Goal: Task Accomplishment & Management: Use online tool/utility

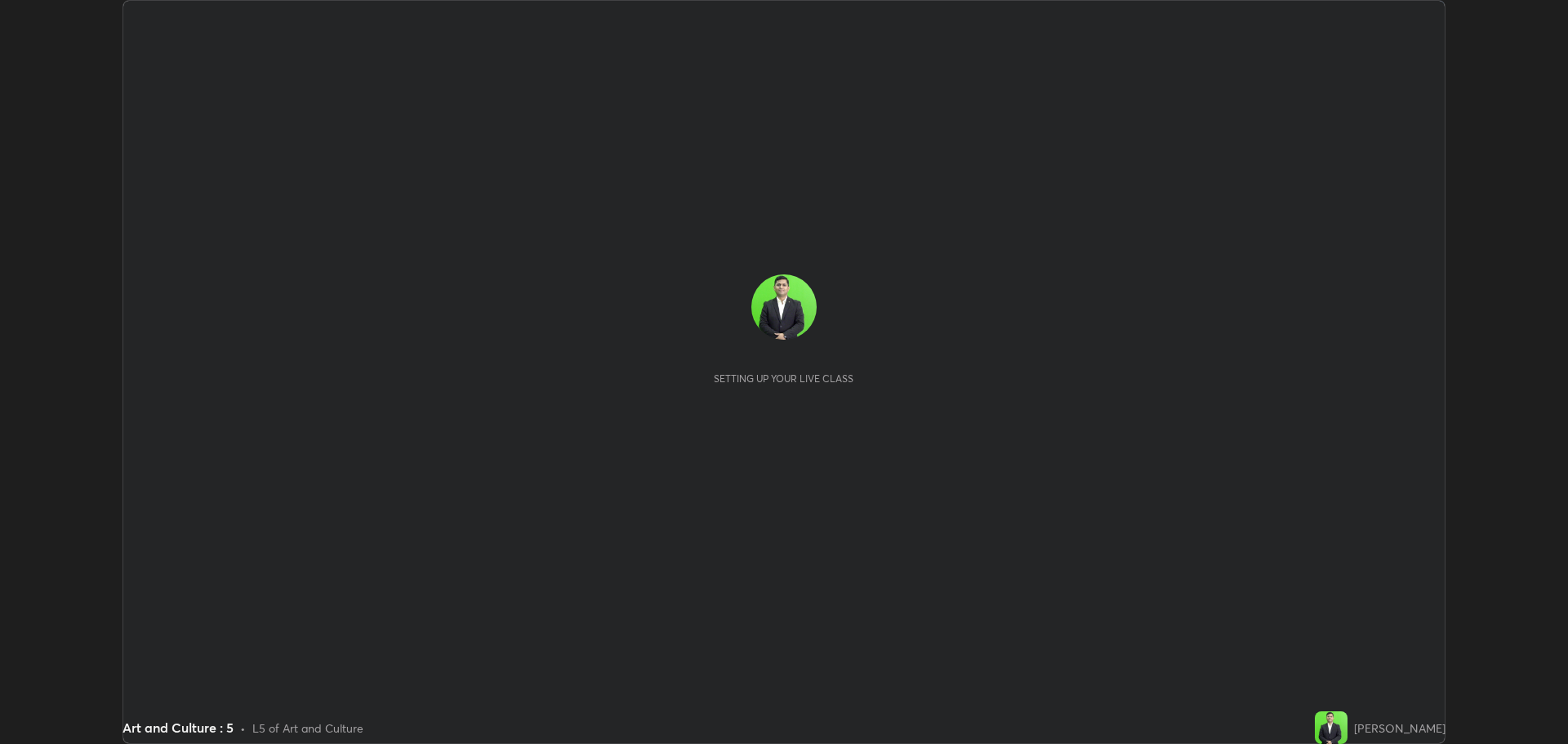
scroll to position [744, 1567]
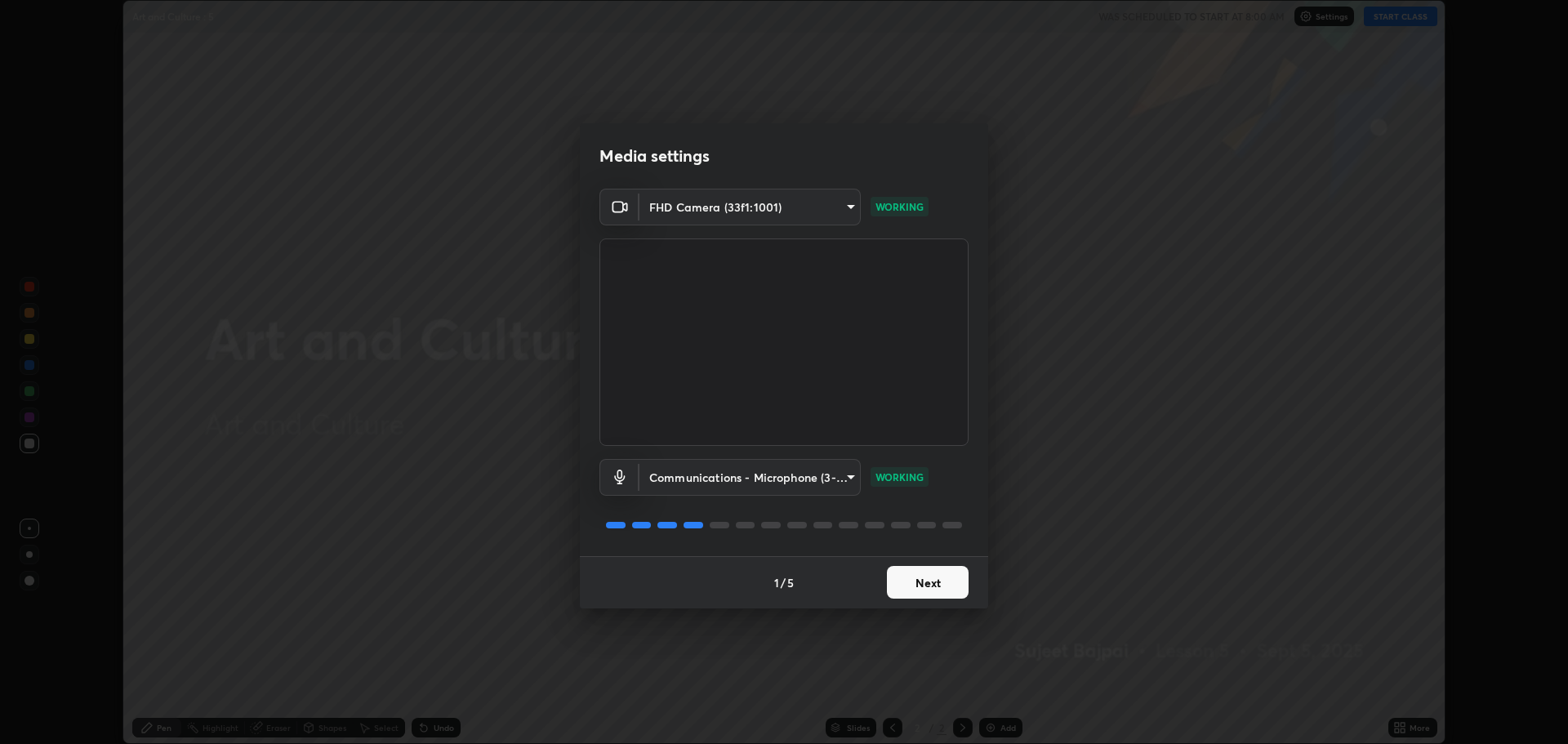
click at [932, 578] on button "Next" at bounding box center [927, 582] width 82 height 33
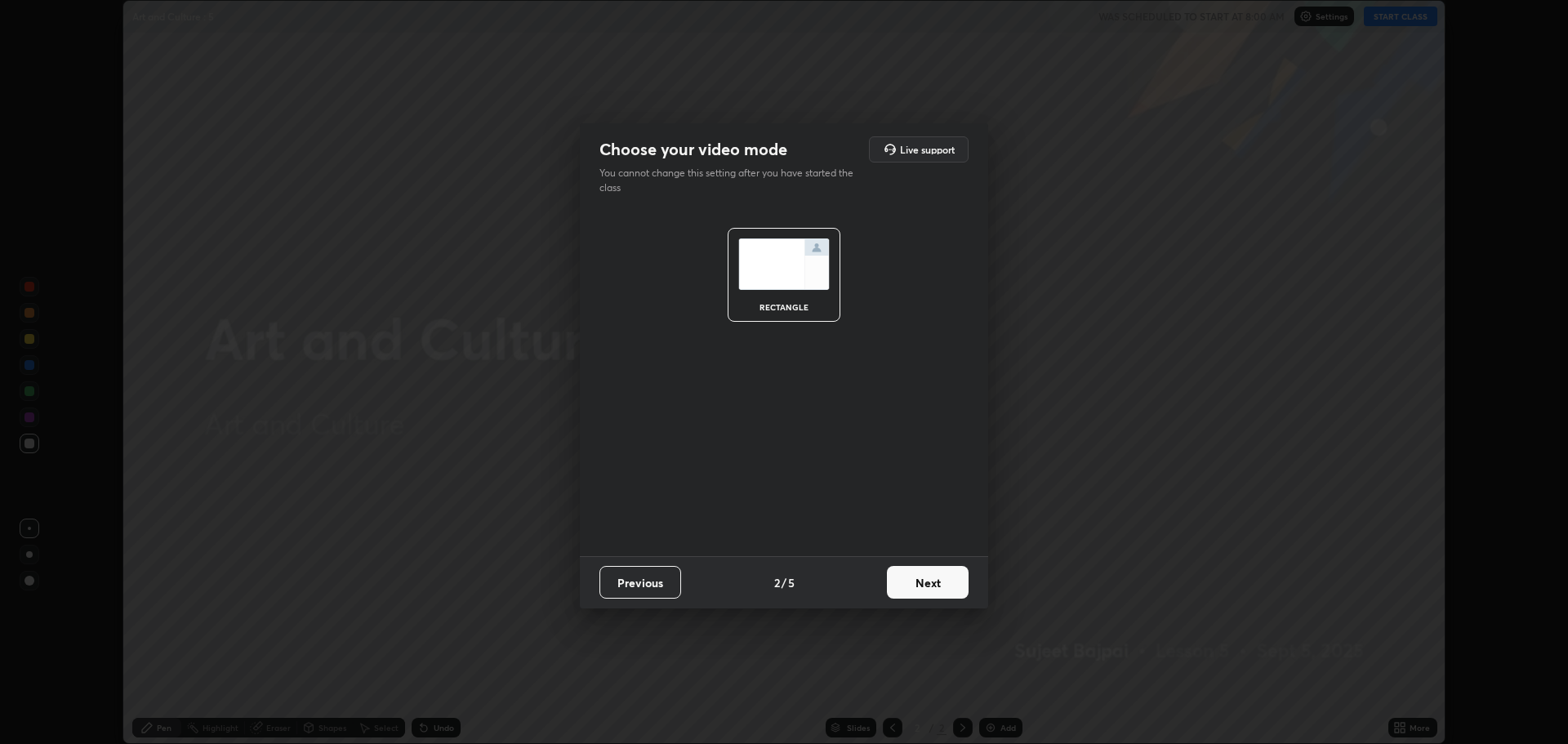
click at [932, 578] on button "Next" at bounding box center [927, 582] width 82 height 33
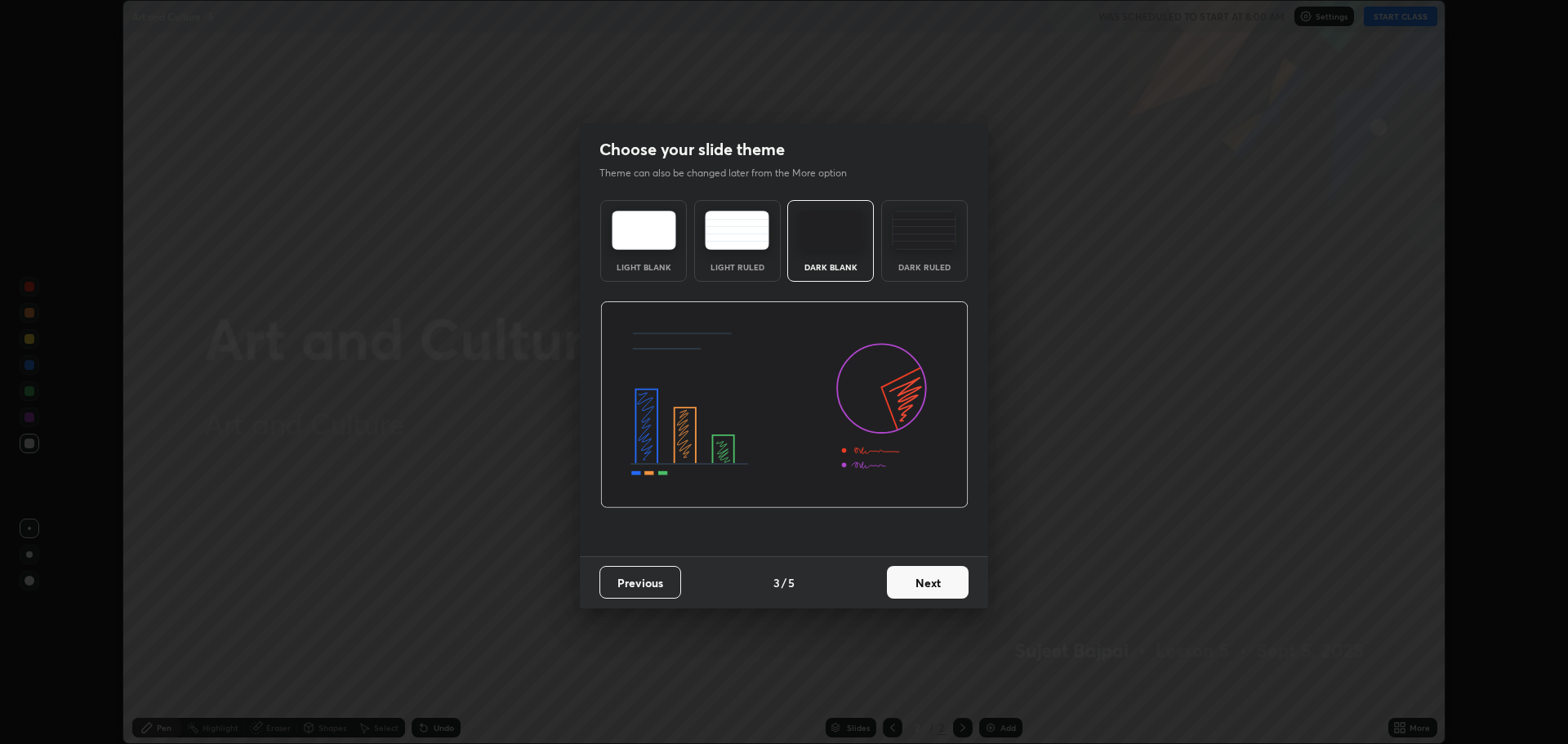
click at [933, 585] on button "Next" at bounding box center [927, 582] width 82 height 33
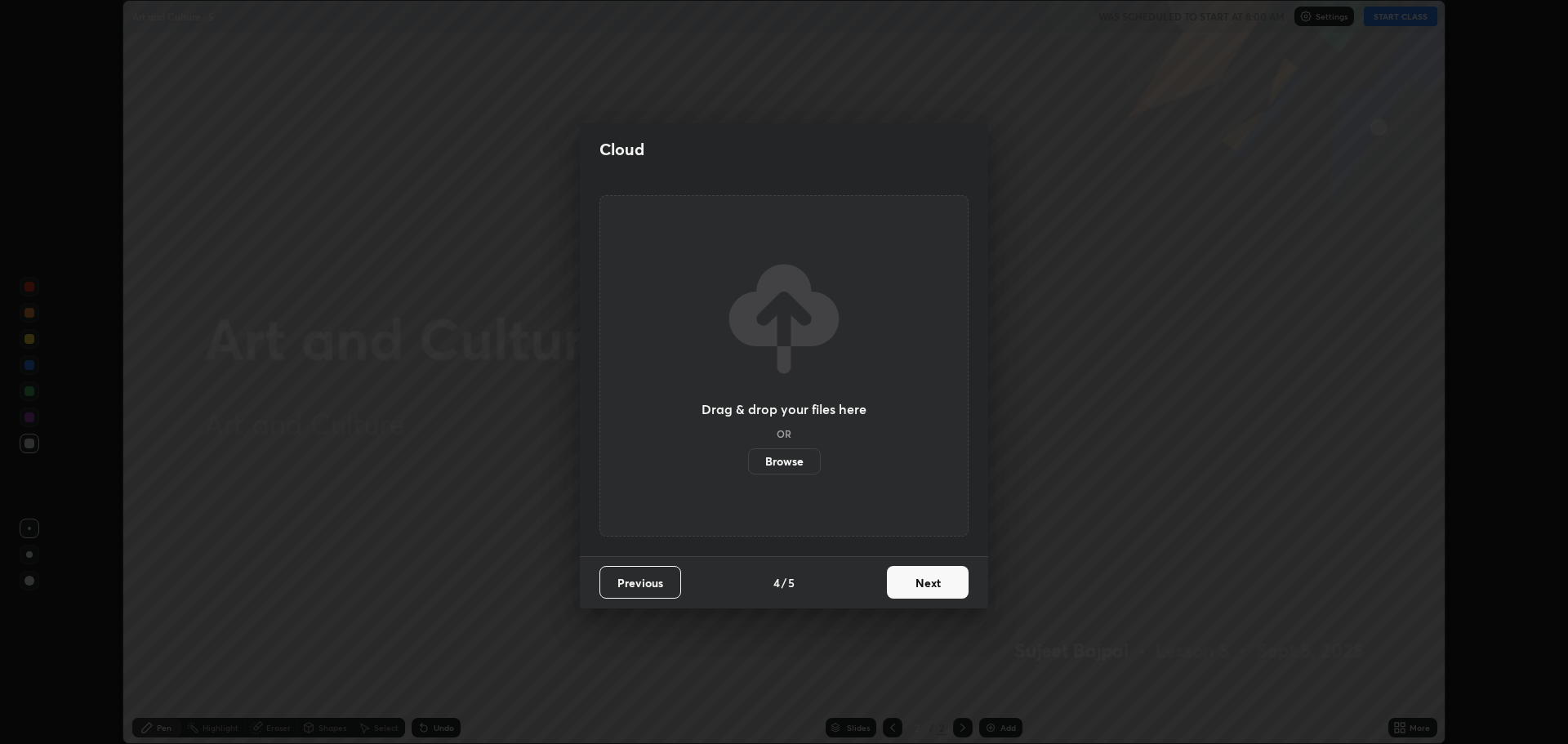
click at [938, 583] on button "Next" at bounding box center [927, 582] width 82 height 33
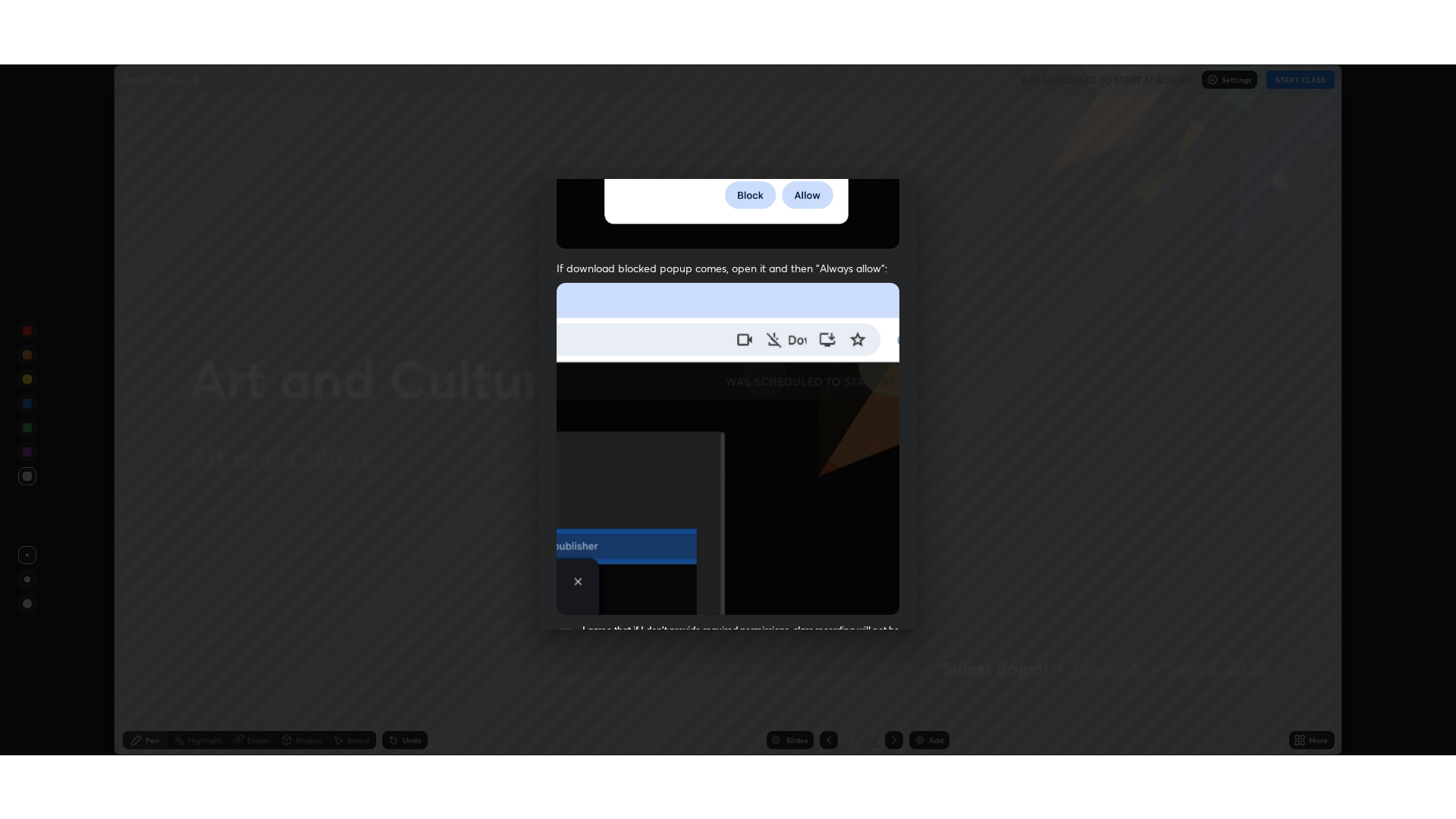
scroll to position [308, 0]
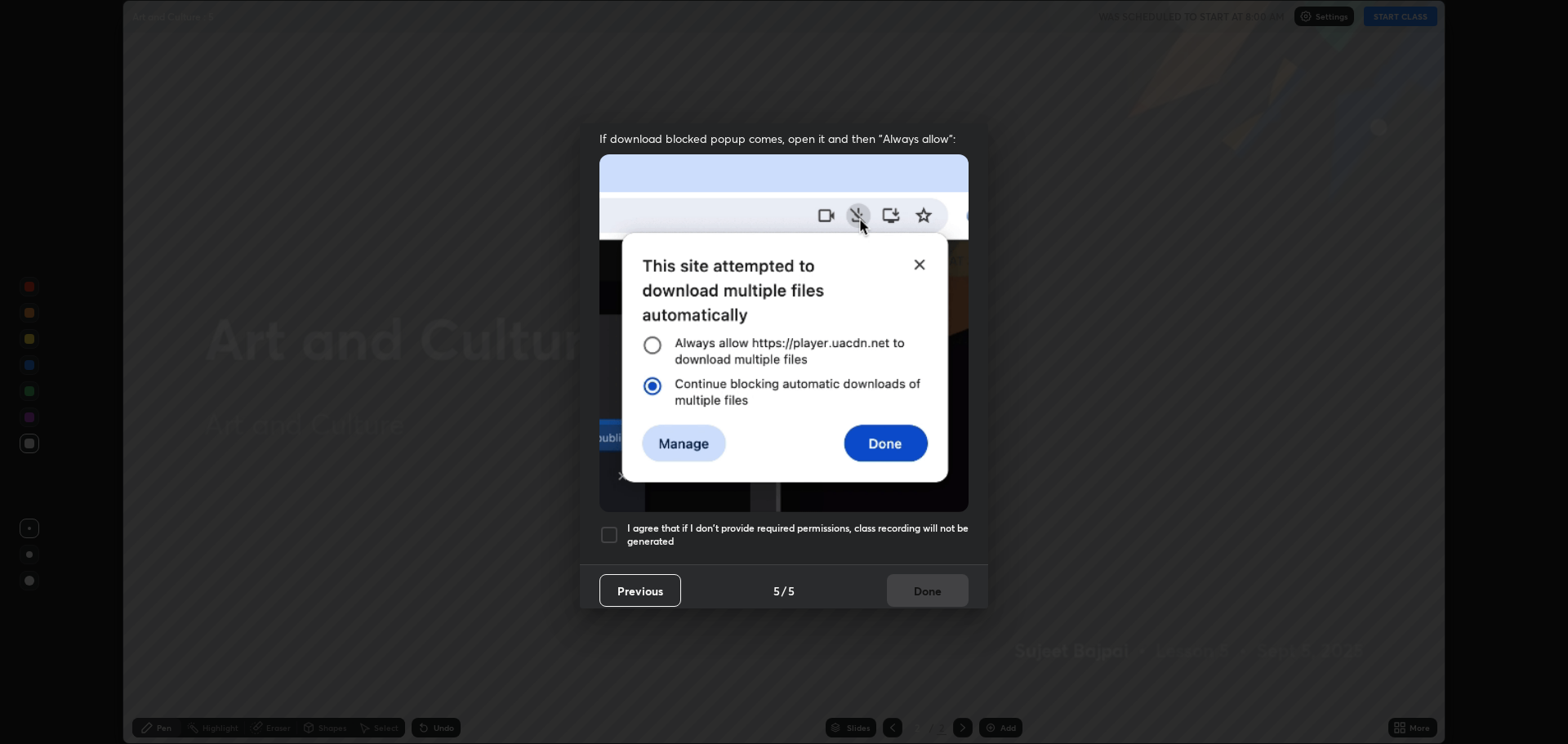
click at [611, 525] on div at bounding box center [609, 534] width 19 height 19
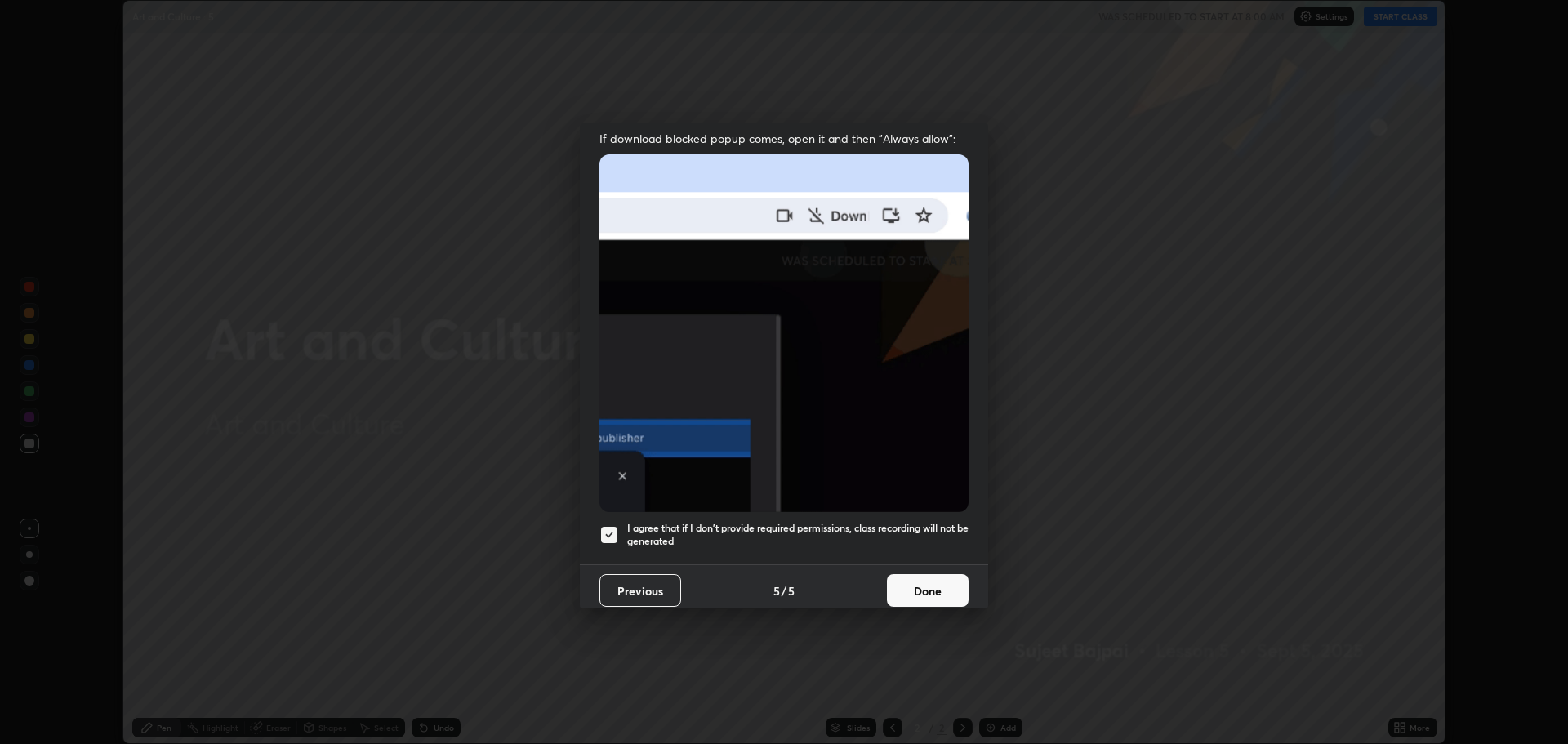
click at [905, 583] on button "Done" at bounding box center [927, 590] width 82 height 33
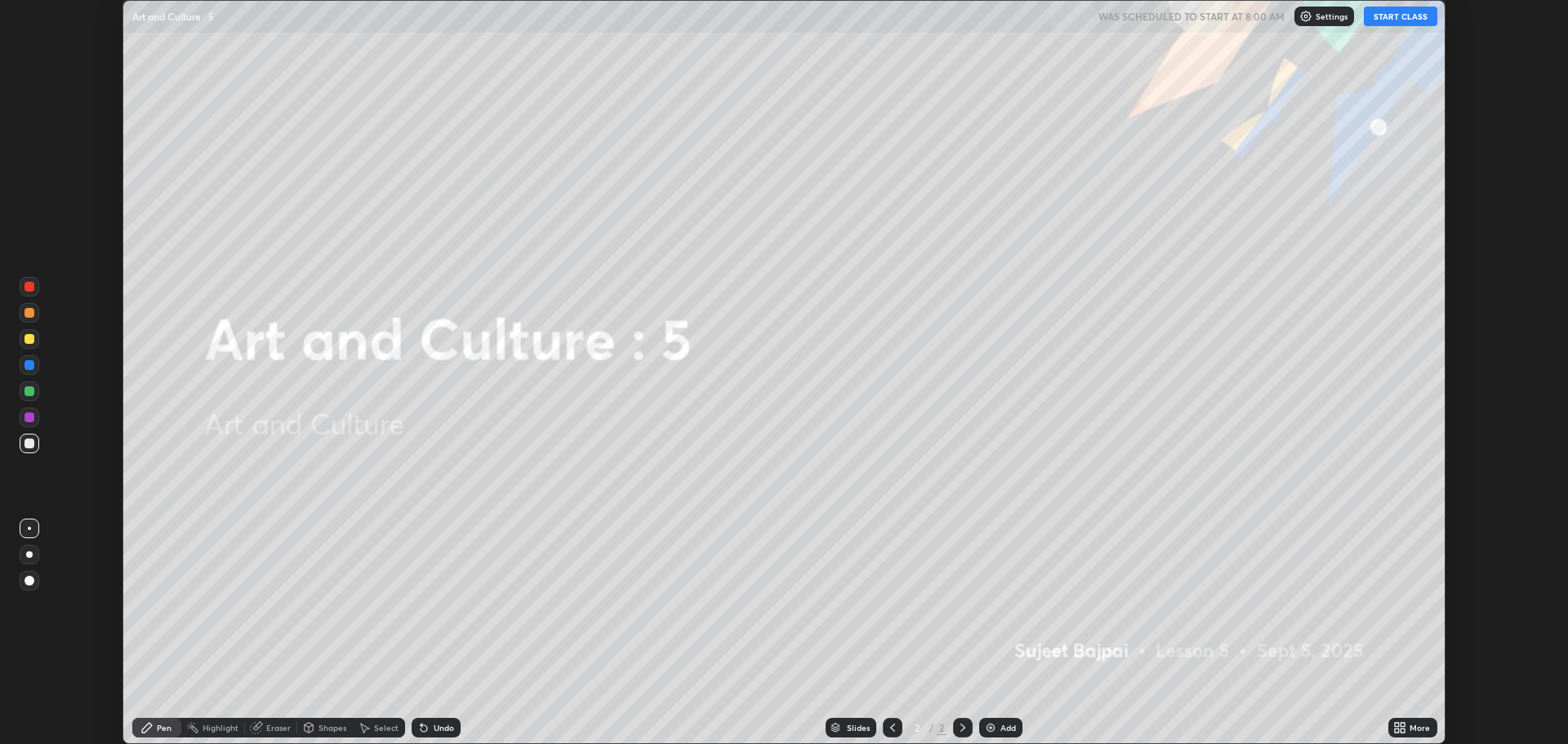
click at [1397, 730] on icon at bounding box center [1396, 730] width 4 height 4
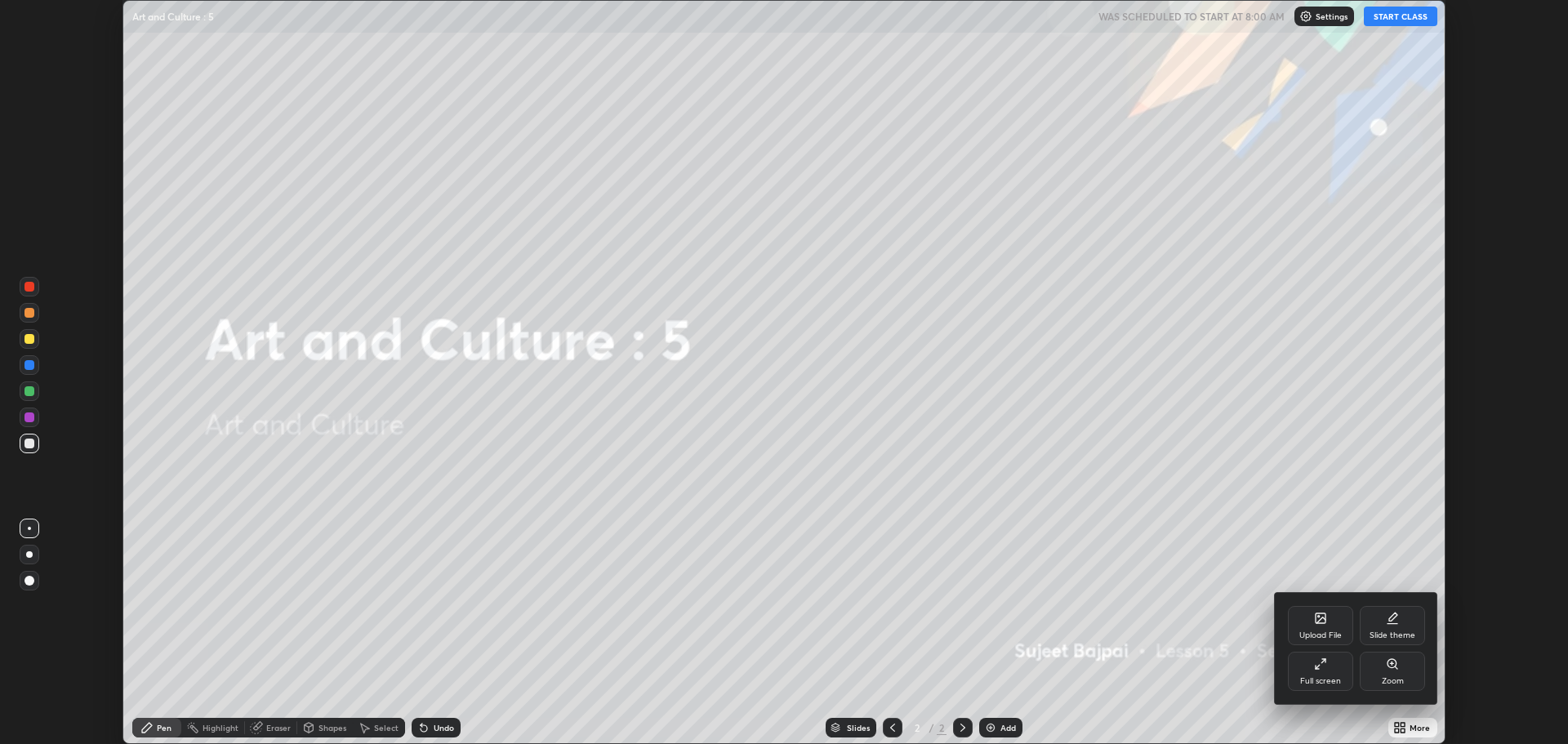
click at [1319, 667] on icon at bounding box center [1321, 664] width 13 height 13
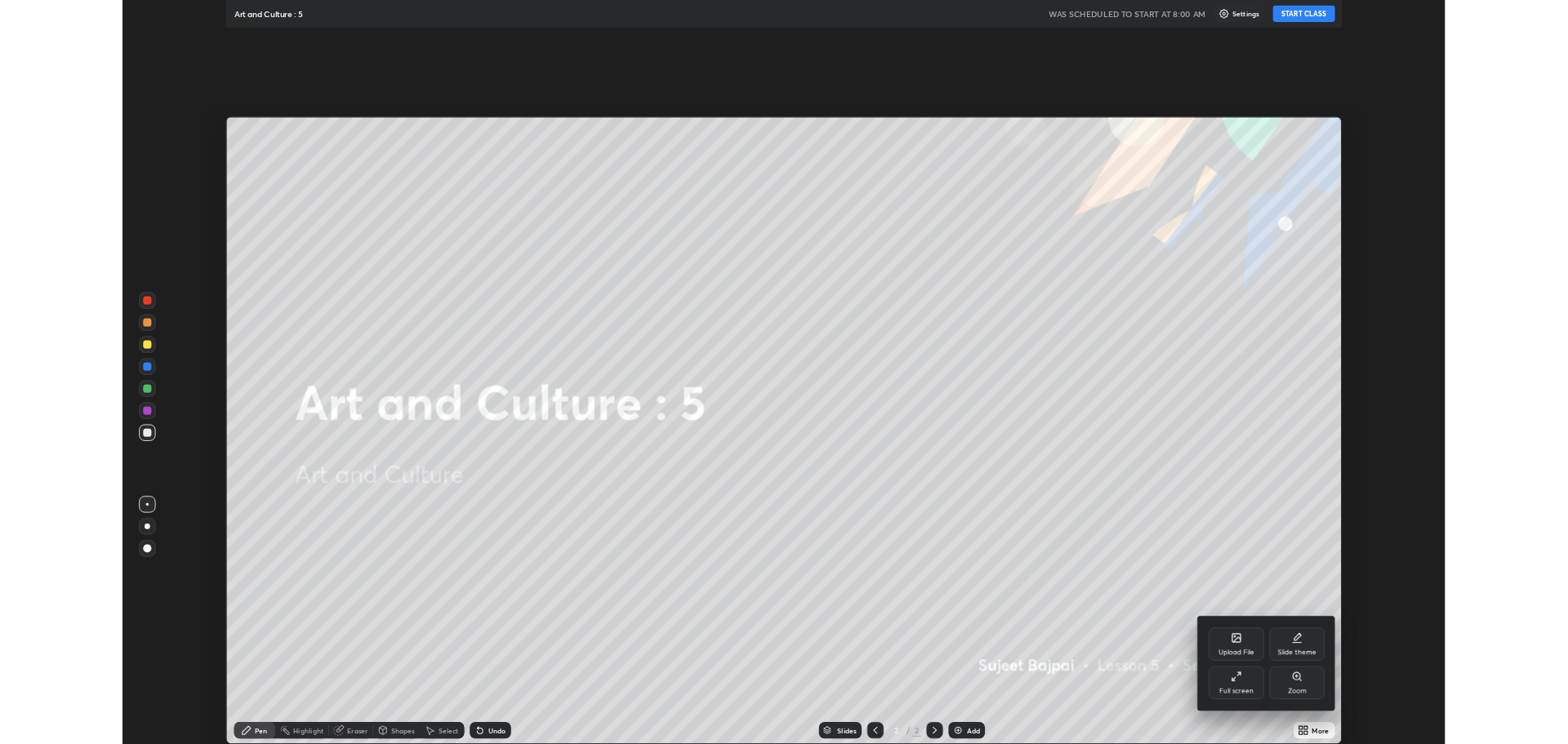
scroll to position [882, 1568]
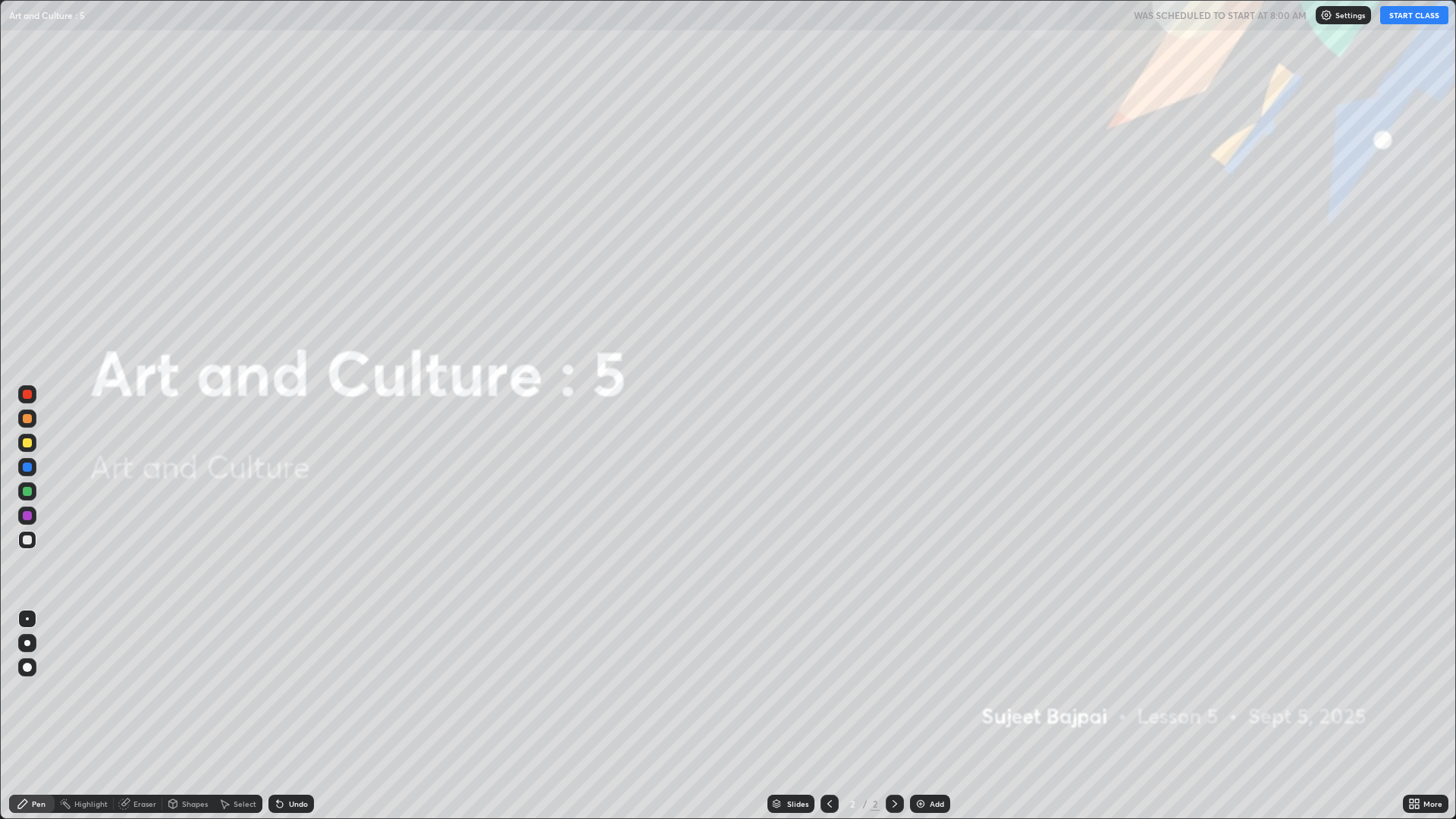
click at [1419, 690] on icon at bounding box center [1416, 801] width 4 height 4
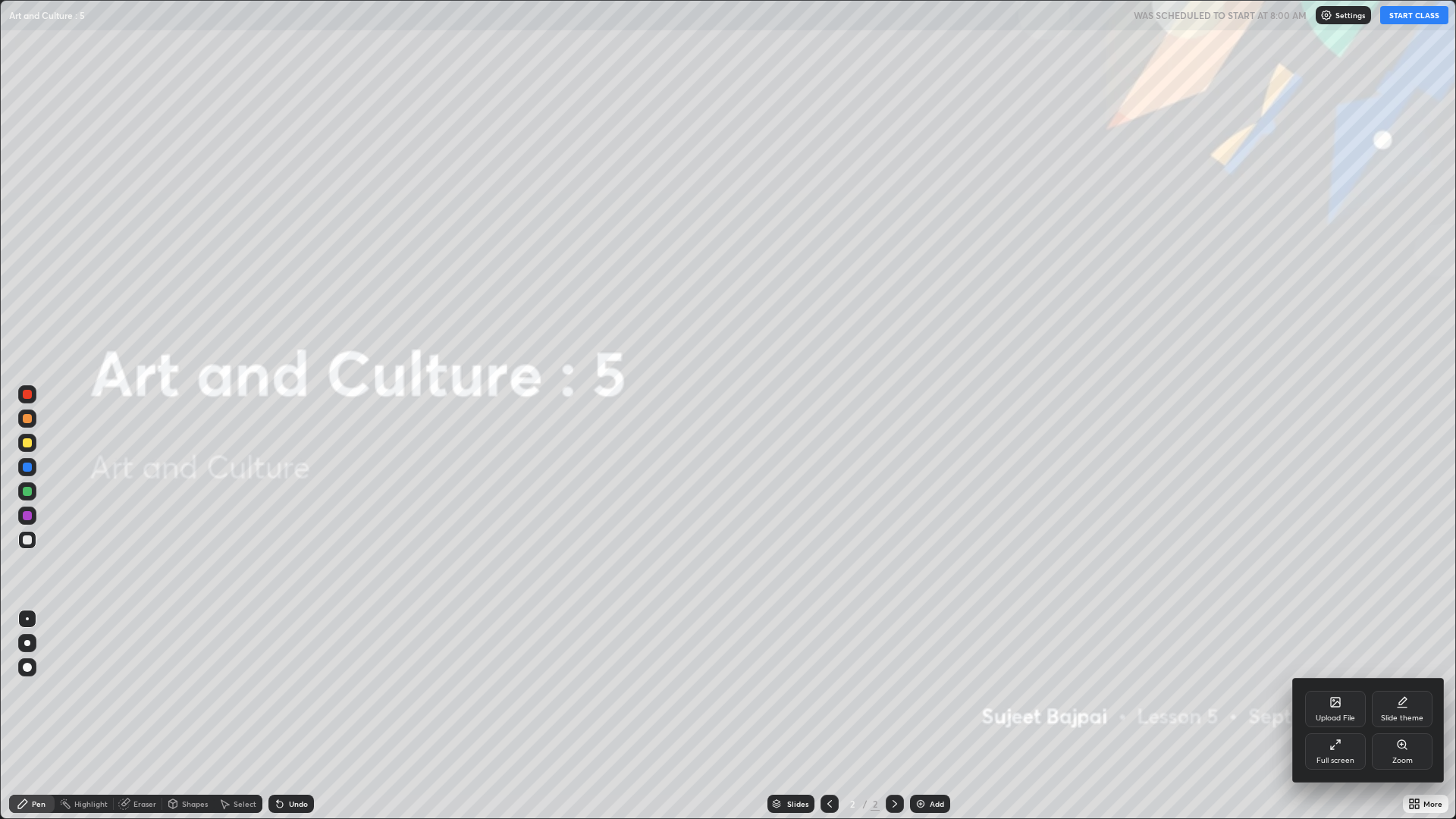
click at [1327, 690] on div "Upload File" at bounding box center [1335, 709] width 61 height 37
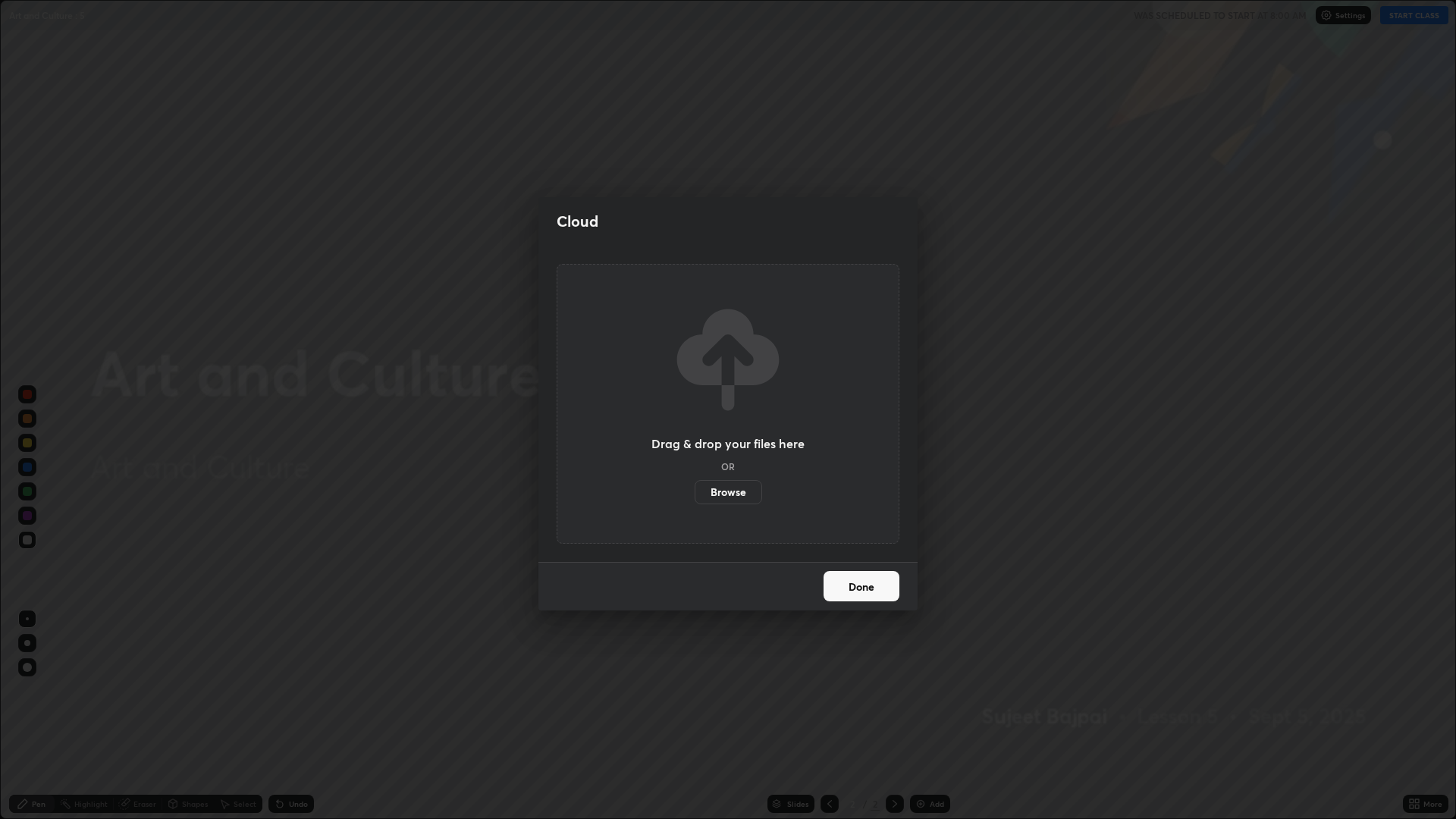
click at [732, 491] on label "Browse" at bounding box center [728, 492] width 67 height 24
click at [695, 491] on input "Browse" at bounding box center [695, 492] width 0 height 24
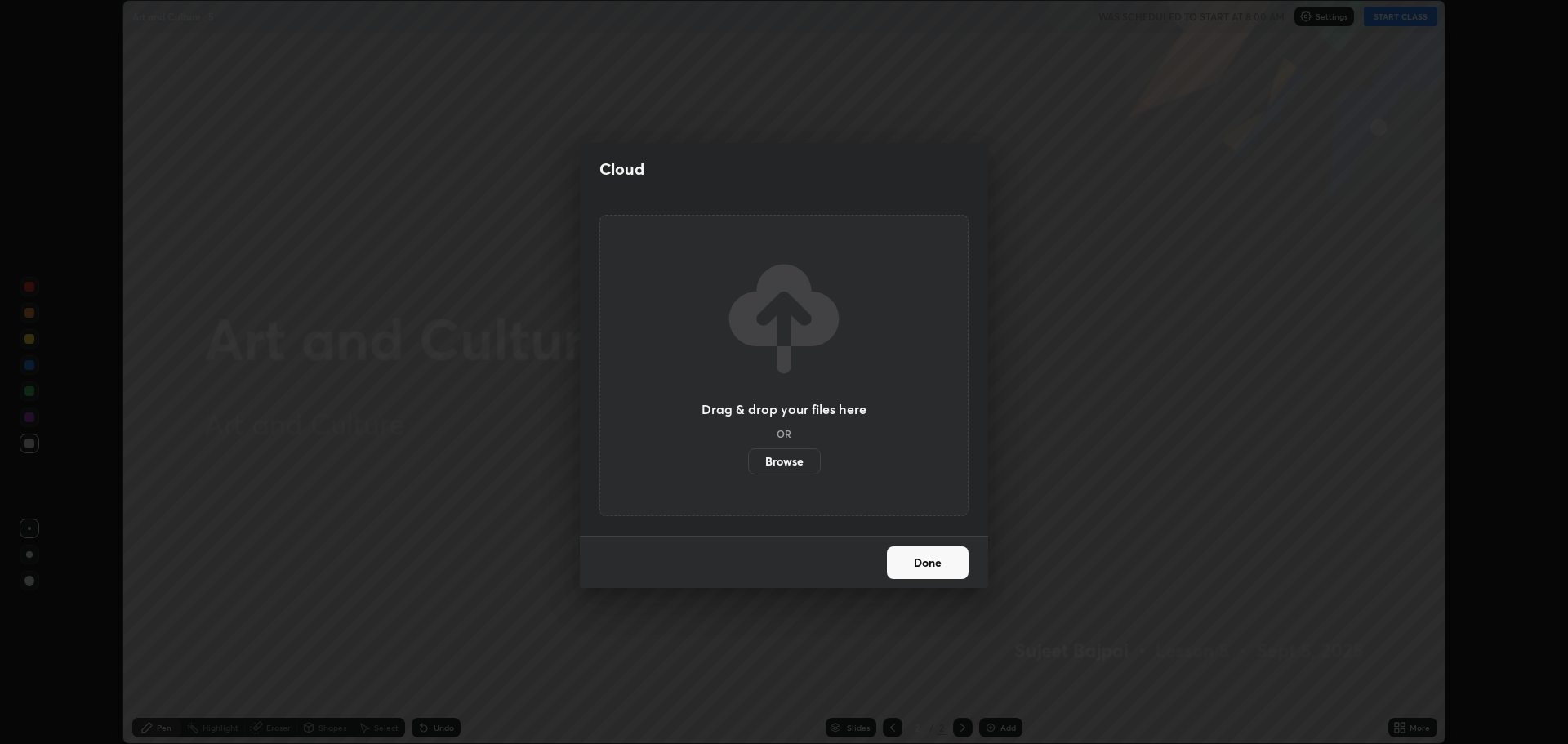
scroll to position [80894, 80078]
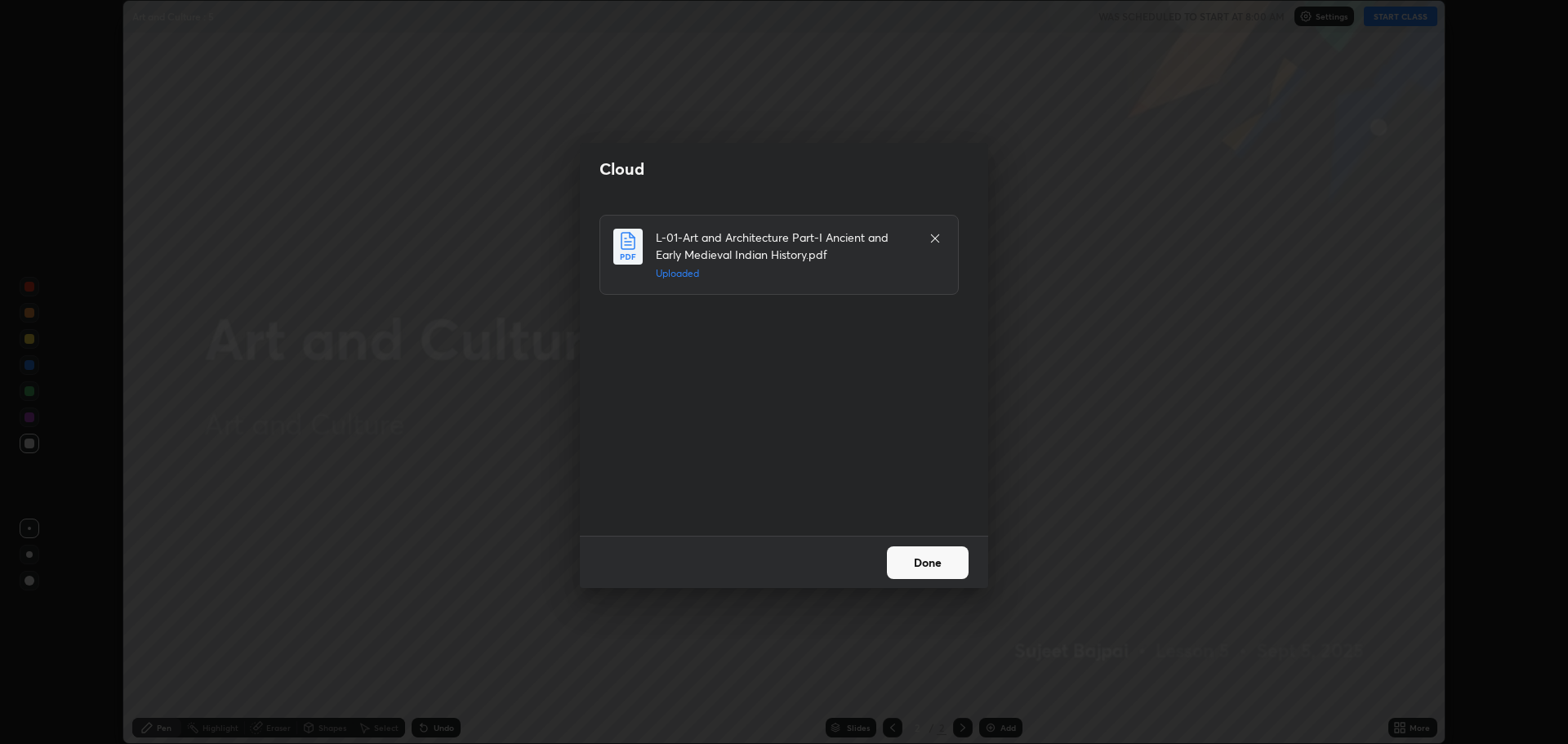
click at [947, 558] on button "Done" at bounding box center [927, 562] width 82 height 33
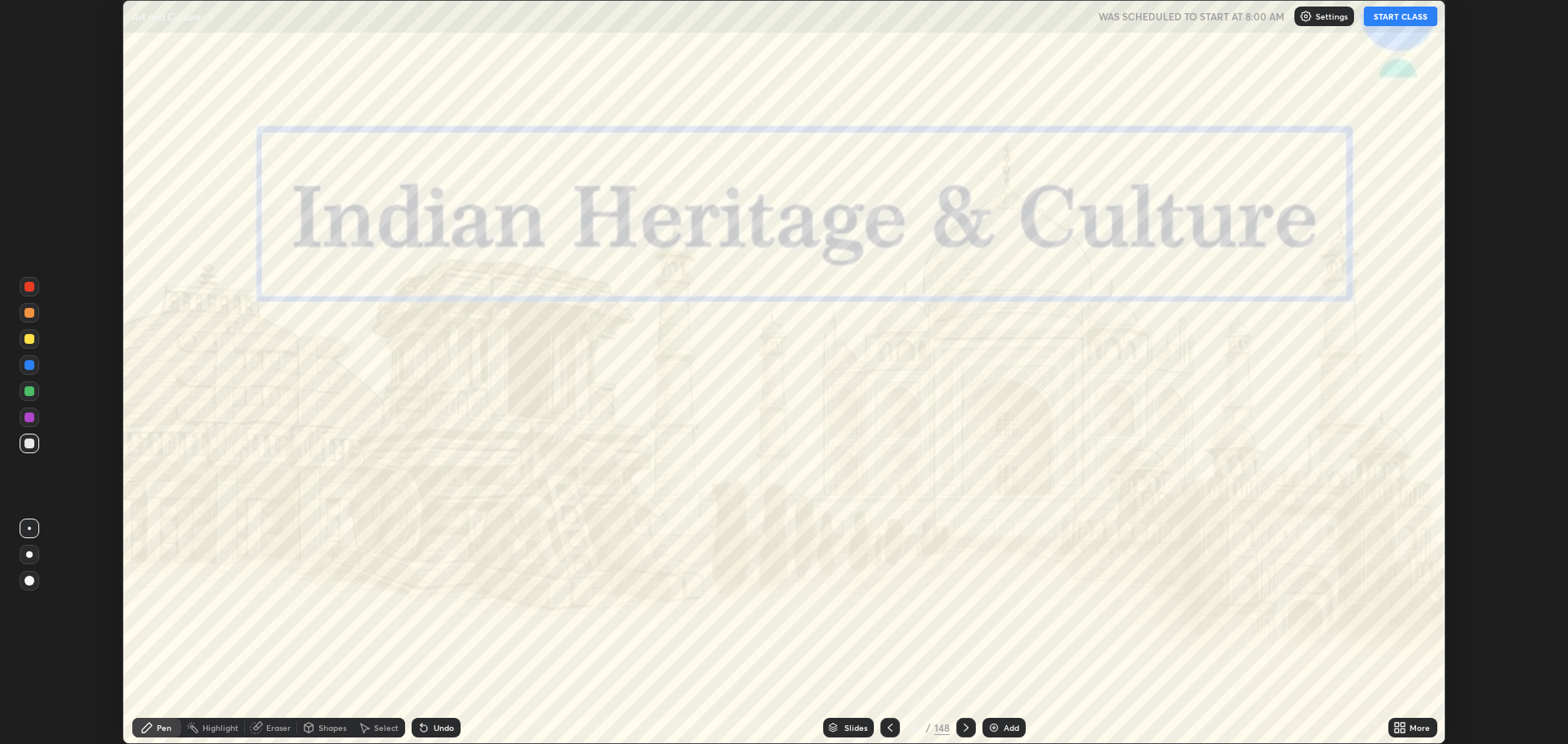
click at [858, 726] on div "Slides" at bounding box center [855, 727] width 23 height 8
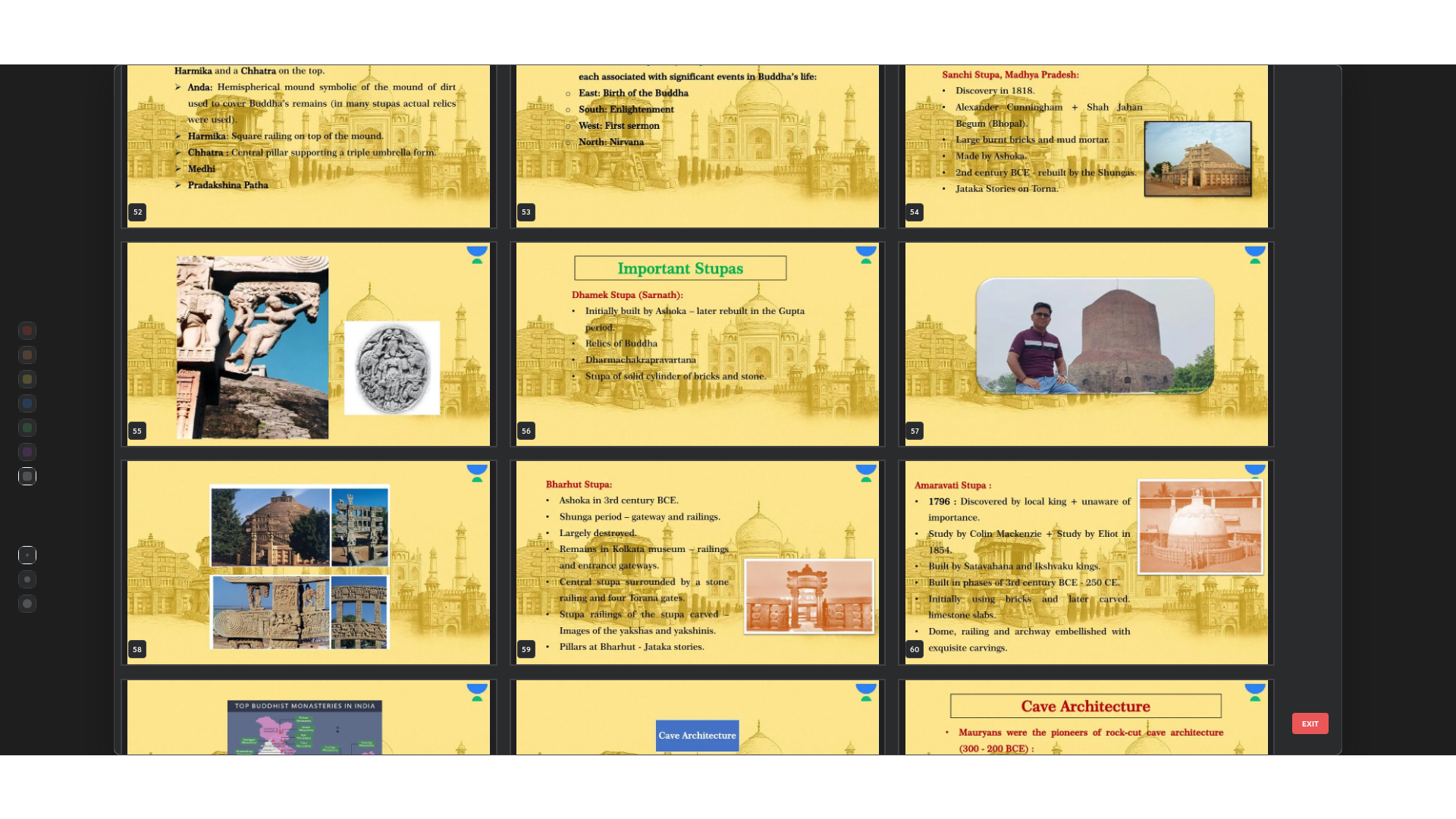
scroll to position [3777, 0]
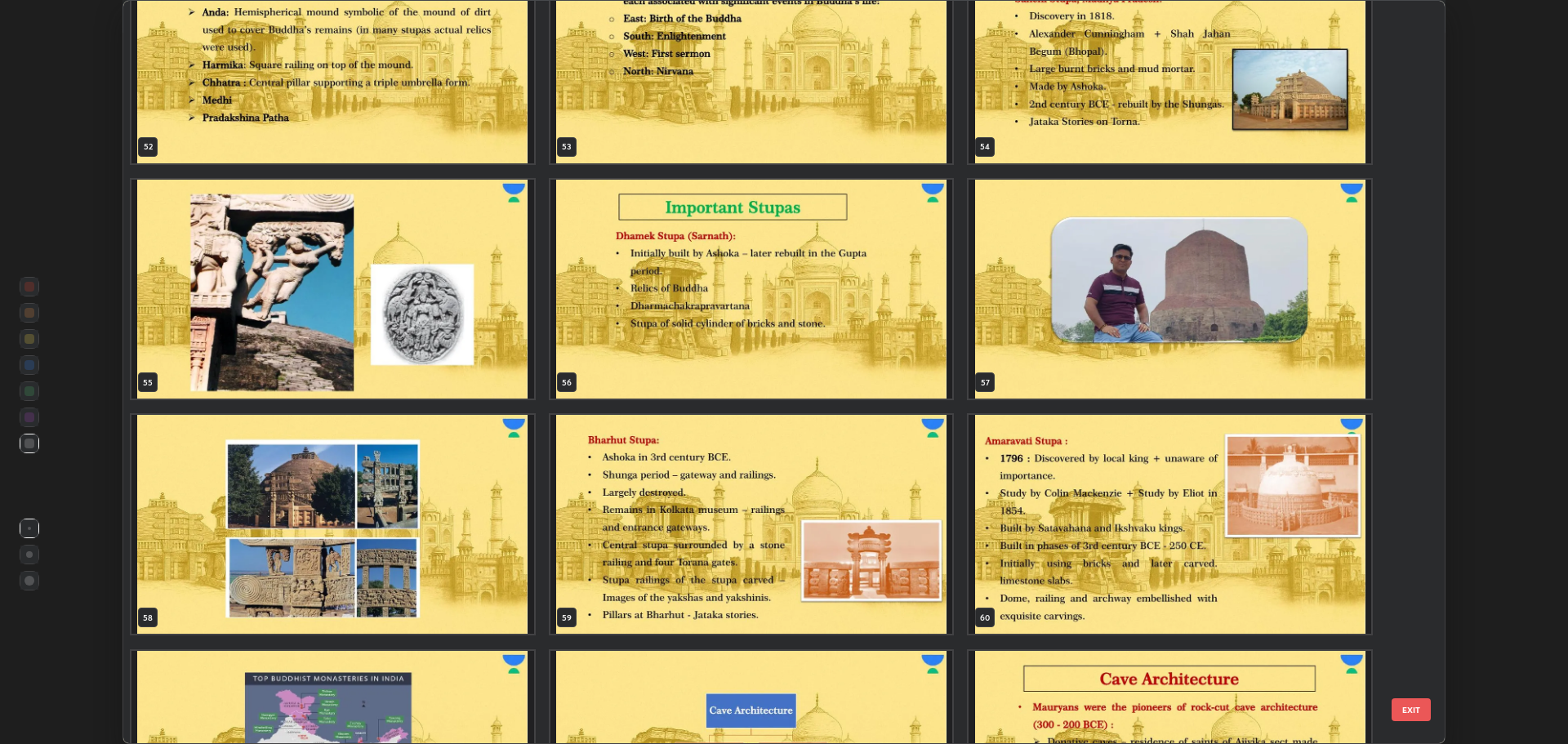
click at [890, 319] on img "grid" at bounding box center [752, 289] width 403 height 219
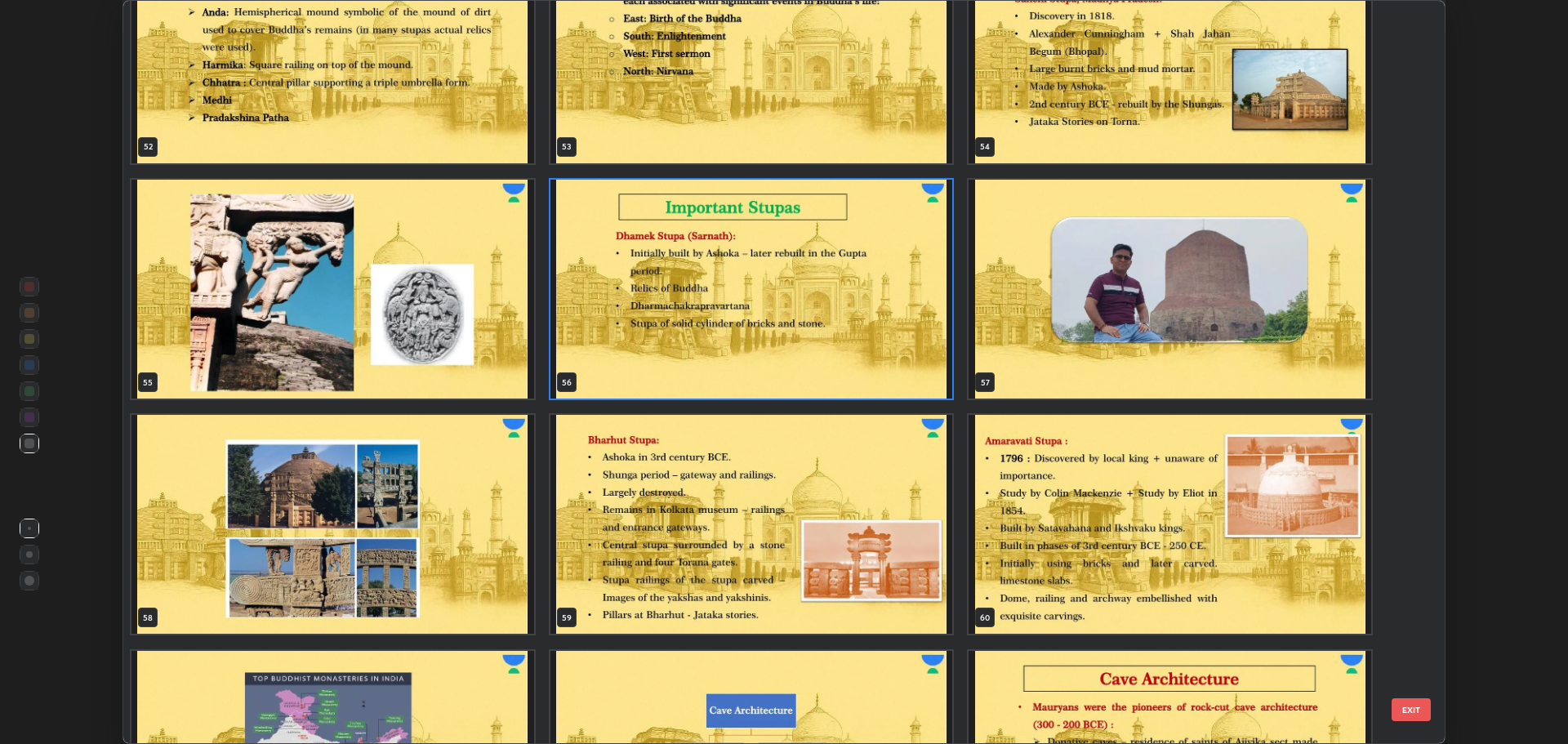
click at [896, 314] on img "grid" at bounding box center [752, 289] width 403 height 219
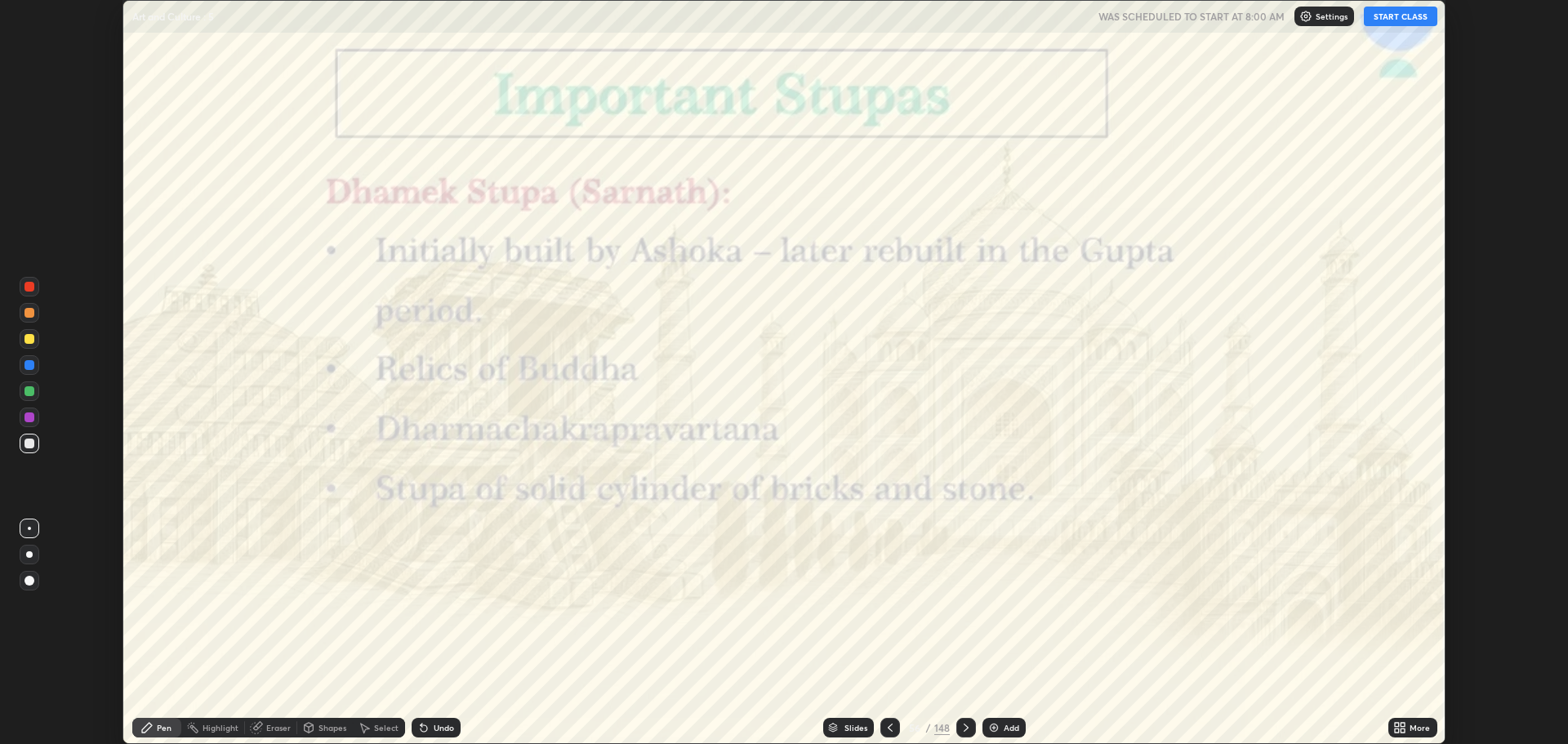
click at [964, 727] on icon at bounding box center [966, 727] width 13 height 13
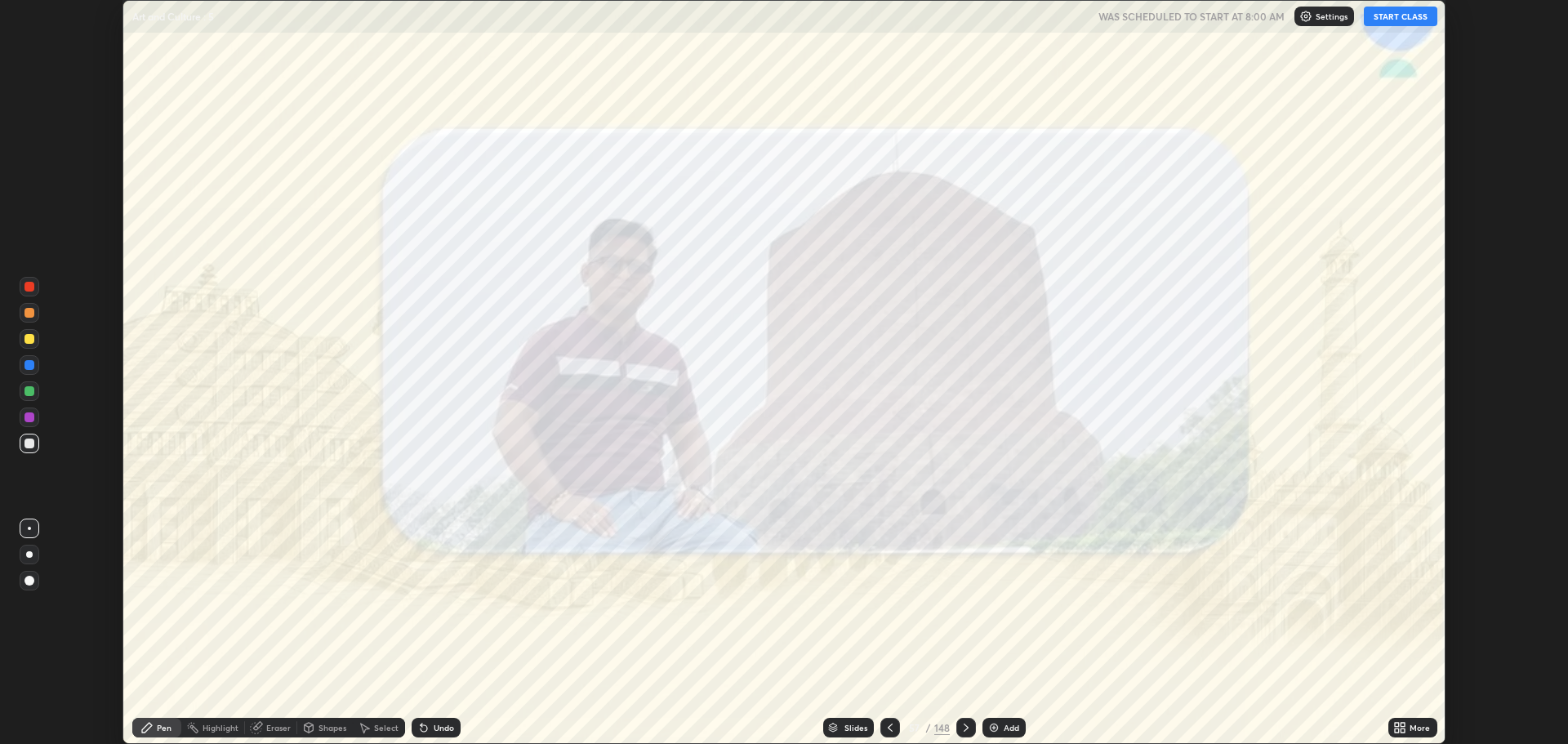
click at [971, 726] on div at bounding box center [965, 727] width 19 height 19
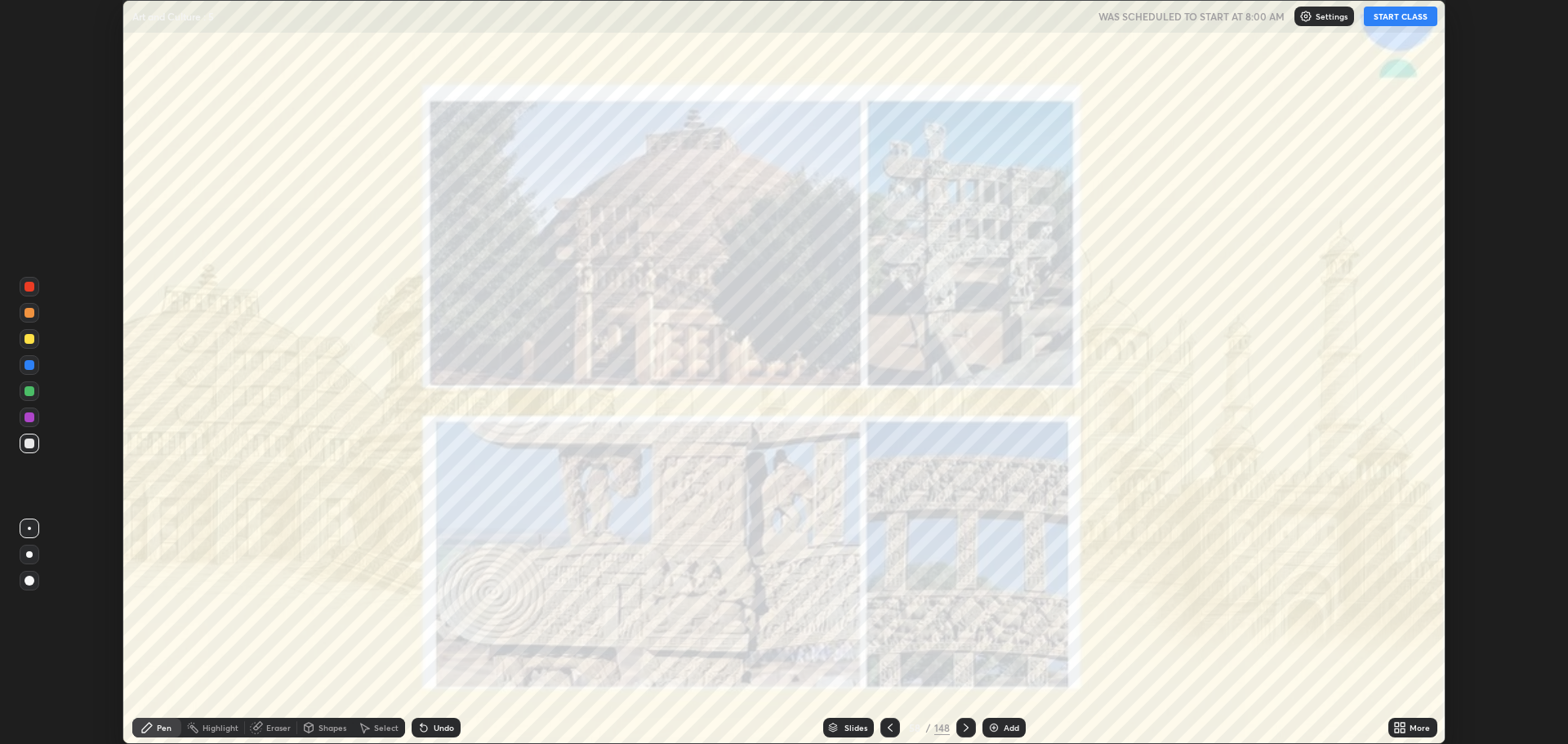
click at [1396, 10] on button "START CLASS" at bounding box center [1400, 16] width 73 height 19
click at [1397, 723] on icon at bounding box center [1396, 724] width 4 height 4
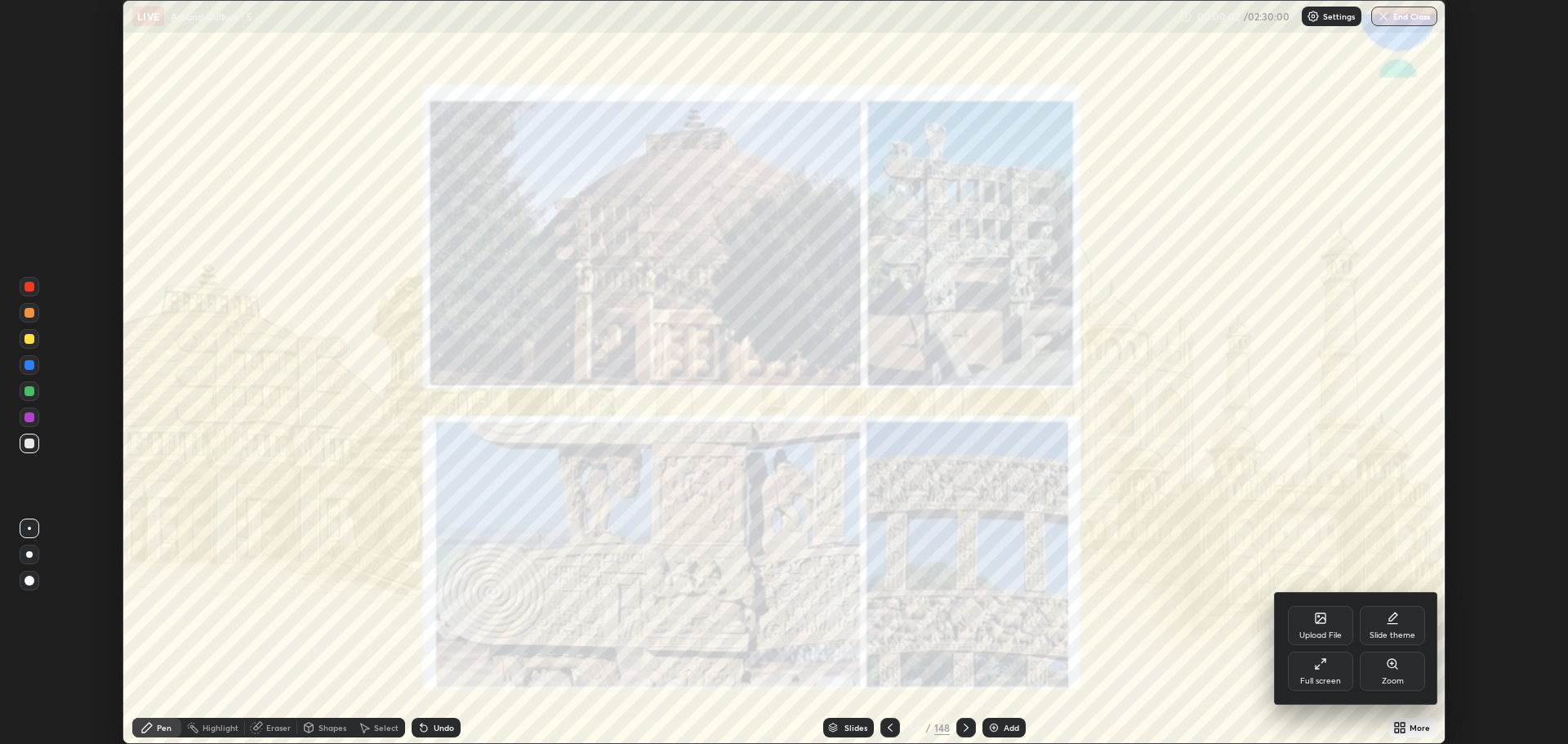
click at [1320, 663] on icon at bounding box center [1321, 664] width 13 height 13
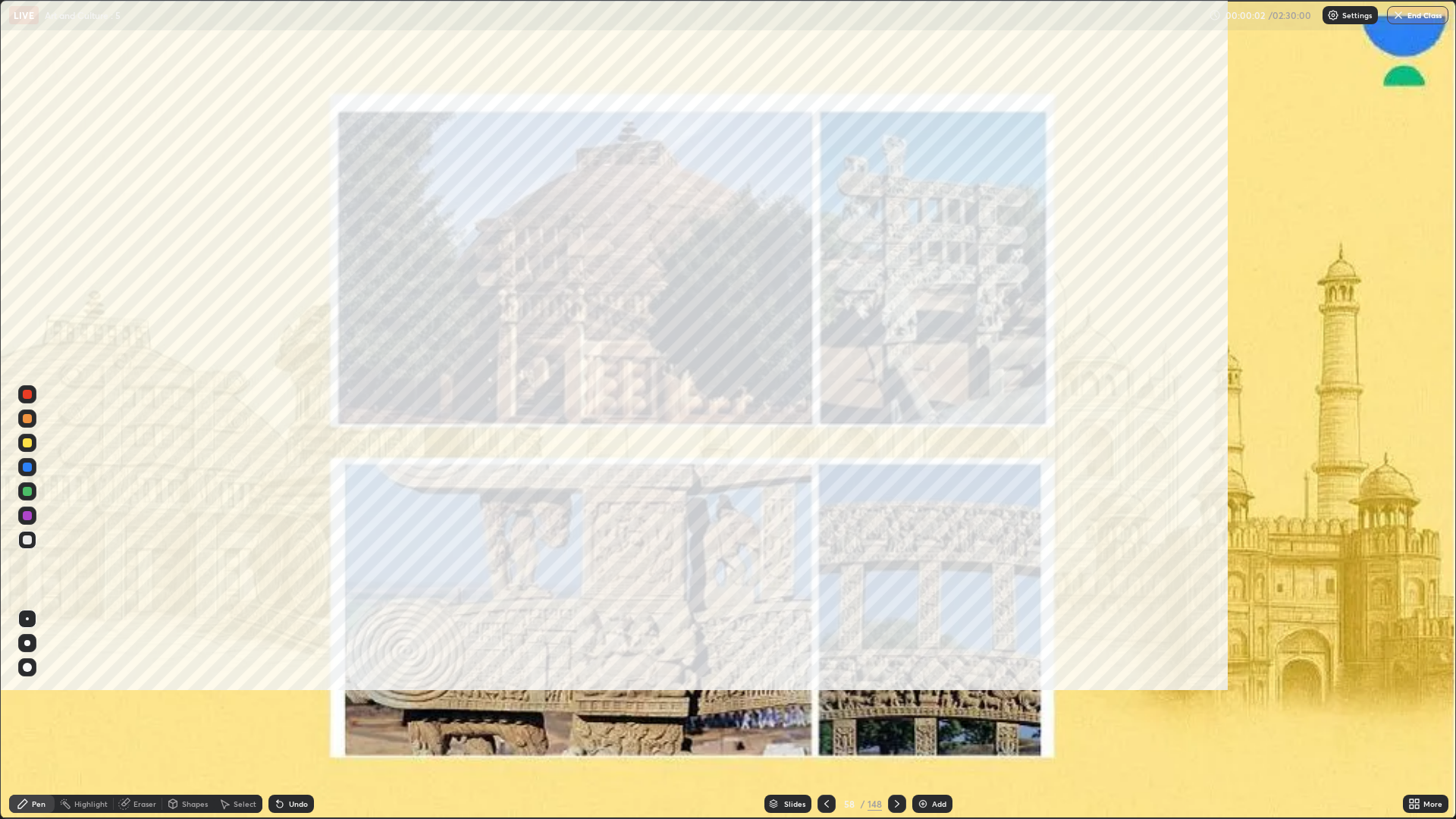
scroll to position [819, 1456]
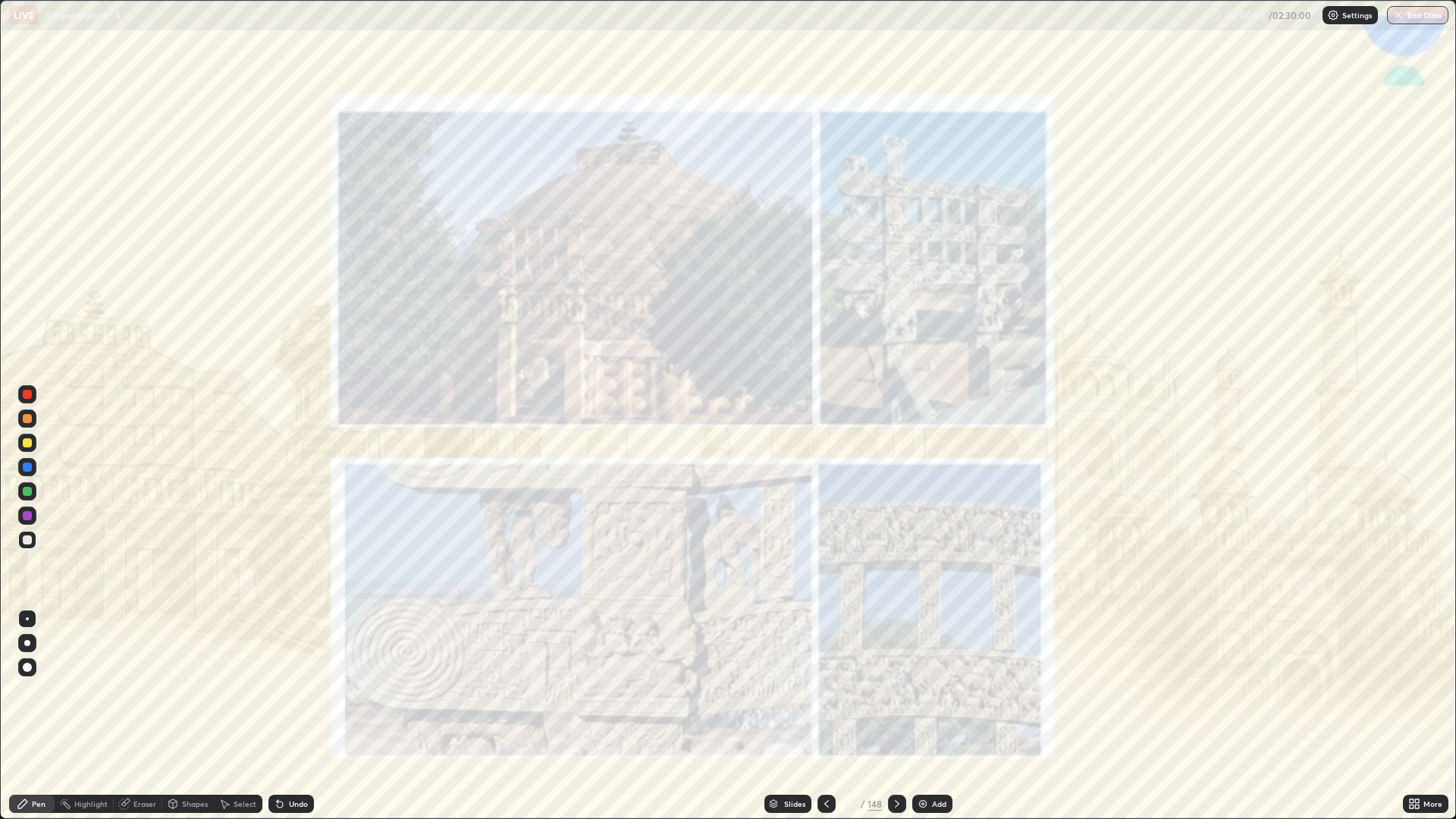
click at [826, 690] on icon at bounding box center [827, 804] width 12 height 12
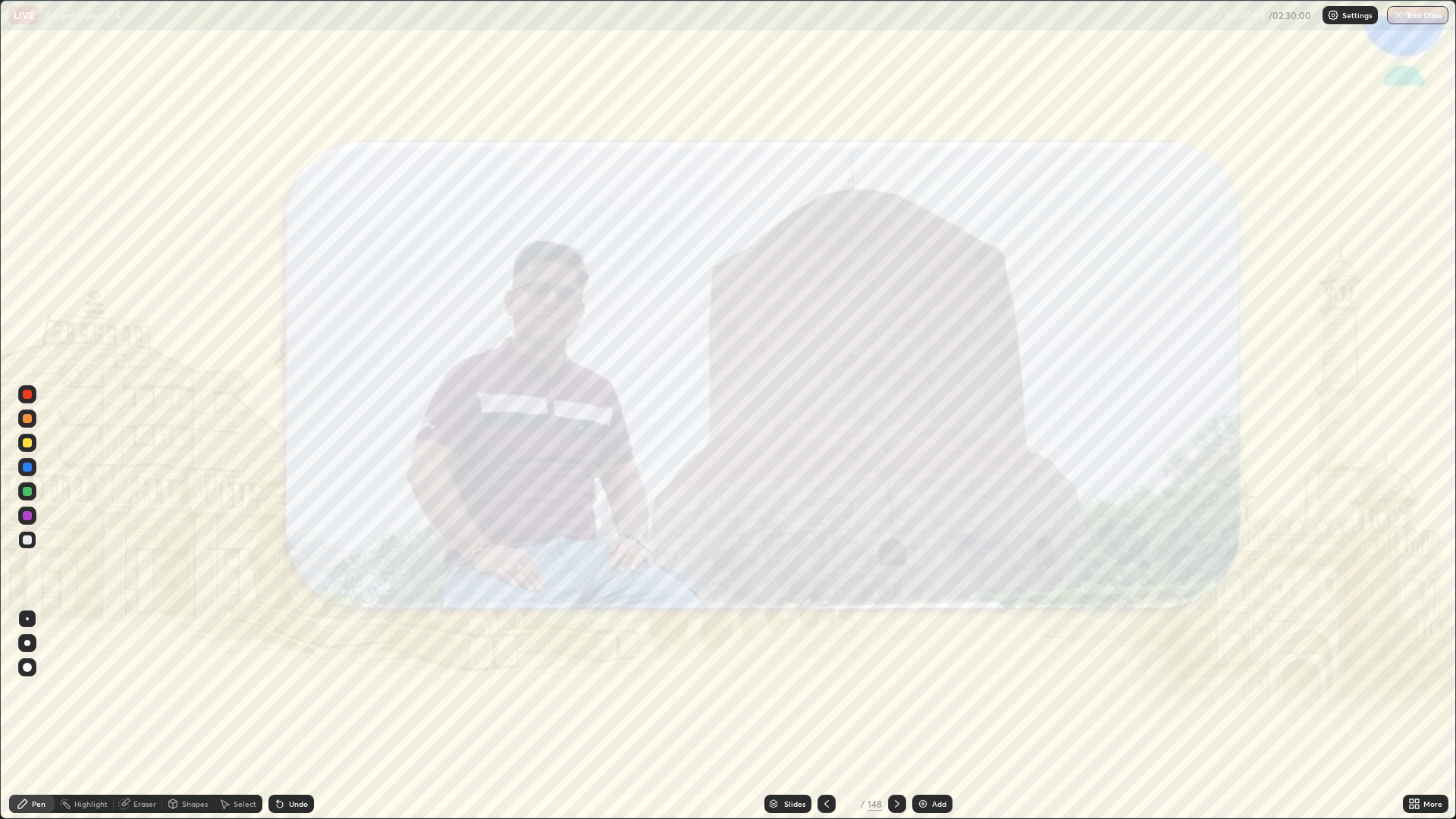
click at [825, 690] on icon at bounding box center [827, 804] width 12 height 12
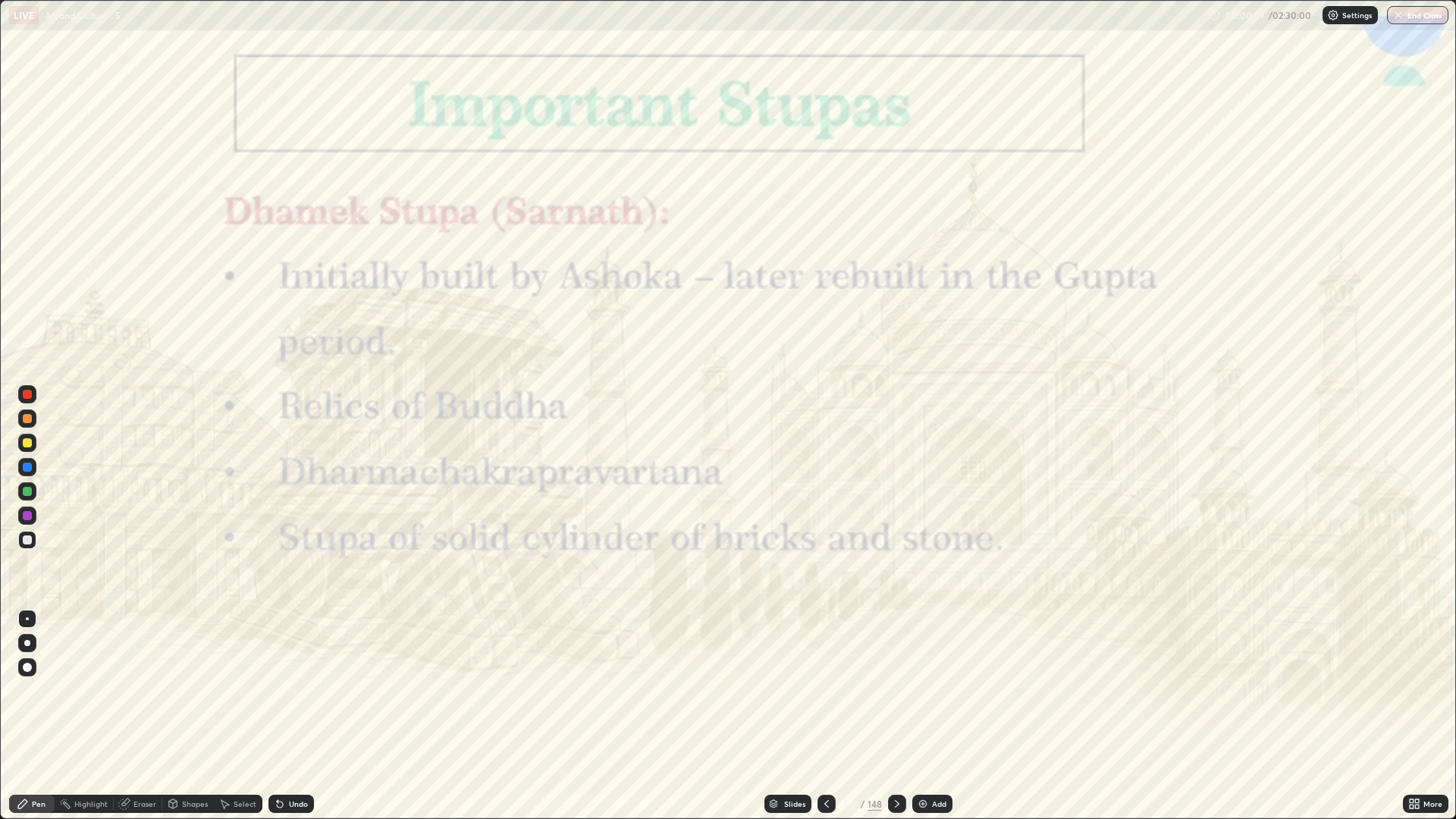
click at [904, 690] on div at bounding box center [896, 803] width 18 height 18
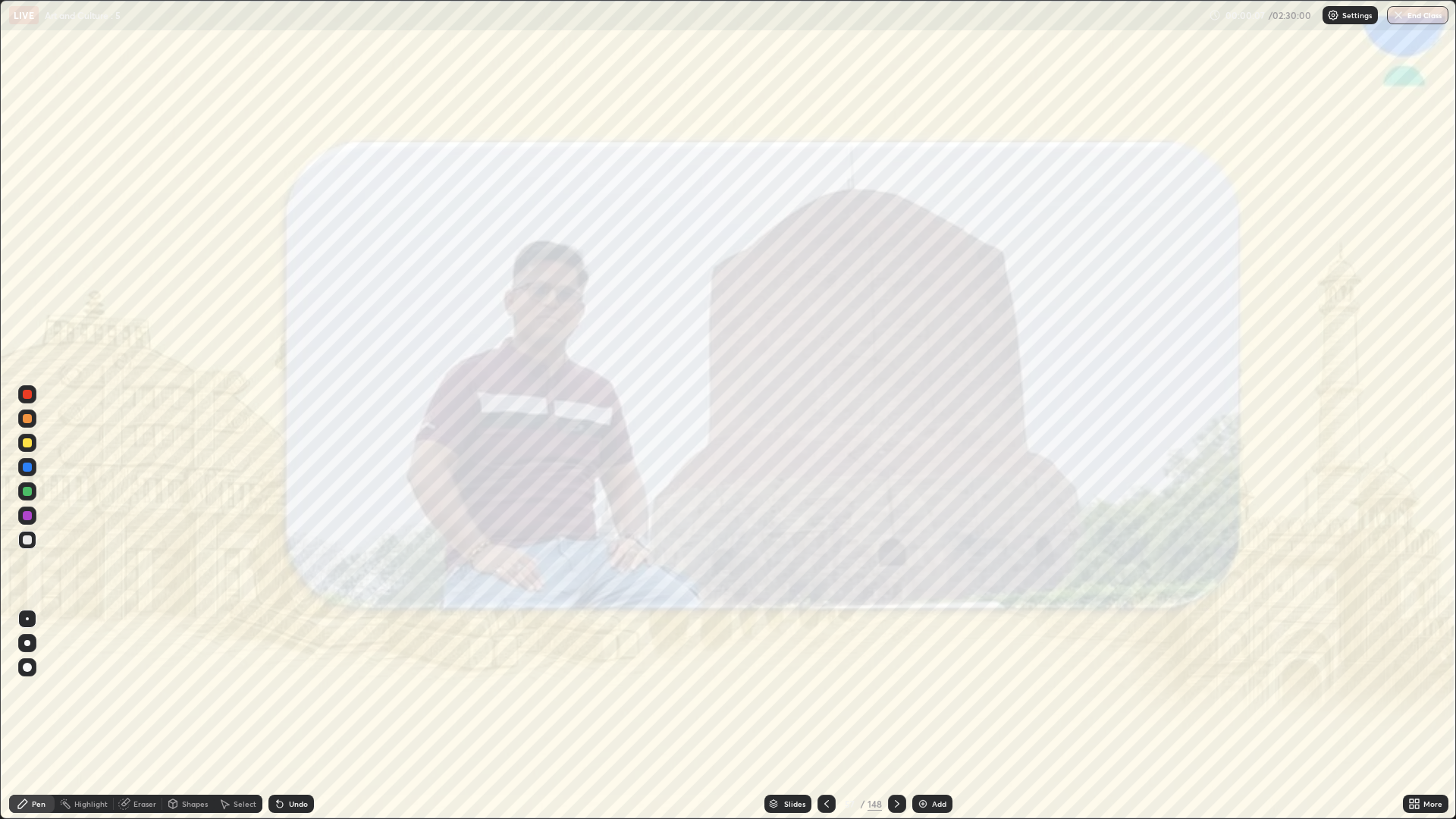
click at [901, 690] on icon at bounding box center [897, 804] width 12 height 12
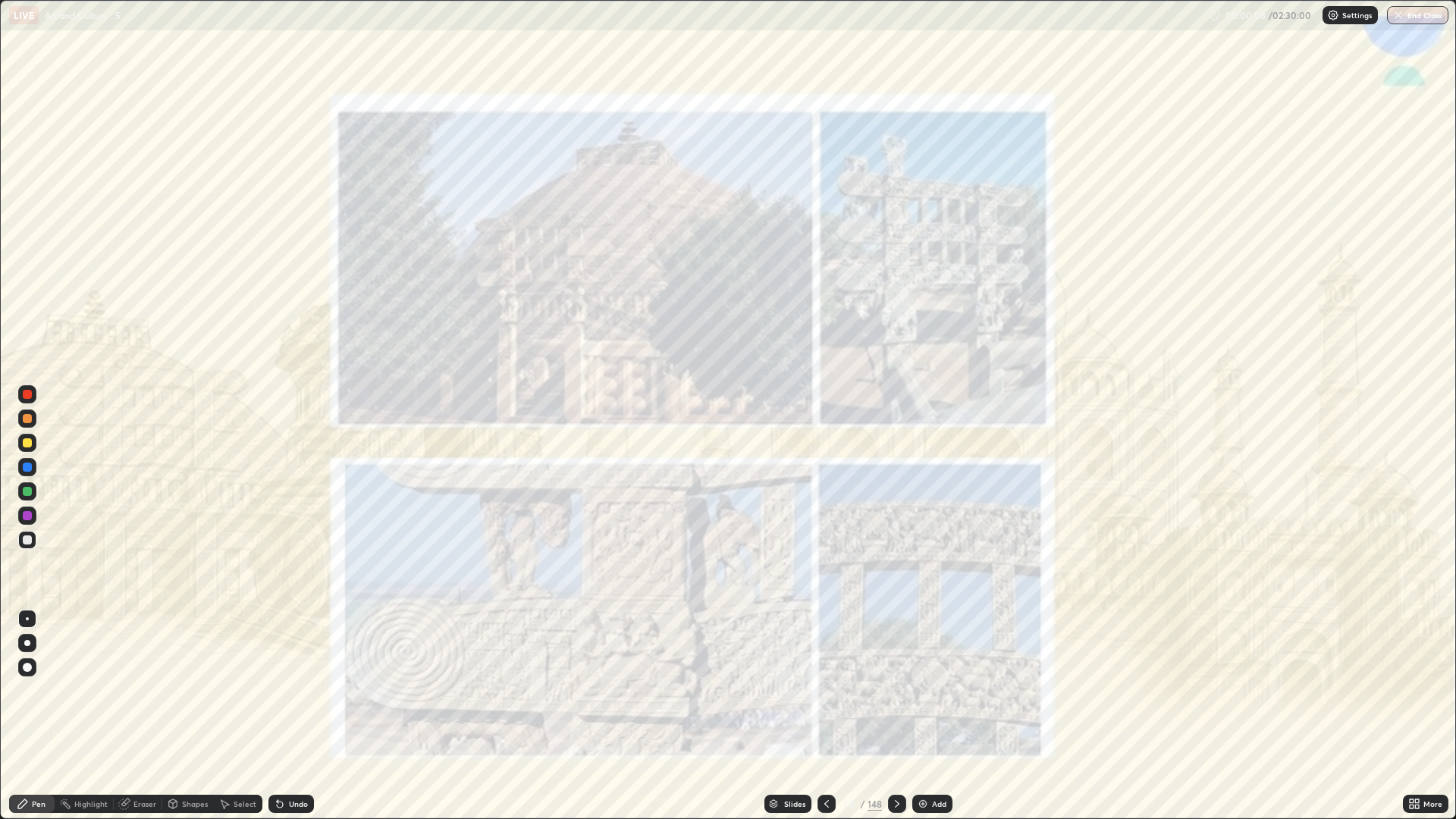
click at [895, 690] on icon at bounding box center [897, 804] width 12 height 12
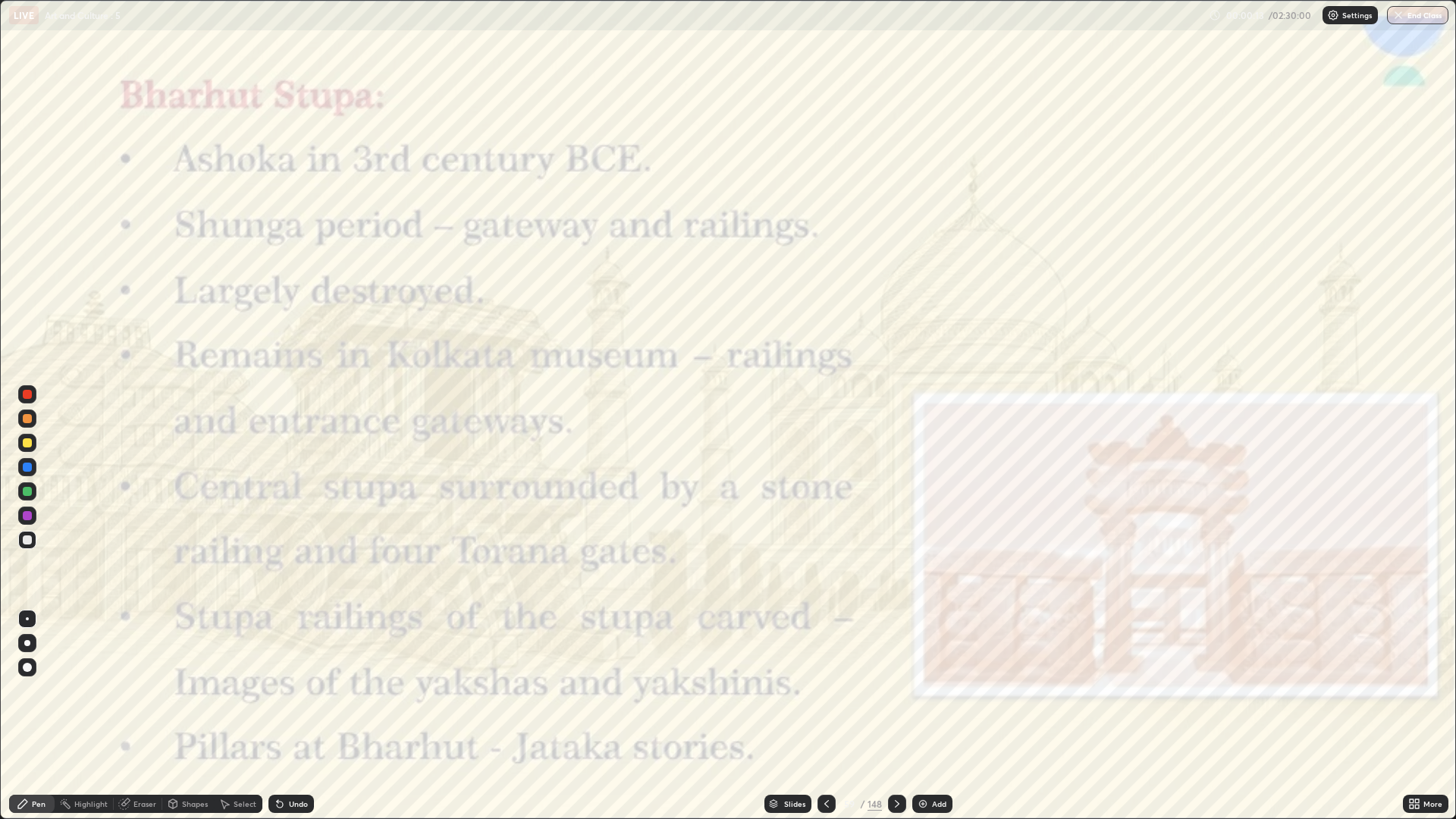
click at [902, 690] on div at bounding box center [896, 803] width 18 height 30
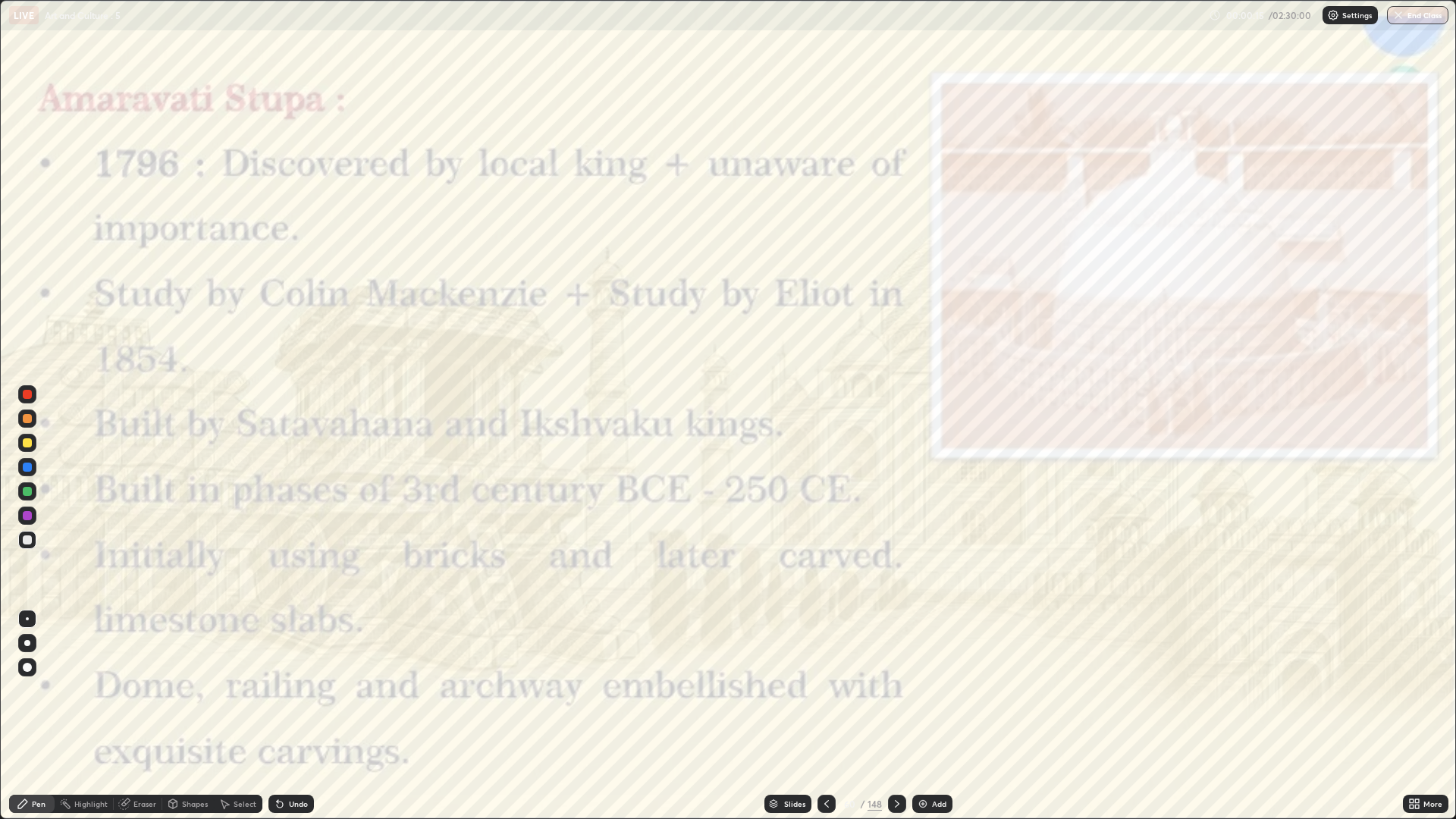
click at [899, 690] on icon at bounding box center [897, 804] width 12 height 12
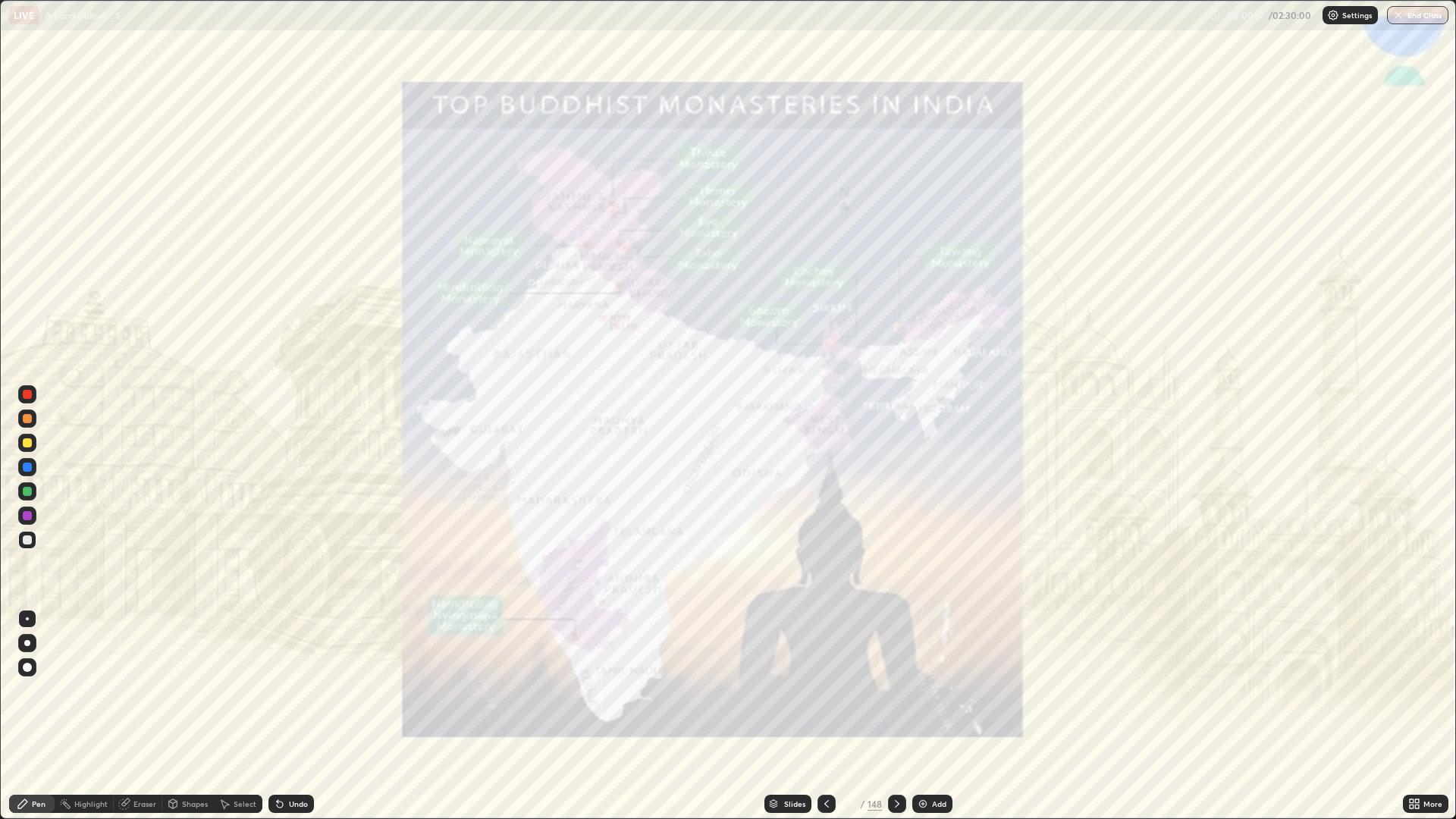
click at [825, 690] on icon at bounding box center [827, 804] width 12 height 12
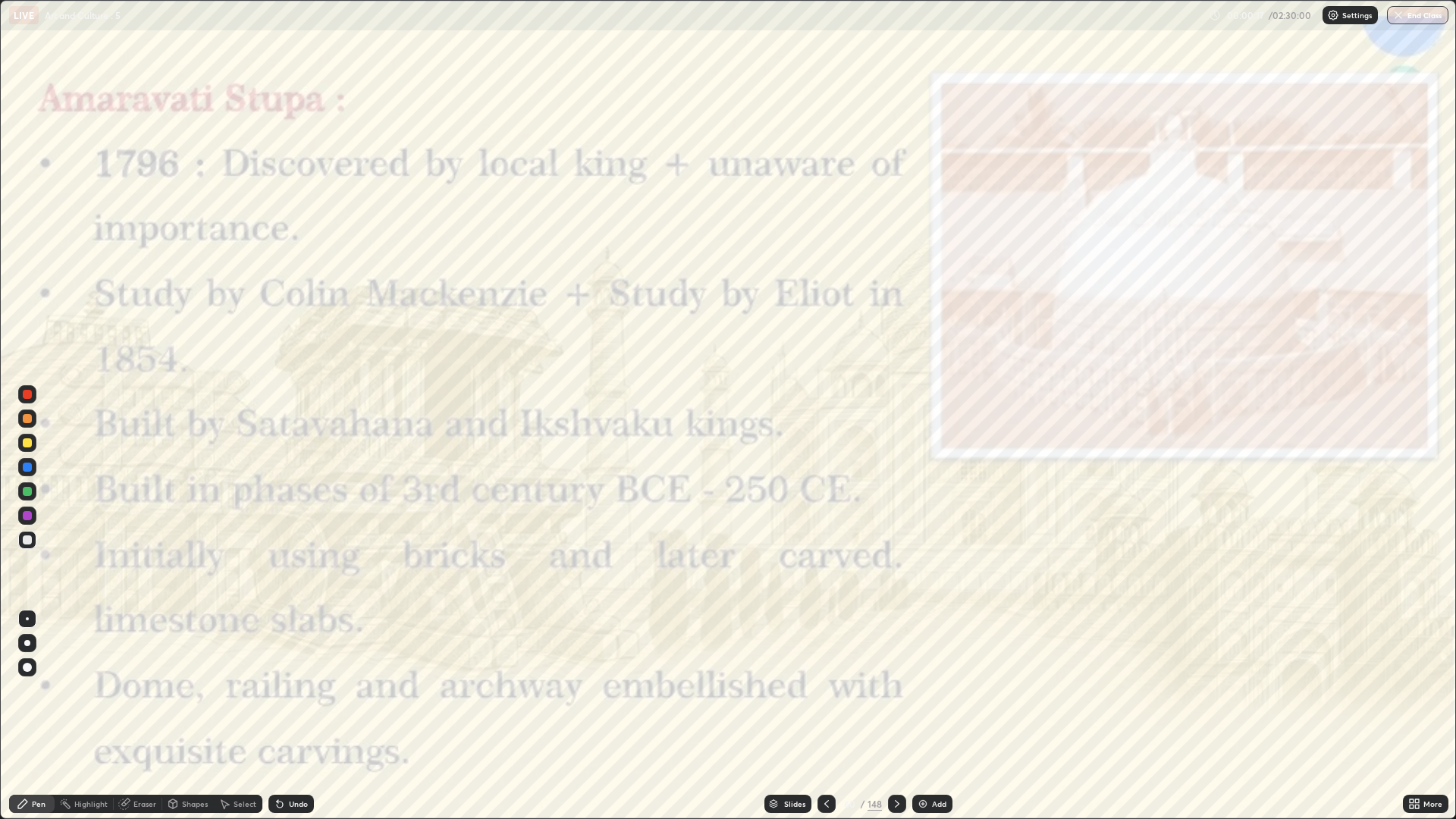
click at [825, 690] on icon at bounding box center [827, 804] width 12 height 12
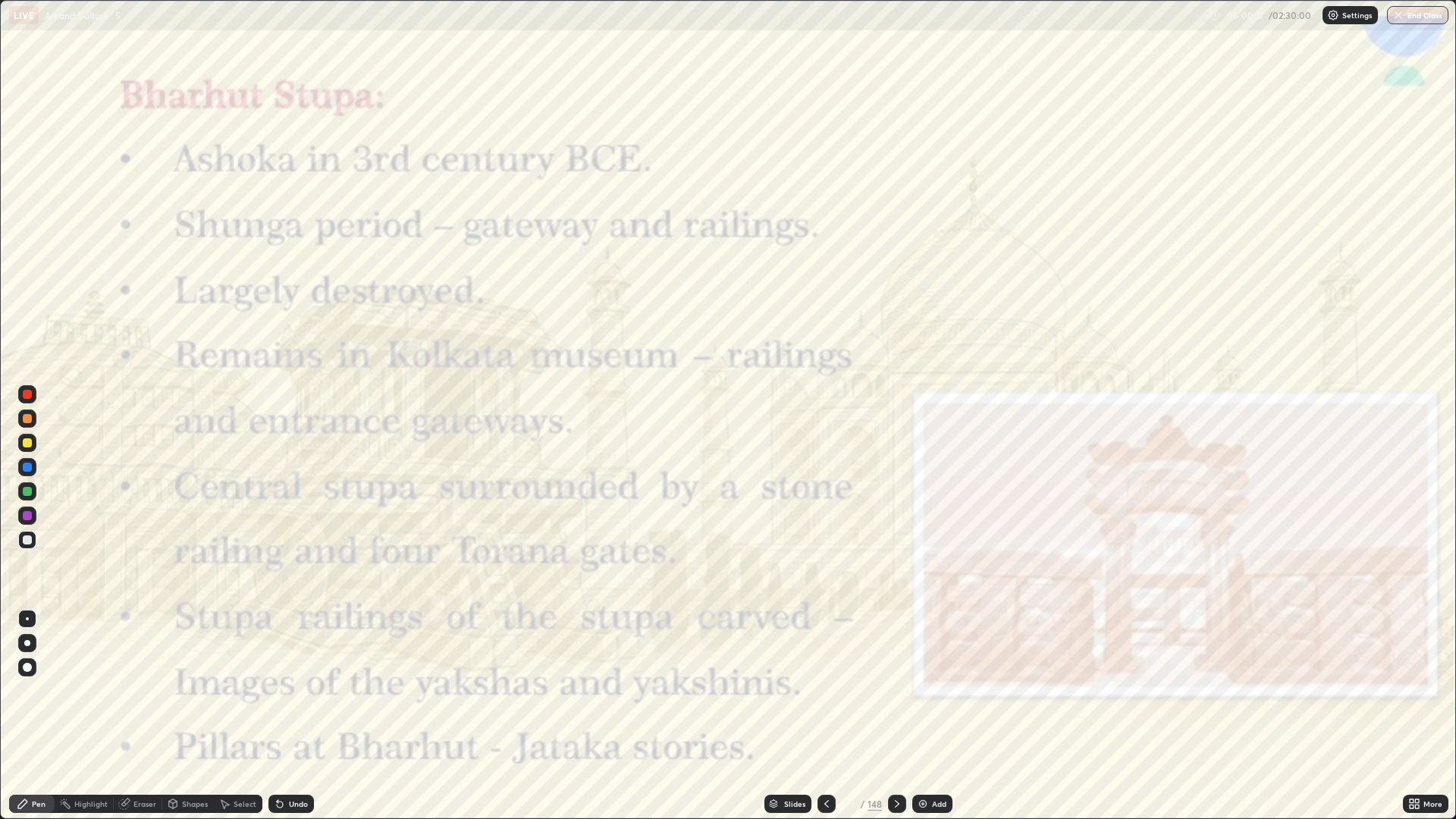
click at [824, 690] on icon at bounding box center [827, 804] width 12 height 12
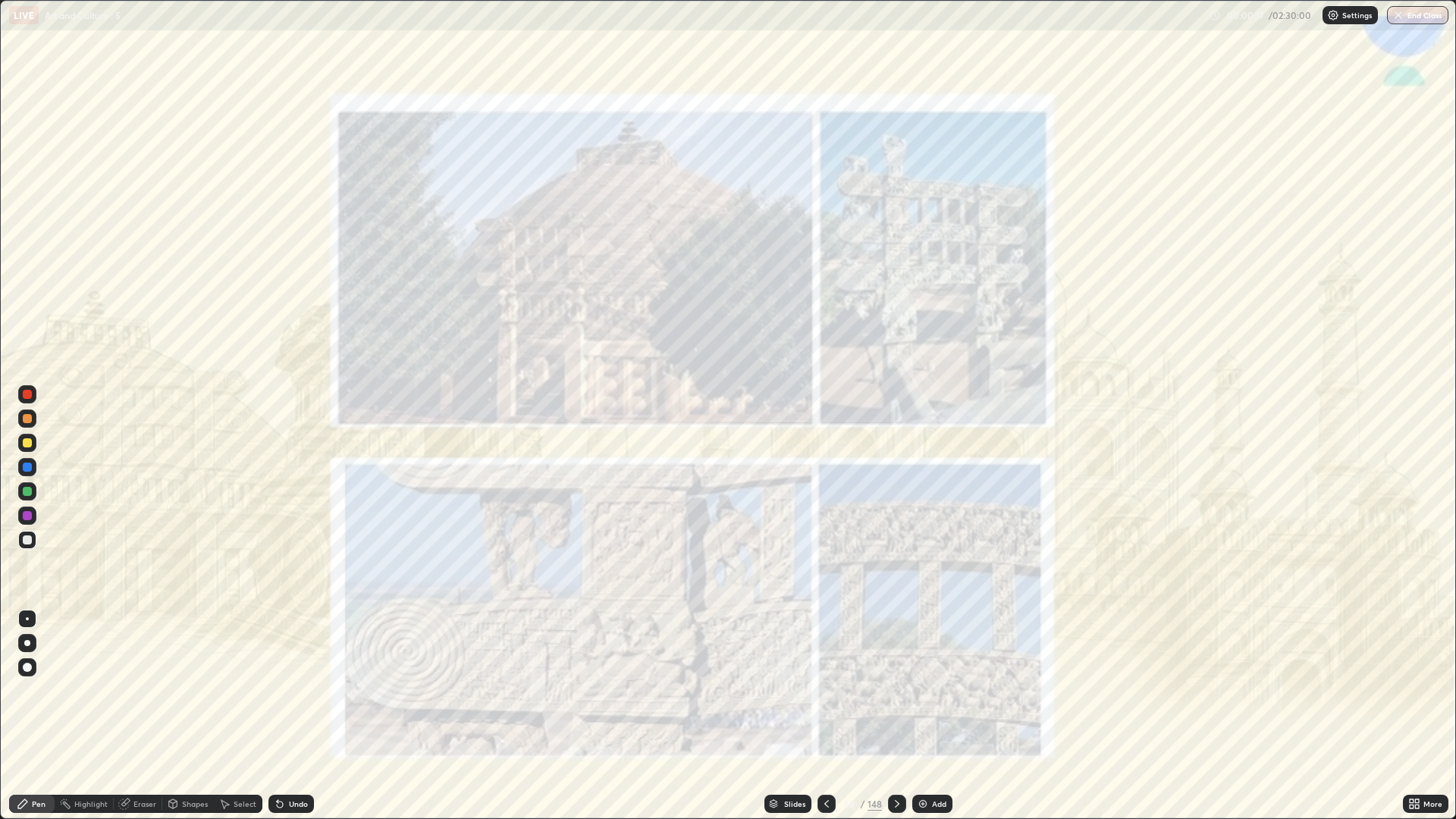
click at [825, 690] on icon at bounding box center [827, 804] width 12 height 12
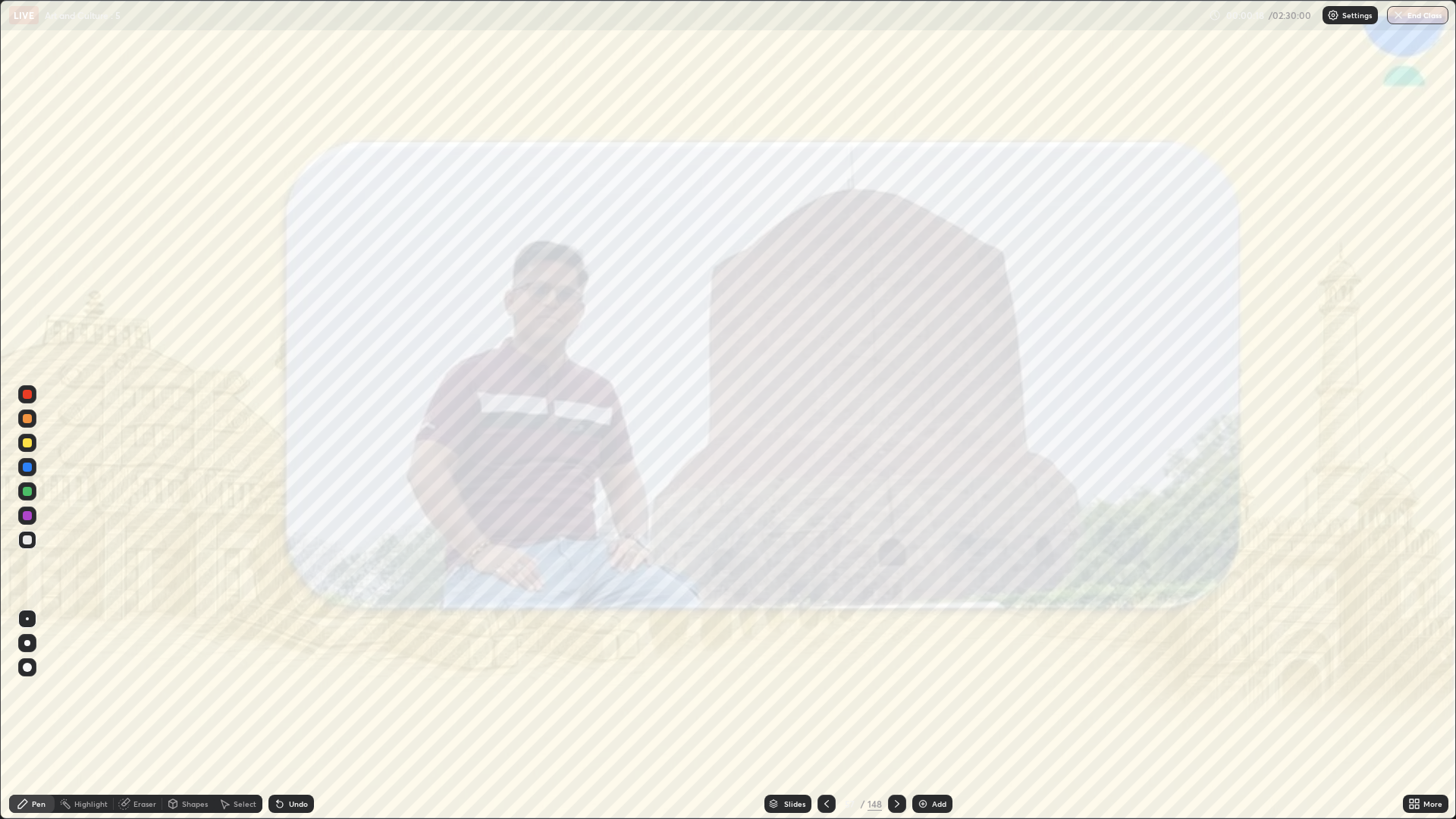
click at [825, 690] on icon at bounding box center [827, 804] width 5 height 8
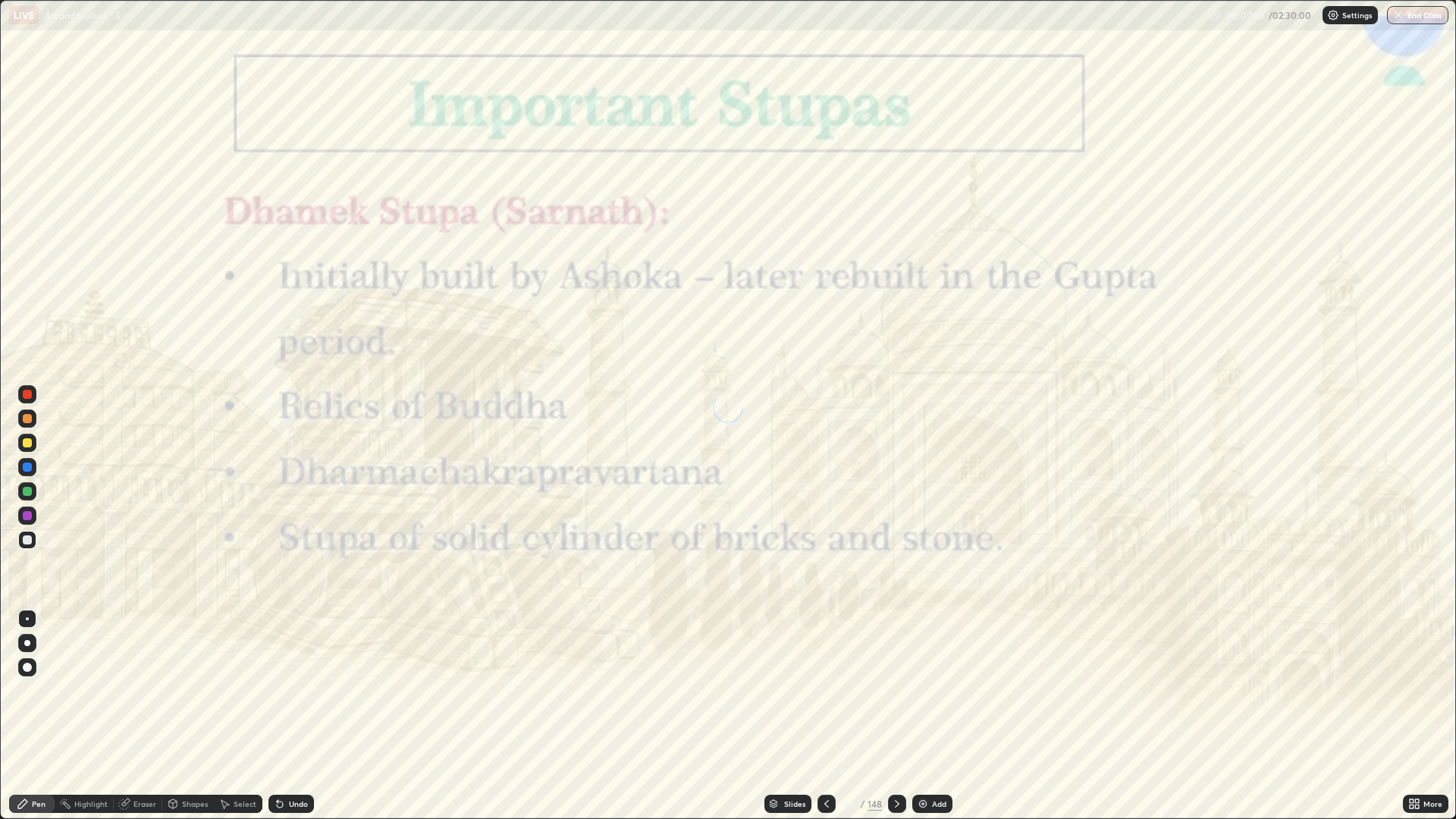
click at [825, 690] on icon at bounding box center [827, 804] width 12 height 12
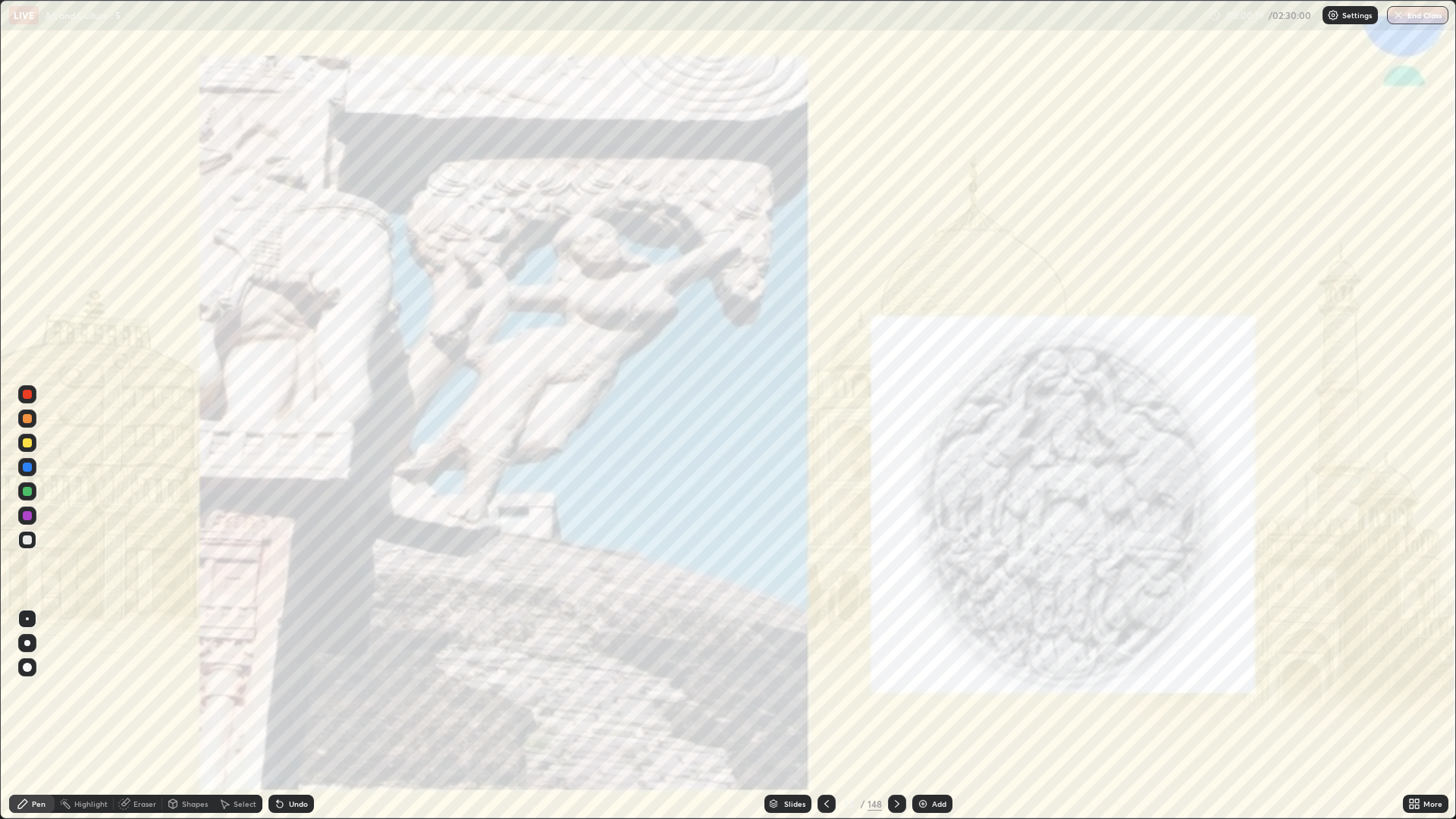
click at [823, 690] on icon at bounding box center [827, 804] width 12 height 12
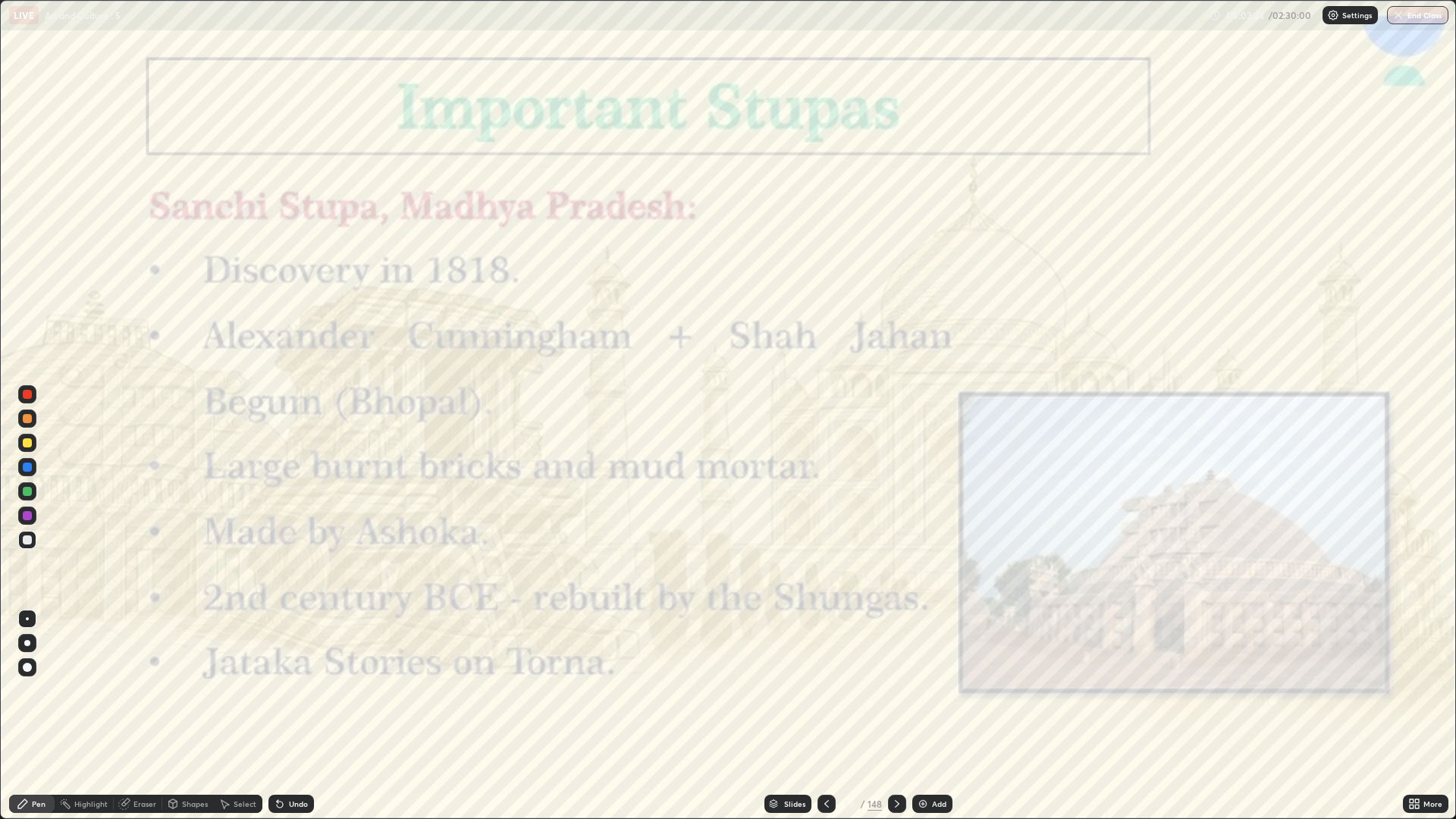
click at [899, 690] on icon at bounding box center [897, 804] width 12 height 12
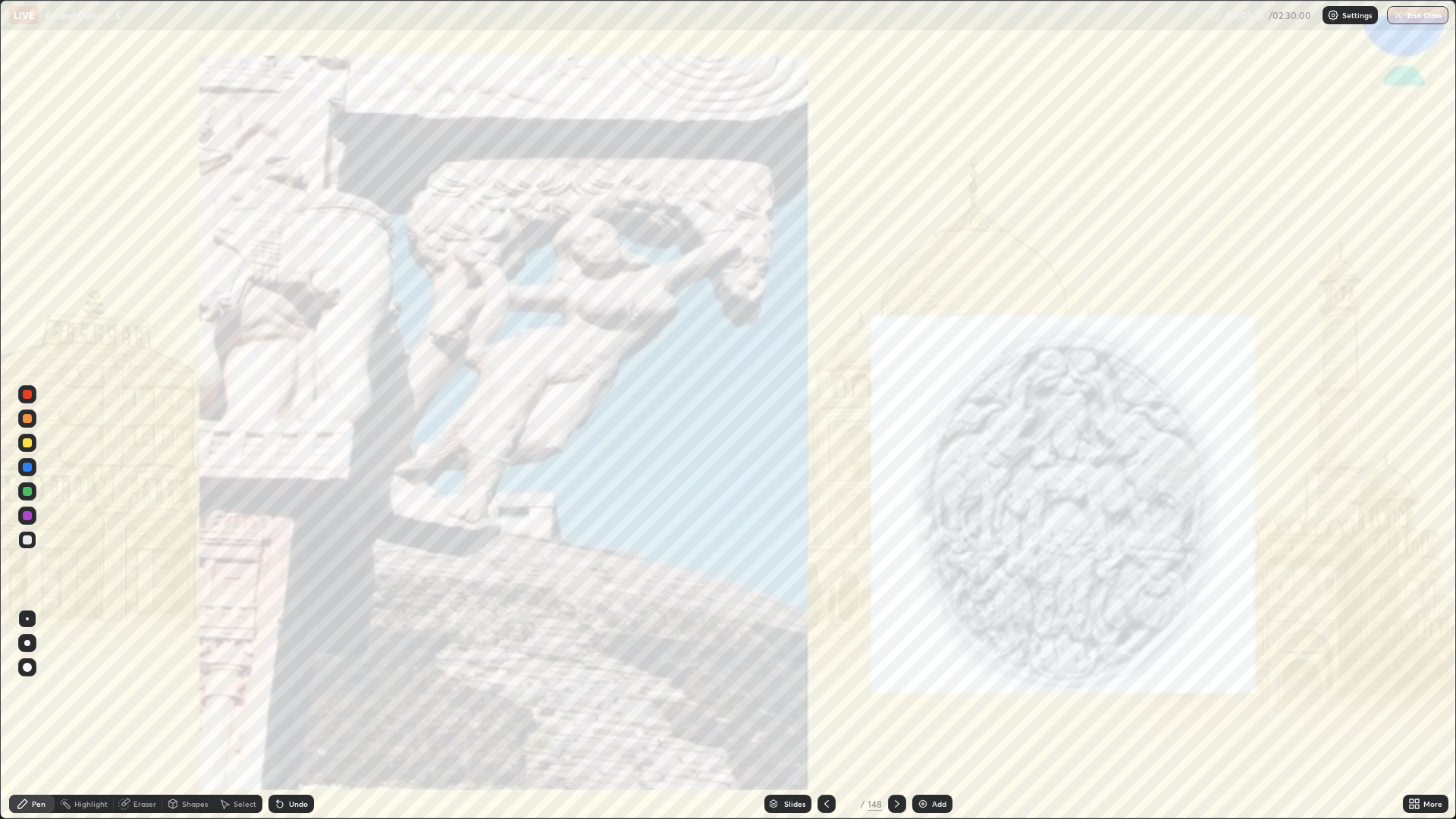
click at [898, 690] on icon at bounding box center [897, 804] width 12 height 12
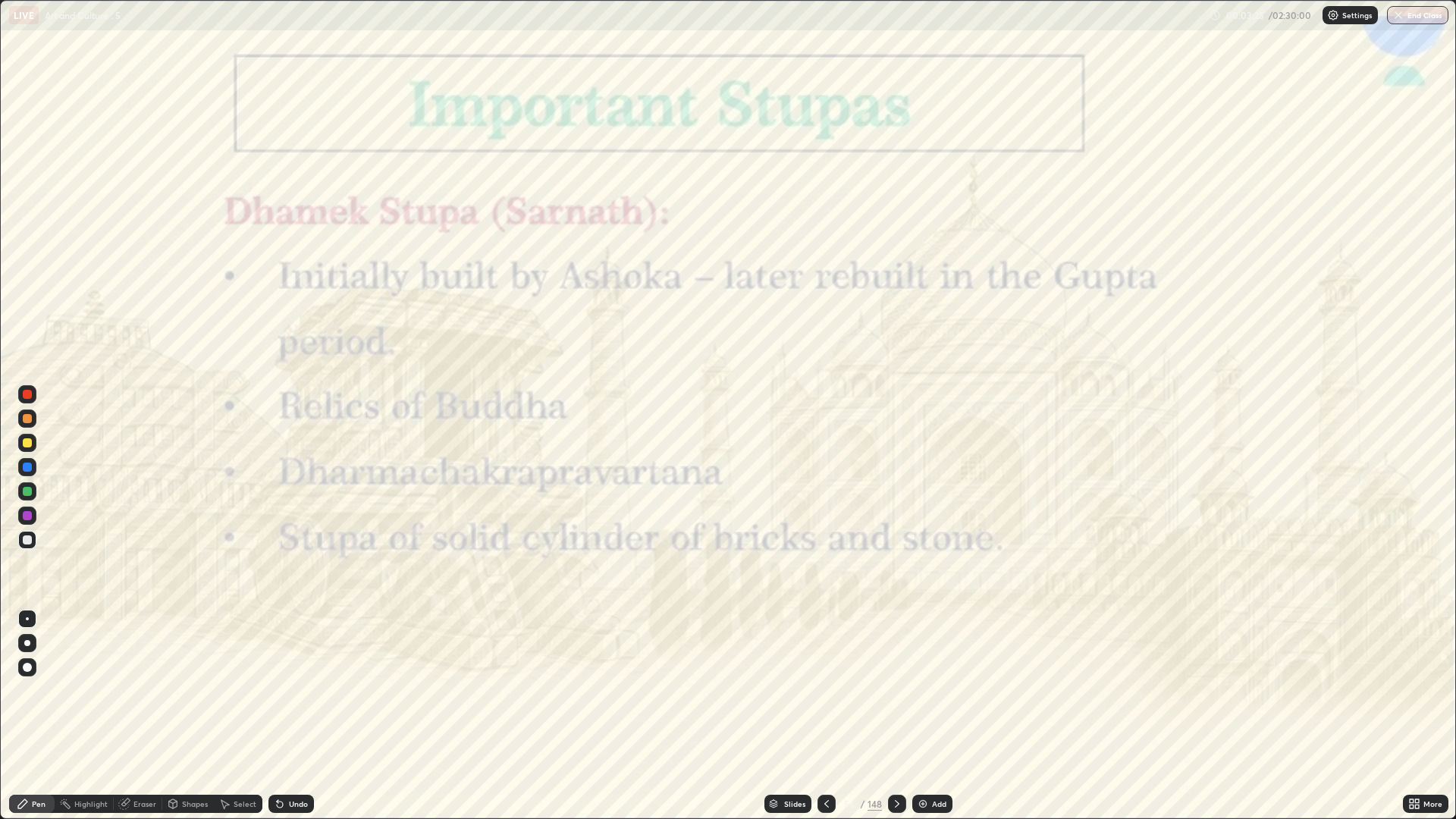
click at [898, 690] on div at bounding box center [896, 803] width 18 height 18
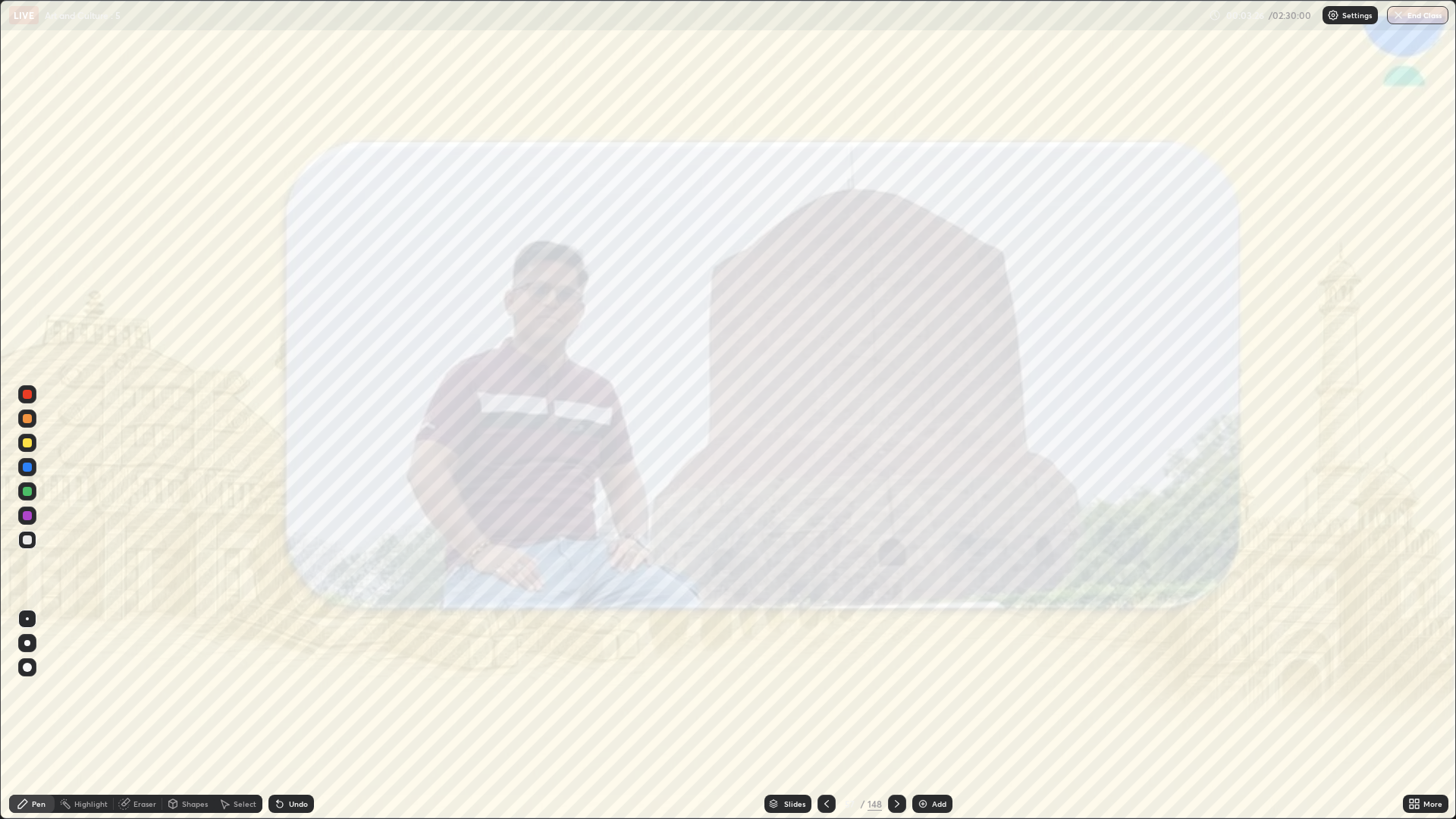
click at [895, 690] on icon at bounding box center [897, 804] width 12 height 12
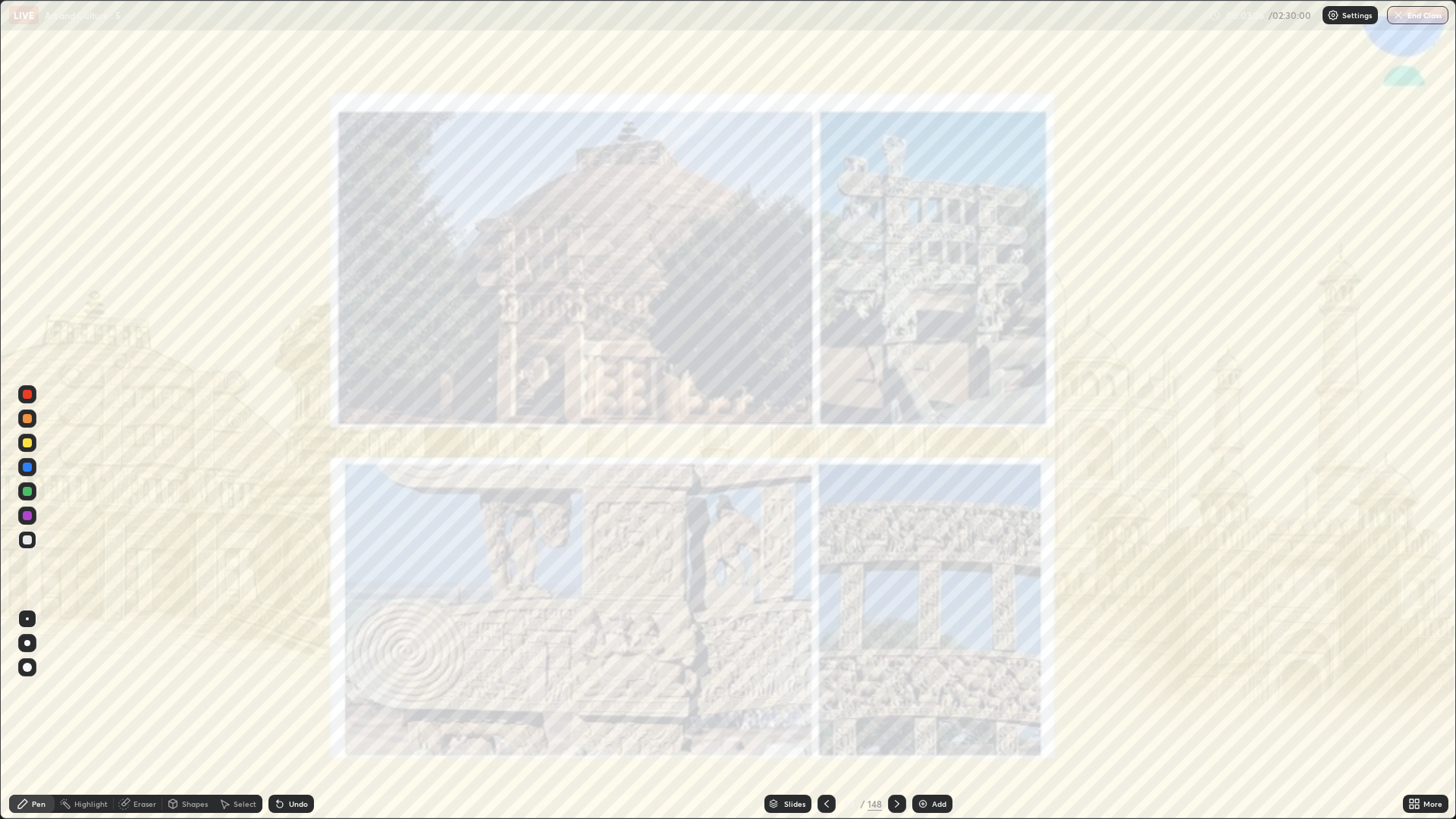
click at [896, 690] on icon at bounding box center [897, 804] width 5 height 8
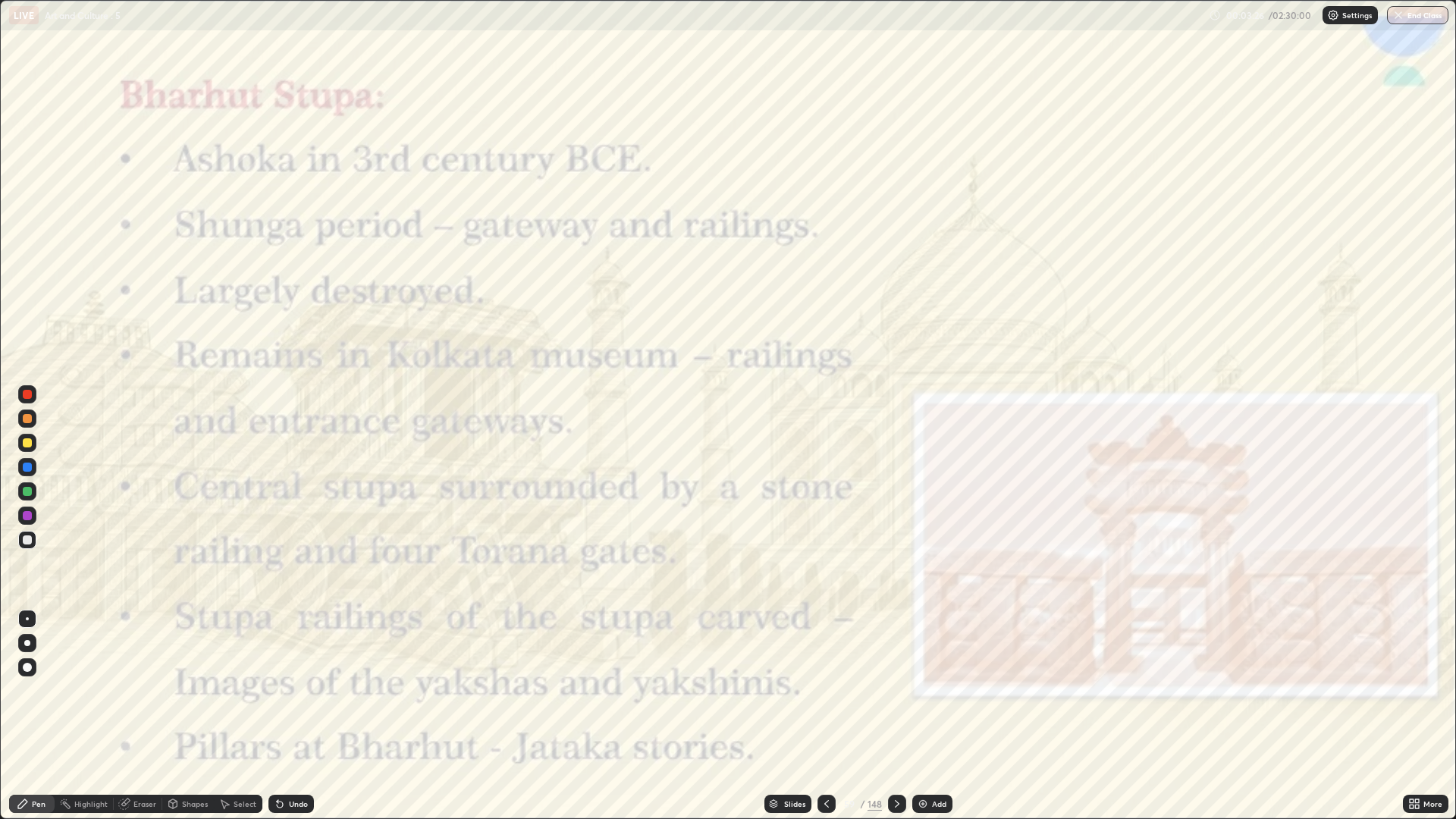
click at [893, 690] on icon at bounding box center [897, 804] width 12 height 12
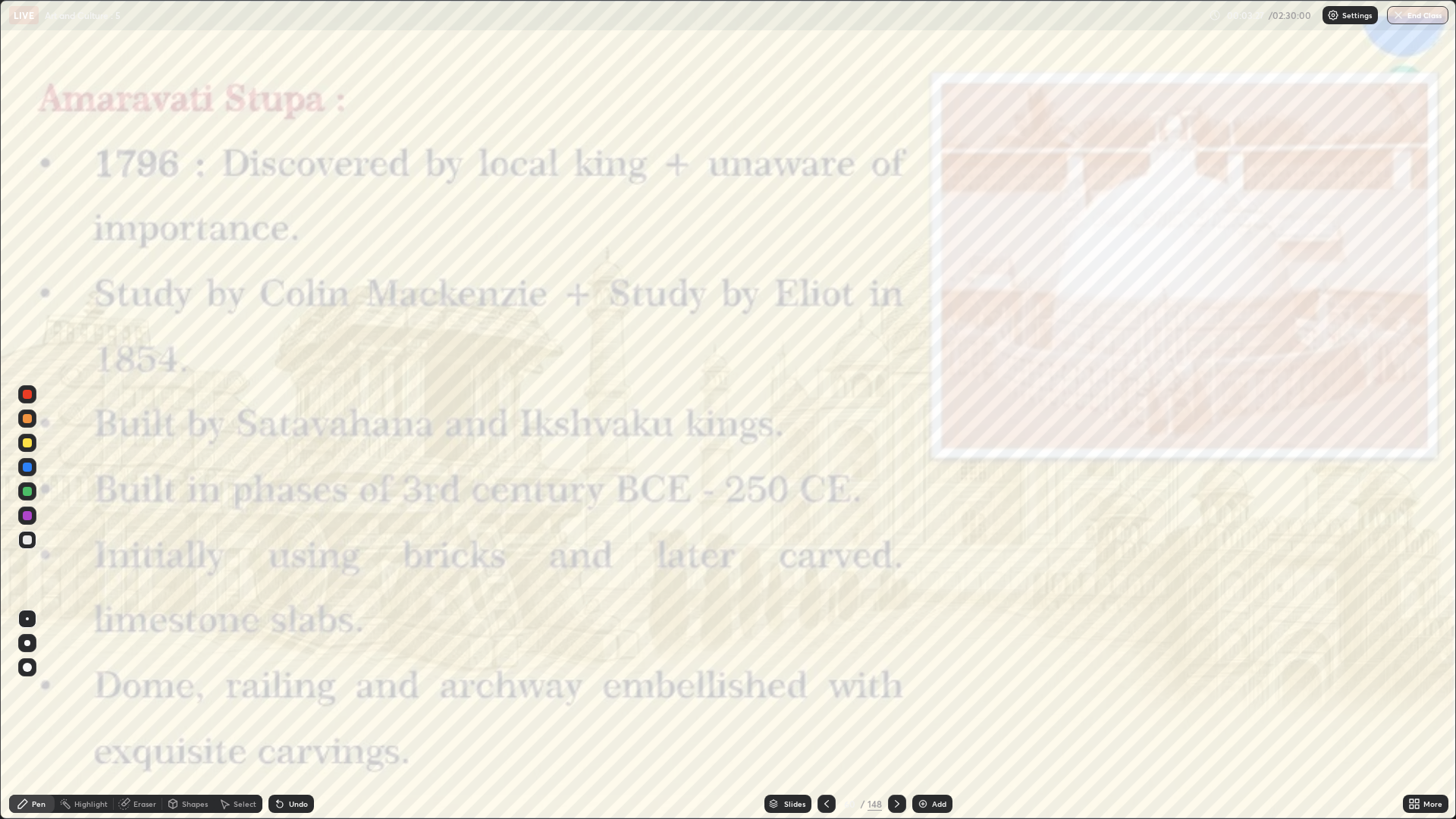
click at [900, 690] on div at bounding box center [896, 803] width 18 height 18
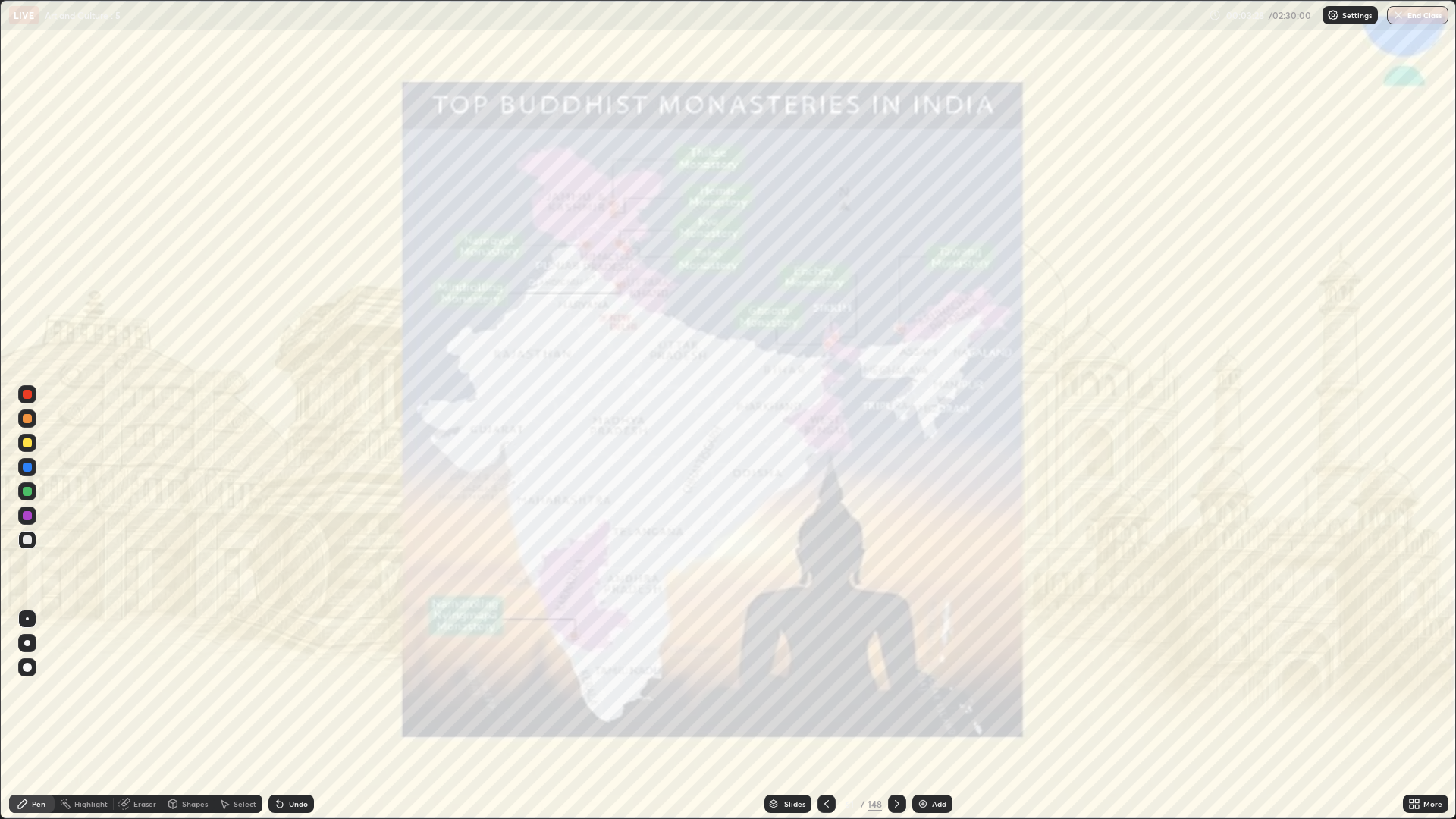
click at [794, 690] on div "Slides" at bounding box center [794, 804] width 21 height 8
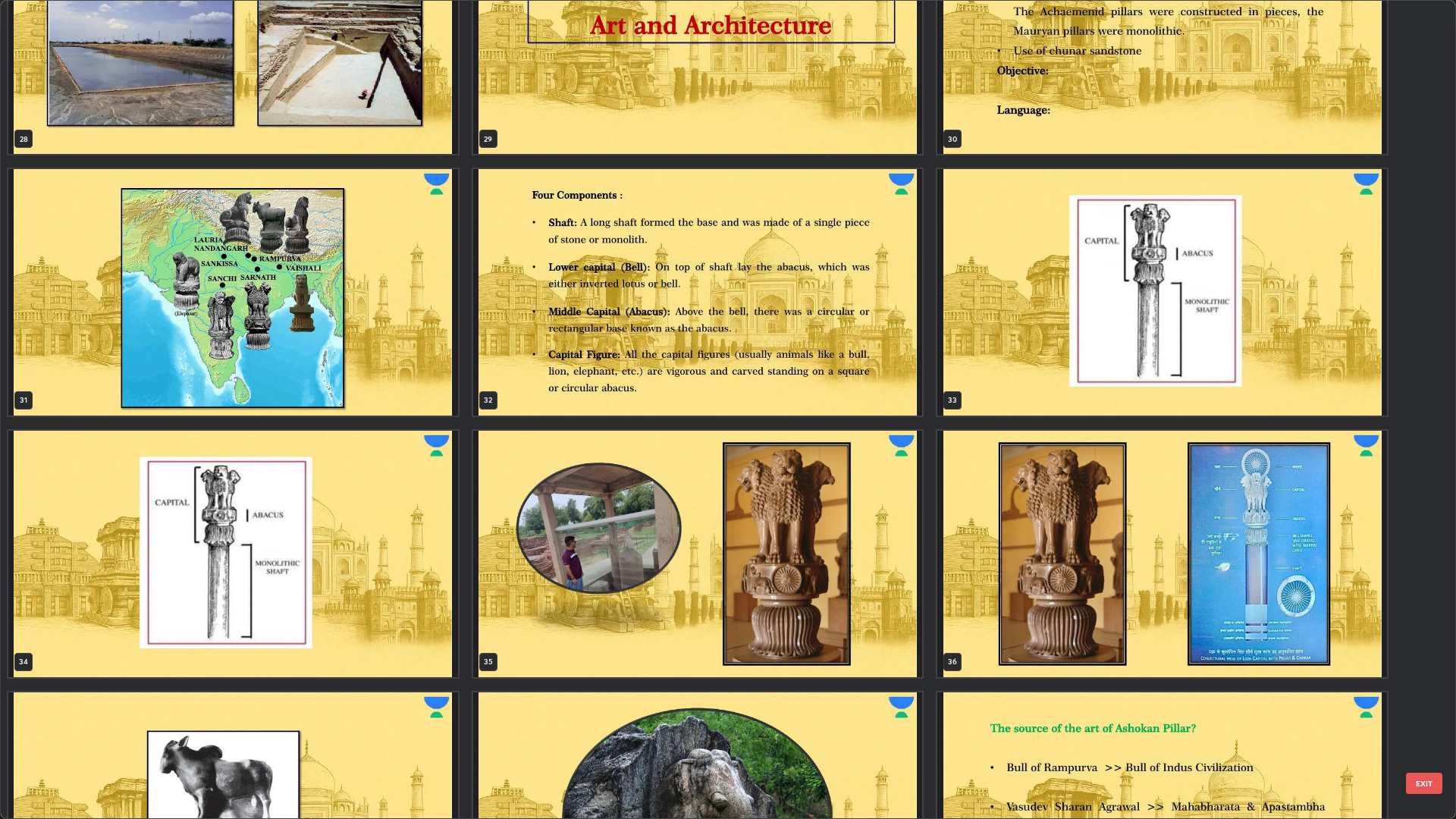
scroll to position [2434, 0]
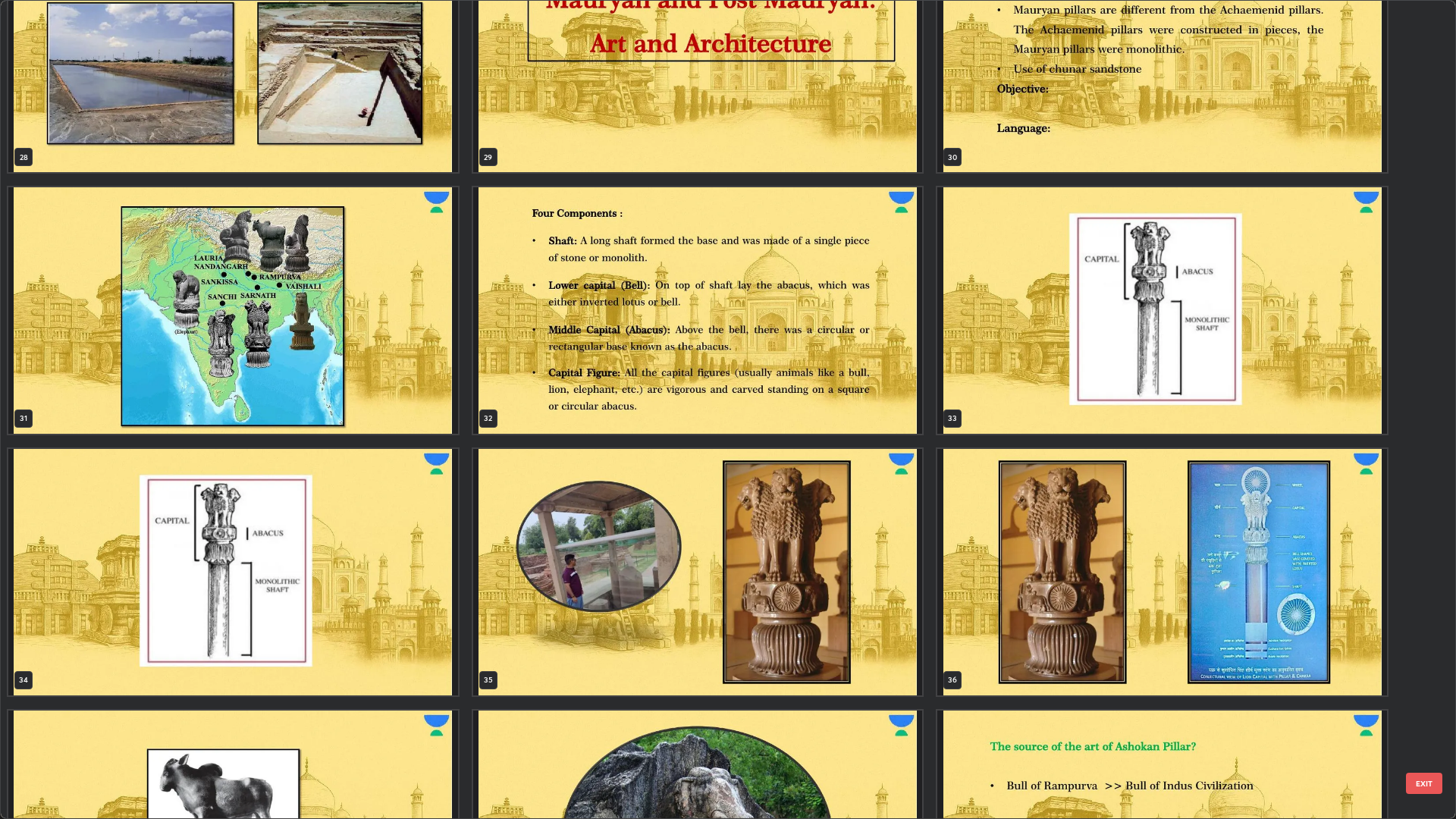
click at [1246, 322] on img "grid" at bounding box center [1162, 311] width 450 height 247
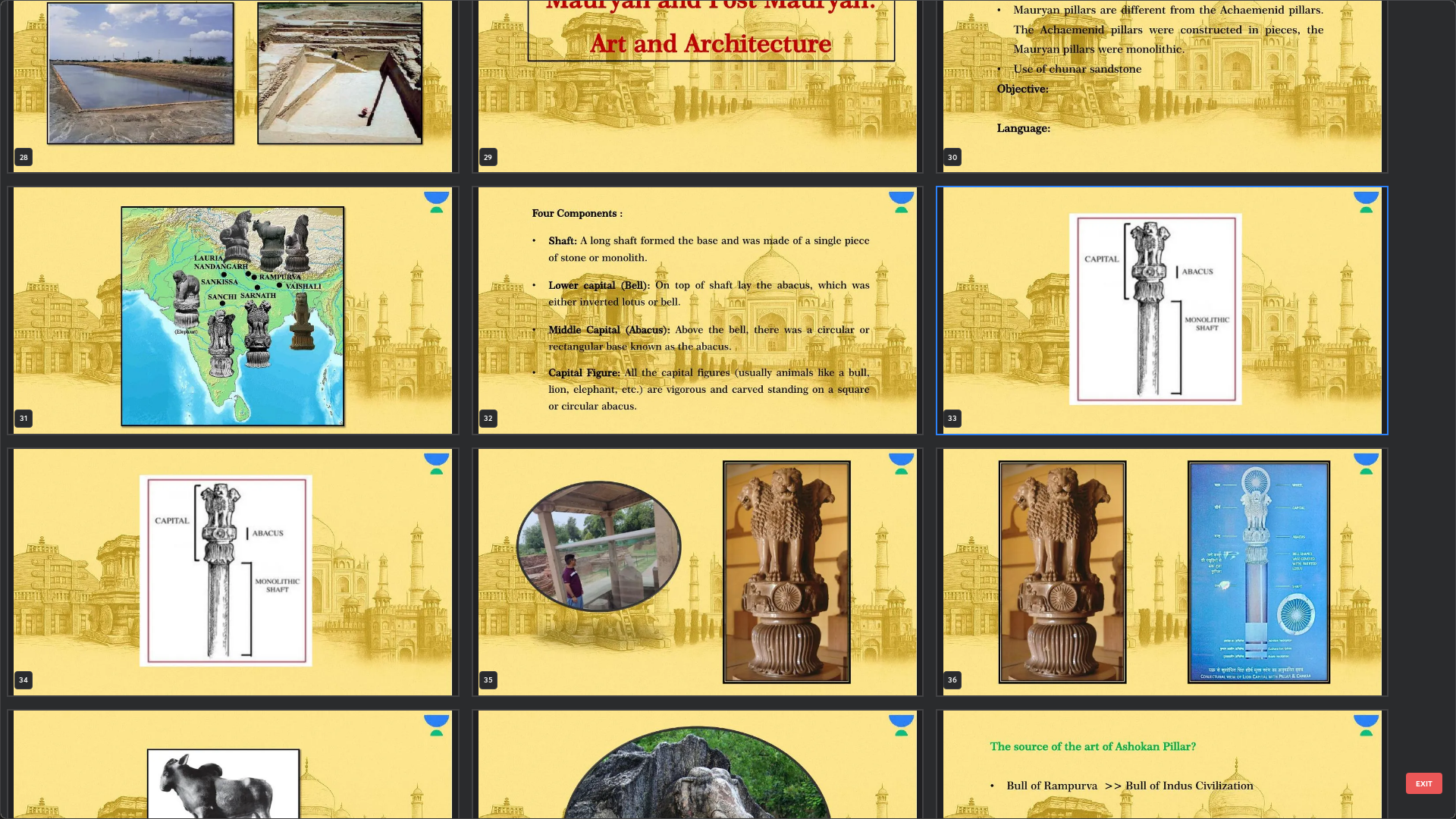
click at [1252, 322] on img "grid" at bounding box center [1162, 311] width 450 height 247
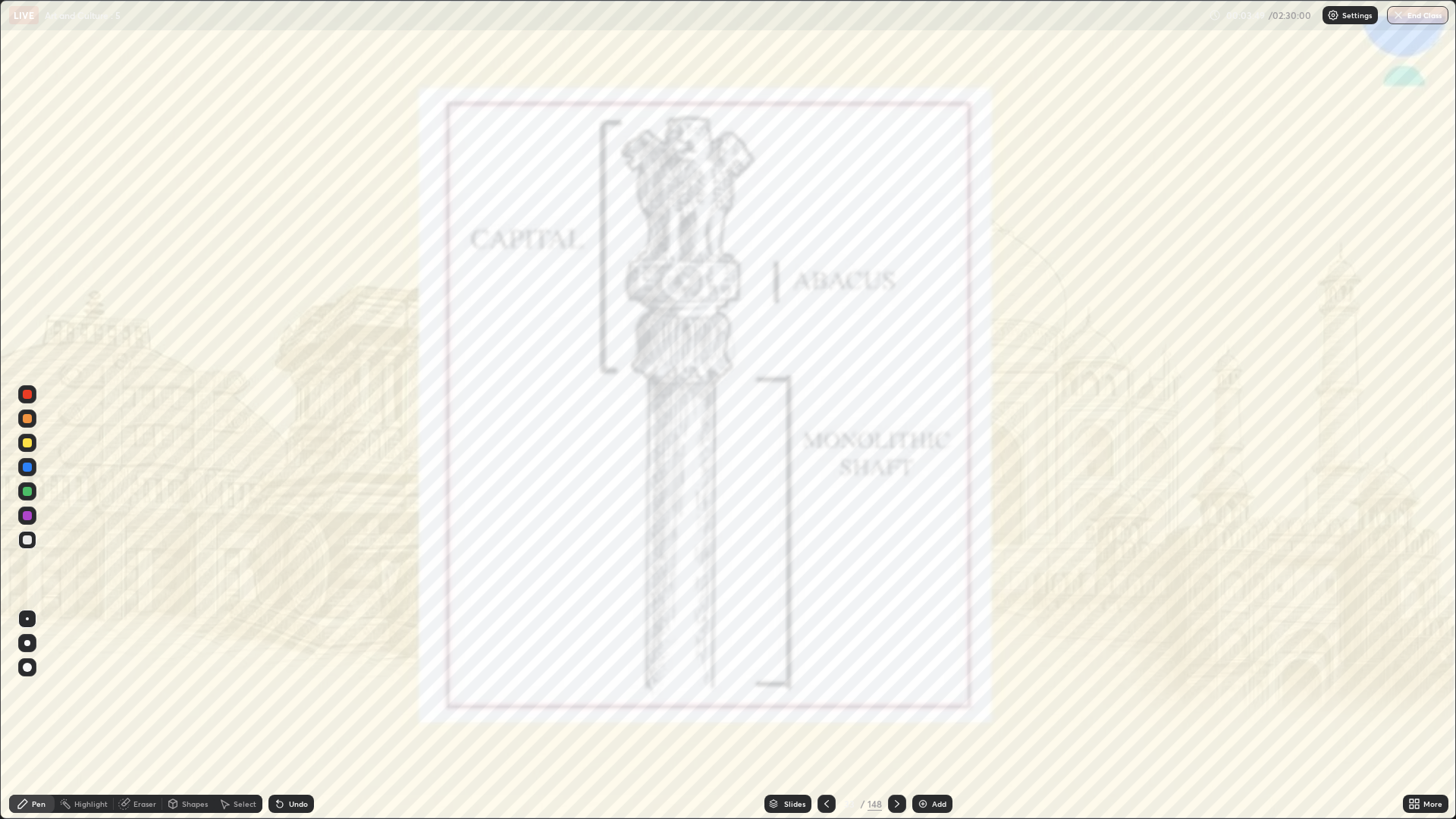
click at [831, 690] on div at bounding box center [826, 803] width 18 height 30
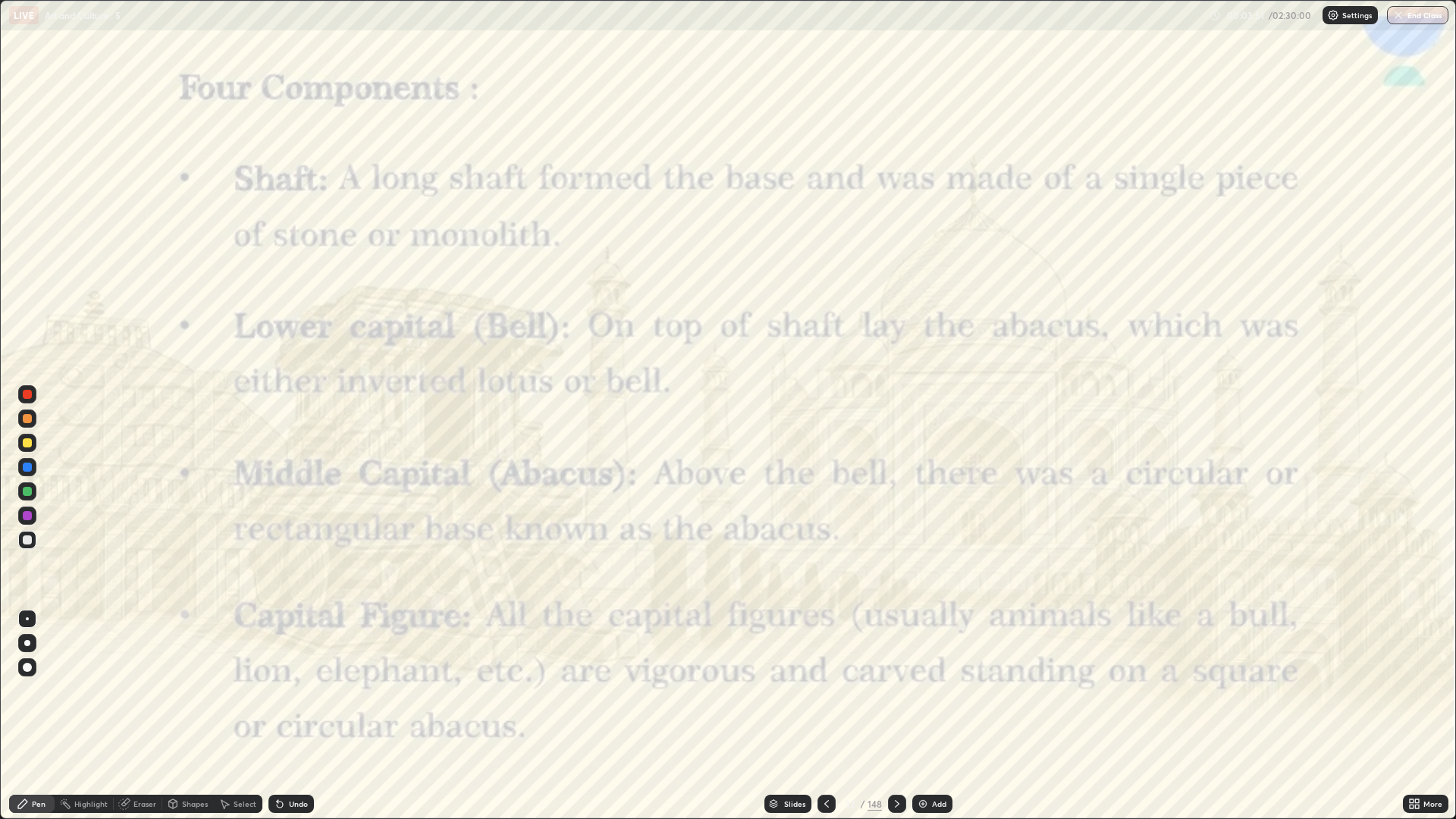
click at [827, 690] on icon at bounding box center [827, 804] width 12 height 12
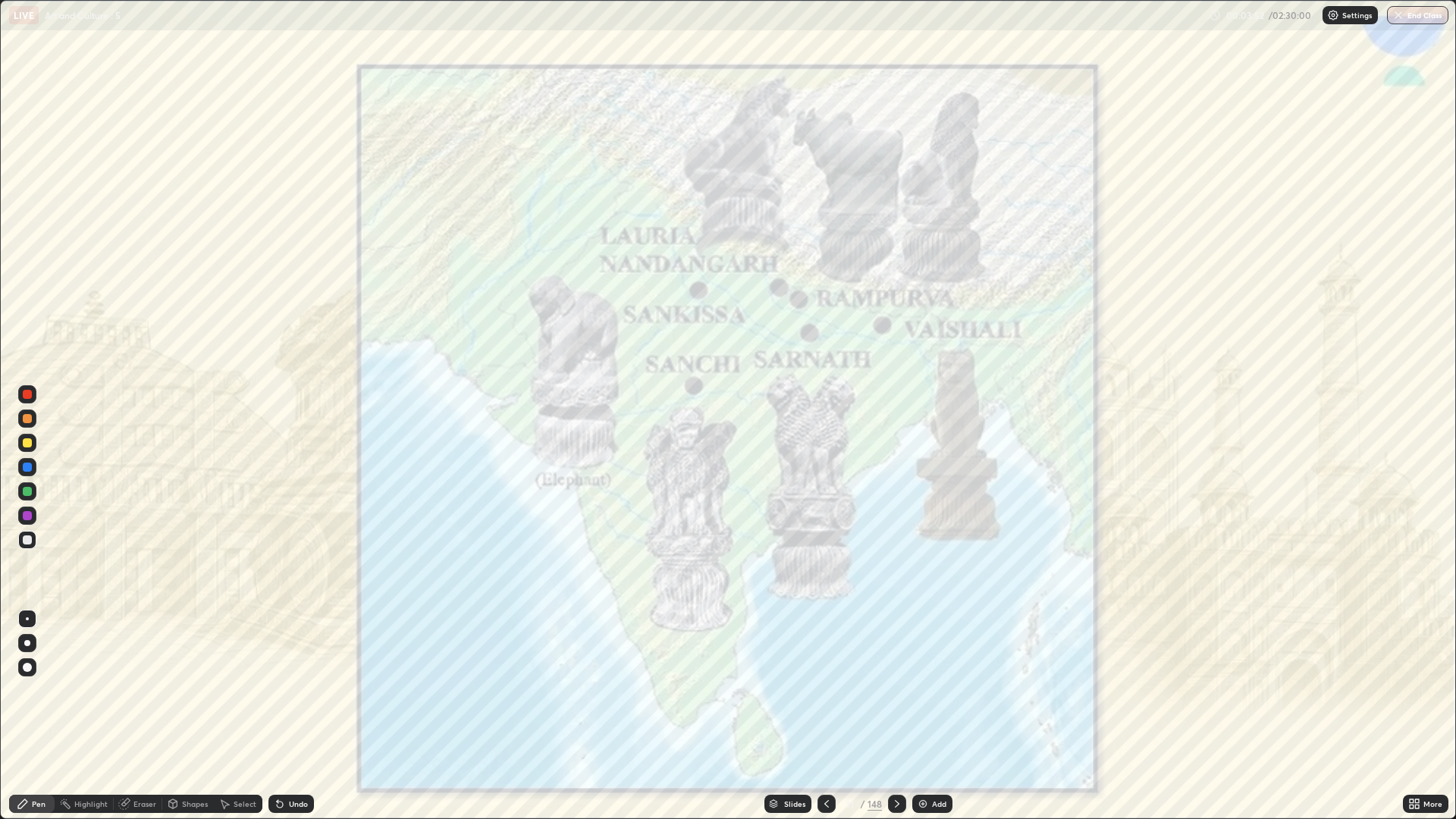
click at [895, 690] on icon at bounding box center [897, 804] width 12 height 12
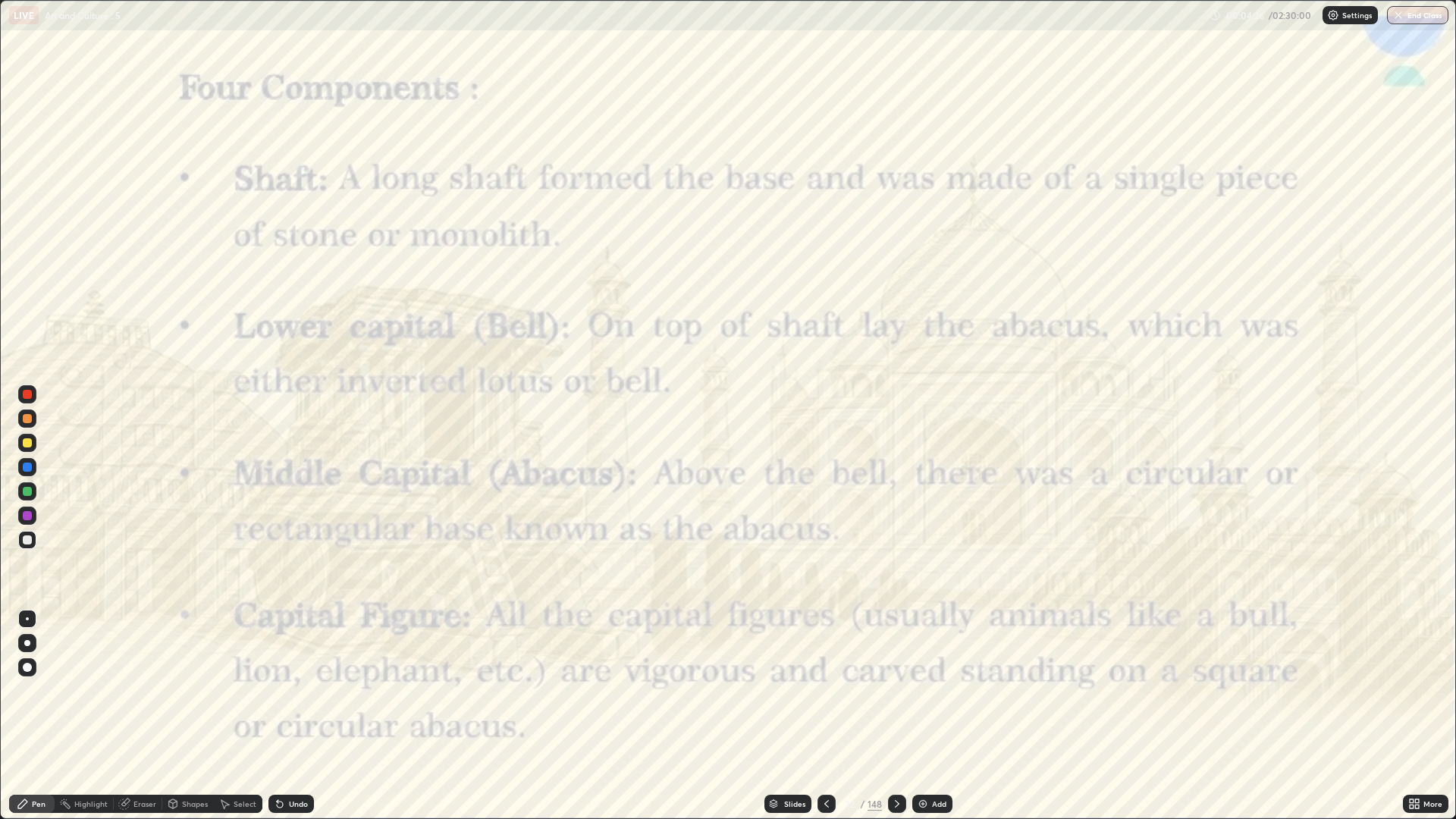
click at [926, 690] on img at bounding box center [923, 804] width 12 height 12
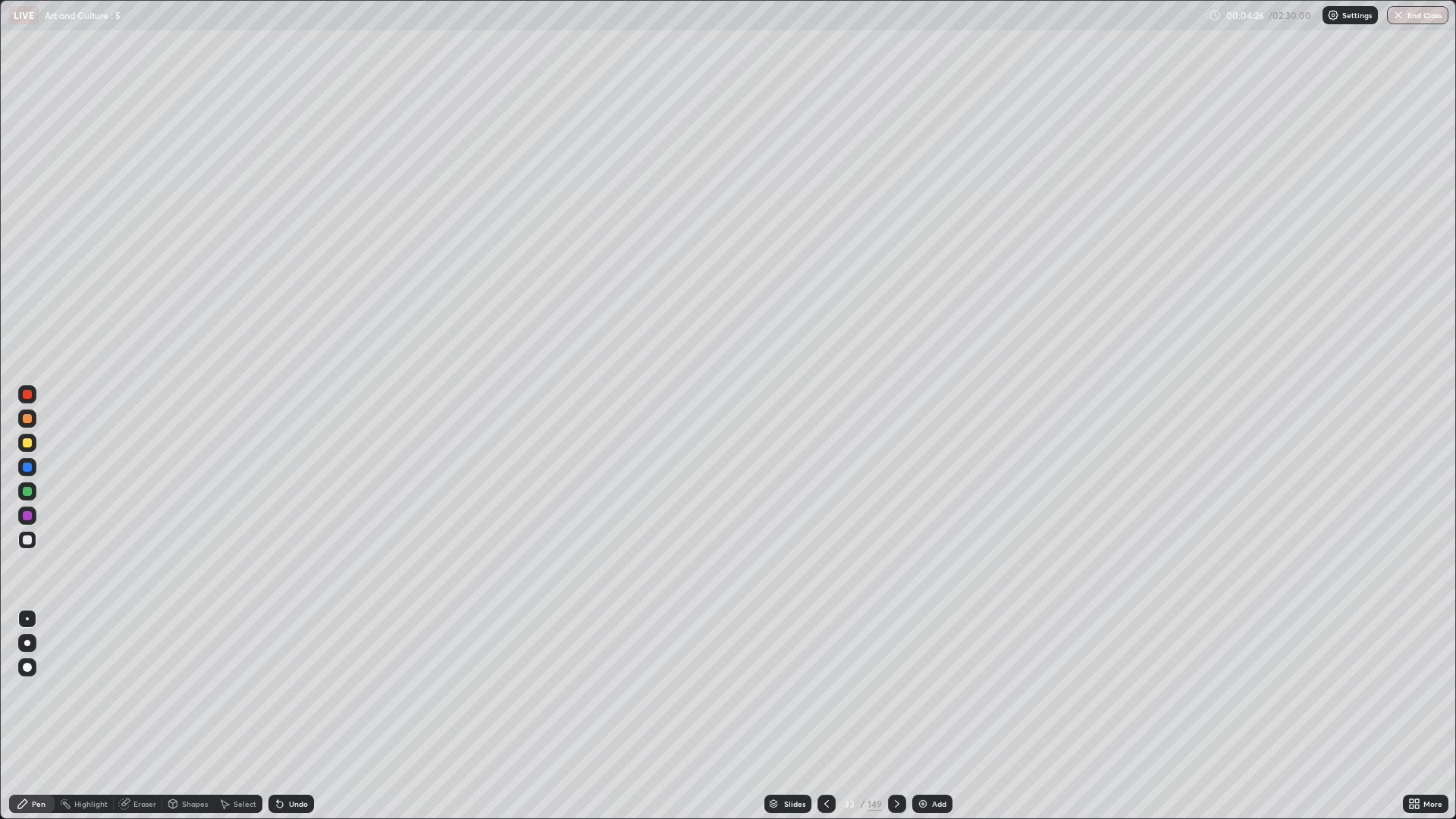
click at [925, 690] on img at bounding box center [923, 804] width 12 height 12
click at [924, 690] on img at bounding box center [924, 804] width 12 height 12
click at [924, 690] on img at bounding box center [922, 804] width 12 height 12
click at [821, 690] on div at bounding box center [827, 803] width 18 height 18
click at [826, 690] on icon at bounding box center [828, 804] width 12 height 12
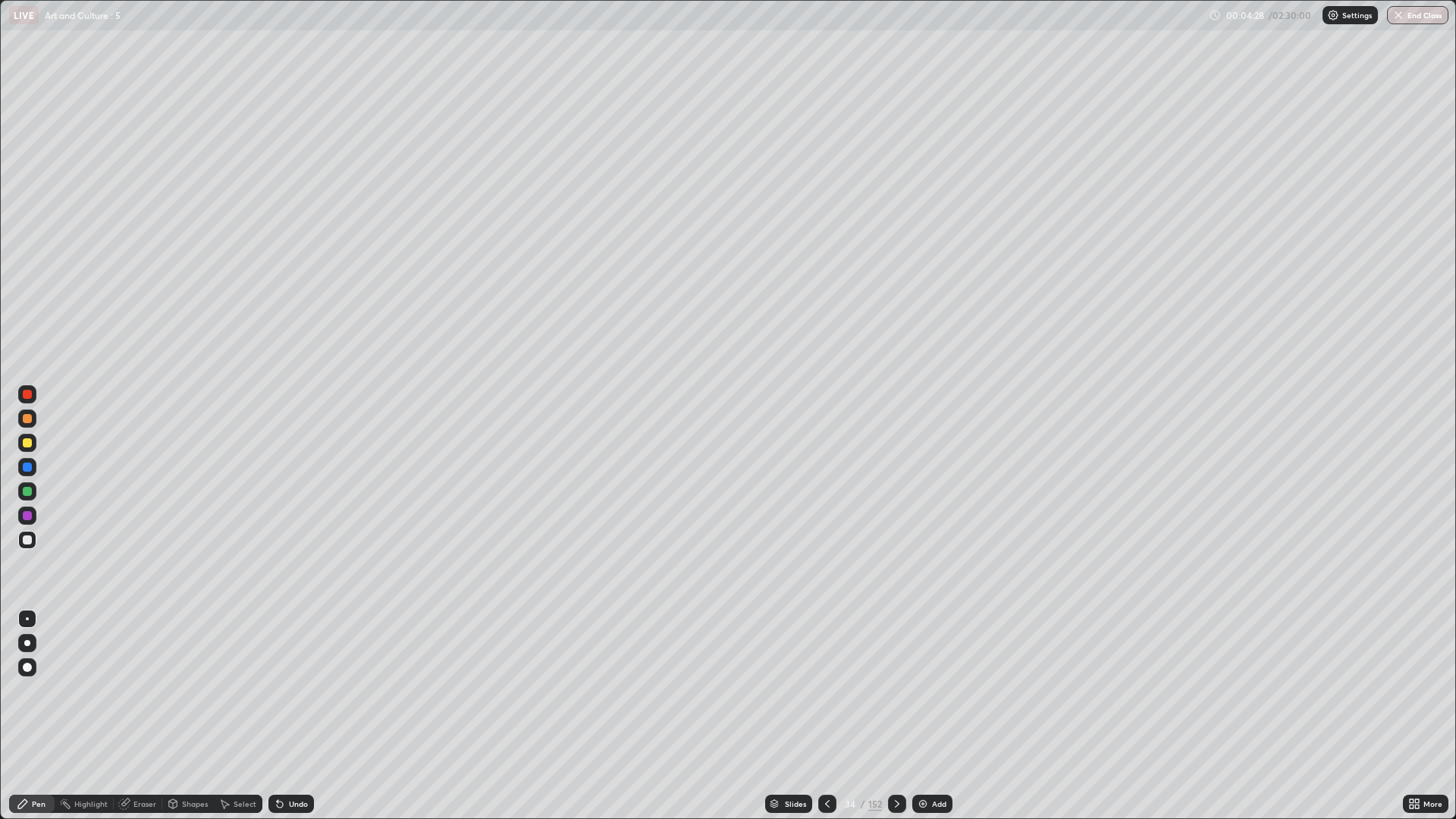
click at [825, 690] on icon at bounding box center [828, 804] width 12 height 12
click at [826, 690] on div at bounding box center [827, 803] width 18 height 18
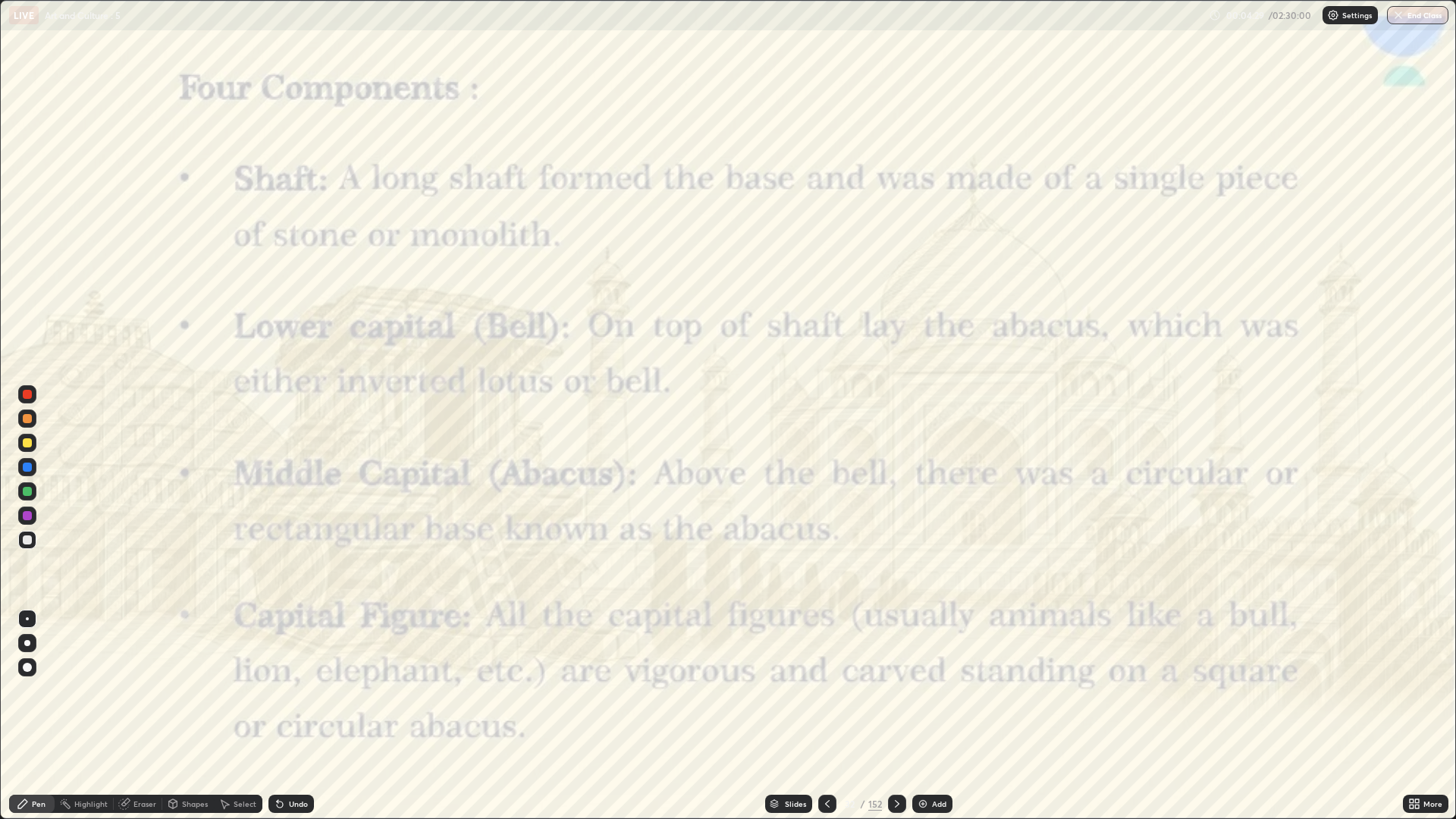
click at [895, 690] on icon at bounding box center [897, 804] width 12 height 12
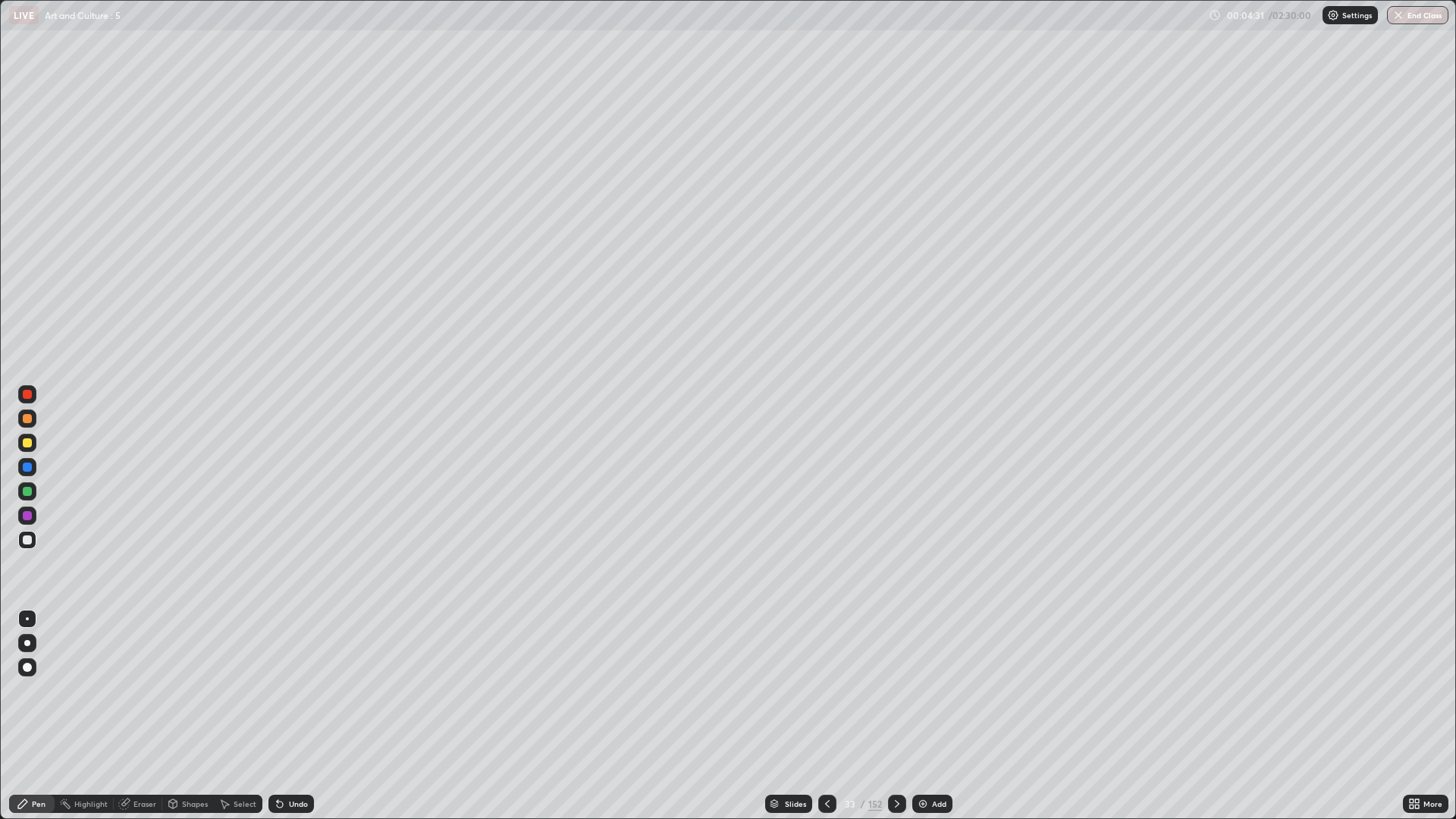
click at [34, 536] on div at bounding box center [27, 539] width 18 height 18
click at [33, 441] on div at bounding box center [27, 442] width 18 height 18
click at [895, 690] on icon at bounding box center [897, 804] width 12 height 12
click at [895, 690] on icon at bounding box center [897, 804] width 5 height 8
click at [895, 690] on icon at bounding box center [897, 804] width 12 height 12
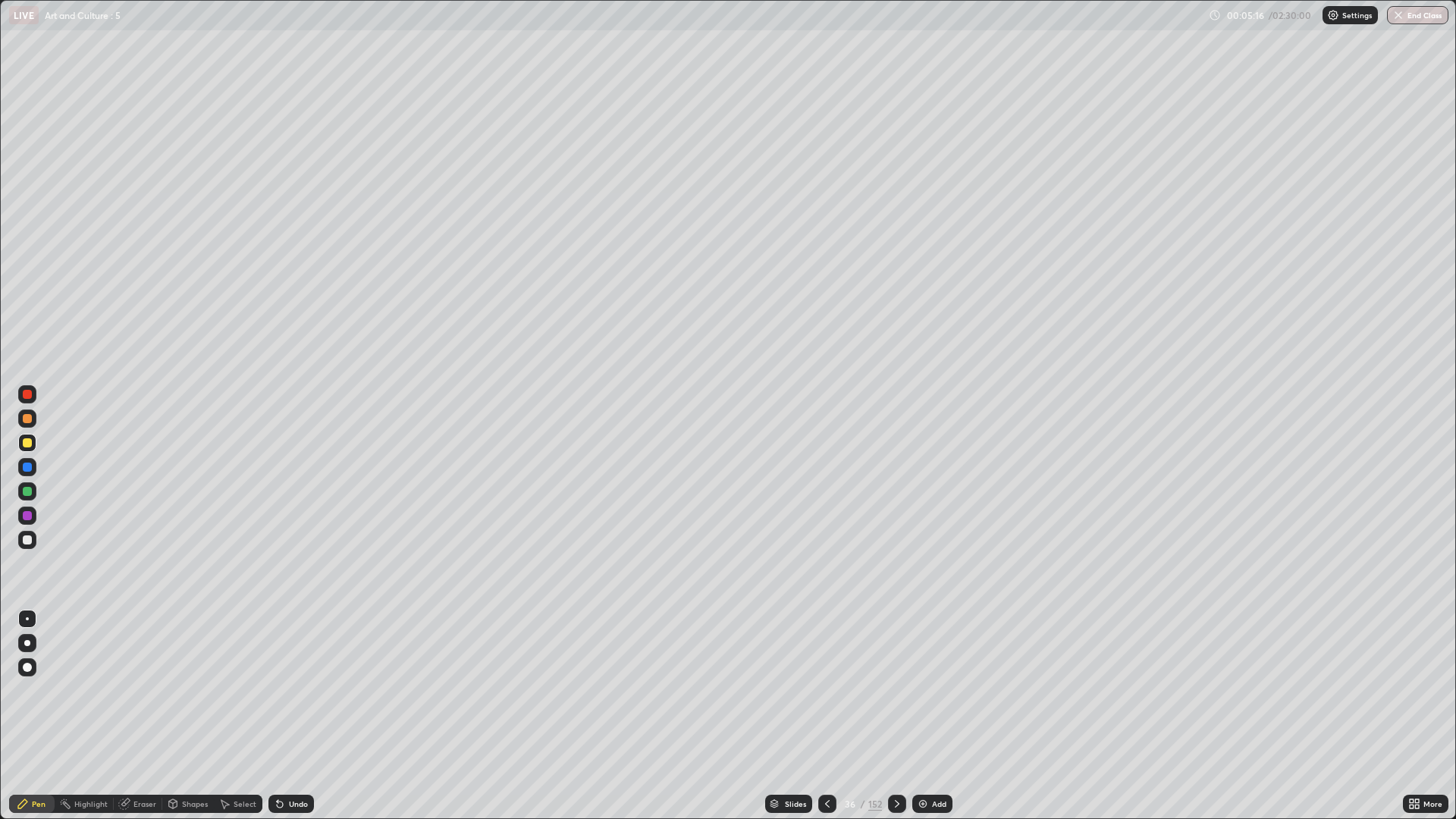
click at [899, 690] on div at bounding box center [896, 803] width 18 height 18
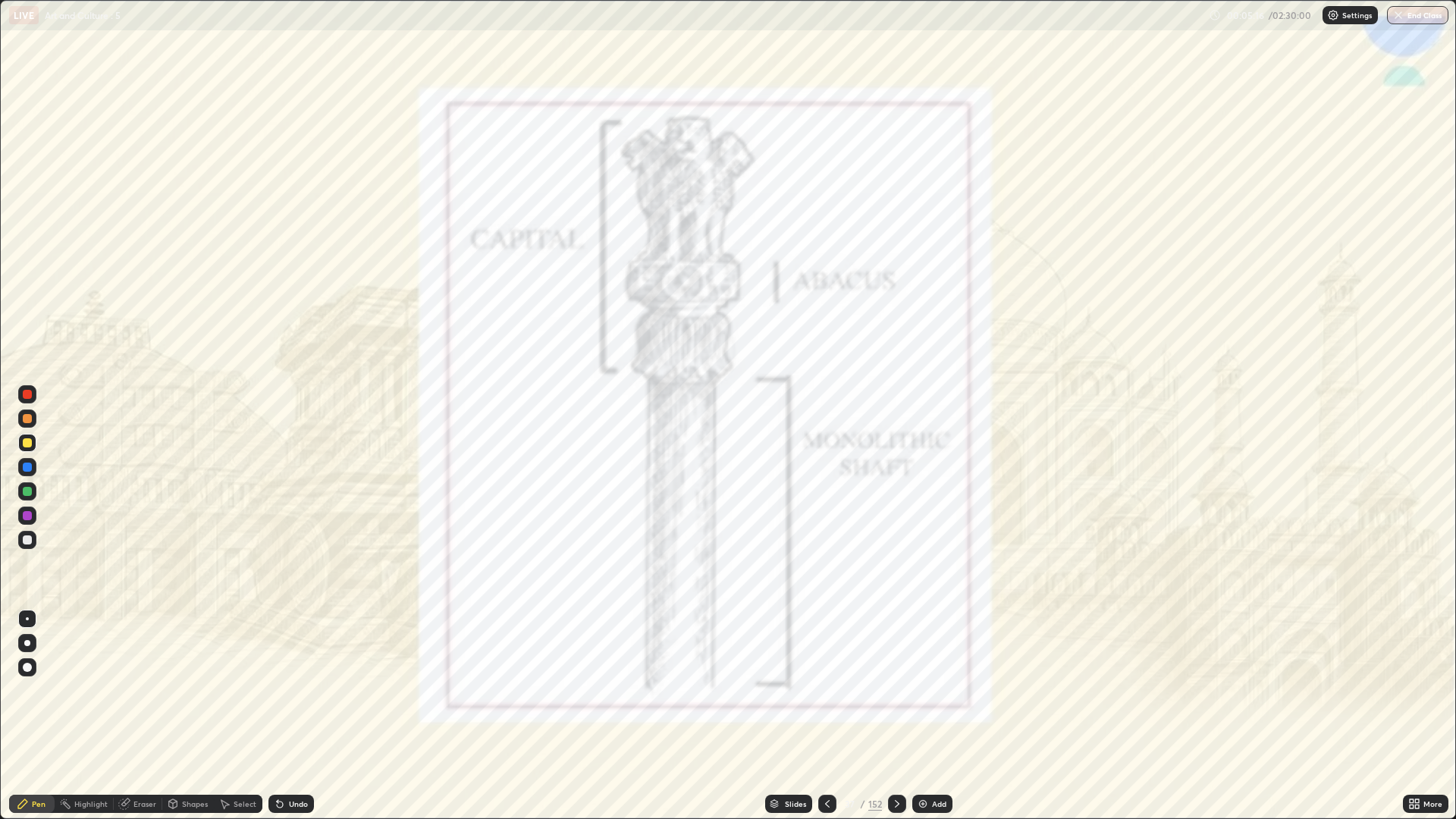
click at [899, 690] on div at bounding box center [896, 803] width 18 height 18
click at [827, 690] on icon at bounding box center [828, 804] width 12 height 12
click at [824, 690] on icon at bounding box center [828, 804] width 12 height 12
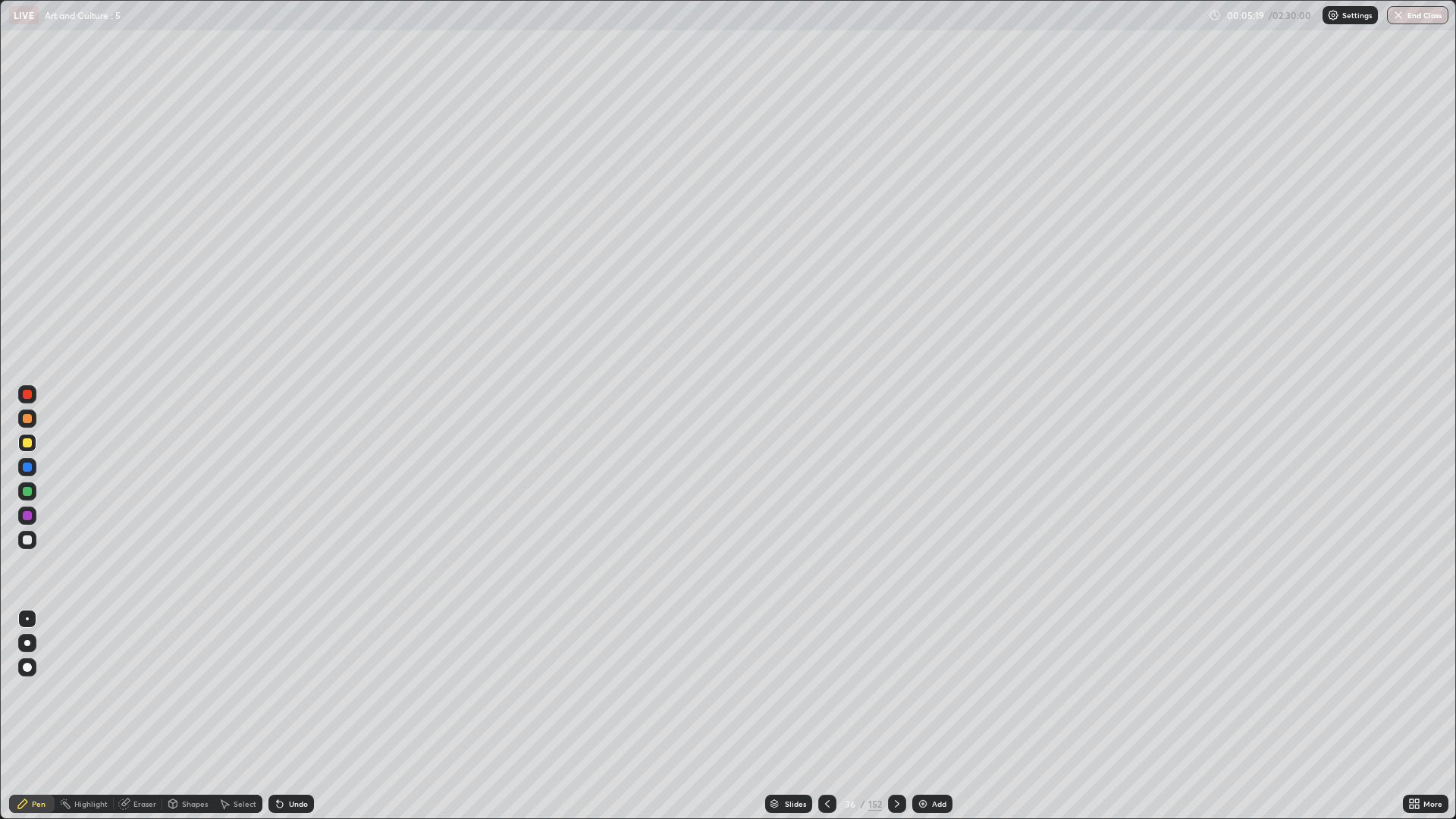
click at [899, 690] on div at bounding box center [896, 803] width 18 height 18
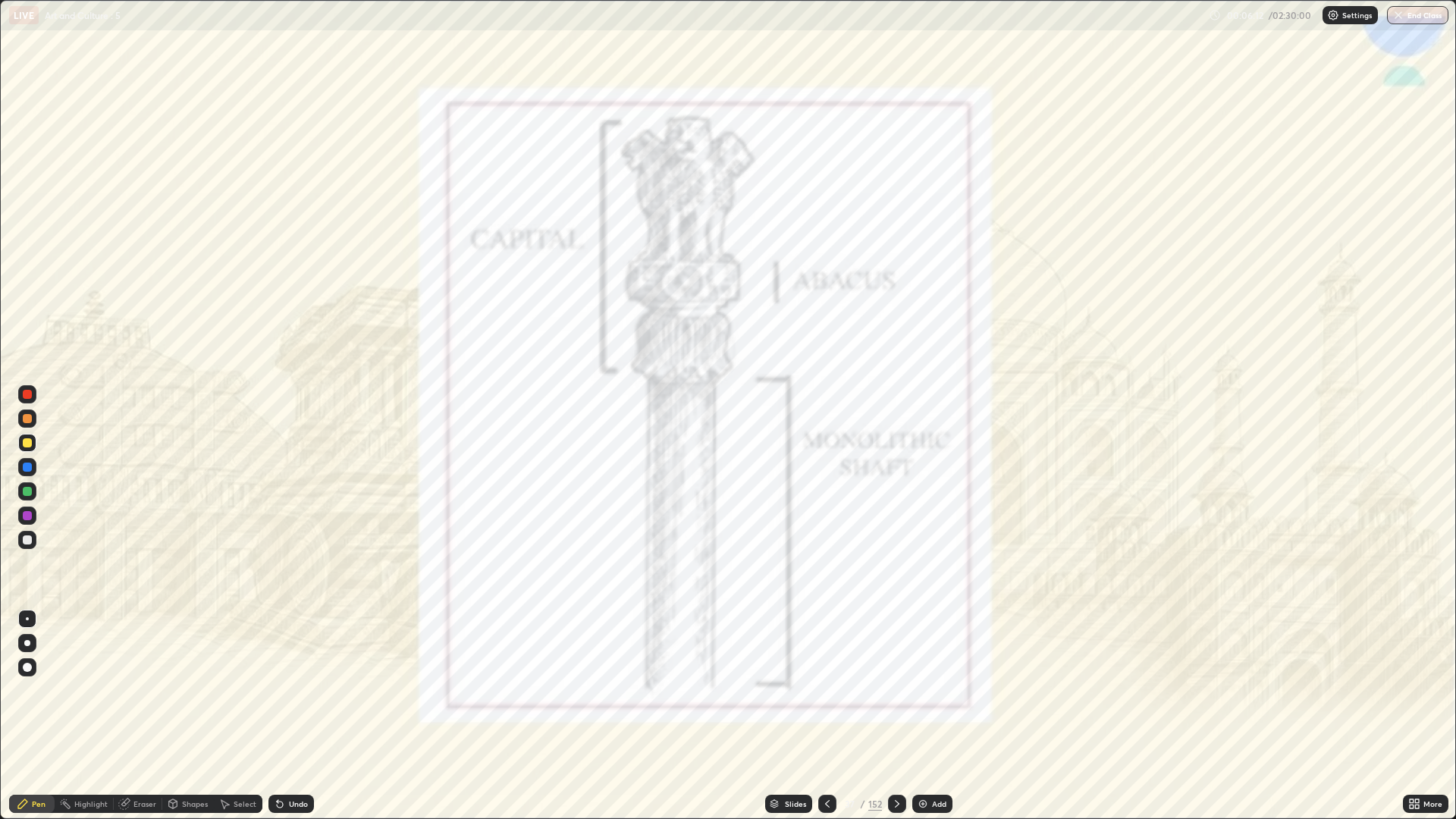
click at [828, 690] on icon at bounding box center [828, 804] width 12 height 12
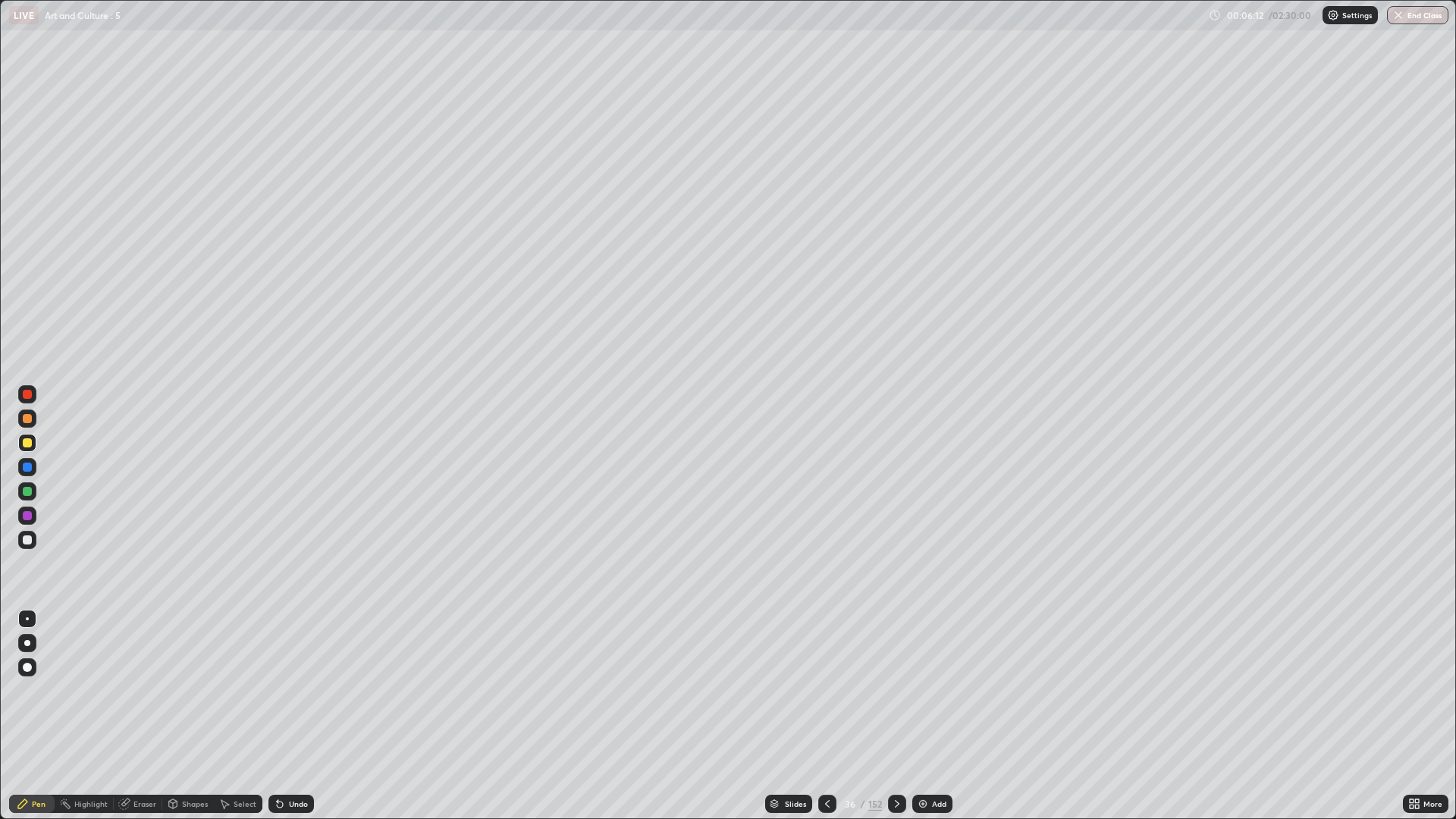
click at [824, 690] on div at bounding box center [827, 803] width 18 height 18
click at [826, 690] on icon at bounding box center [828, 804] width 12 height 12
click at [821, 690] on div at bounding box center [827, 803] width 18 height 18
click at [278, 690] on icon at bounding box center [280, 804] width 12 height 12
click at [310, 690] on div "Undo" at bounding box center [291, 803] width 45 height 18
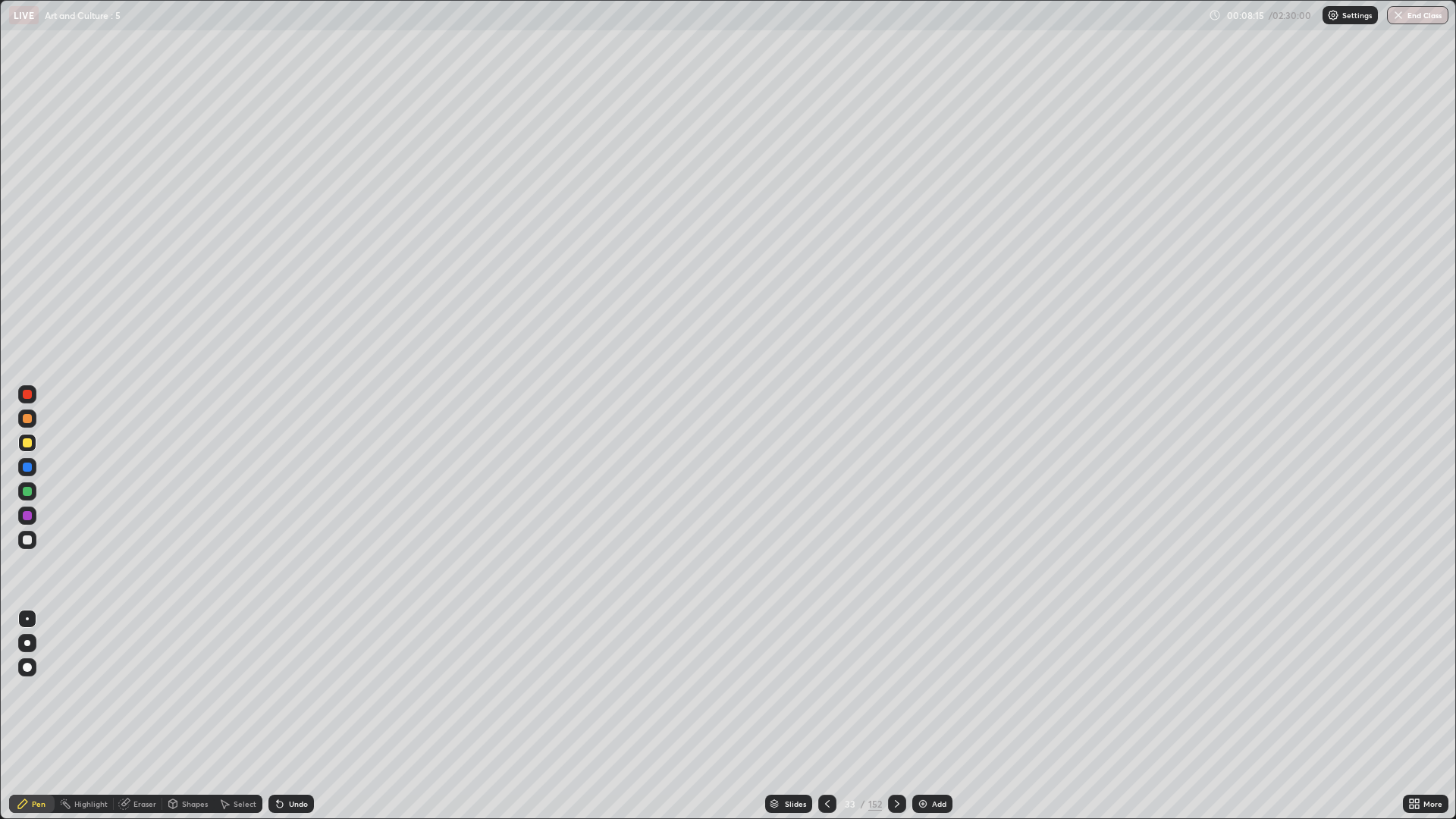
click at [895, 690] on icon at bounding box center [897, 804] width 5 height 8
click at [287, 690] on div "Undo" at bounding box center [288, 803] width 52 height 30
click at [304, 690] on div "Undo" at bounding box center [291, 803] width 45 height 18
click at [901, 690] on icon at bounding box center [897, 804] width 12 height 12
click at [294, 690] on div "Undo" at bounding box center [298, 804] width 19 height 8
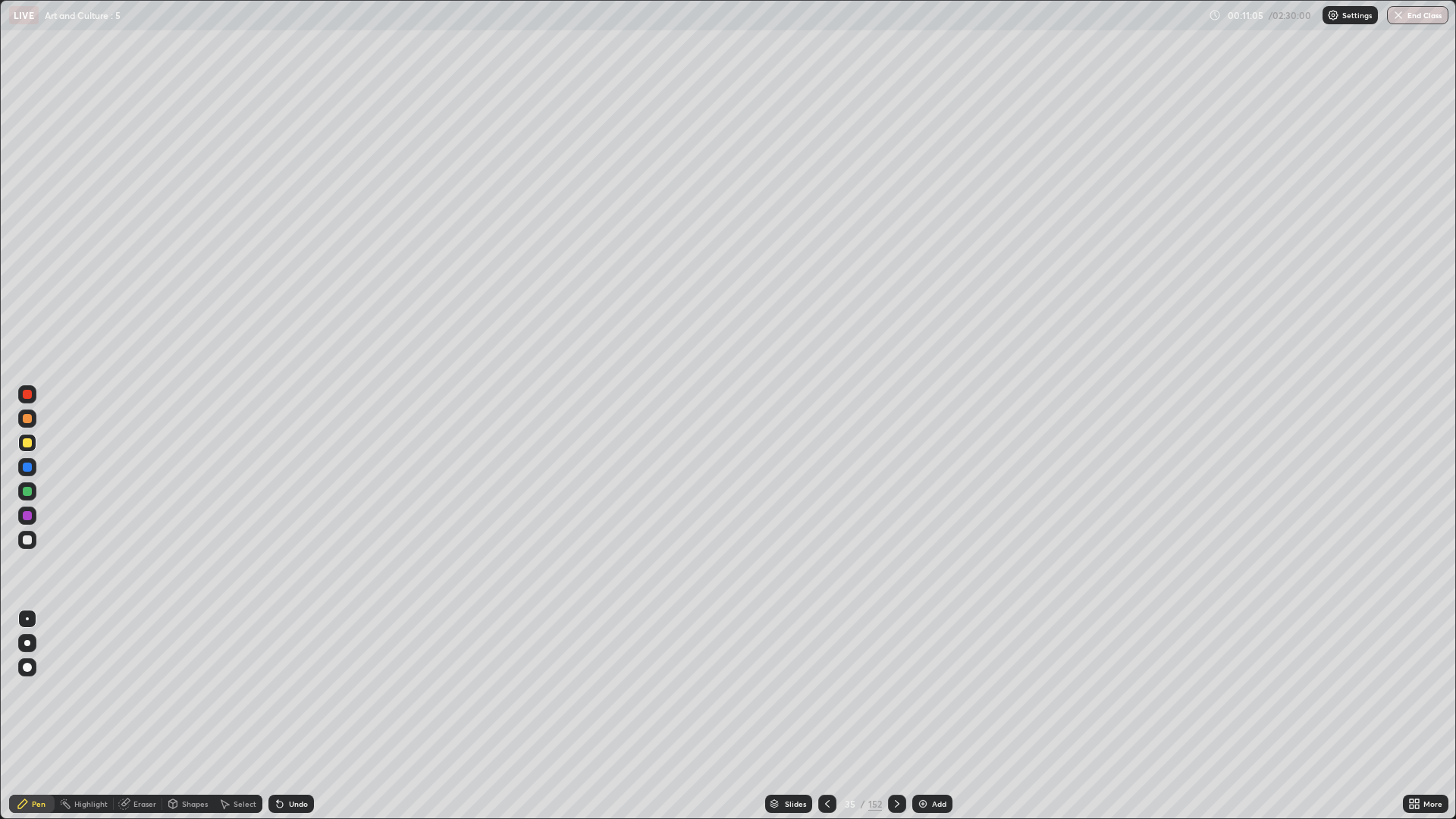
click at [297, 690] on div "Undo" at bounding box center [298, 804] width 19 height 8
click at [289, 690] on div "Undo" at bounding box center [298, 804] width 19 height 8
click at [895, 690] on icon at bounding box center [897, 804] width 12 height 12
click at [276, 690] on icon at bounding box center [277, 801] width 2 height 2
click at [34, 490] on div at bounding box center [27, 491] width 18 height 18
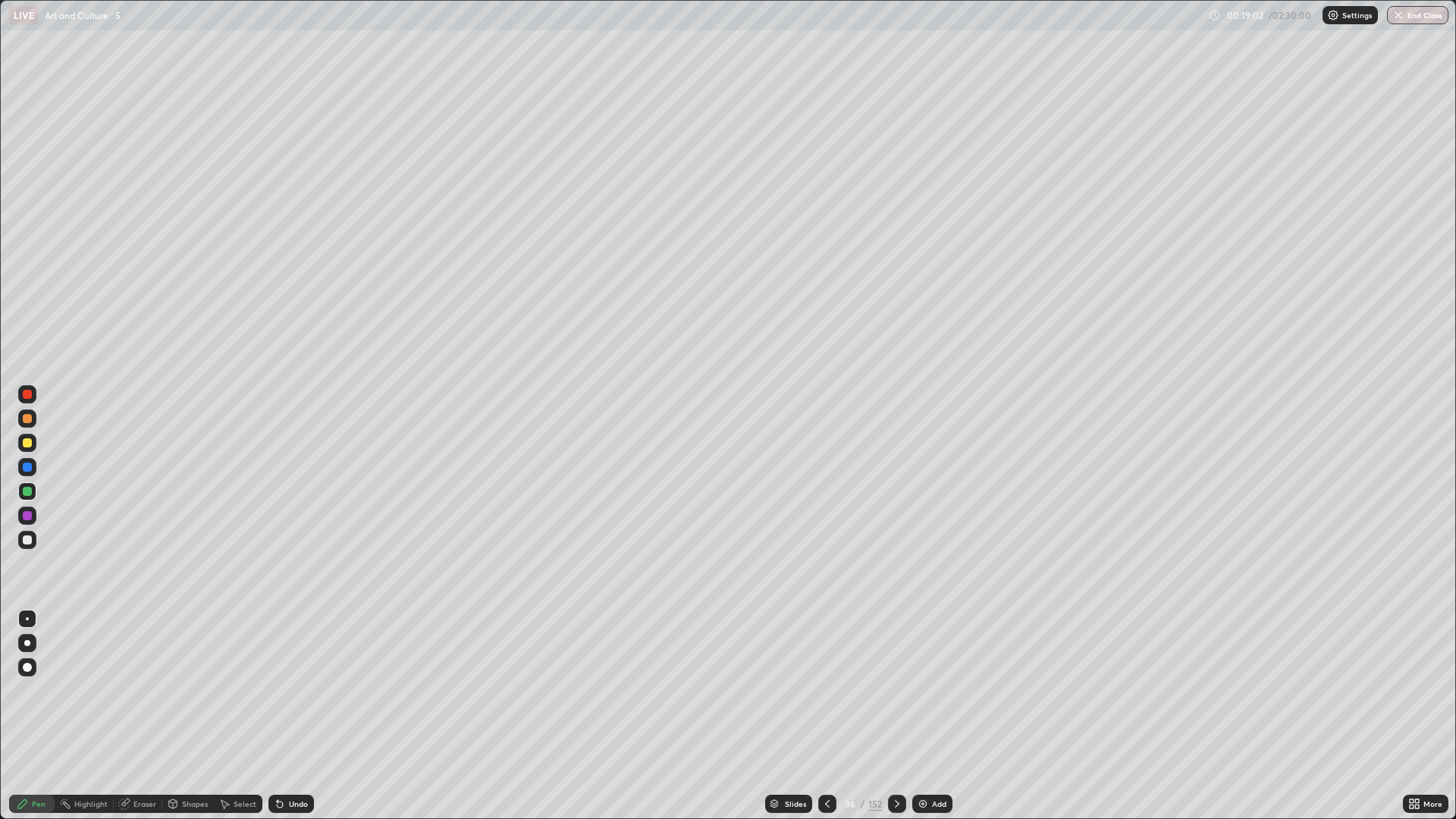
click at [894, 690] on icon at bounding box center [897, 804] width 12 height 12
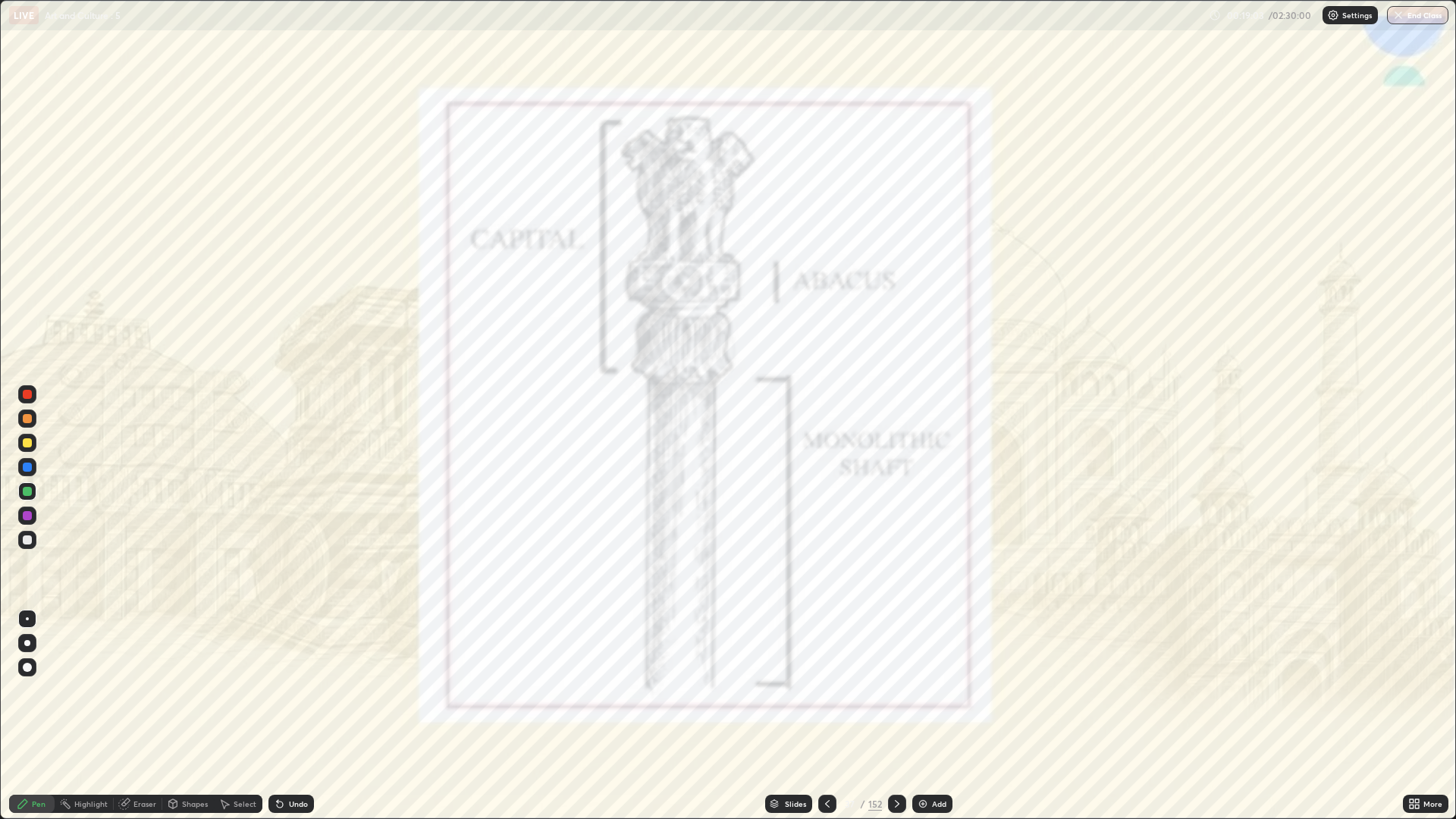
click at [818, 690] on div at bounding box center [827, 803] width 18 height 18
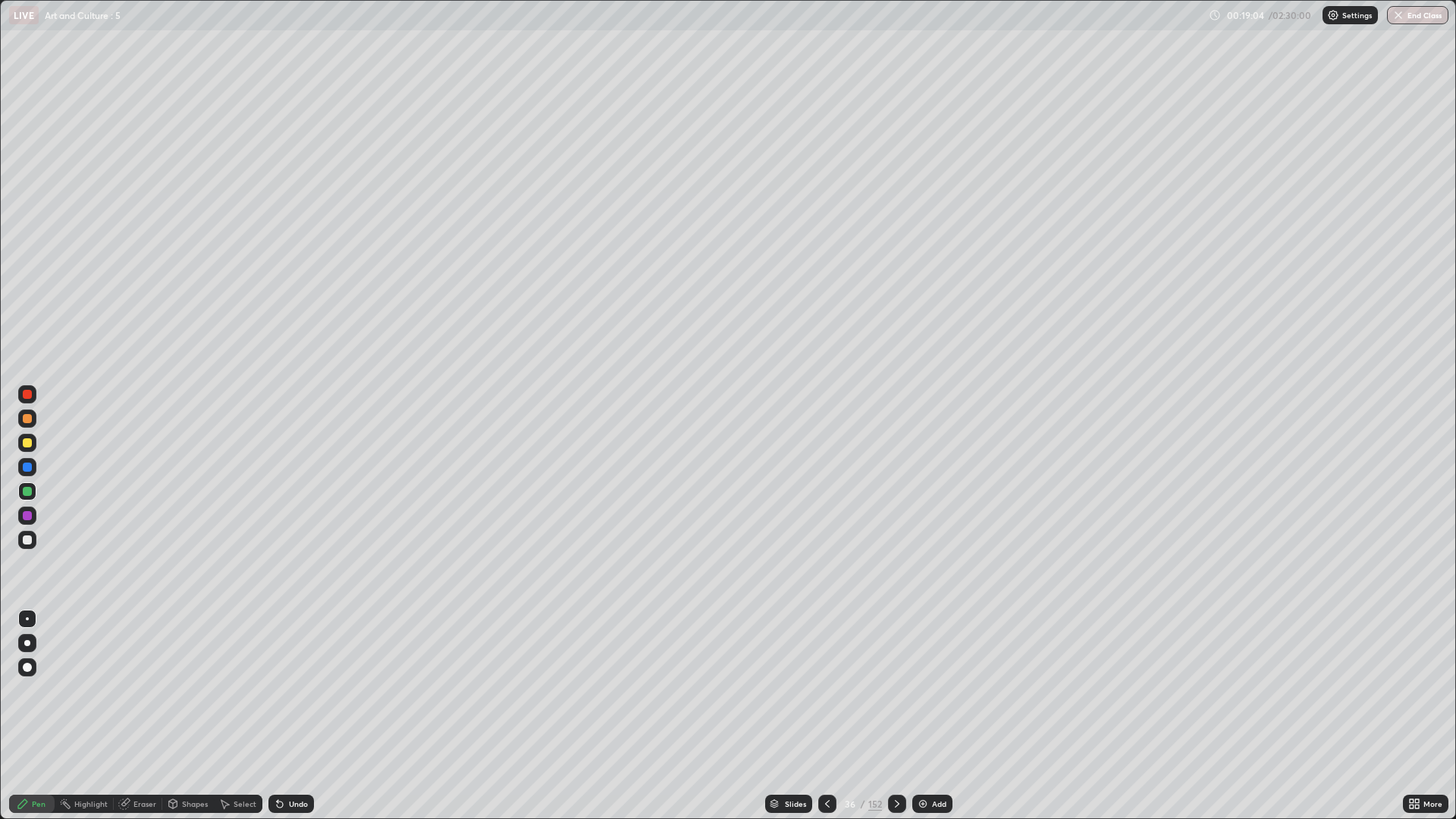
click at [926, 690] on img at bounding box center [923, 804] width 12 height 12
click at [825, 690] on icon at bounding box center [827, 804] width 12 height 12
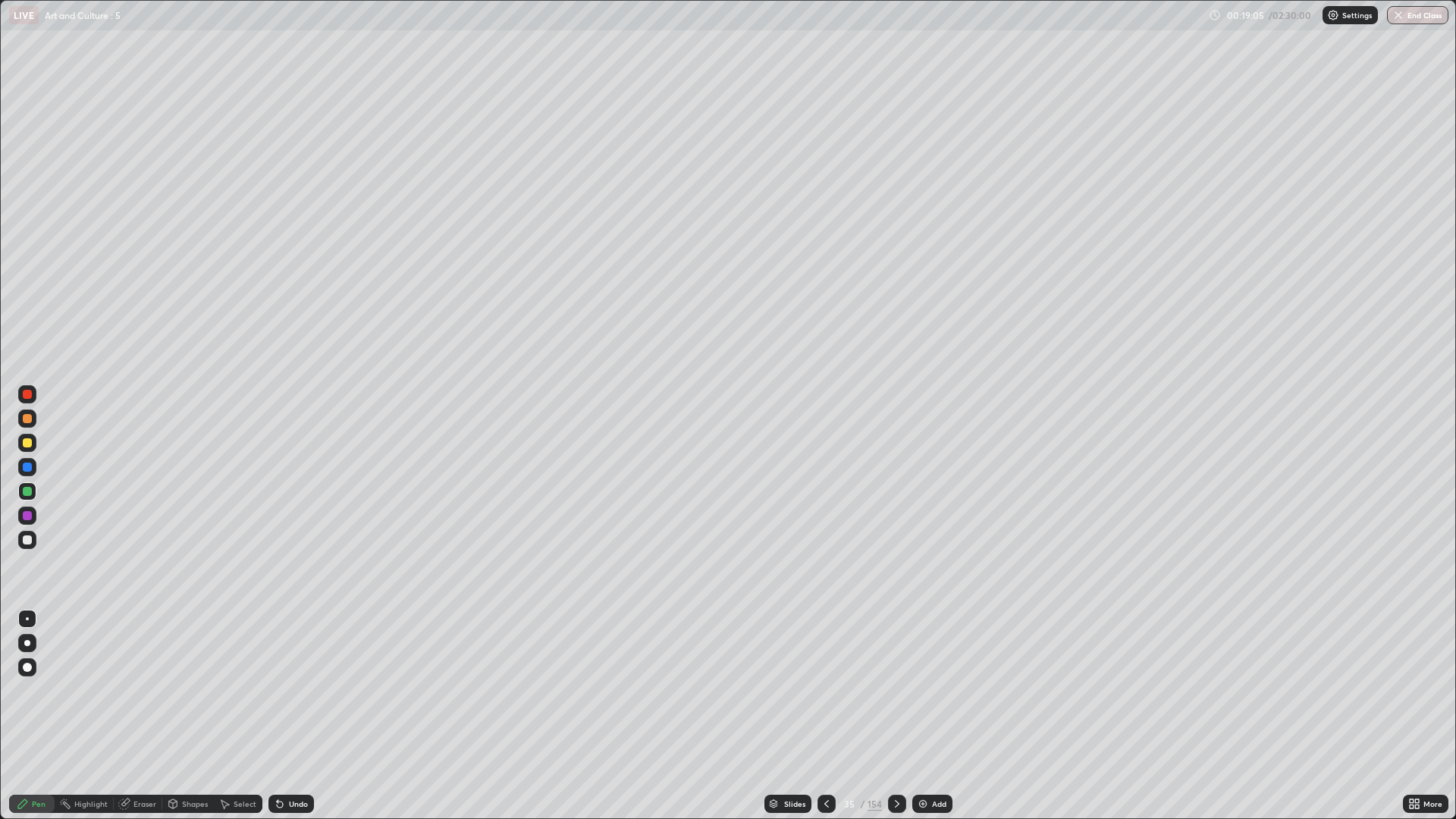
click at [895, 690] on icon at bounding box center [897, 804] width 12 height 12
click at [35, 436] on div at bounding box center [27, 442] width 18 height 18
click at [895, 690] on icon at bounding box center [897, 804] width 12 height 12
click at [825, 690] on icon at bounding box center [827, 804] width 12 height 12
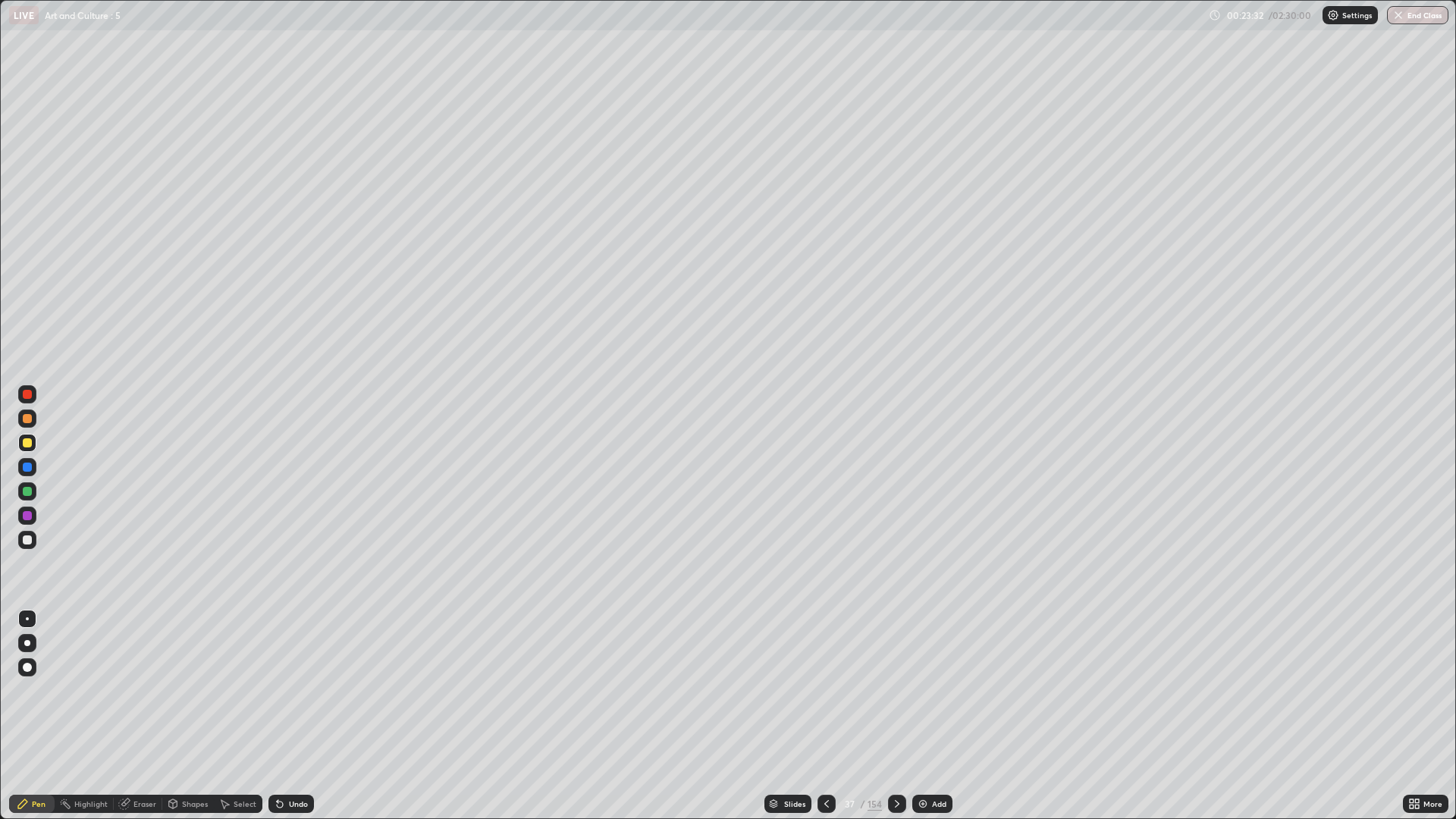
click at [790, 690] on div "Slides" at bounding box center [794, 804] width 21 height 8
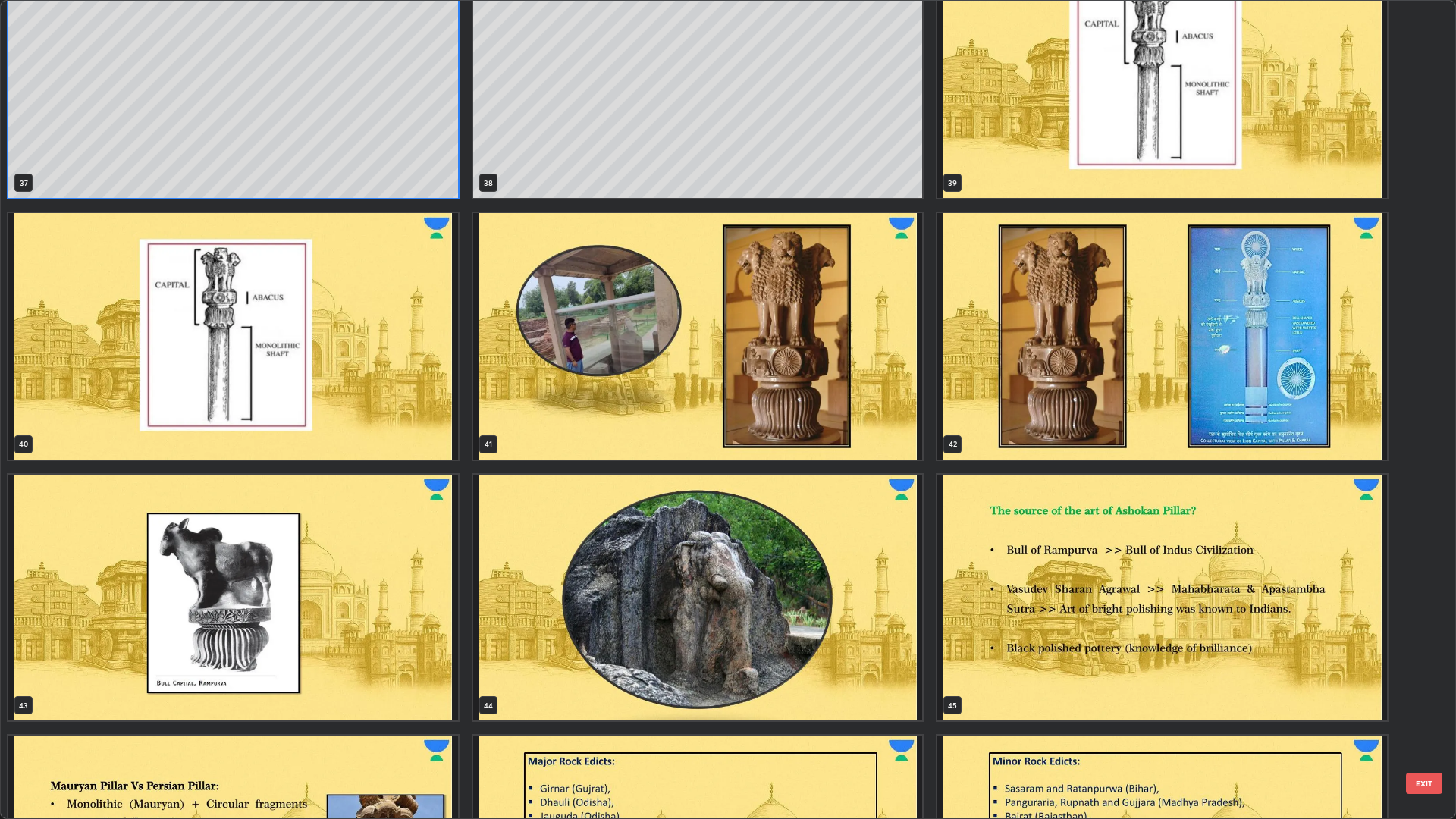
scroll to position [3204, 0]
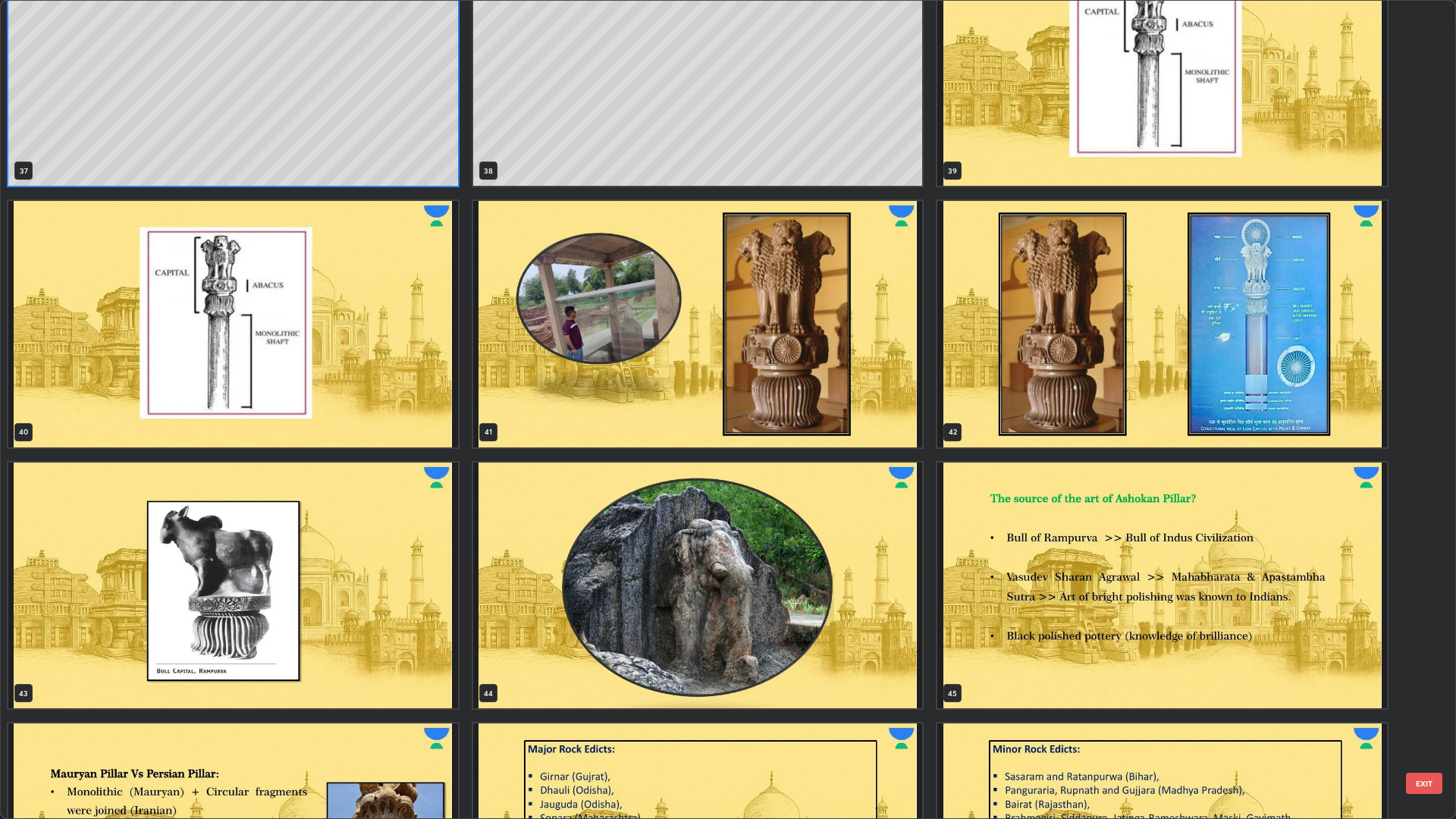
click at [1067, 351] on img "grid" at bounding box center [1162, 324] width 450 height 247
click at [1073, 344] on img "grid" at bounding box center [1162, 324] width 450 height 247
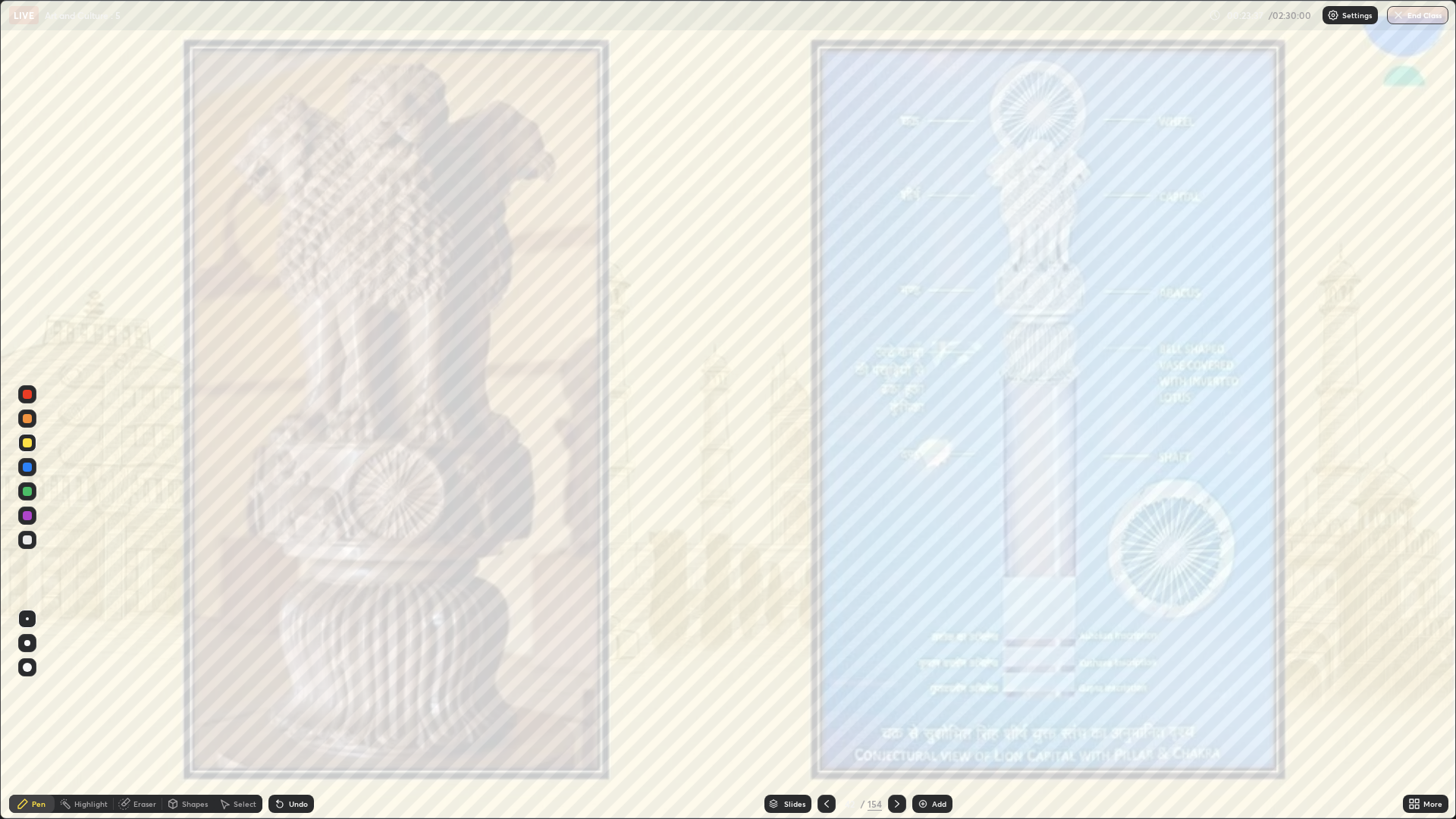
scroll to position [0, 0]
click at [825, 690] on icon at bounding box center [827, 804] width 12 height 12
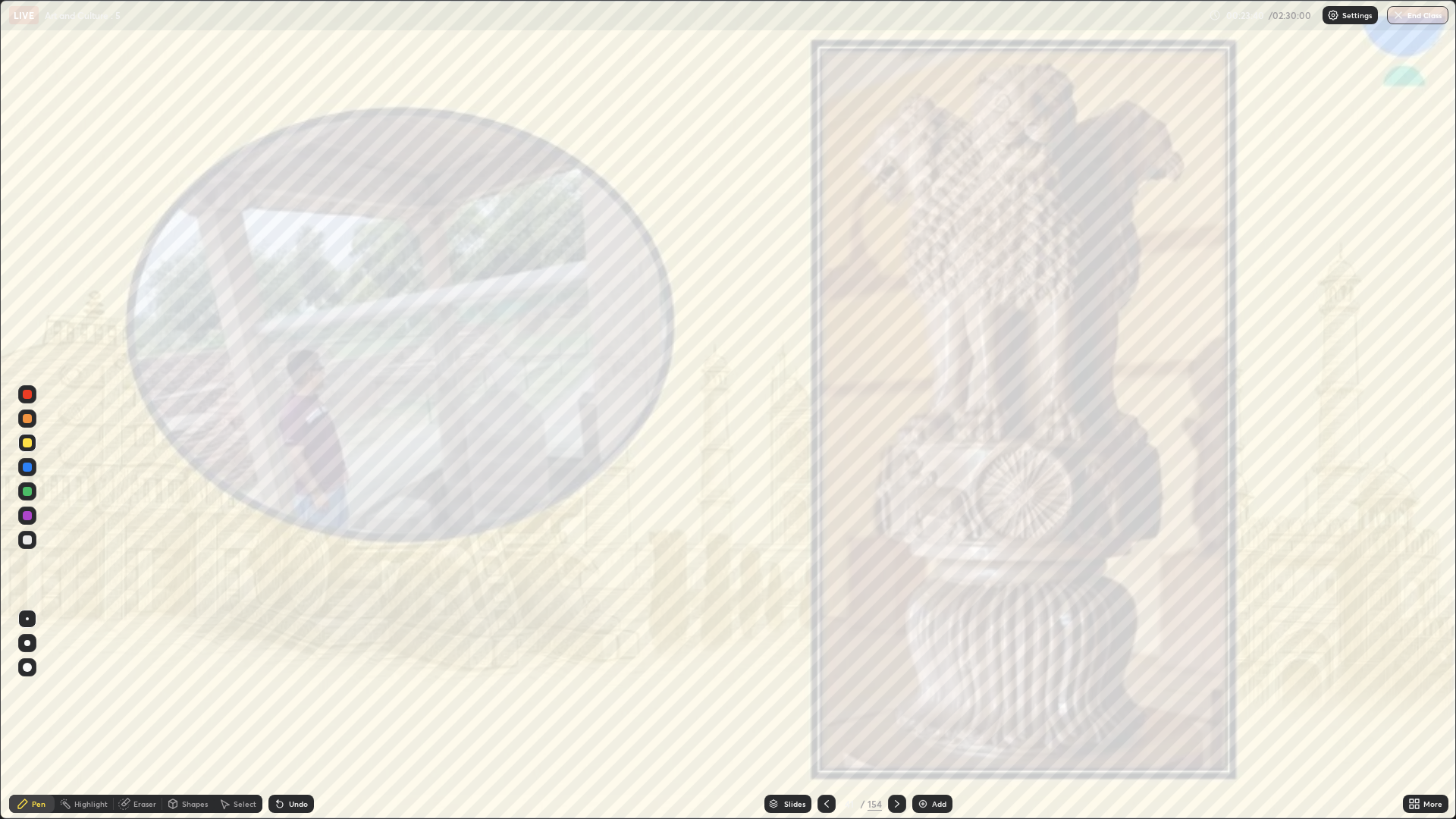
click at [901, 690] on icon at bounding box center [897, 804] width 12 height 12
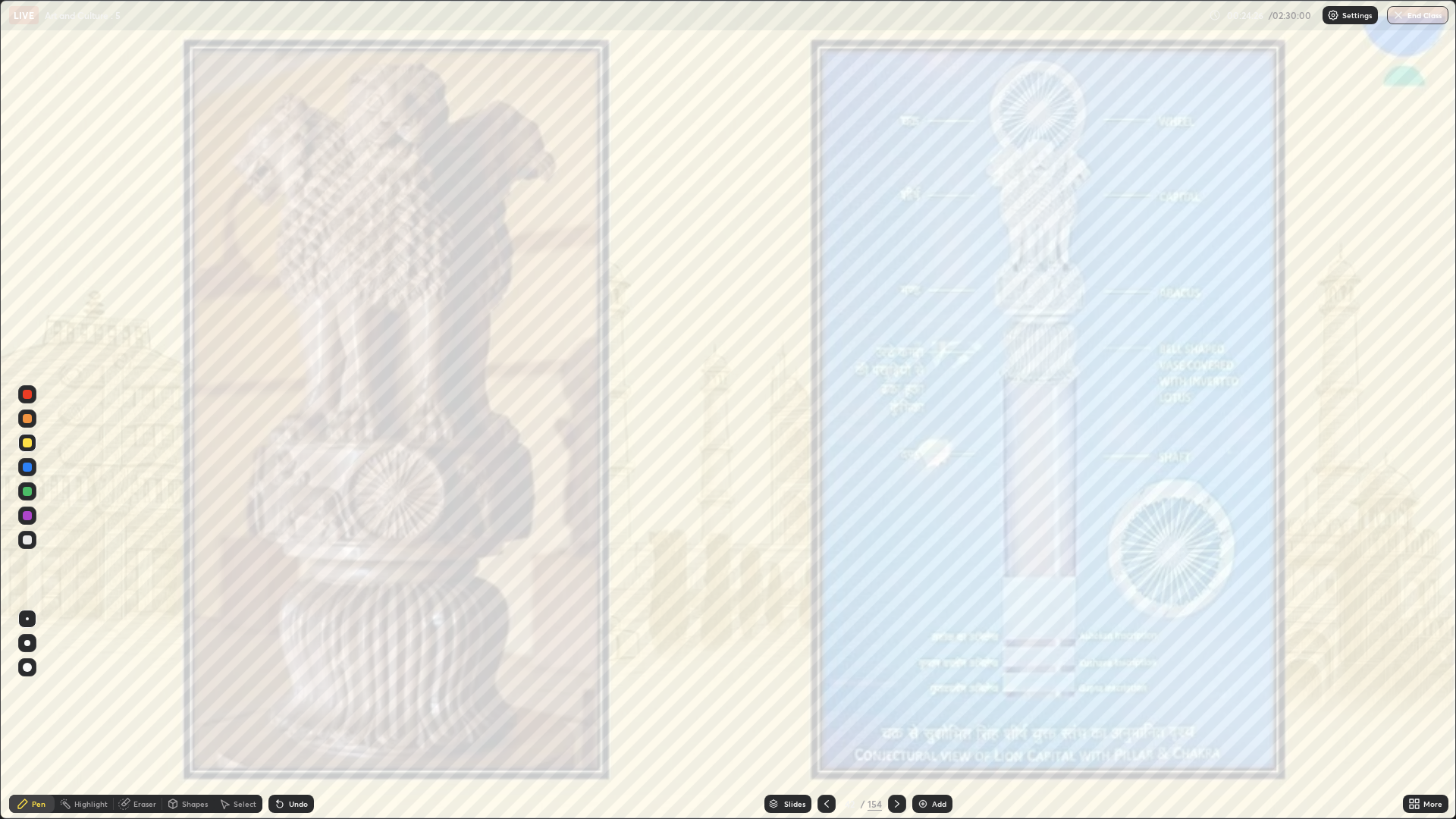
click at [888, 690] on div at bounding box center [896, 803] width 18 height 18
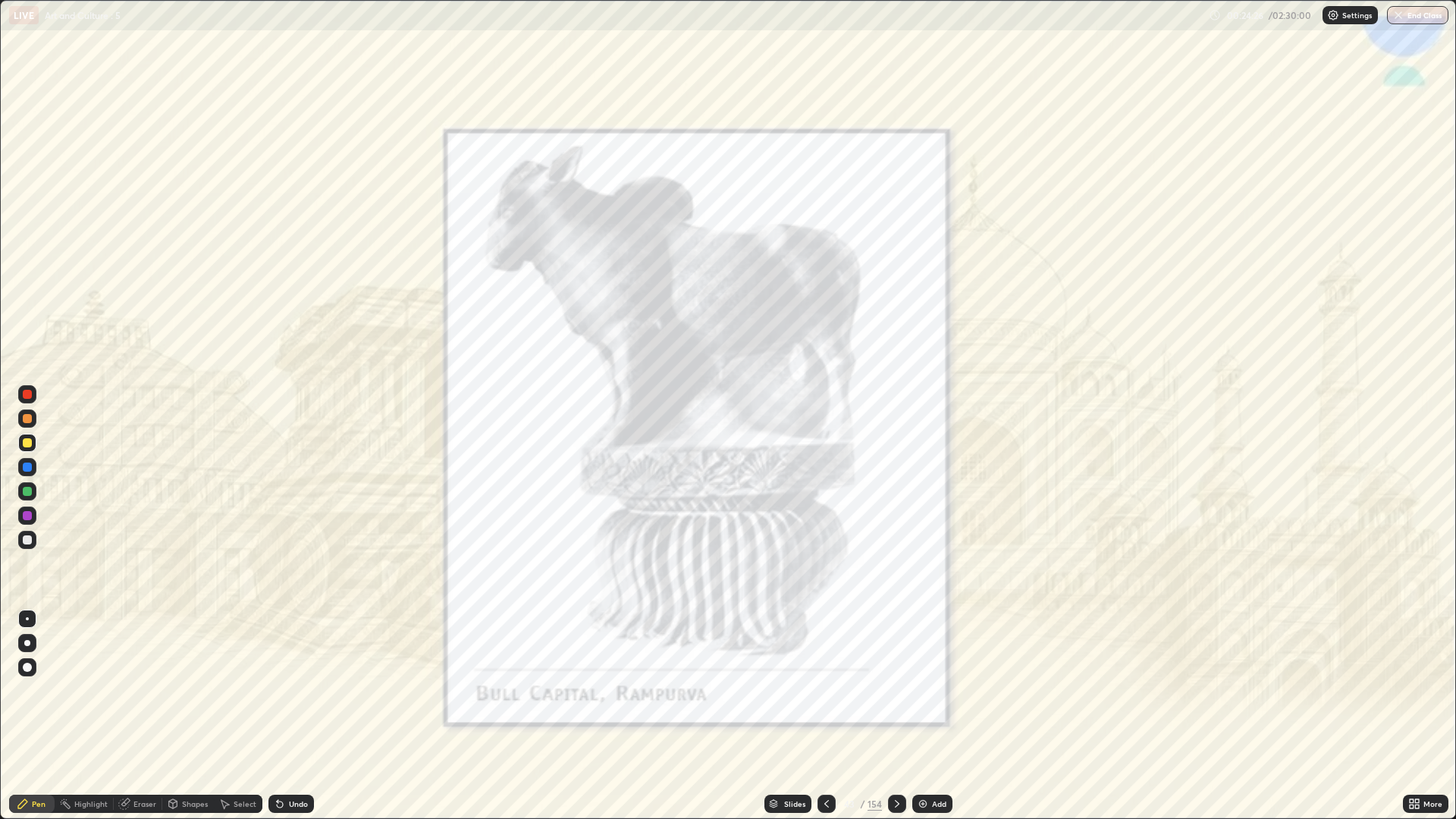
click at [878, 690] on div "154" at bounding box center [874, 803] width 14 height 13
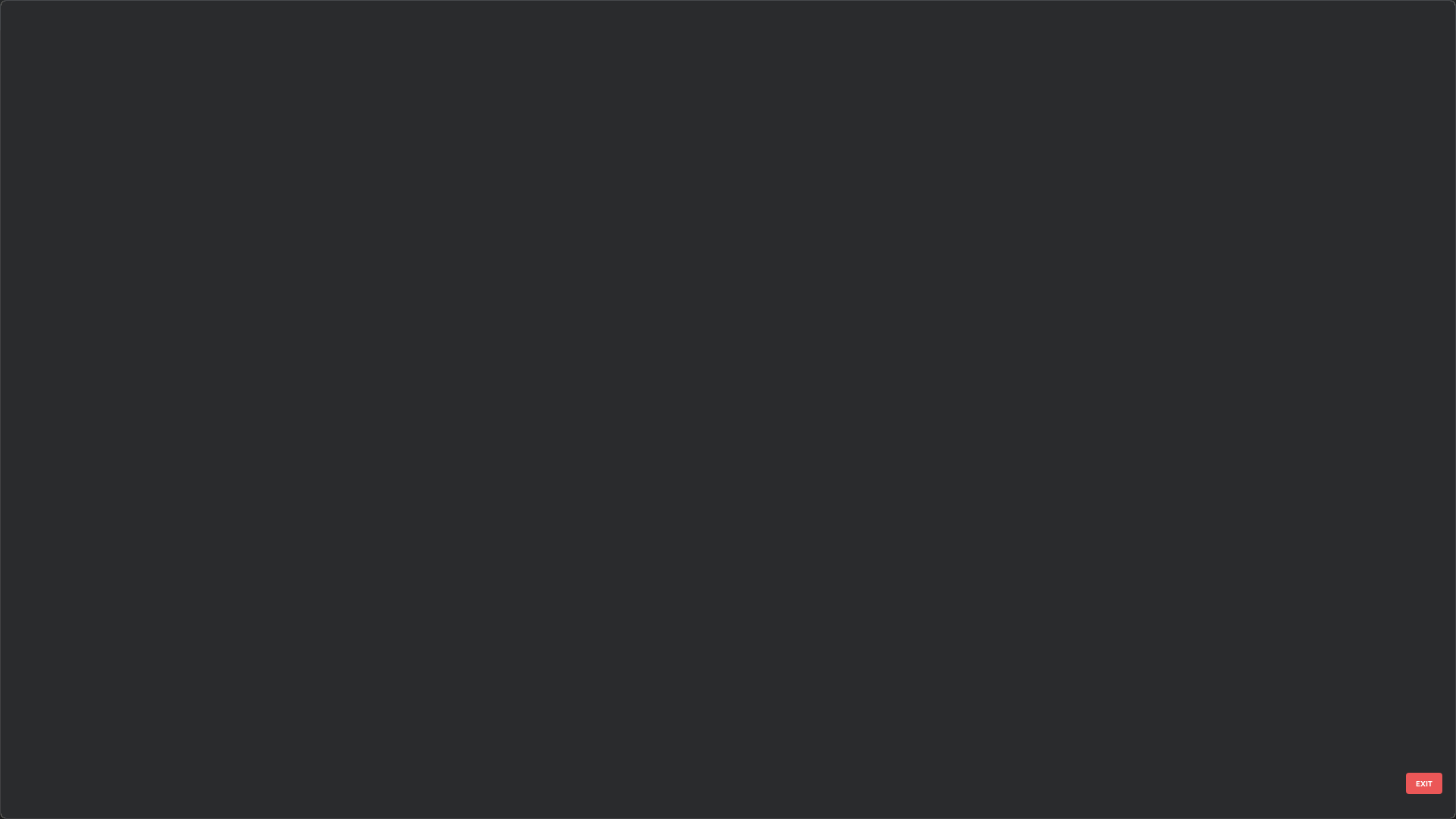
scroll to position [813, 1447]
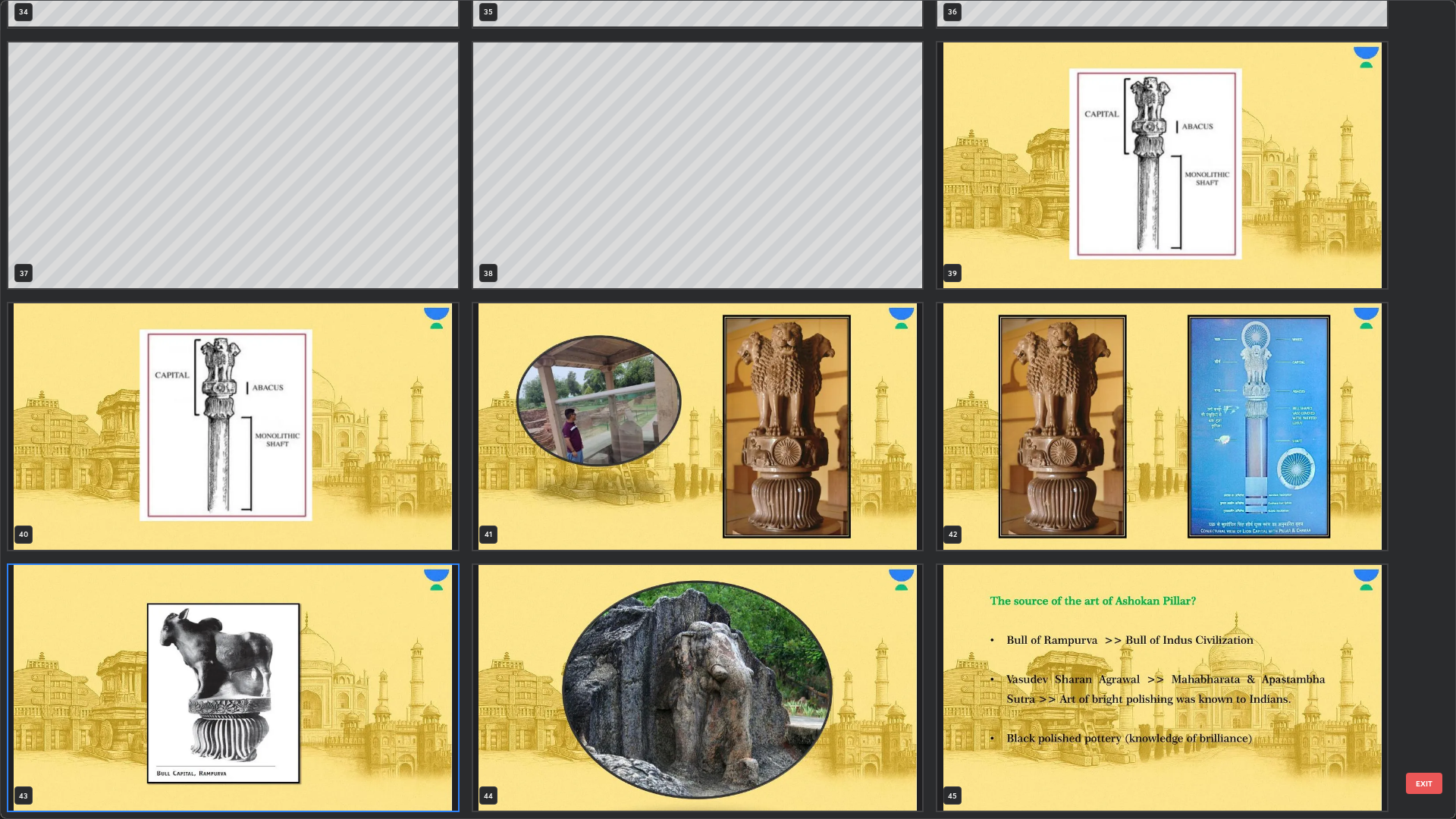
click at [667, 668] on img "grid" at bounding box center [698, 688] width 450 height 247
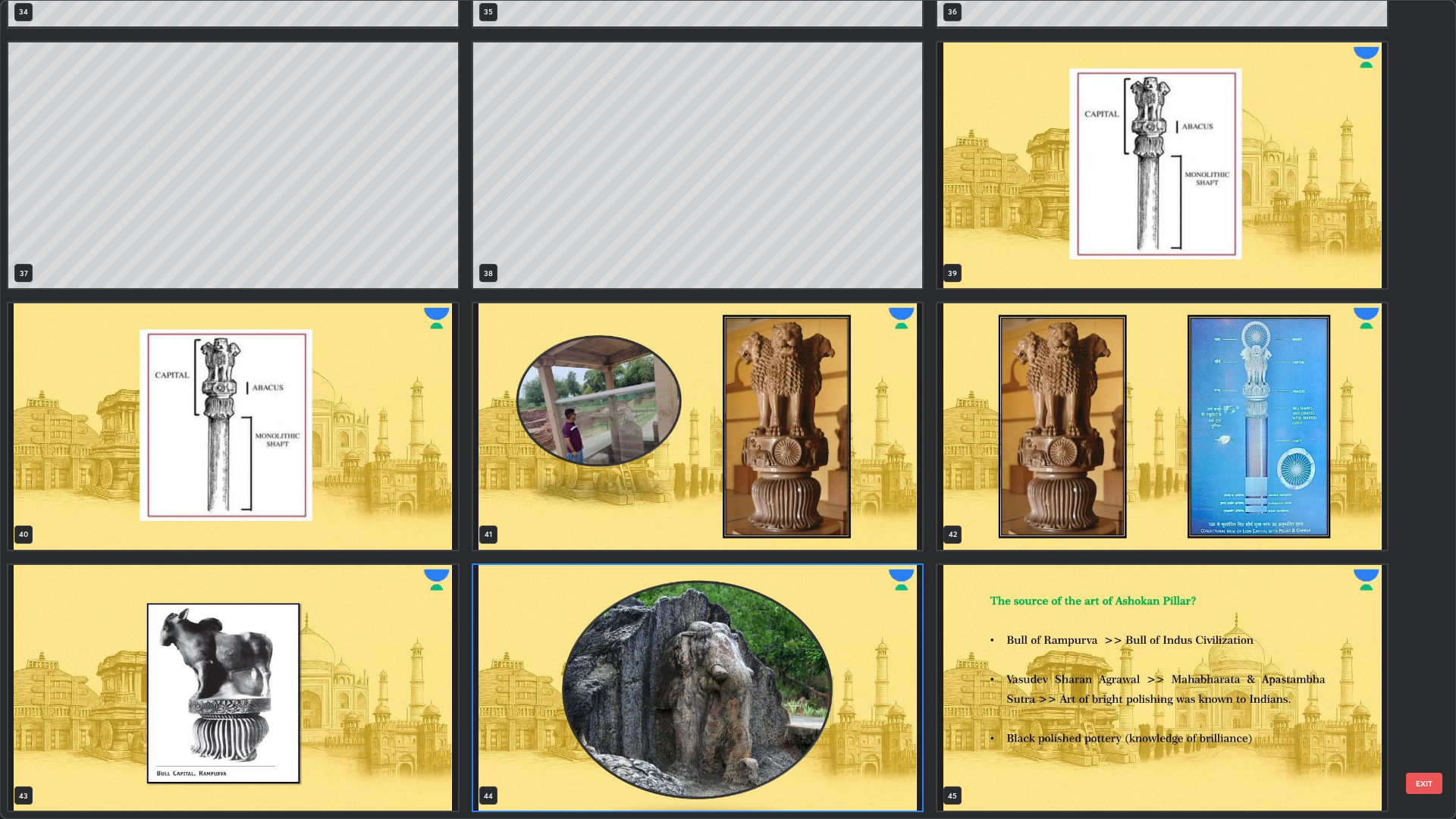
click at [656, 664] on img "grid" at bounding box center [698, 688] width 450 height 247
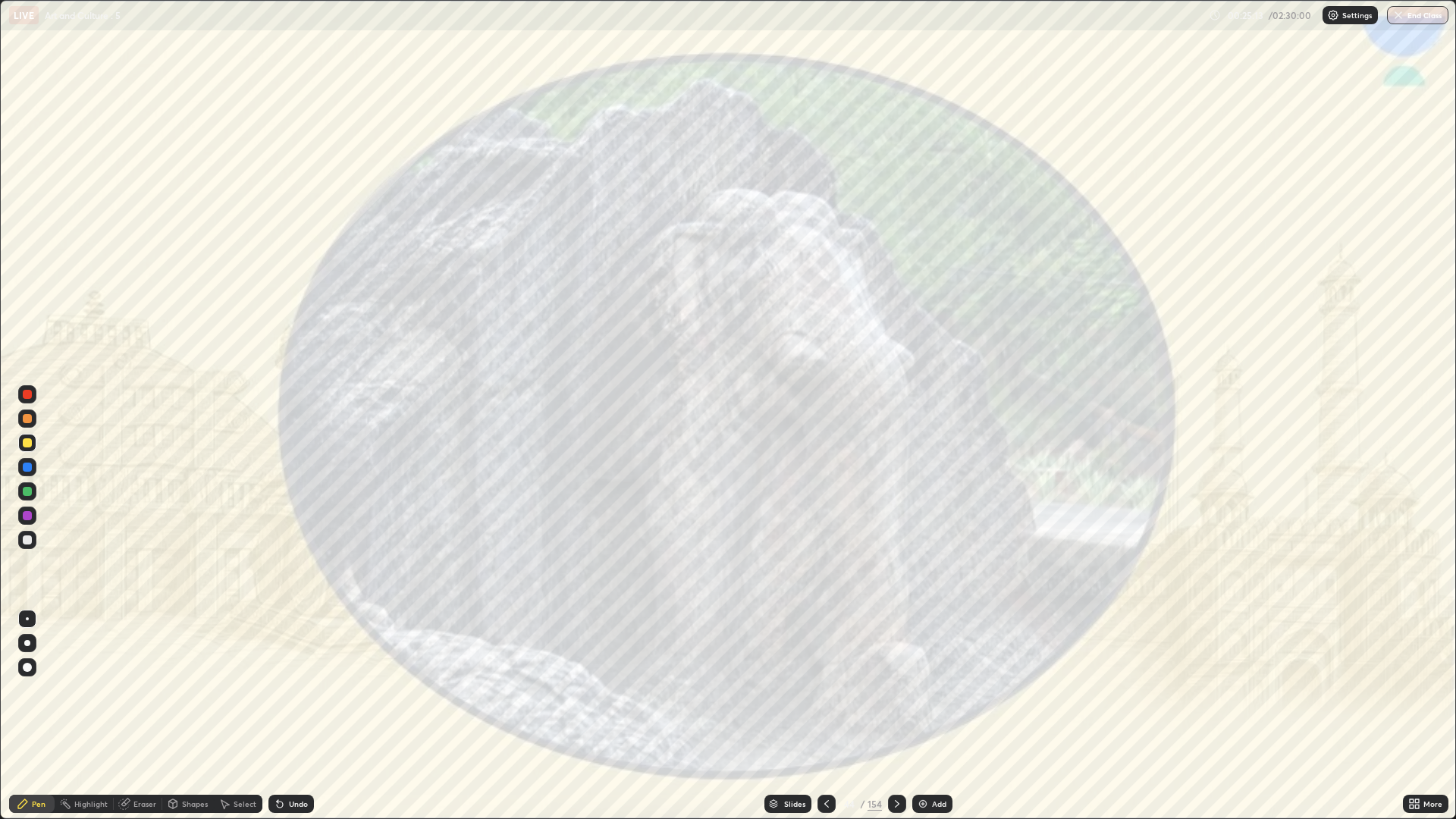
click at [826, 690] on icon at bounding box center [827, 804] width 12 height 12
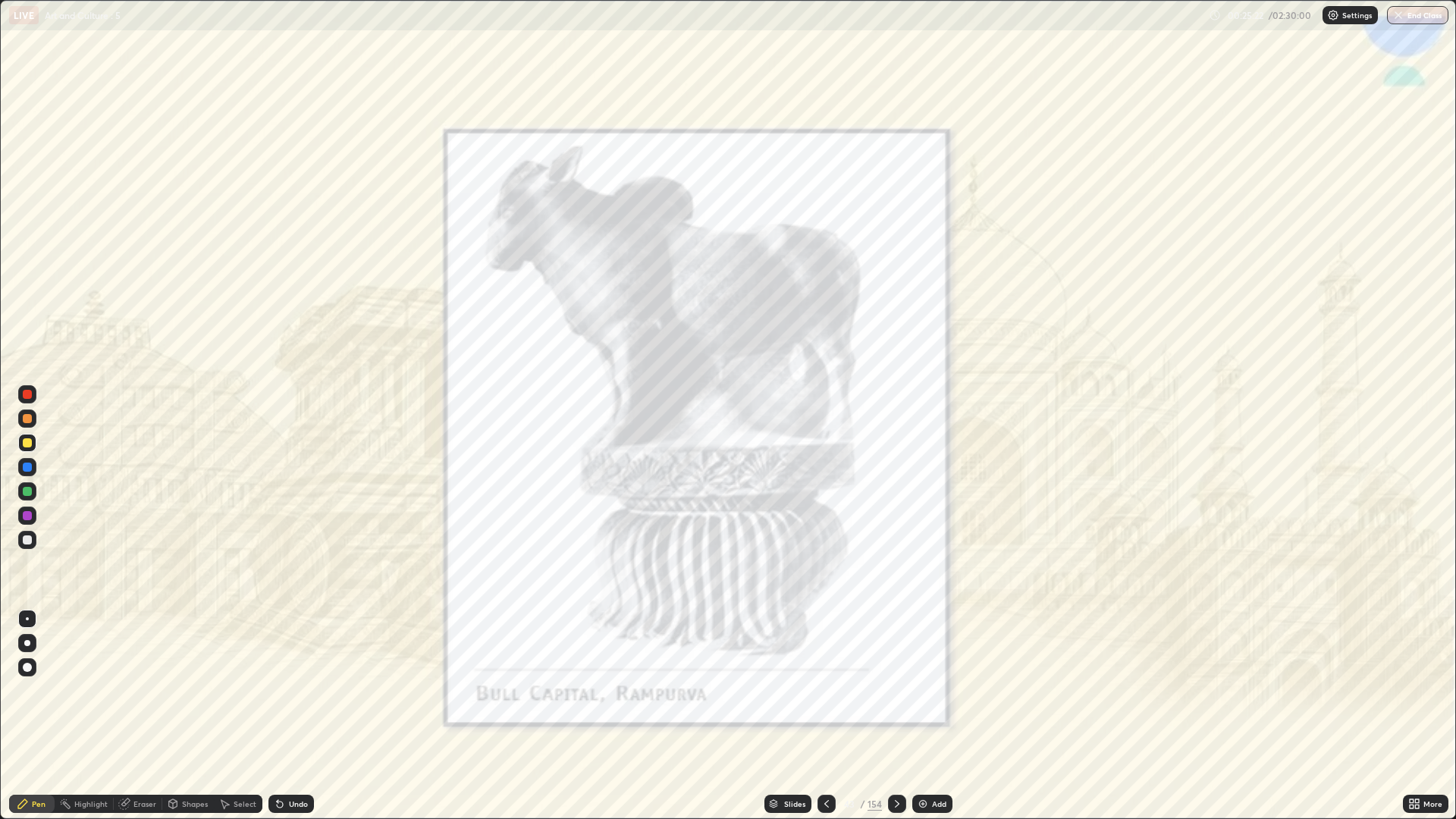
click at [821, 690] on icon at bounding box center [827, 804] width 12 height 12
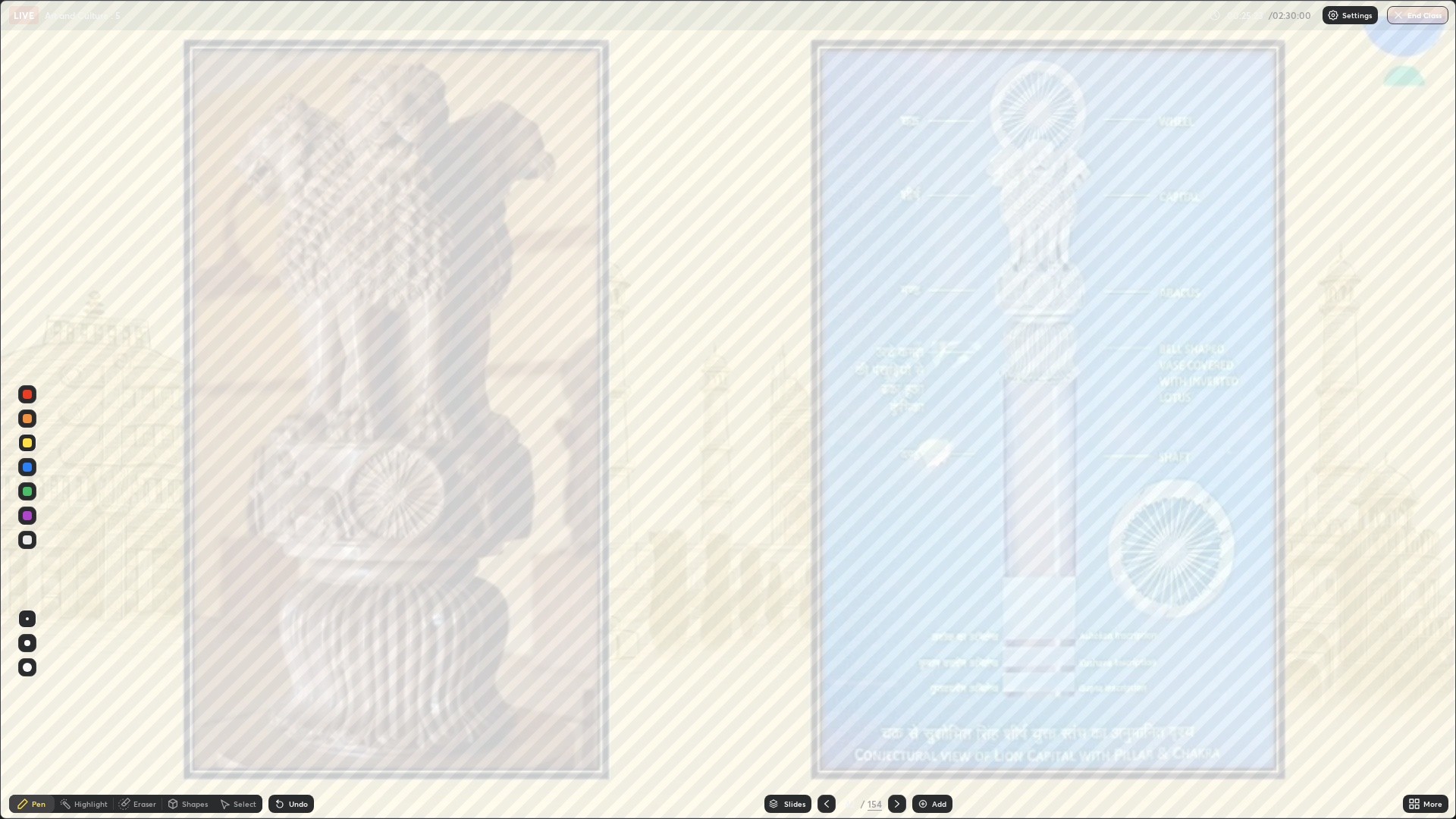
click at [819, 690] on div at bounding box center [826, 803] width 18 height 30
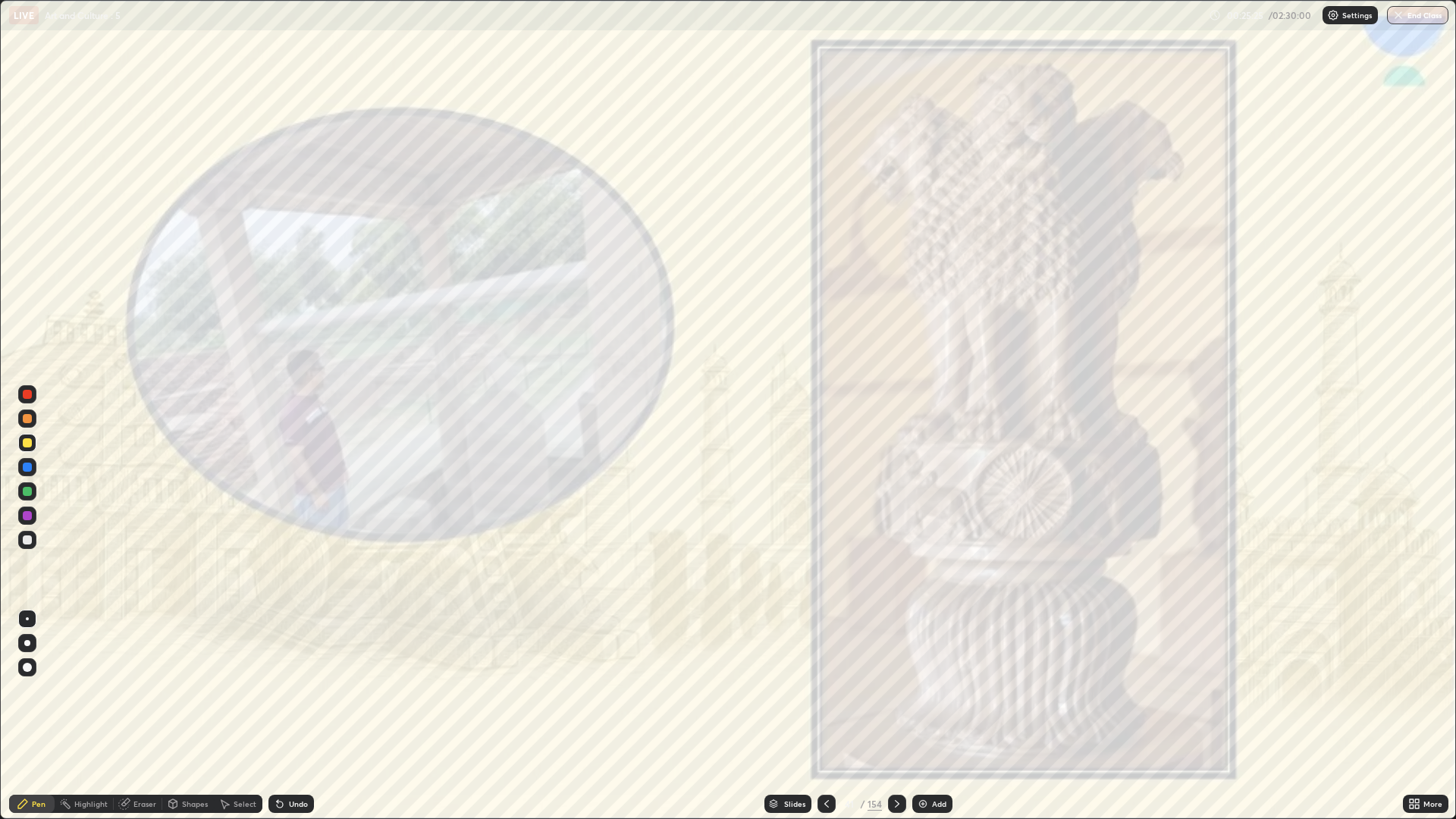
click at [889, 690] on div at bounding box center [896, 803] width 18 height 18
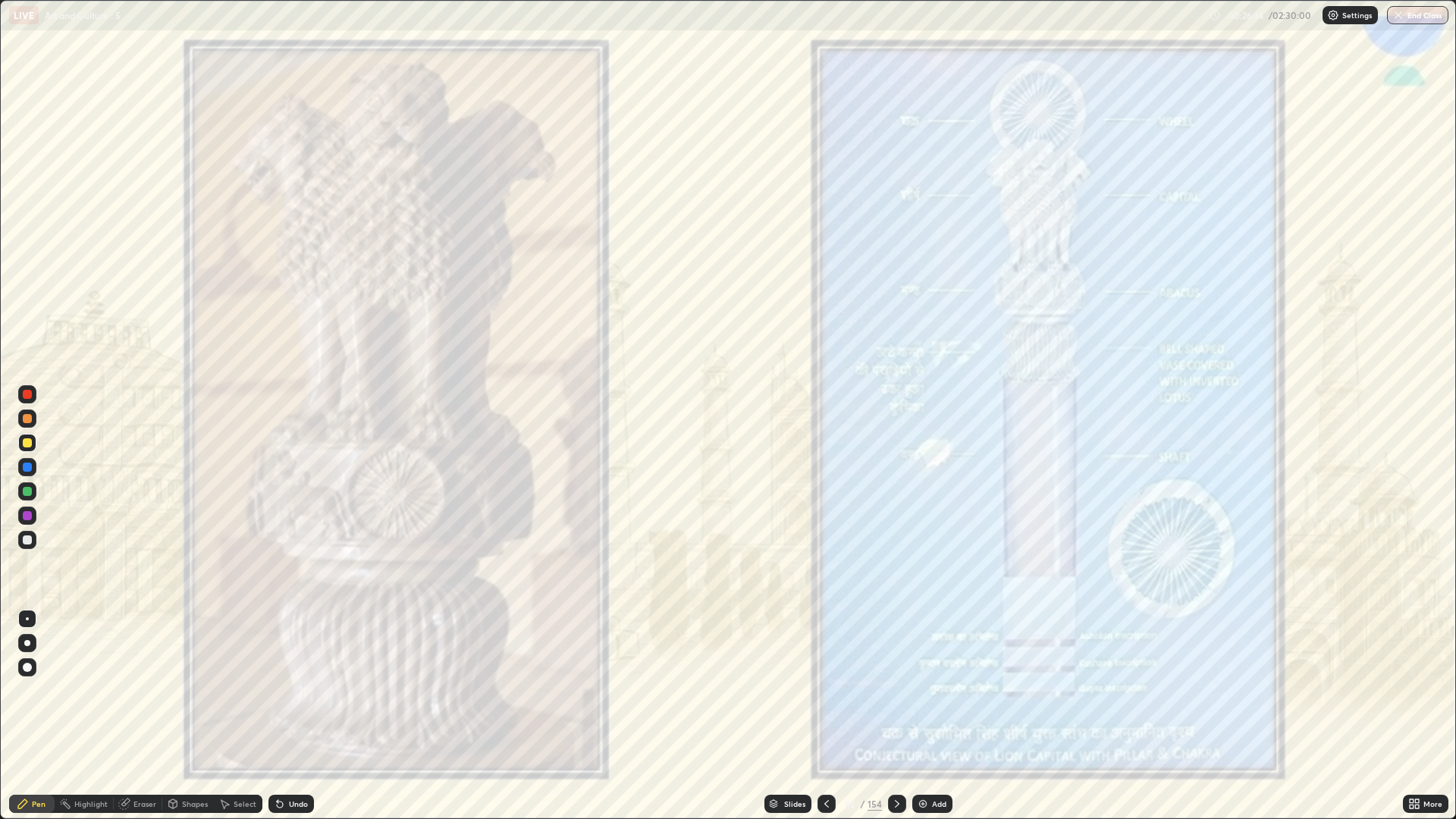
click at [928, 690] on div "Add" at bounding box center [931, 803] width 40 height 18
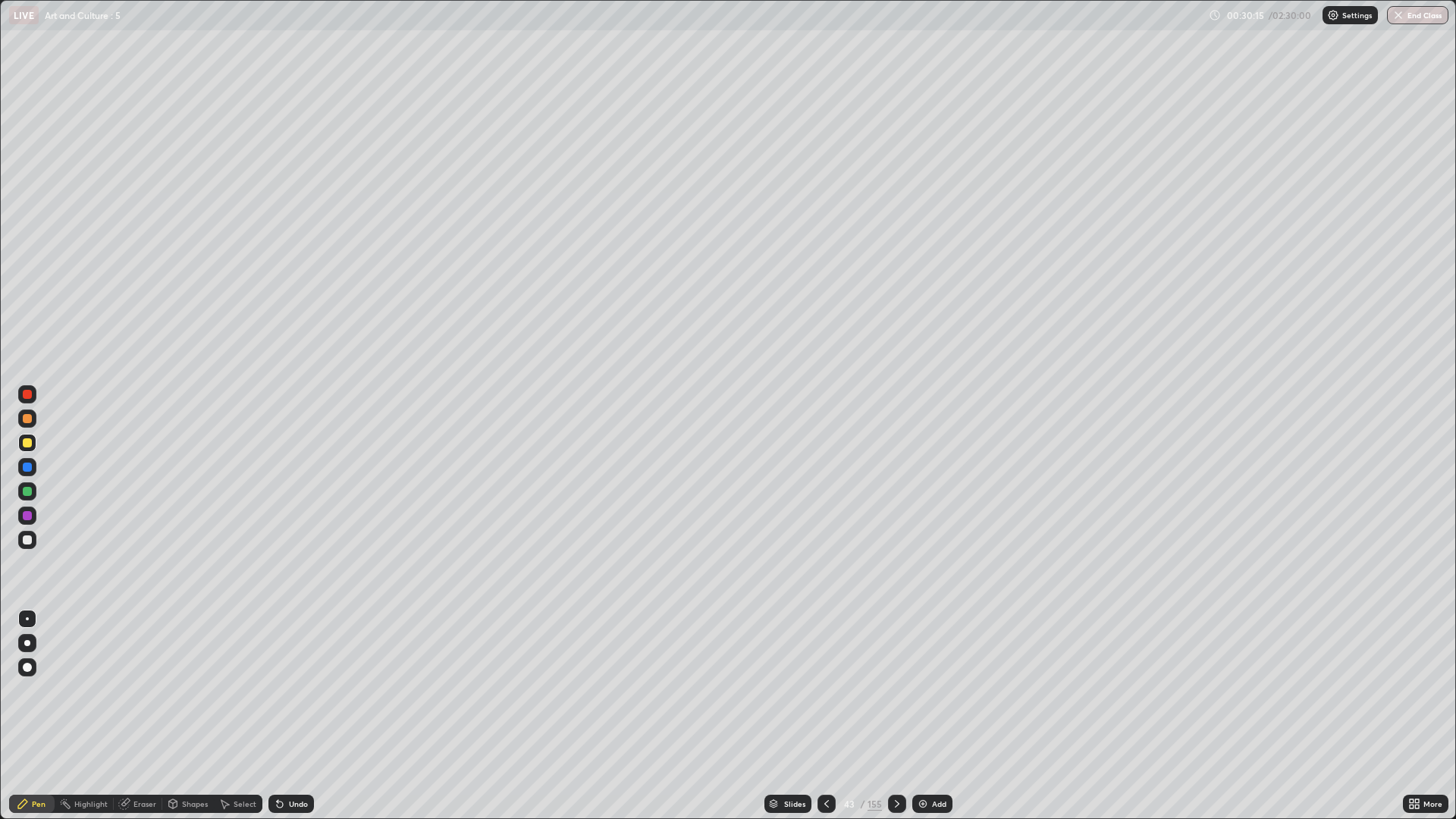
click at [902, 690] on div at bounding box center [896, 803] width 18 height 18
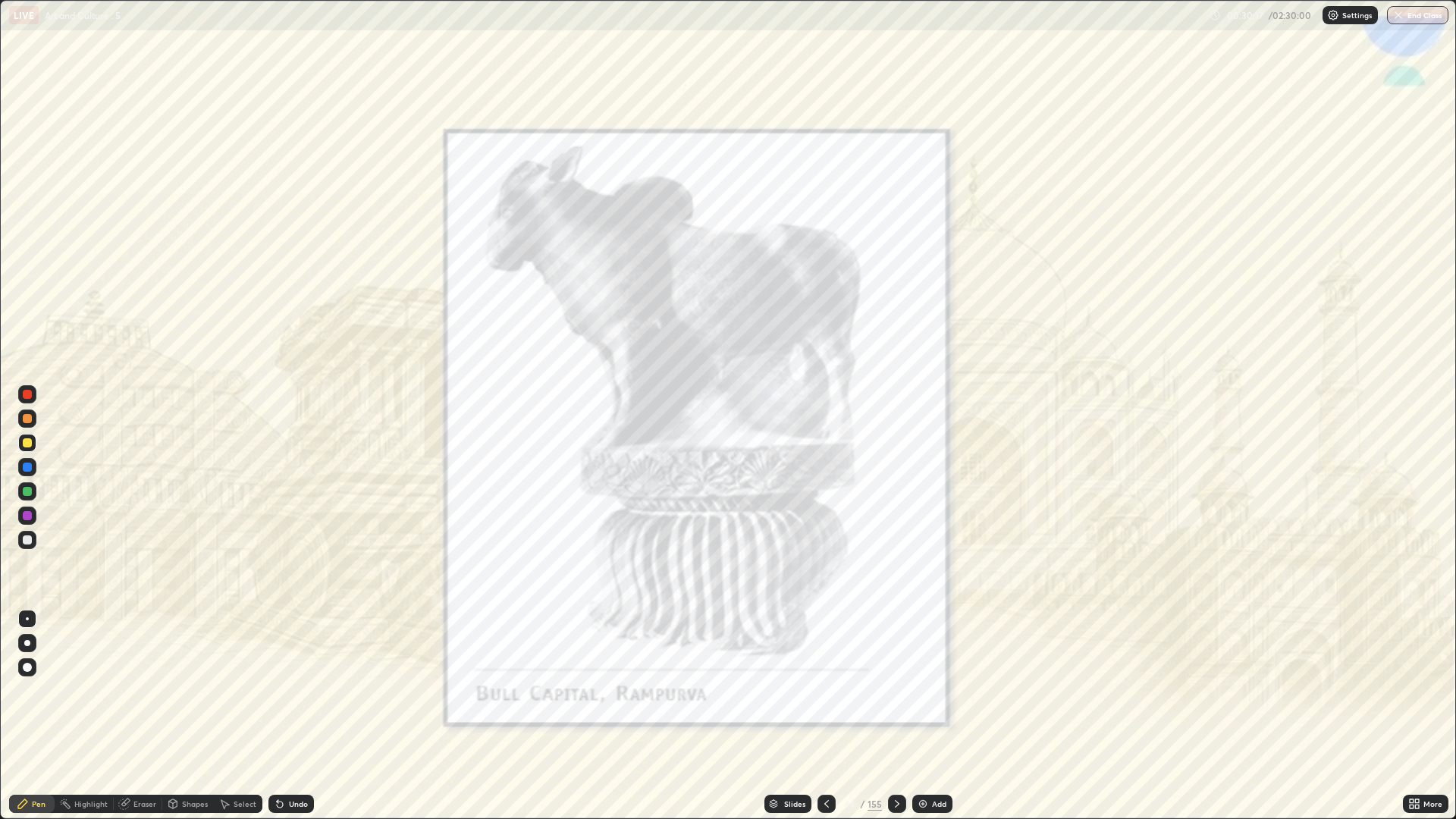
click at [831, 690] on div at bounding box center [826, 803] width 18 height 18
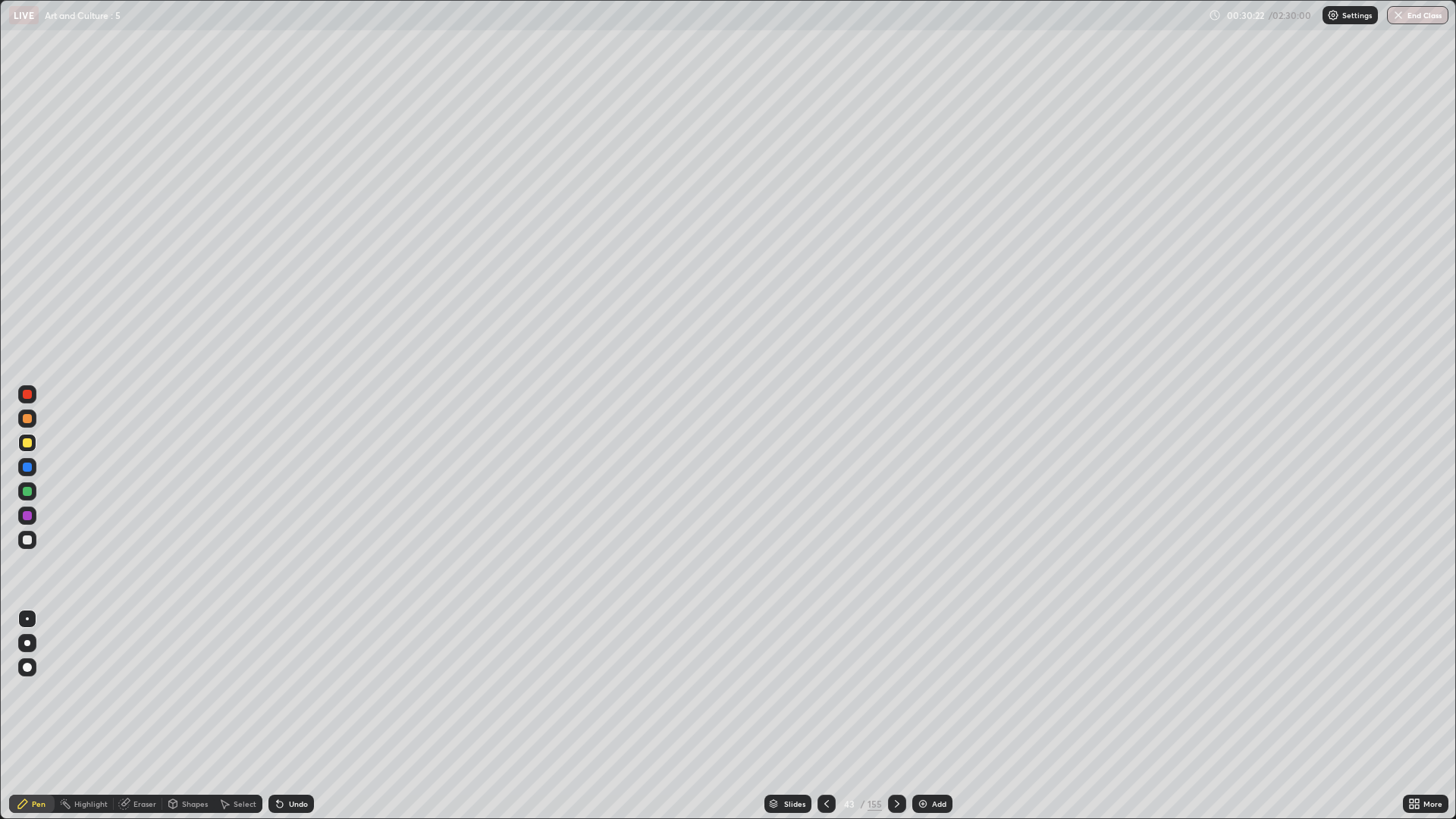
click at [902, 690] on div at bounding box center [896, 803] width 18 height 18
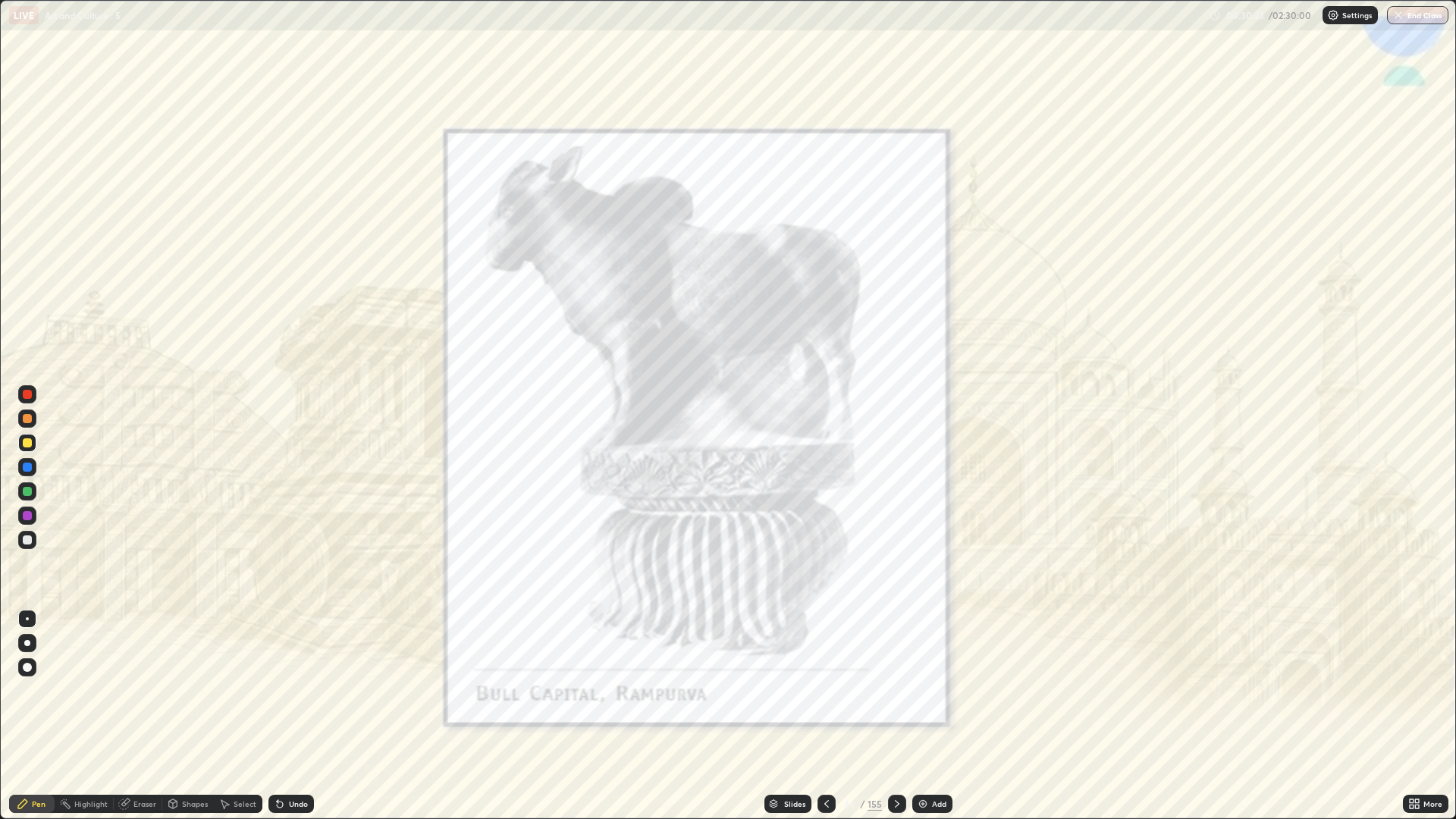
click at [833, 690] on div at bounding box center [826, 803] width 18 height 18
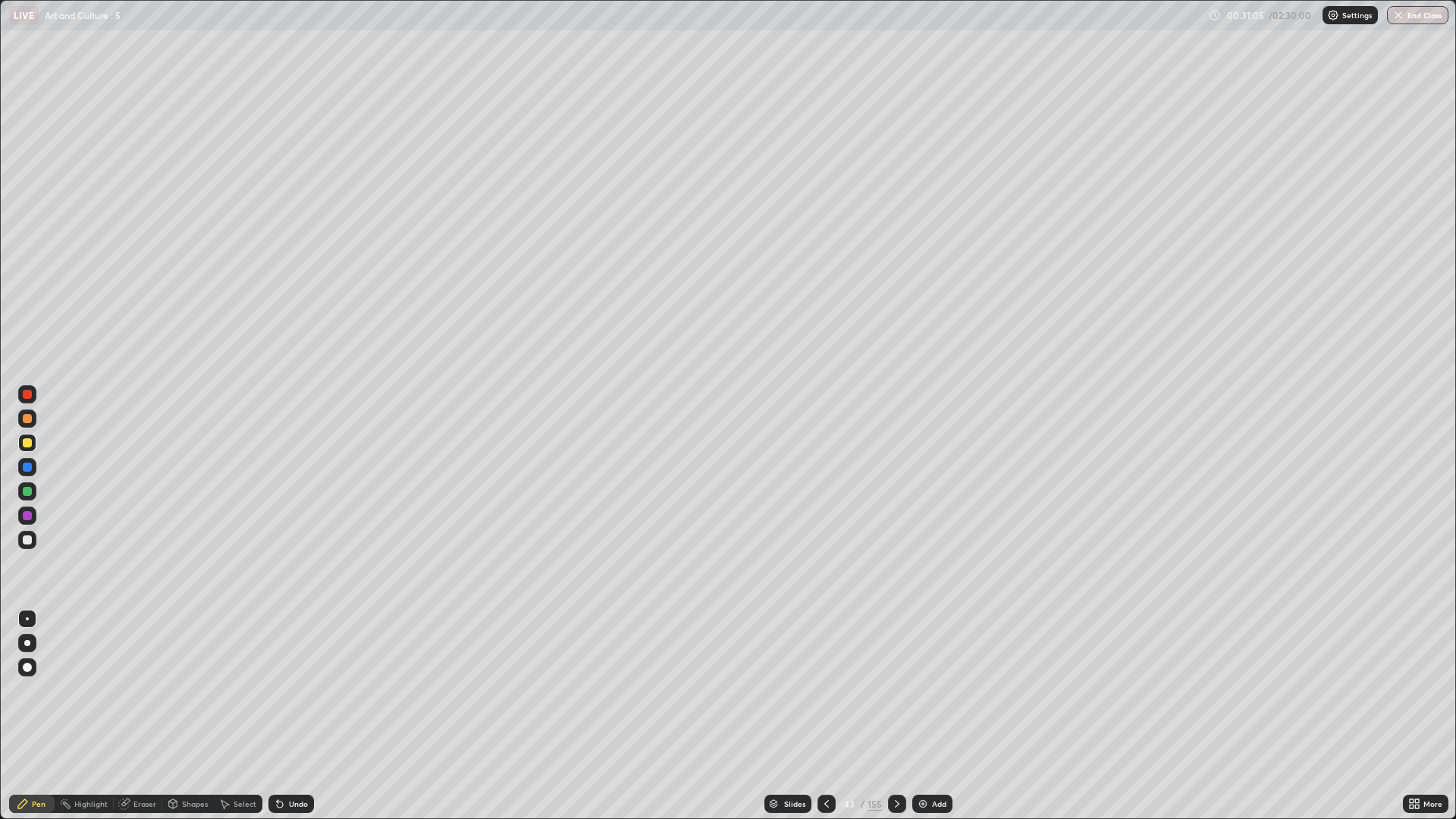
click at [27, 537] on div at bounding box center [27, 540] width 9 height 9
click at [776, 690] on icon at bounding box center [774, 804] width 9 height 9
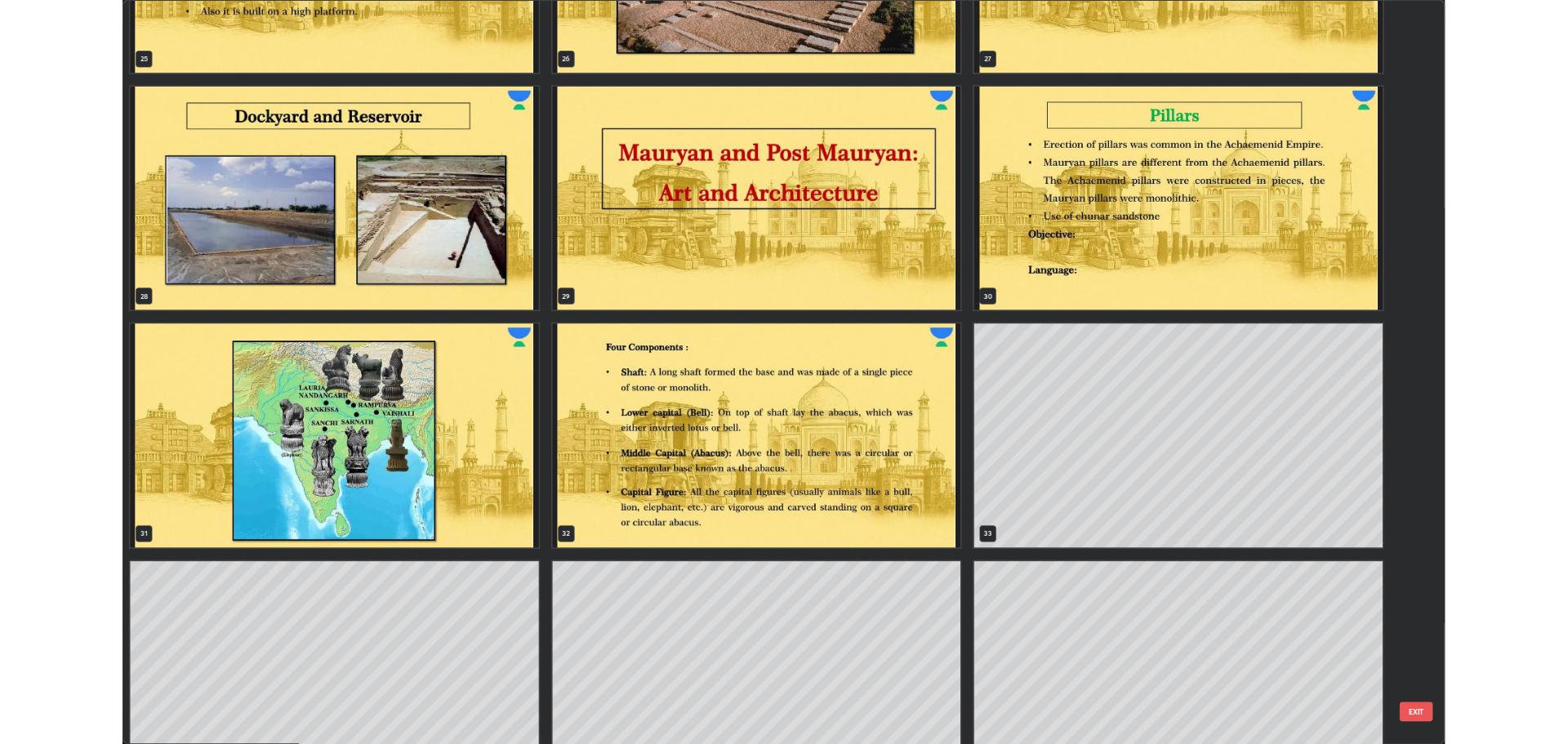
scroll to position [2449, 0]
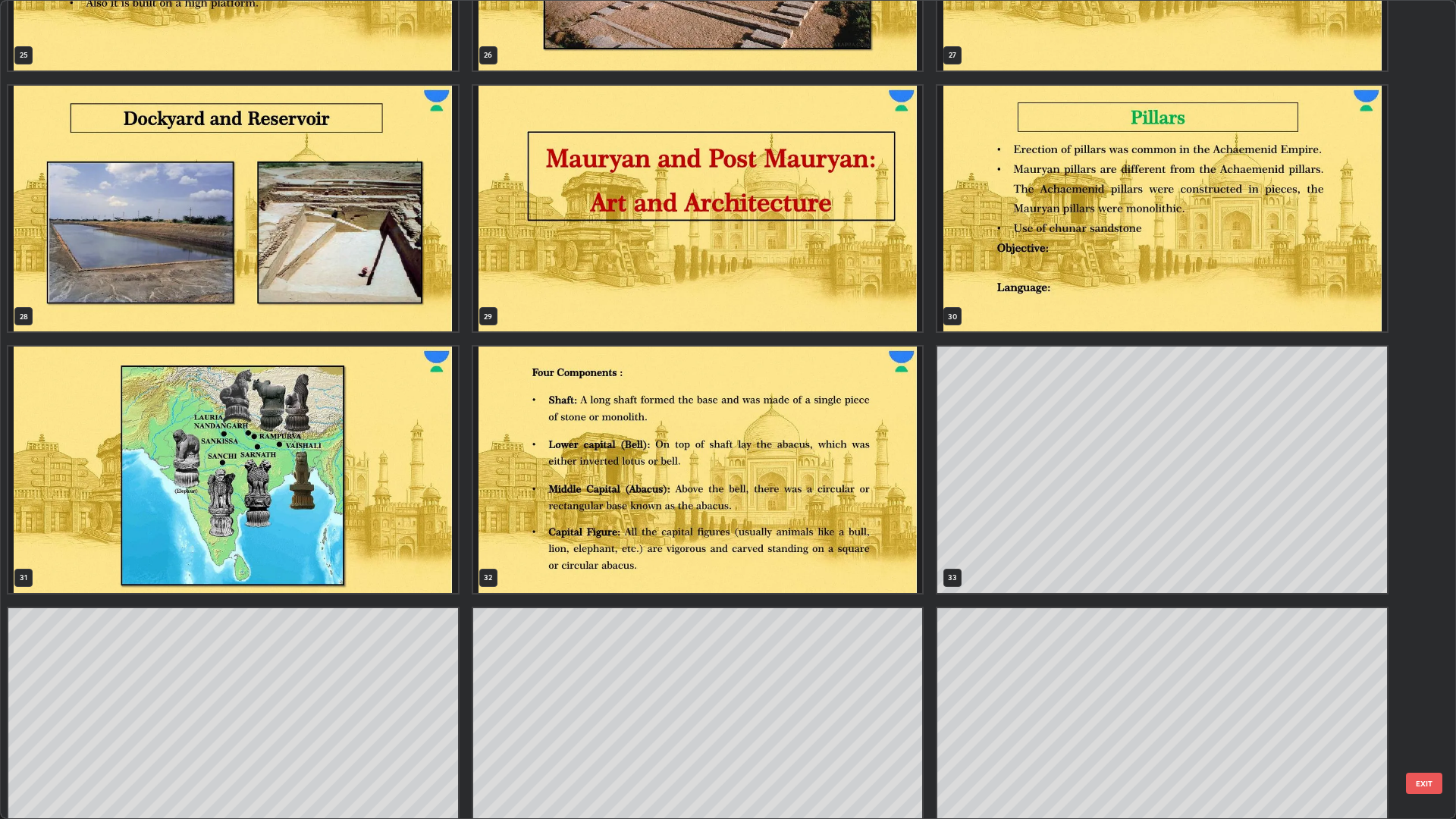
click at [361, 461] on img "grid" at bounding box center [233, 470] width 450 height 247
click at [358, 465] on img "grid" at bounding box center [233, 470] width 450 height 247
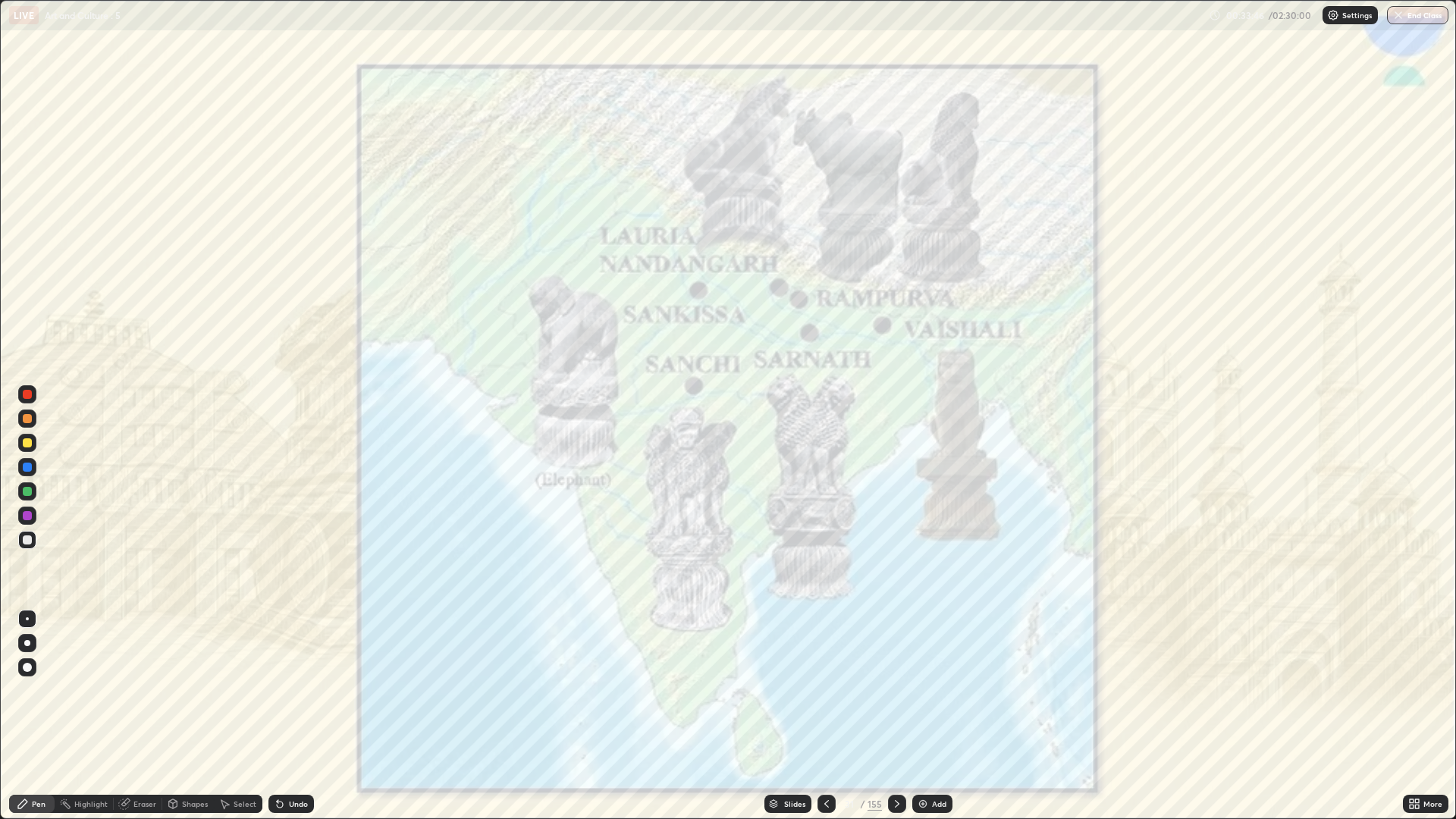
click at [825, 690] on icon at bounding box center [827, 804] width 12 height 12
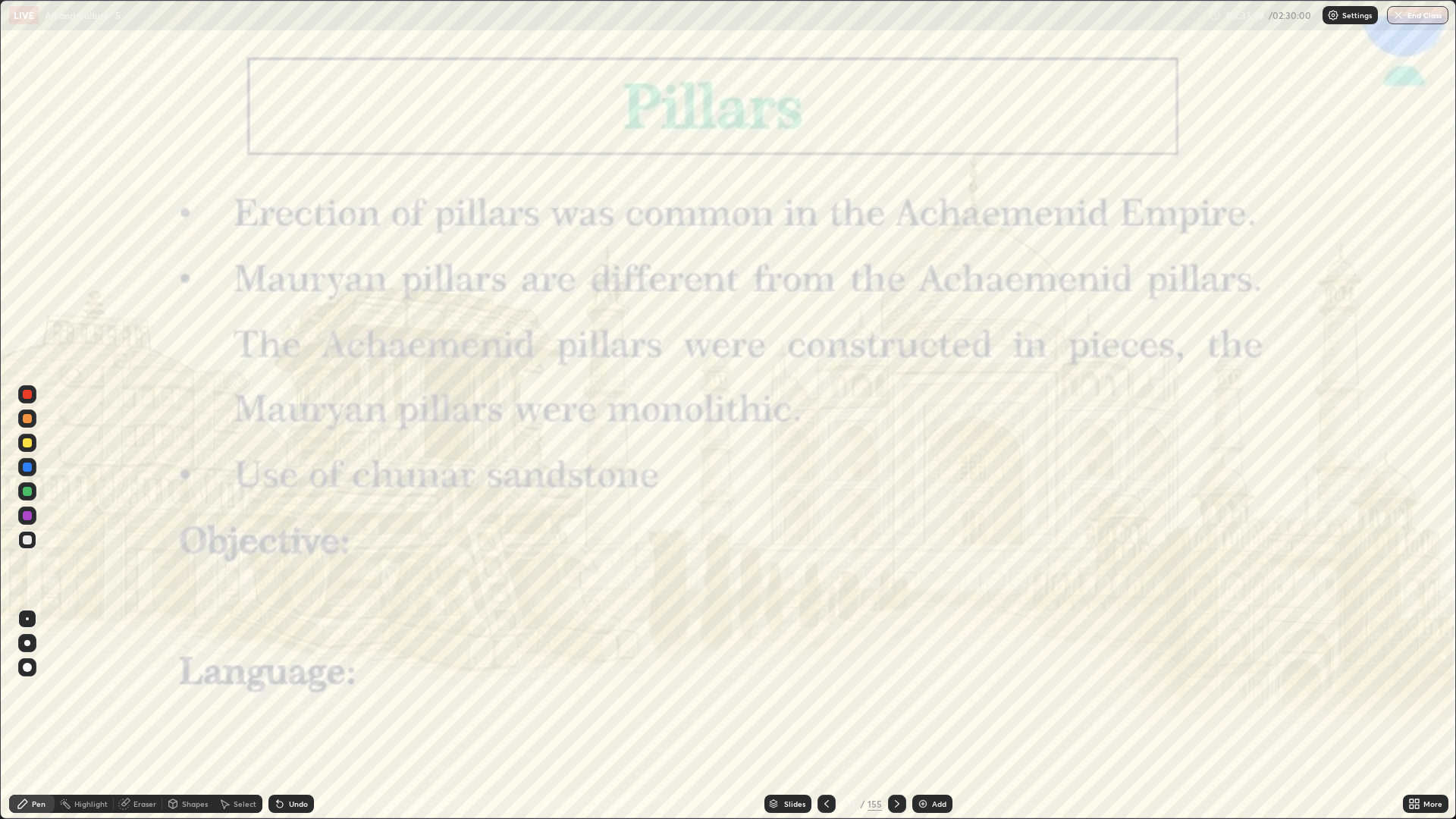
click at [895, 690] on icon at bounding box center [897, 804] width 12 height 12
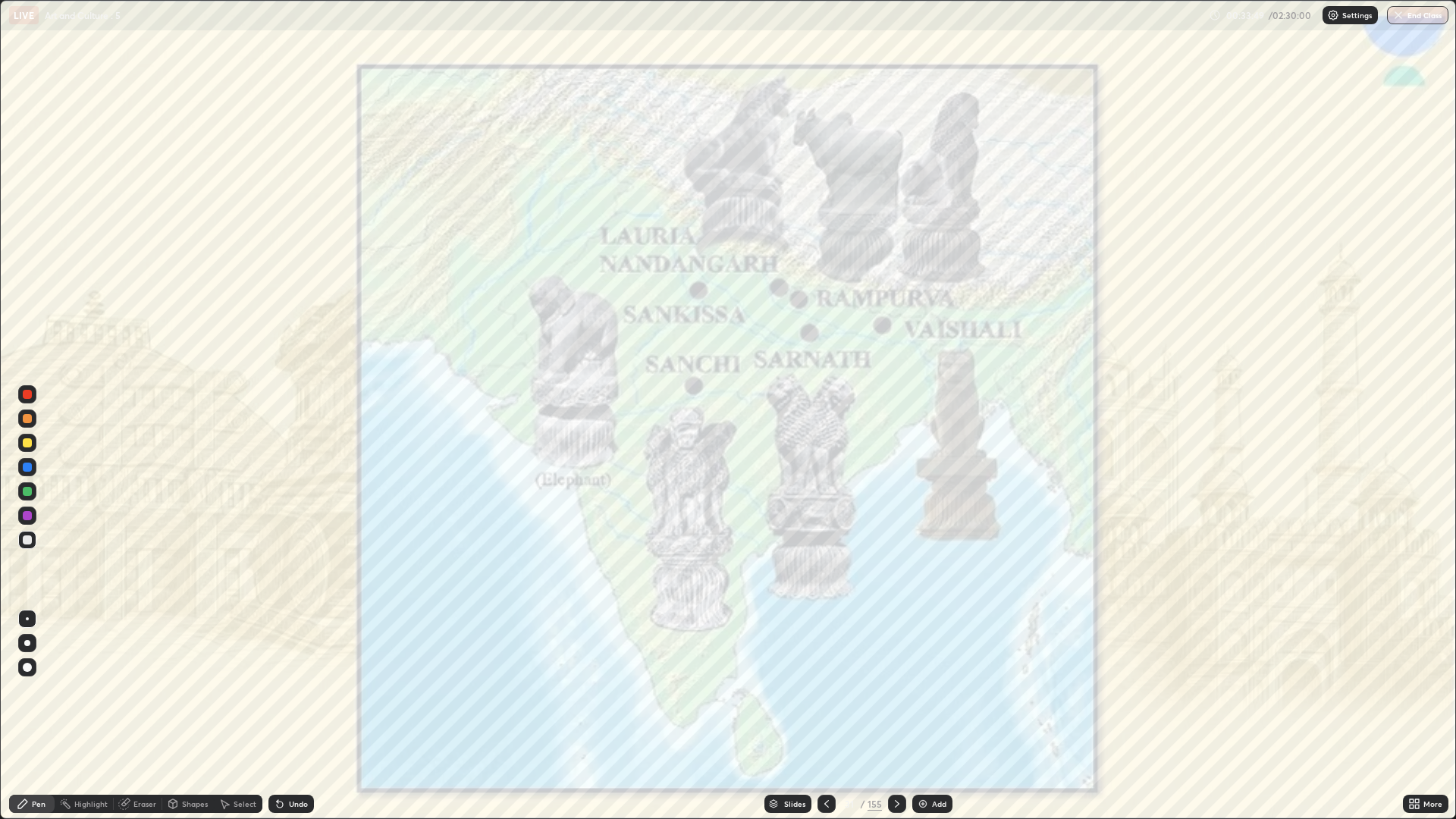
click at [895, 690] on icon at bounding box center [897, 804] width 12 height 12
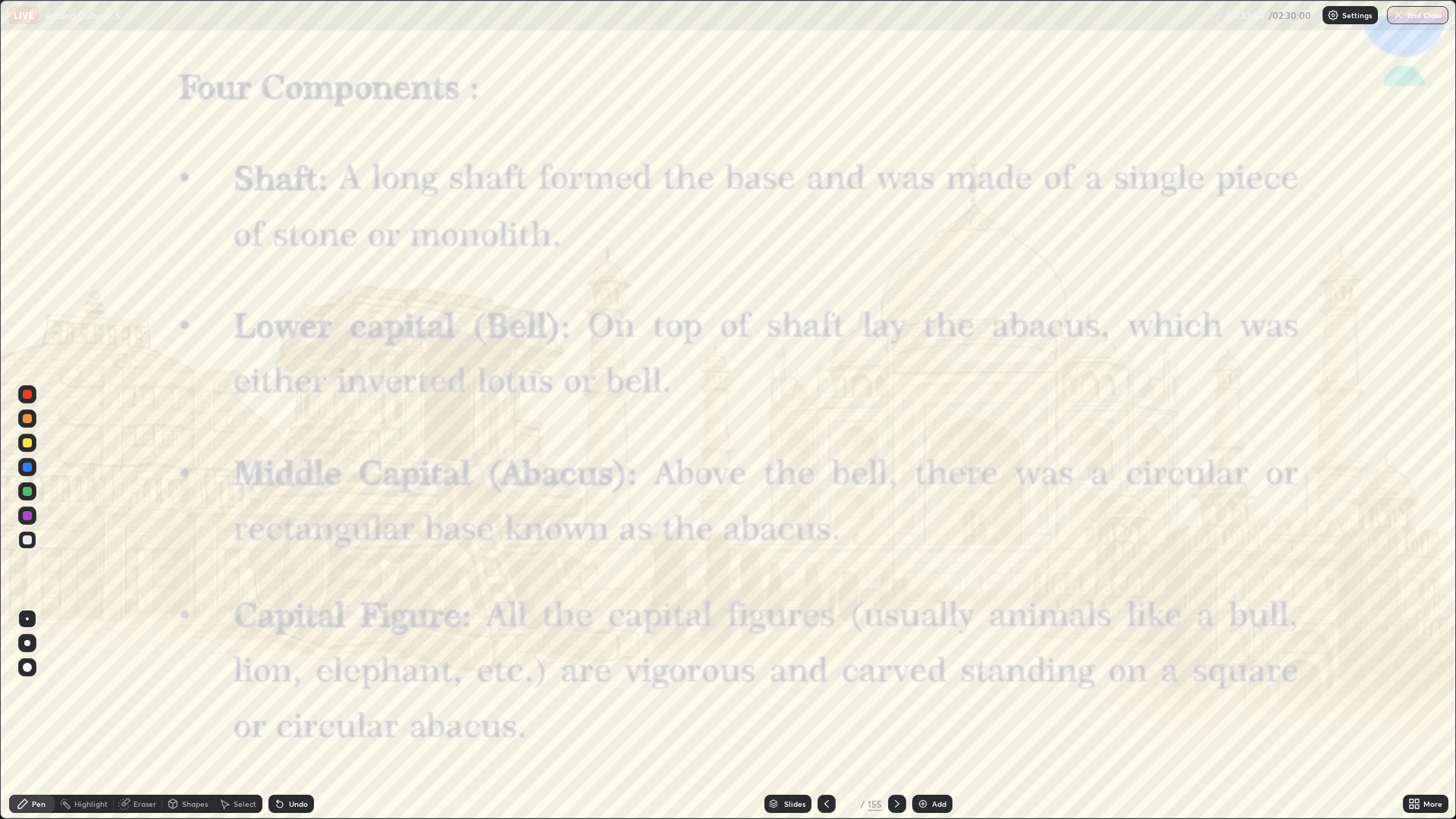
click at [895, 690] on icon at bounding box center [897, 804] width 12 height 12
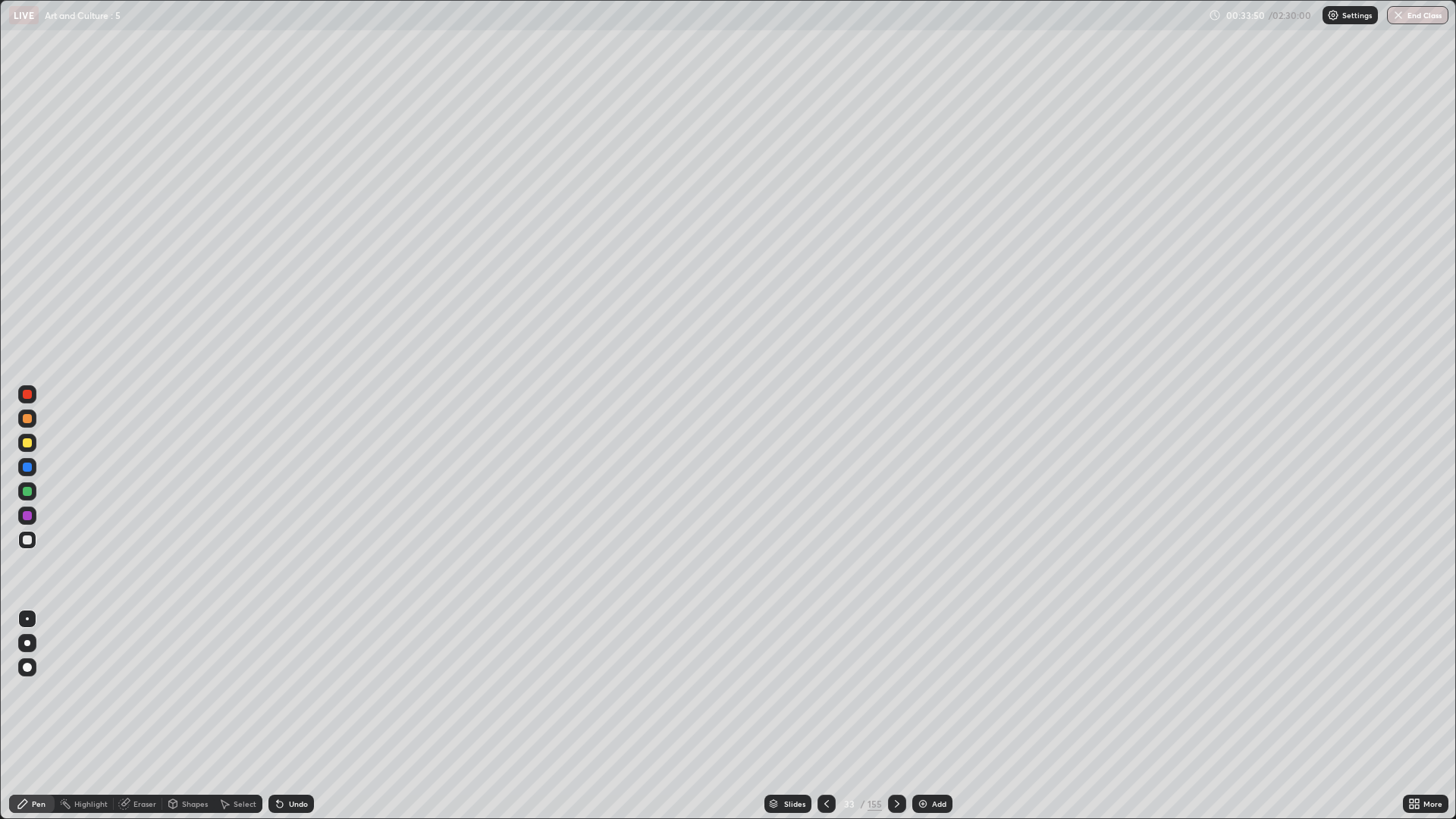
click at [891, 690] on div at bounding box center [896, 803] width 18 height 18
click at [894, 690] on div at bounding box center [896, 803] width 18 height 30
click at [895, 690] on icon at bounding box center [897, 804] width 12 height 12
click at [894, 690] on icon at bounding box center [897, 804] width 12 height 12
click at [895, 690] on icon at bounding box center [897, 804] width 12 height 12
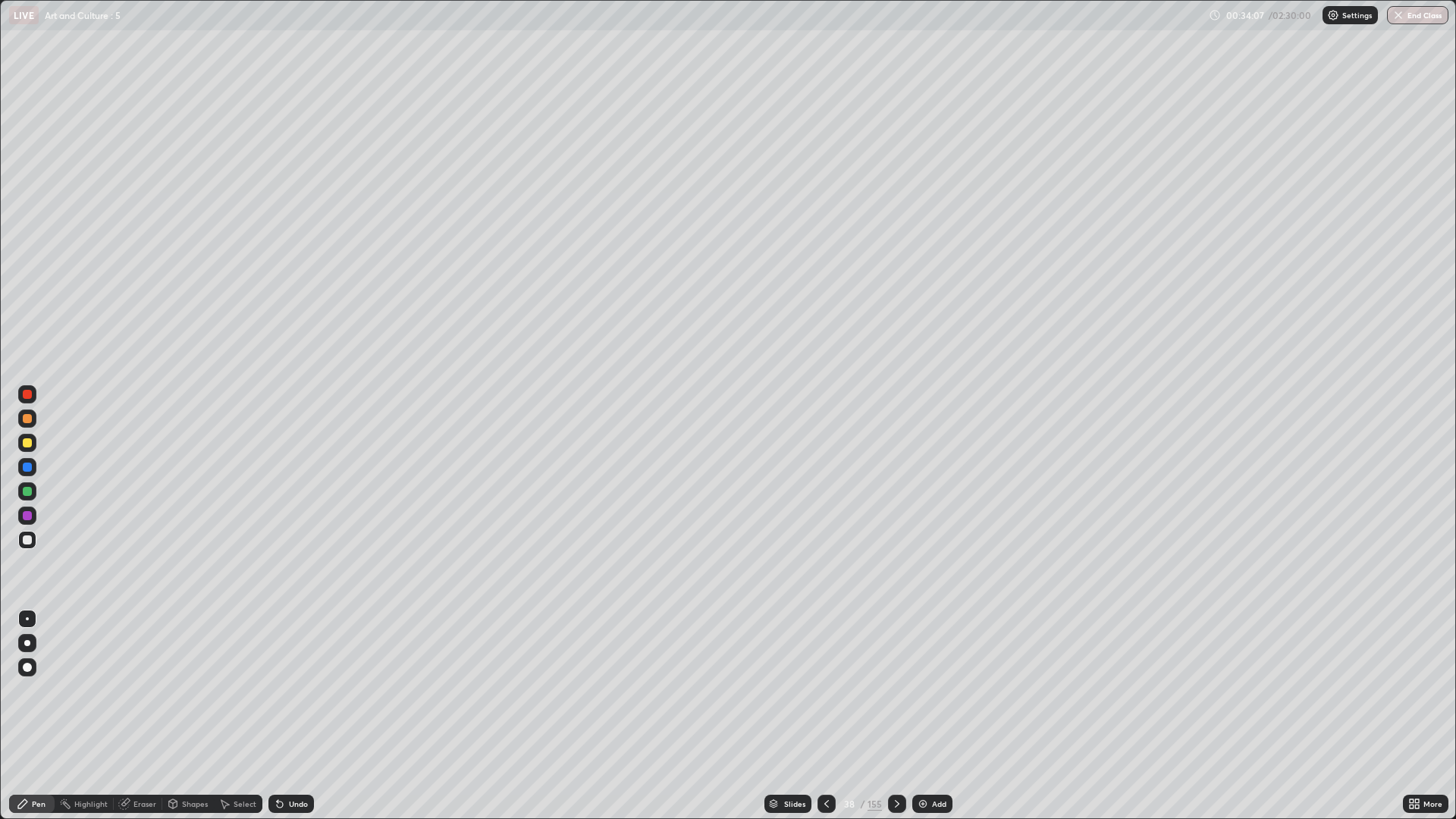
click at [297, 690] on div "Undo" at bounding box center [298, 804] width 19 height 8
click at [296, 690] on div "Undo" at bounding box center [298, 804] width 19 height 8
click at [897, 690] on div at bounding box center [896, 803] width 18 height 18
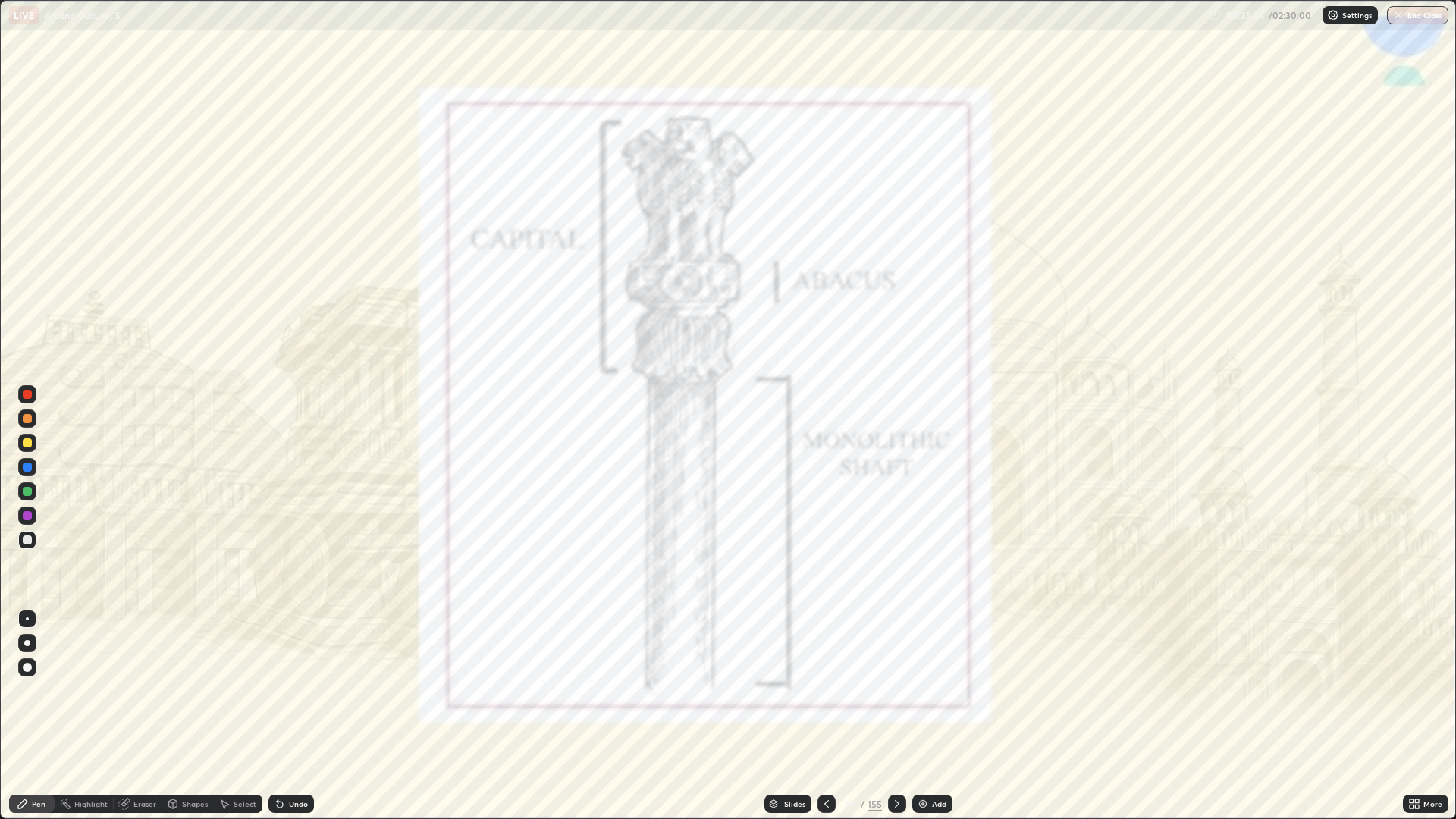
click at [900, 690] on icon at bounding box center [897, 804] width 12 height 12
click at [897, 690] on icon at bounding box center [897, 804] width 12 height 12
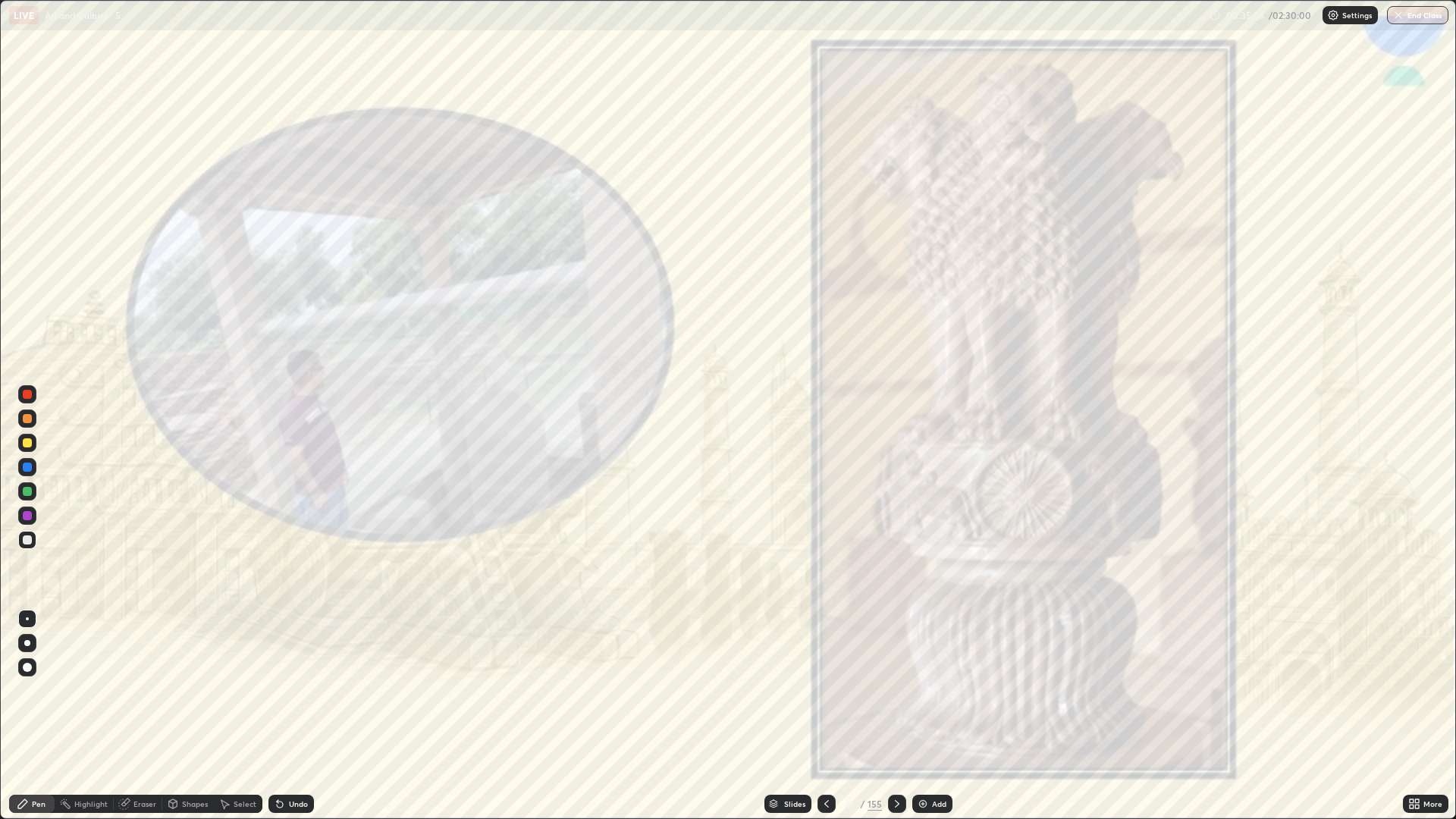
click at [899, 690] on icon at bounding box center [897, 804] width 12 height 12
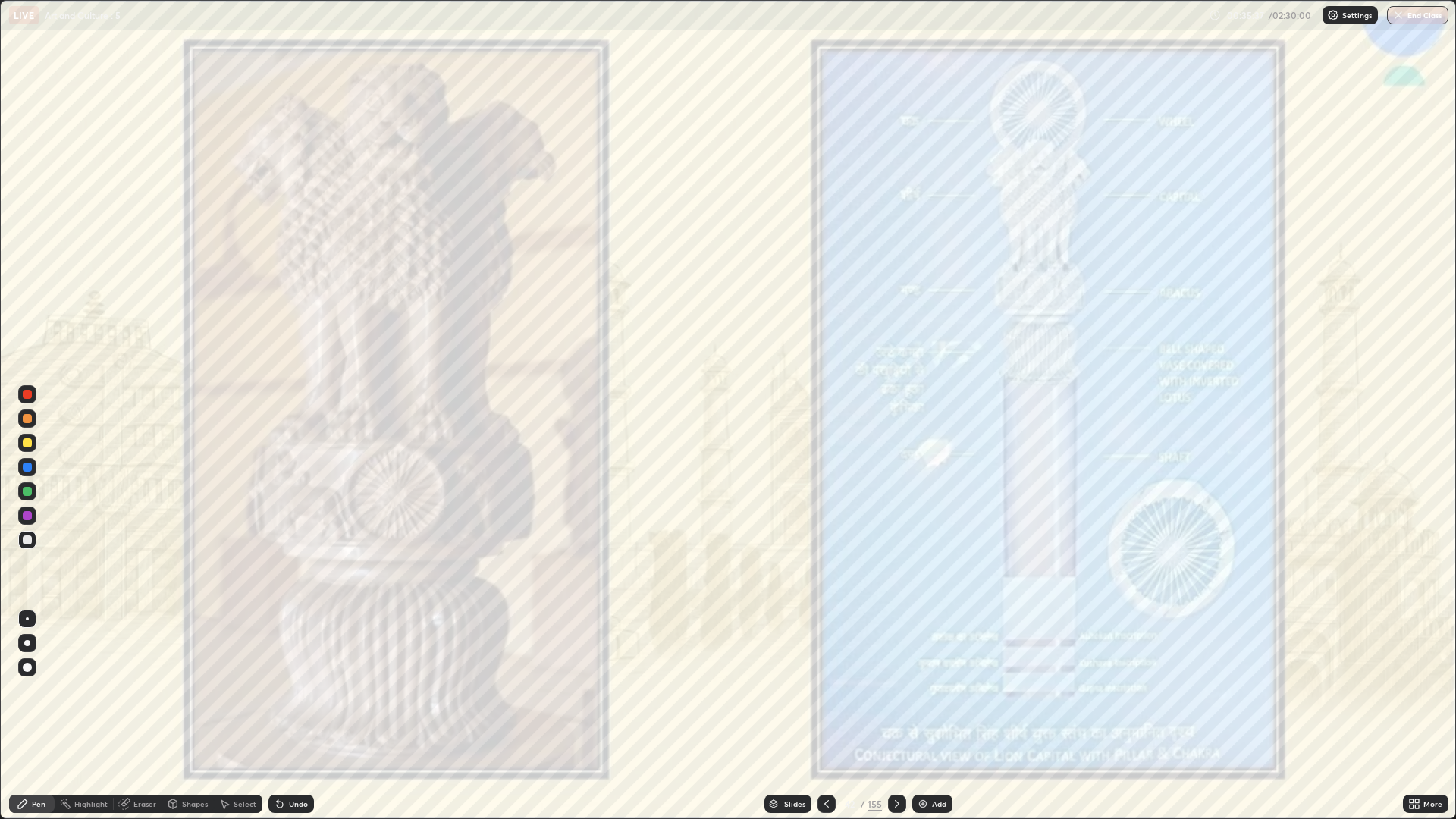
click at [895, 690] on icon at bounding box center [897, 804] width 12 height 12
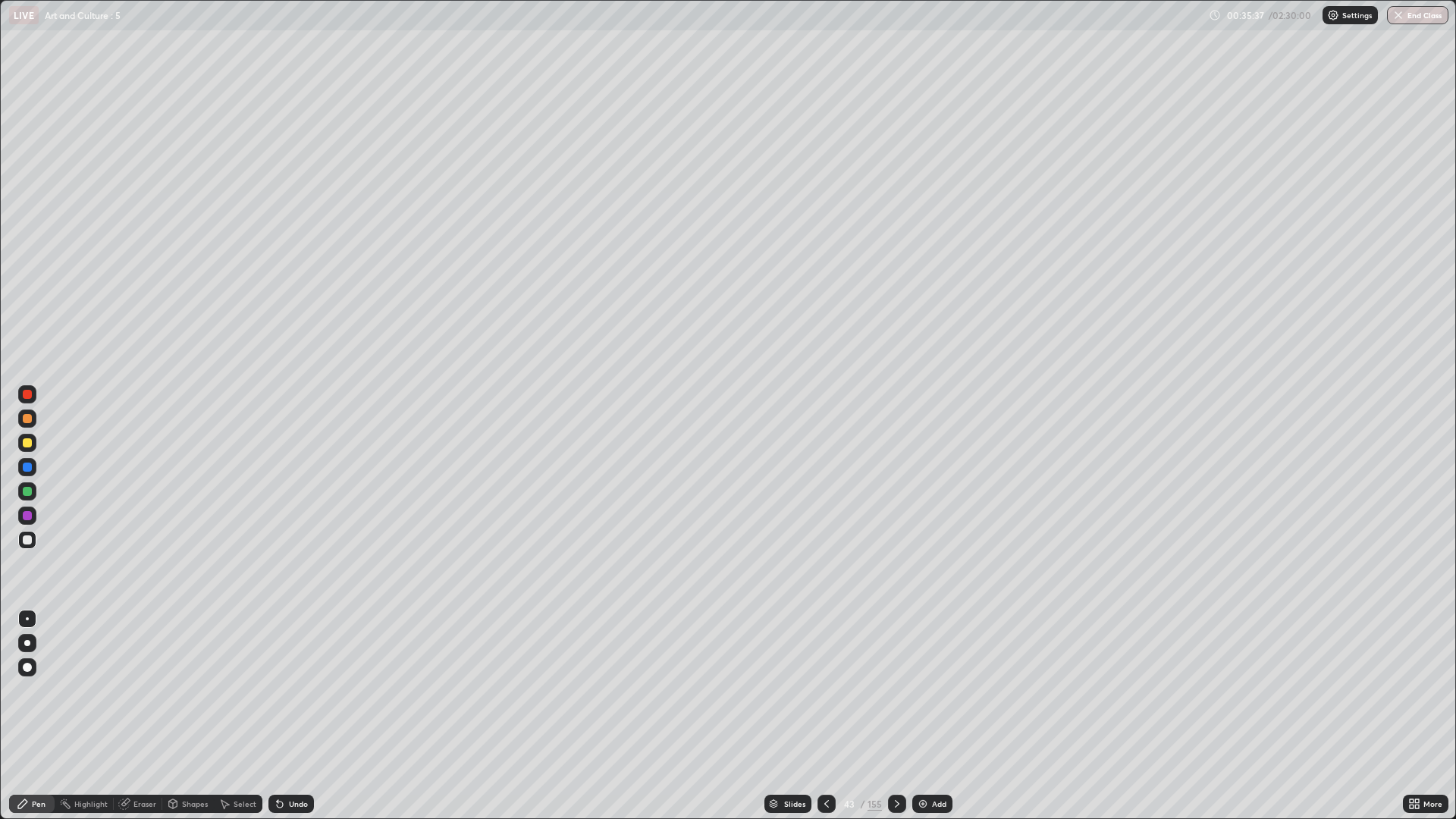
click at [900, 690] on div at bounding box center [896, 803] width 18 height 18
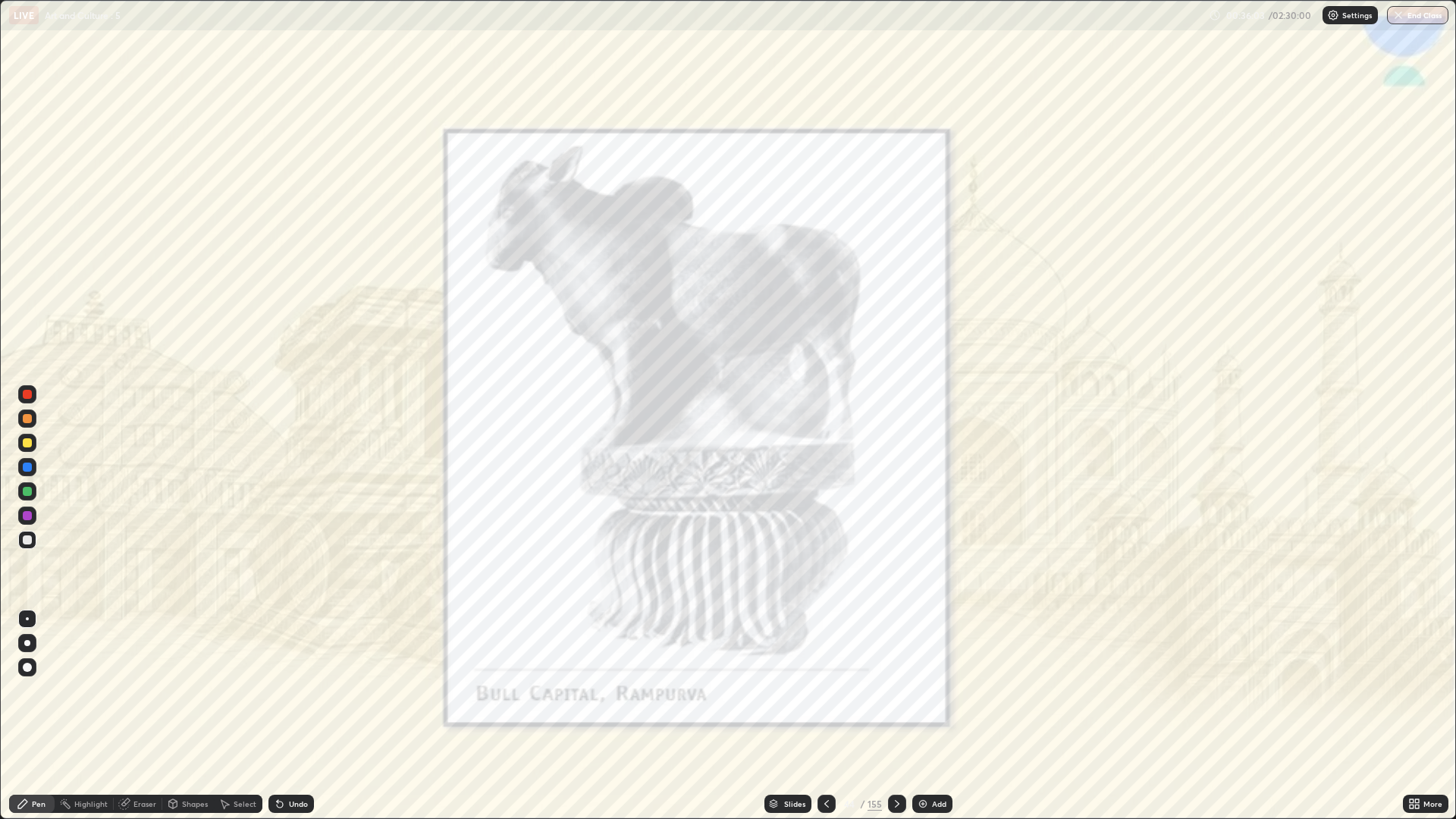
click at [33, 395] on div at bounding box center [27, 393] width 18 height 18
click at [895, 690] on icon at bounding box center [897, 804] width 12 height 12
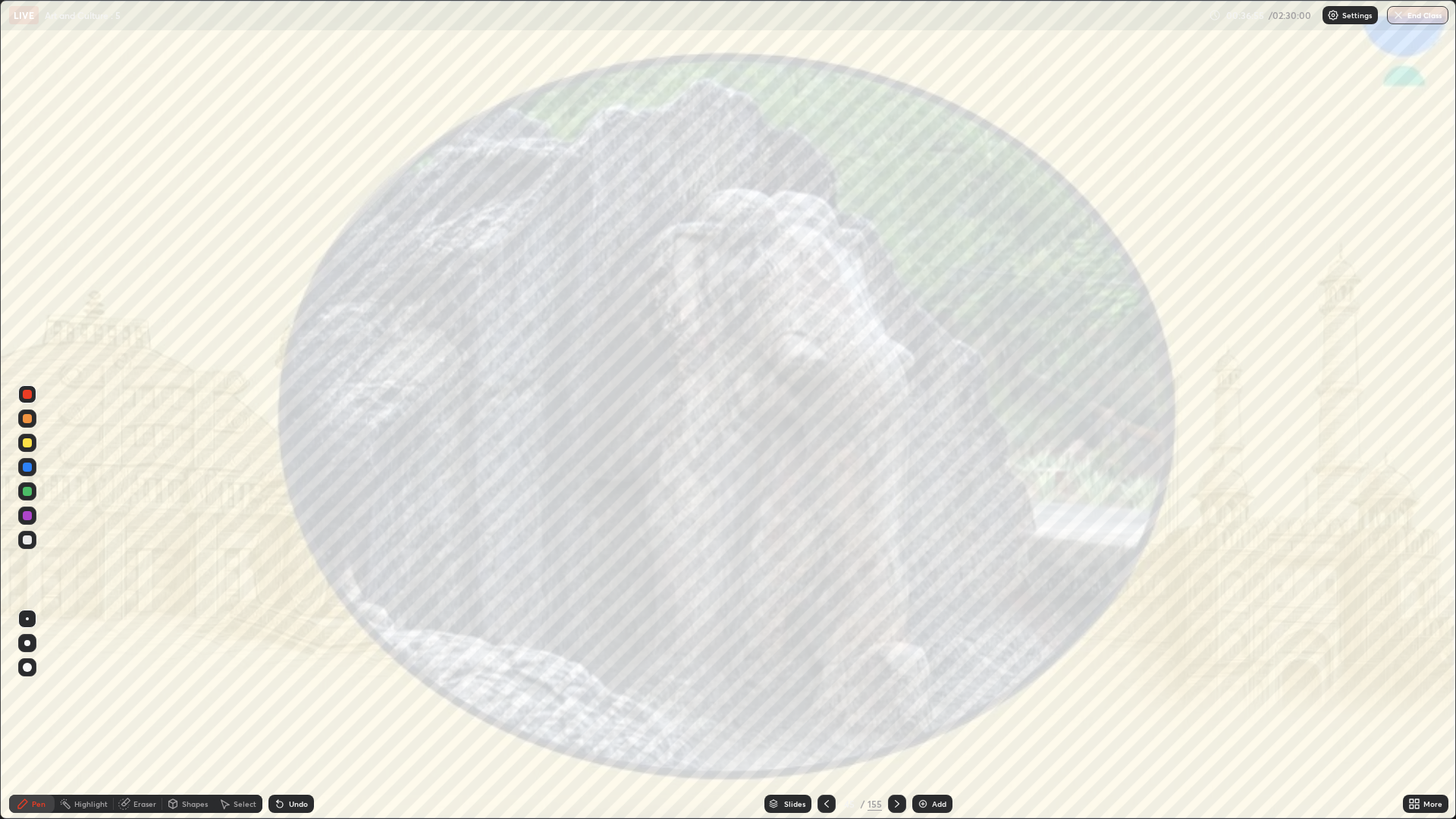
click at [895, 690] on icon at bounding box center [897, 804] width 12 height 12
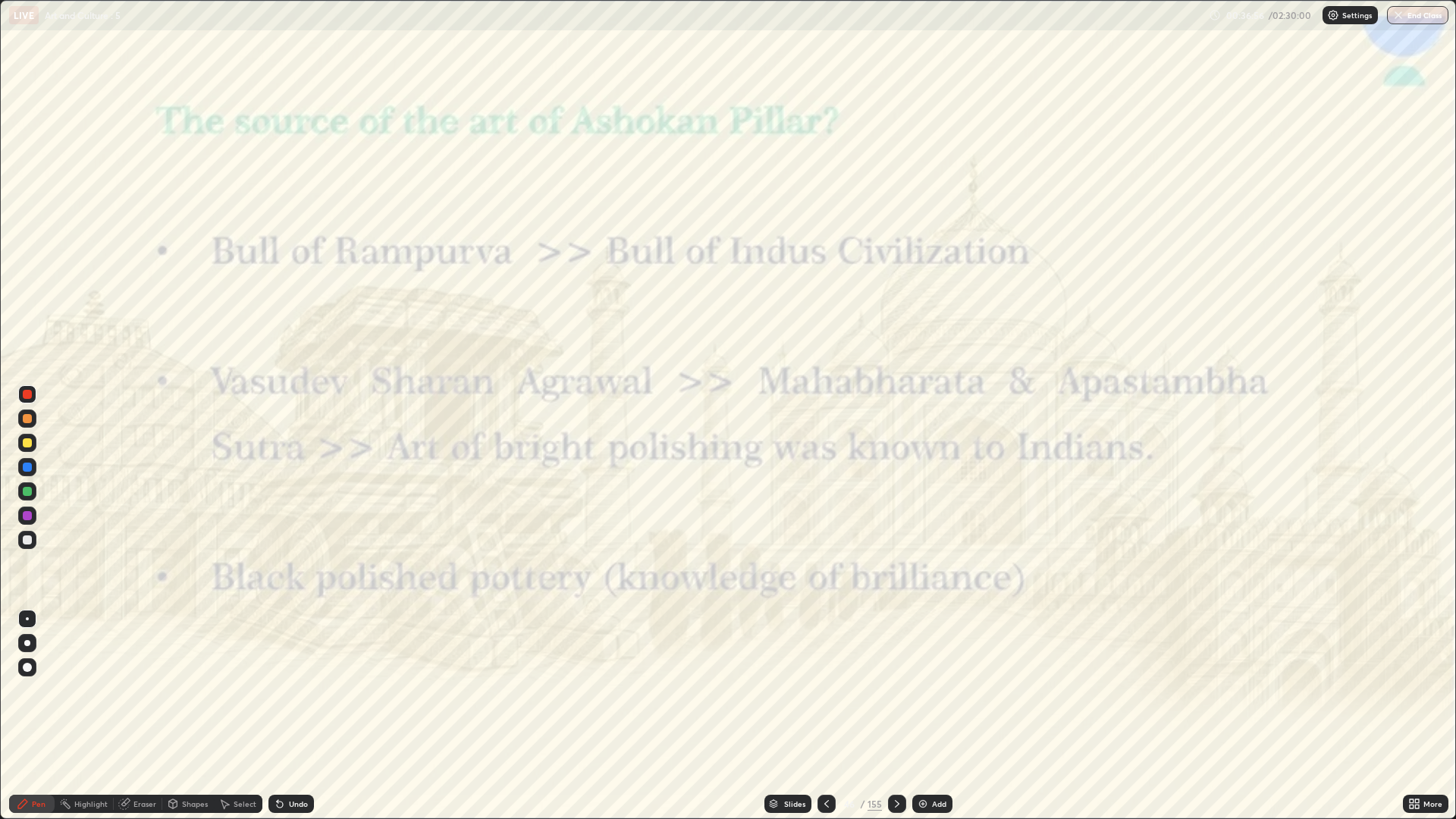
click at [831, 690] on icon at bounding box center [827, 804] width 12 height 12
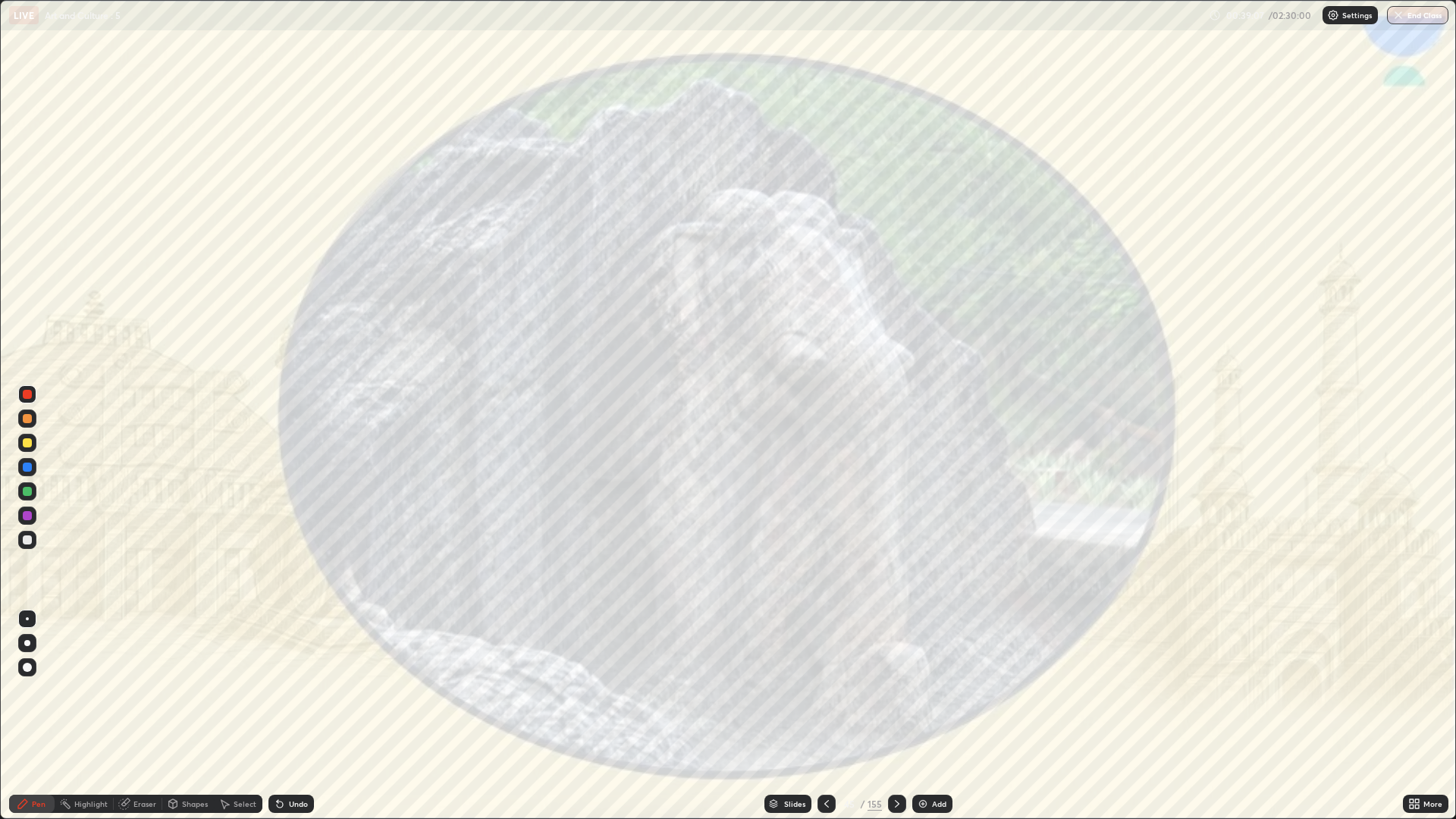
click at [902, 690] on div at bounding box center [896, 803] width 18 height 18
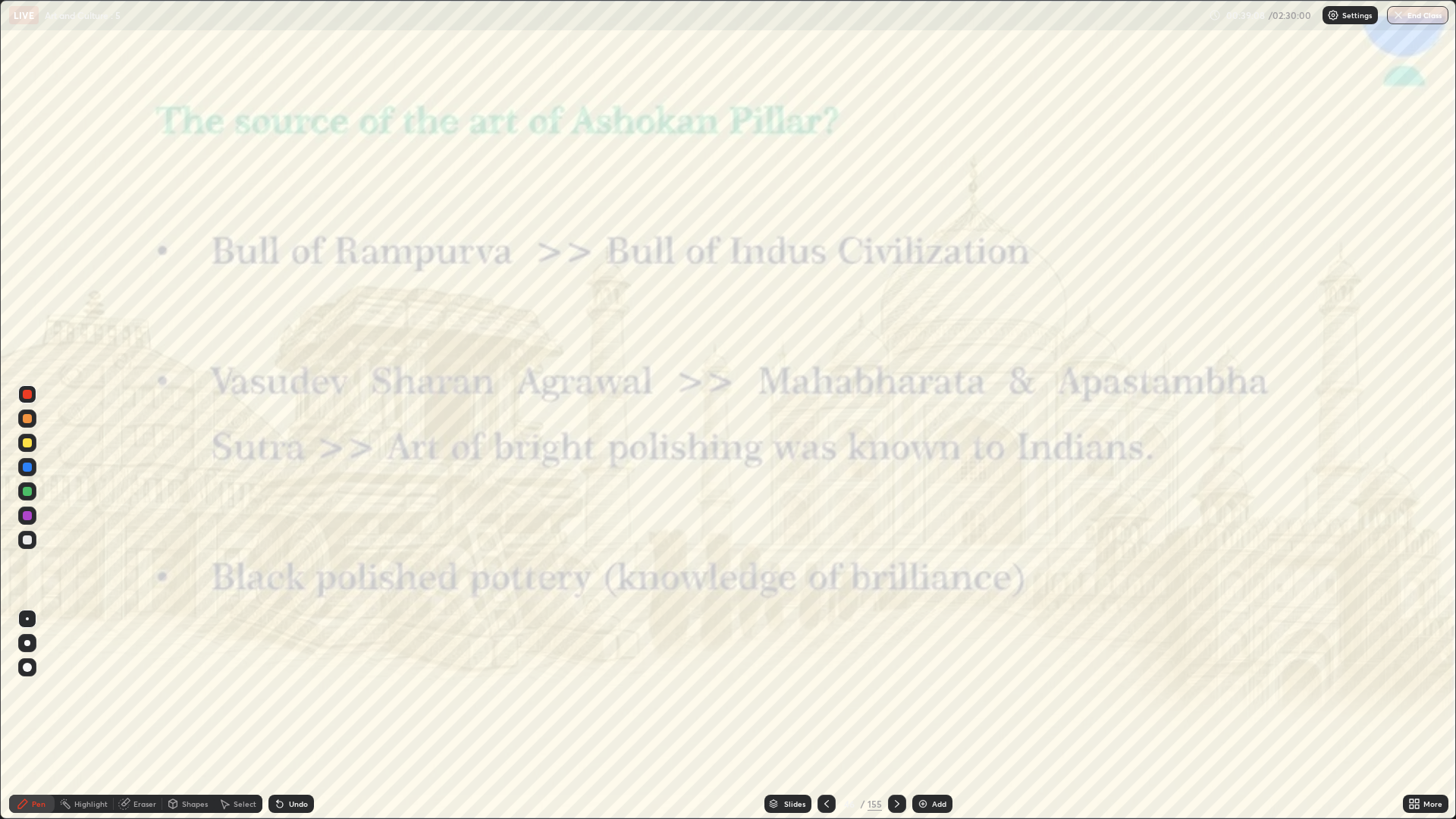
click at [897, 690] on div at bounding box center [896, 803] width 18 height 30
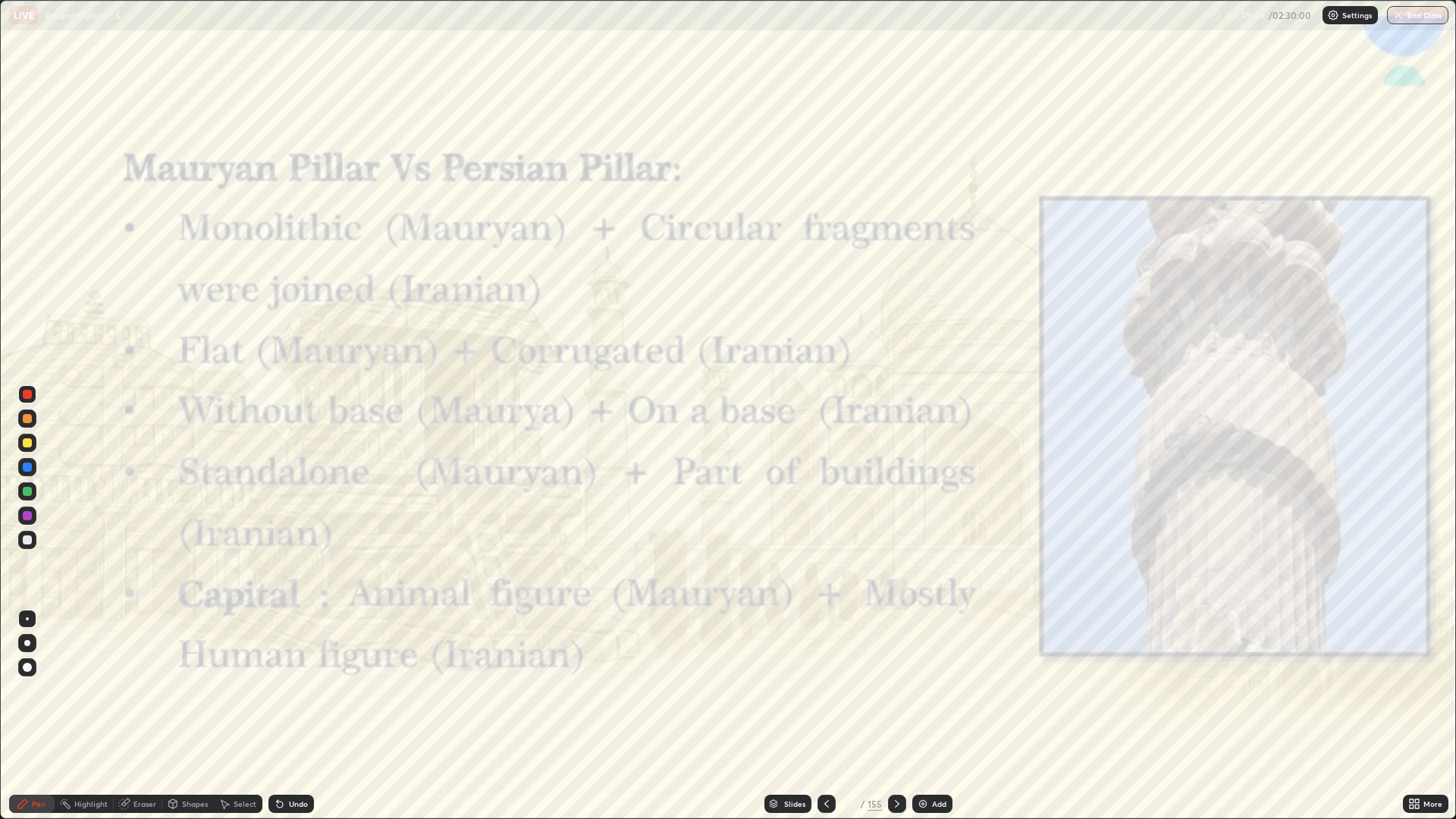
click at [825, 690] on div at bounding box center [826, 803] width 18 height 18
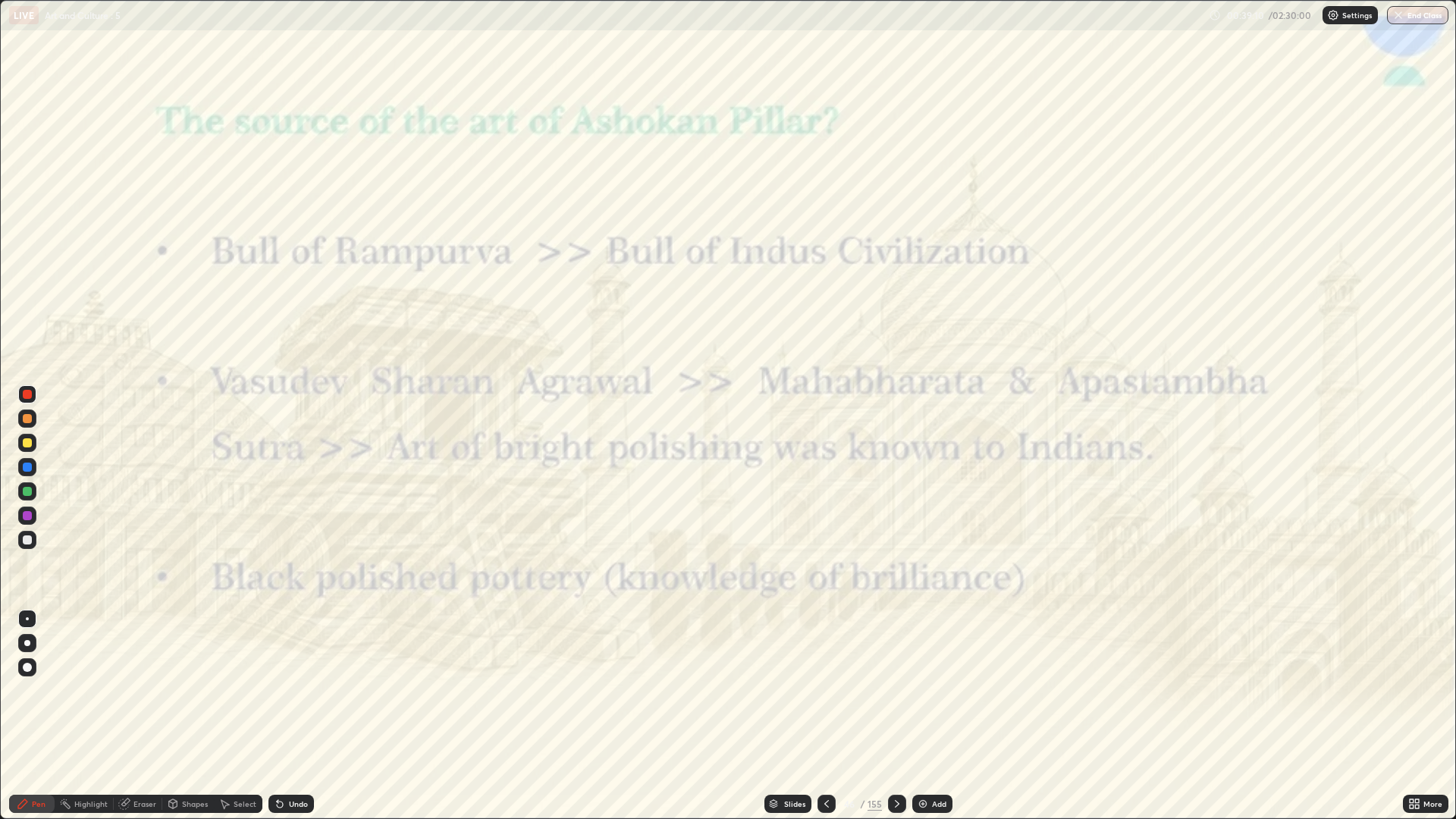
click at [826, 690] on div at bounding box center [826, 803] width 18 height 30
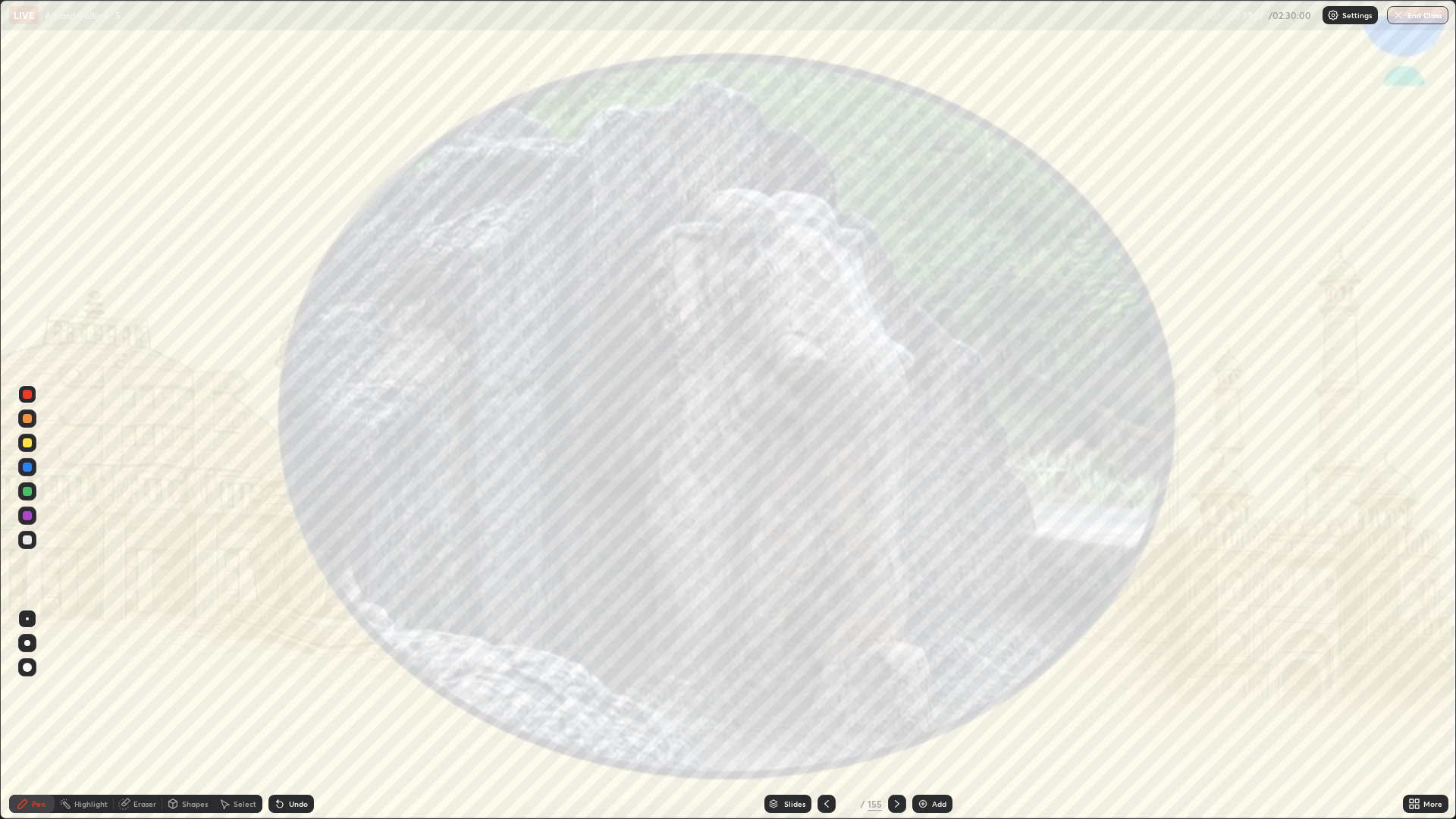
click at [933, 690] on div "Add" at bounding box center [931, 803] width 40 height 18
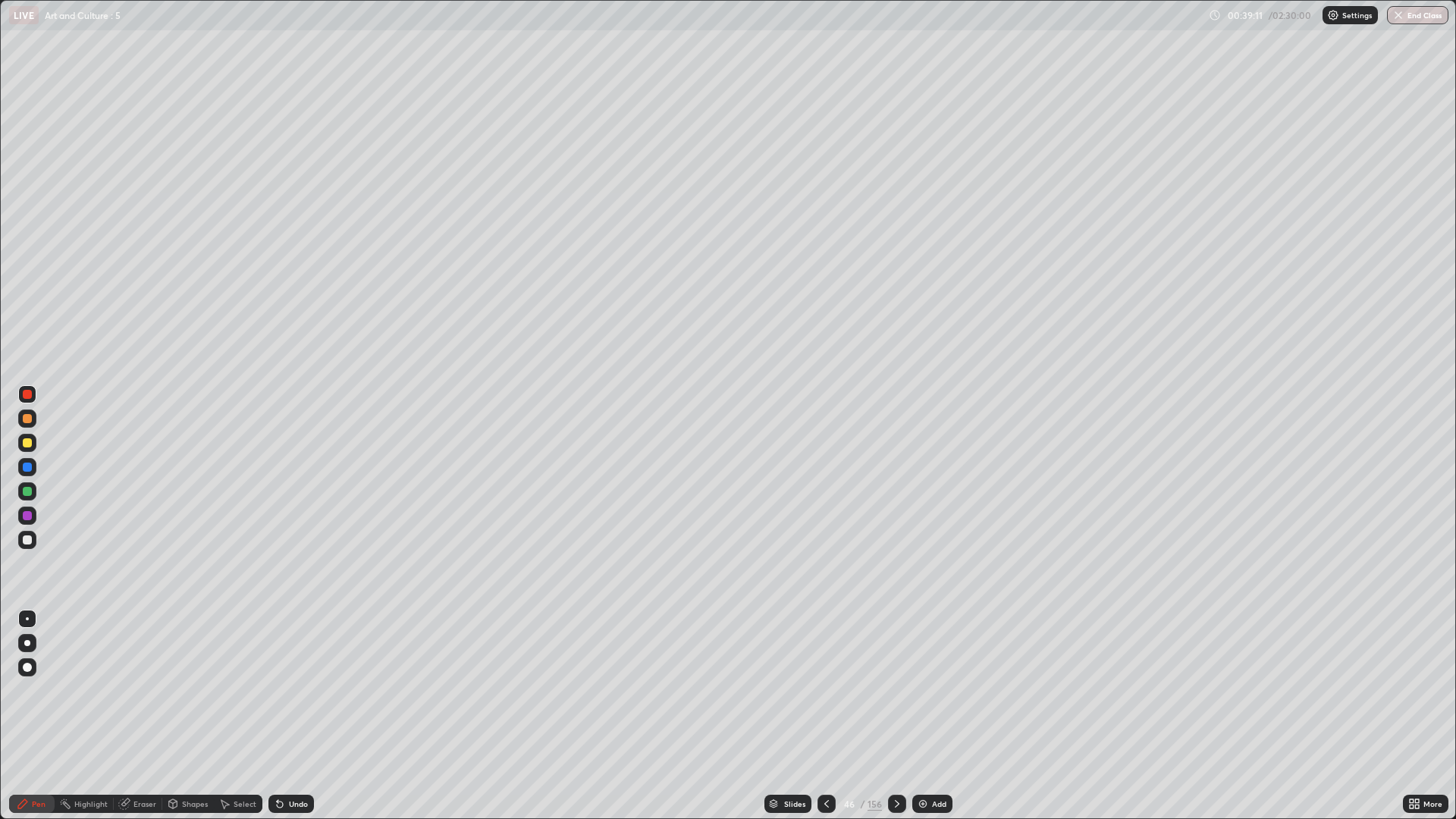
click at [929, 690] on div "Add" at bounding box center [931, 803] width 40 height 18
click at [927, 690] on img at bounding box center [923, 804] width 12 height 12
click at [824, 690] on icon at bounding box center [827, 804] width 12 height 12
click at [825, 690] on icon at bounding box center [827, 804] width 12 height 12
click at [826, 690] on icon at bounding box center [827, 804] width 12 height 12
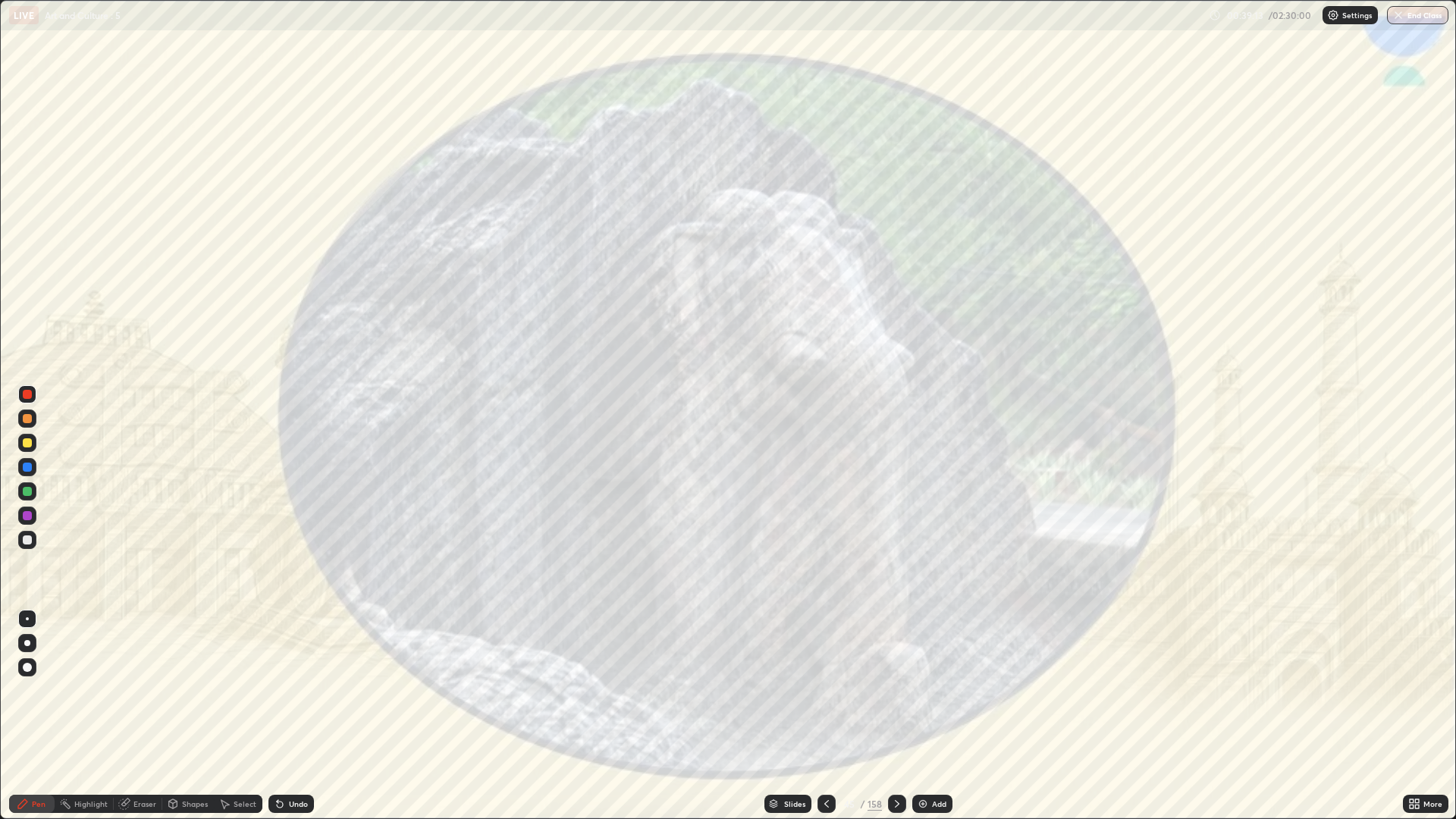
click at [896, 690] on icon at bounding box center [897, 804] width 12 height 12
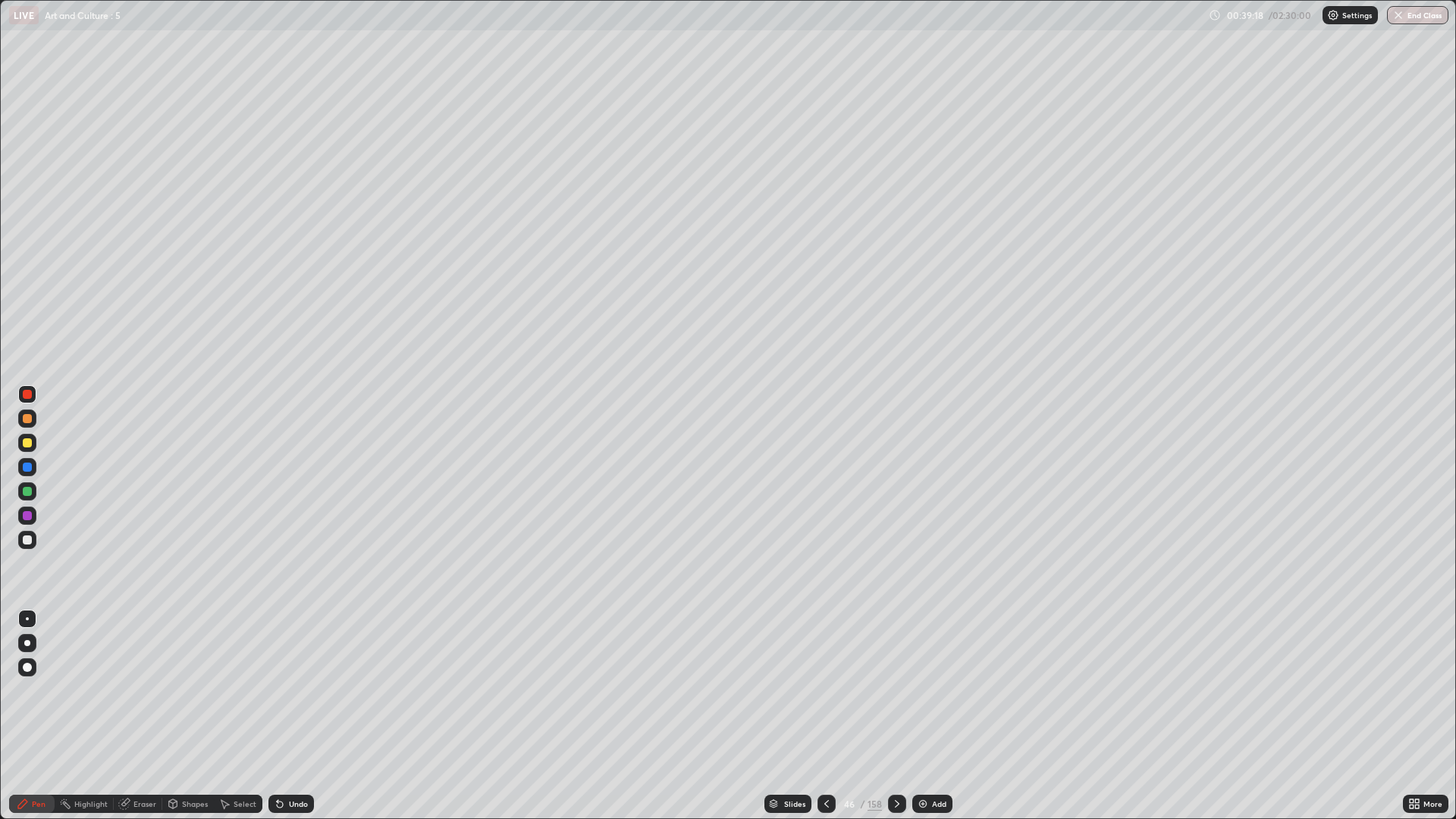
click at [36, 444] on div at bounding box center [27, 442] width 18 height 18
click at [285, 690] on div "Undo" at bounding box center [291, 803] width 45 height 18
click at [300, 690] on div "Undo" at bounding box center [291, 803] width 45 height 18
click at [301, 690] on div "Undo" at bounding box center [291, 803] width 45 height 18
click at [298, 690] on div "Undo" at bounding box center [298, 804] width 19 height 8
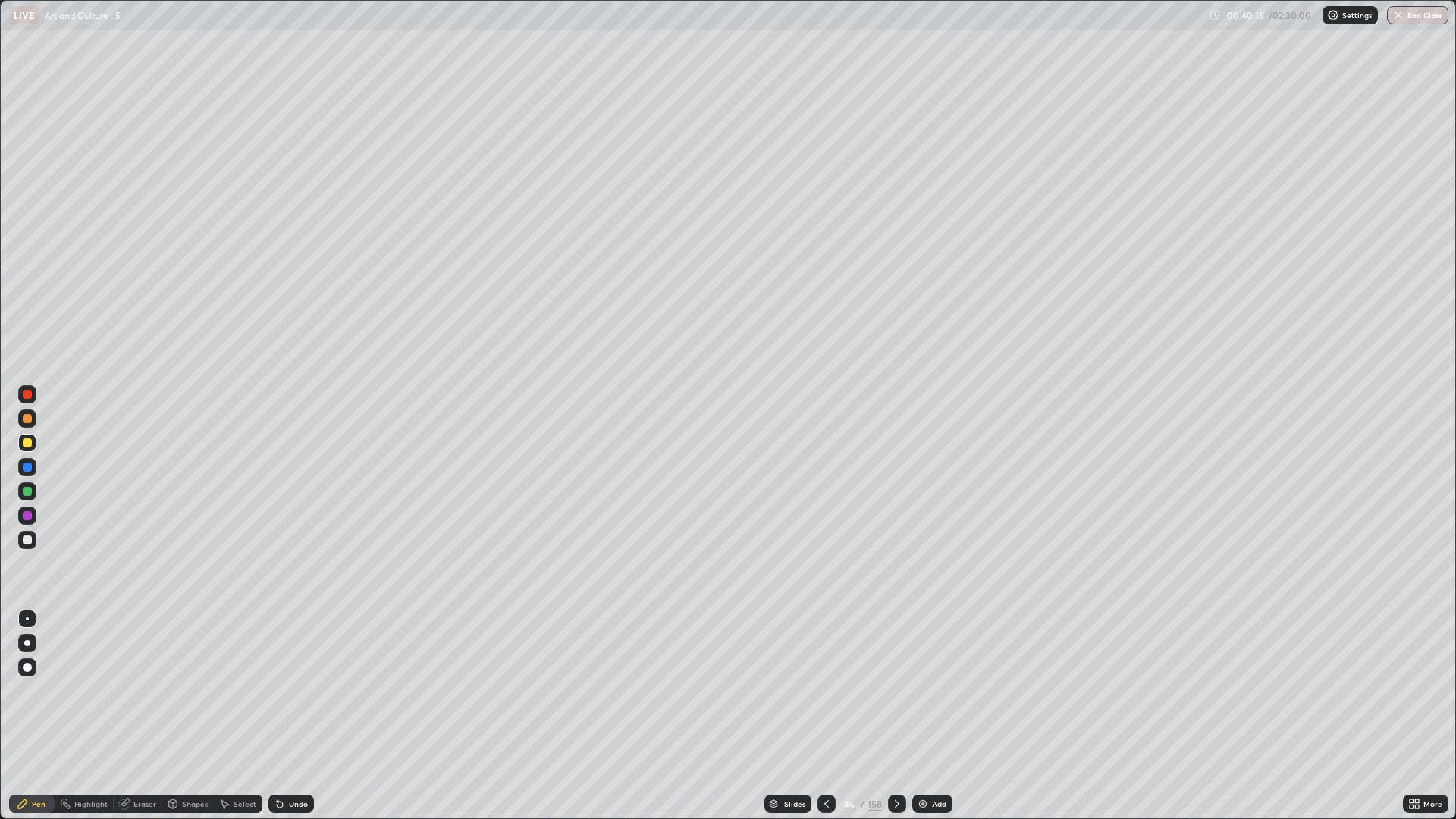
click at [141, 690] on div "Eraser" at bounding box center [138, 803] width 48 height 18
click at [48, 690] on div "Pen" at bounding box center [32, 803] width 45 height 18
click at [276, 690] on icon at bounding box center [277, 801] width 2 height 2
click at [888, 690] on div at bounding box center [896, 803] width 18 height 18
click at [28, 515] on div at bounding box center [27, 516] width 9 height 9
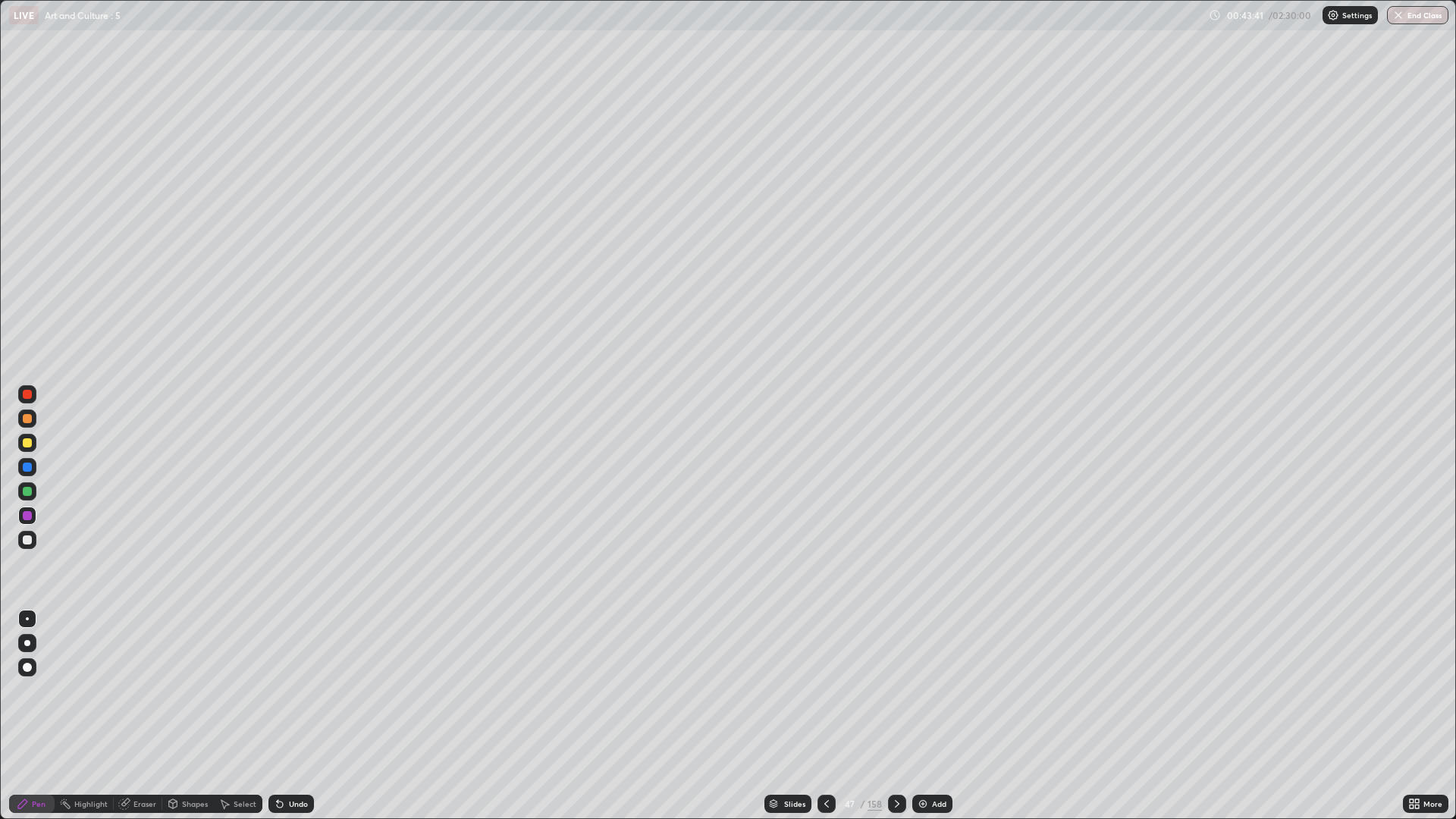
click at [36, 535] on div at bounding box center [27, 539] width 18 height 18
click at [304, 690] on div "Undo" at bounding box center [298, 804] width 19 height 8
click at [305, 690] on div "Undo" at bounding box center [291, 803] width 45 height 18
click at [893, 690] on icon at bounding box center [897, 804] width 12 height 12
click at [891, 690] on icon at bounding box center [897, 804] width 12 height 12
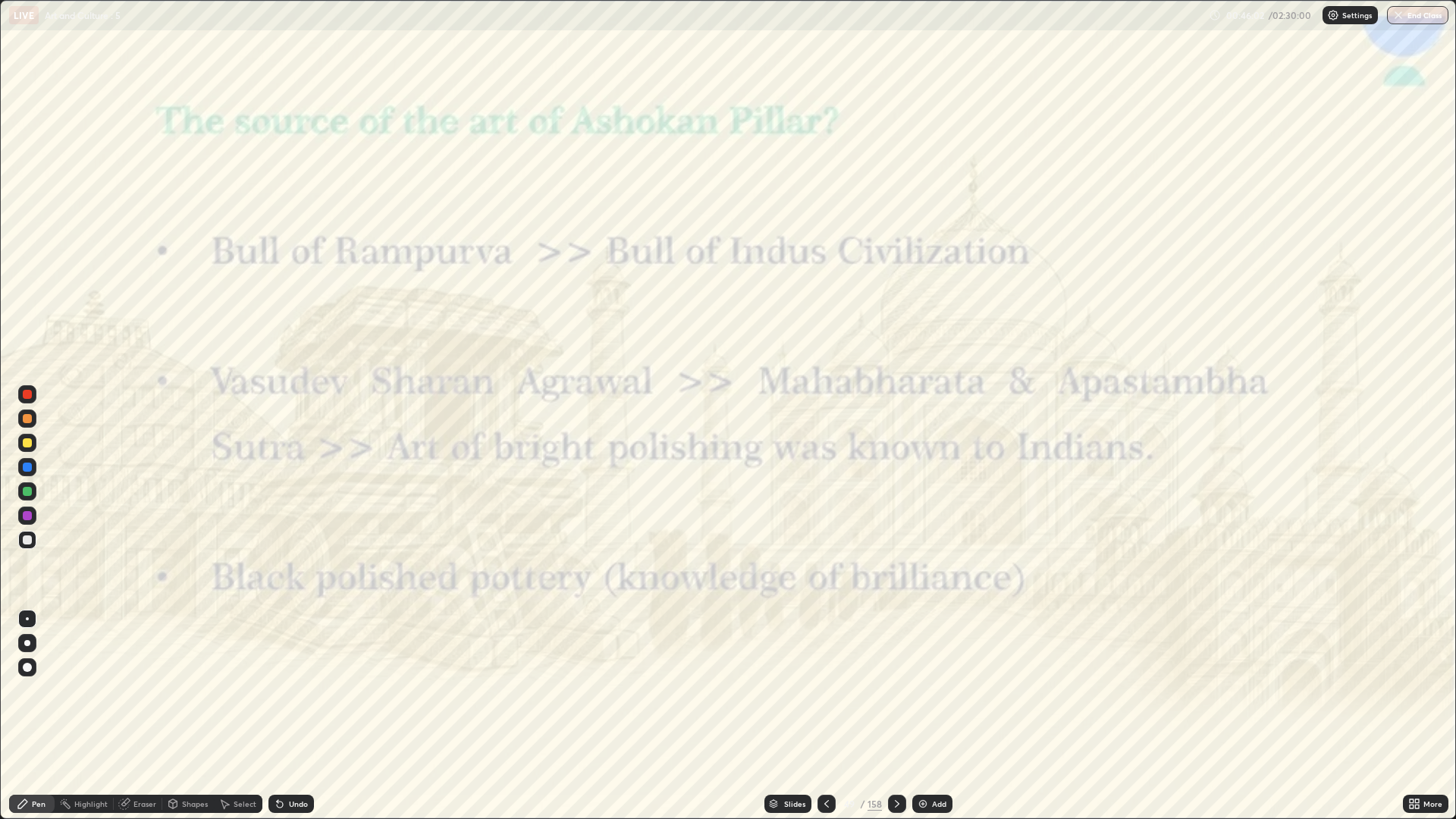
click at [893, 690] on icon at bounding box center [897, 804] width 12 height 12
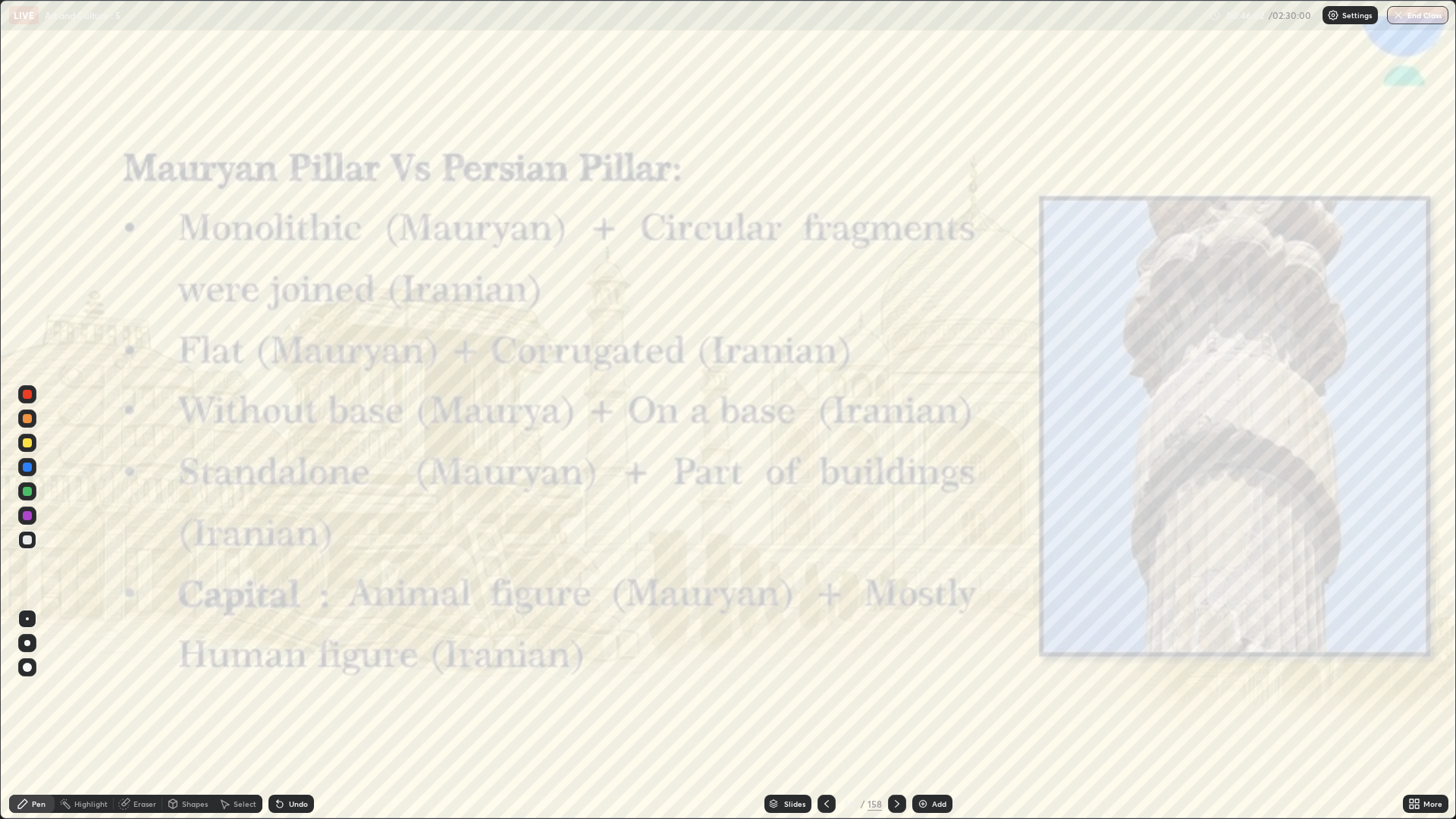
click at [895, 690] on icon at bounding box center [897, 804] width 12 height 12
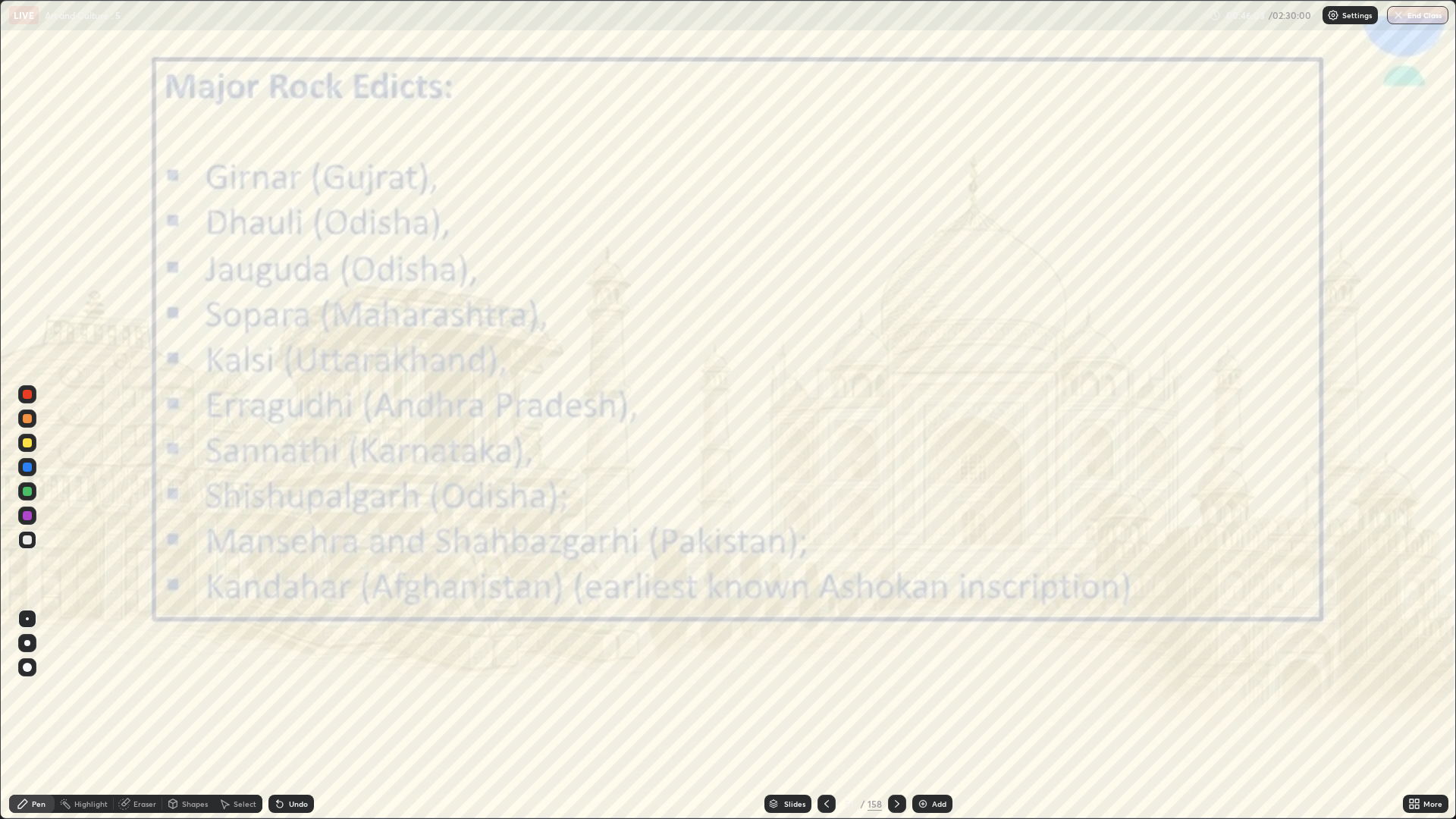
click at [817, 690] on div at bounding box center [826, 803] width 18 height 18
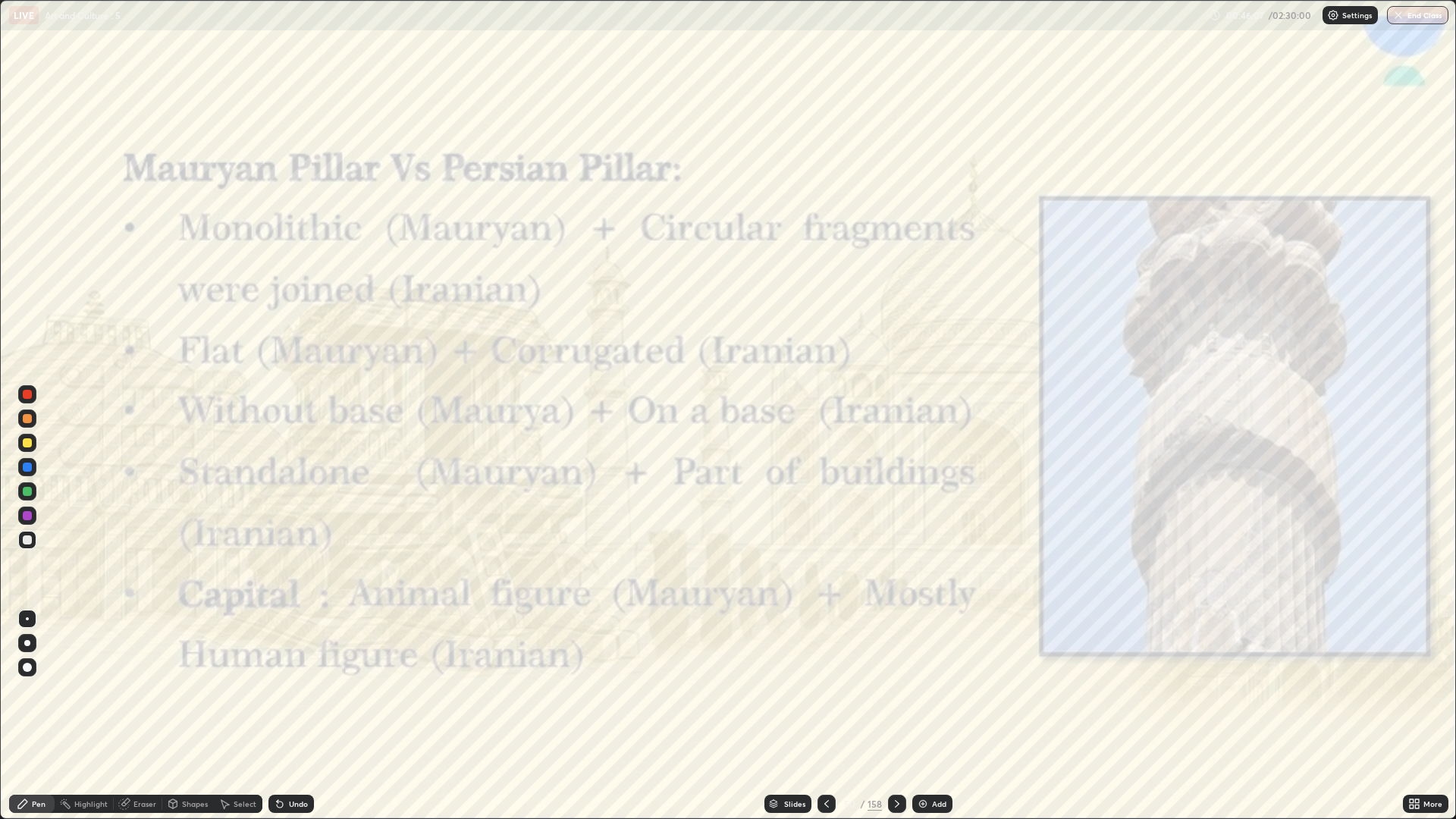
click at [35, 397] on div at bounding box center [27, 393] width 18 height 18
click at [944, 690] on div "Add" at bounding box center [931, 803] width 40 height 18
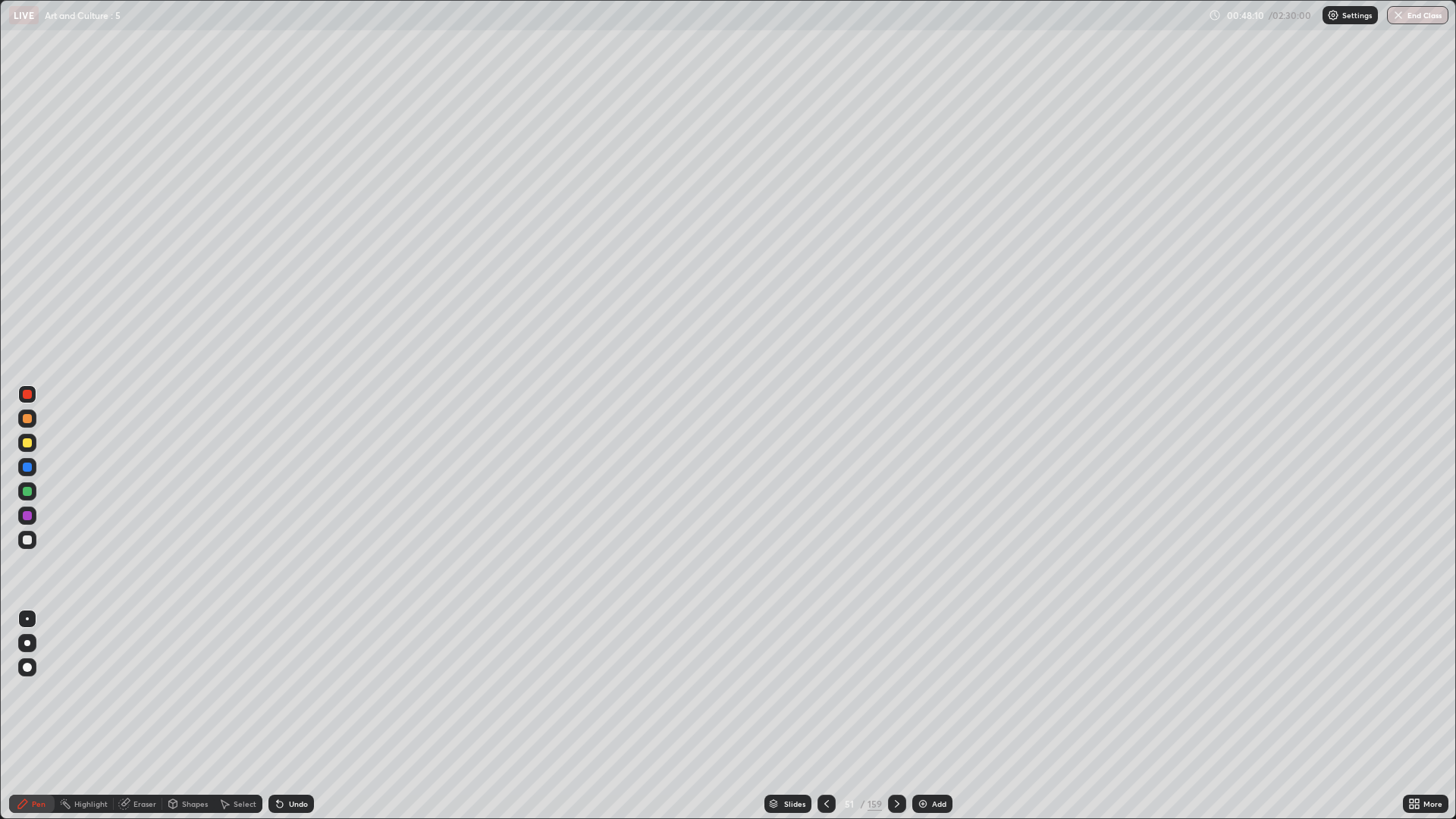
click at [36, 444] on div at bounding box center [27, 442] width 18 height 18
click at [888, 690] on div at bounding box center [896, 803] width 18 height 30
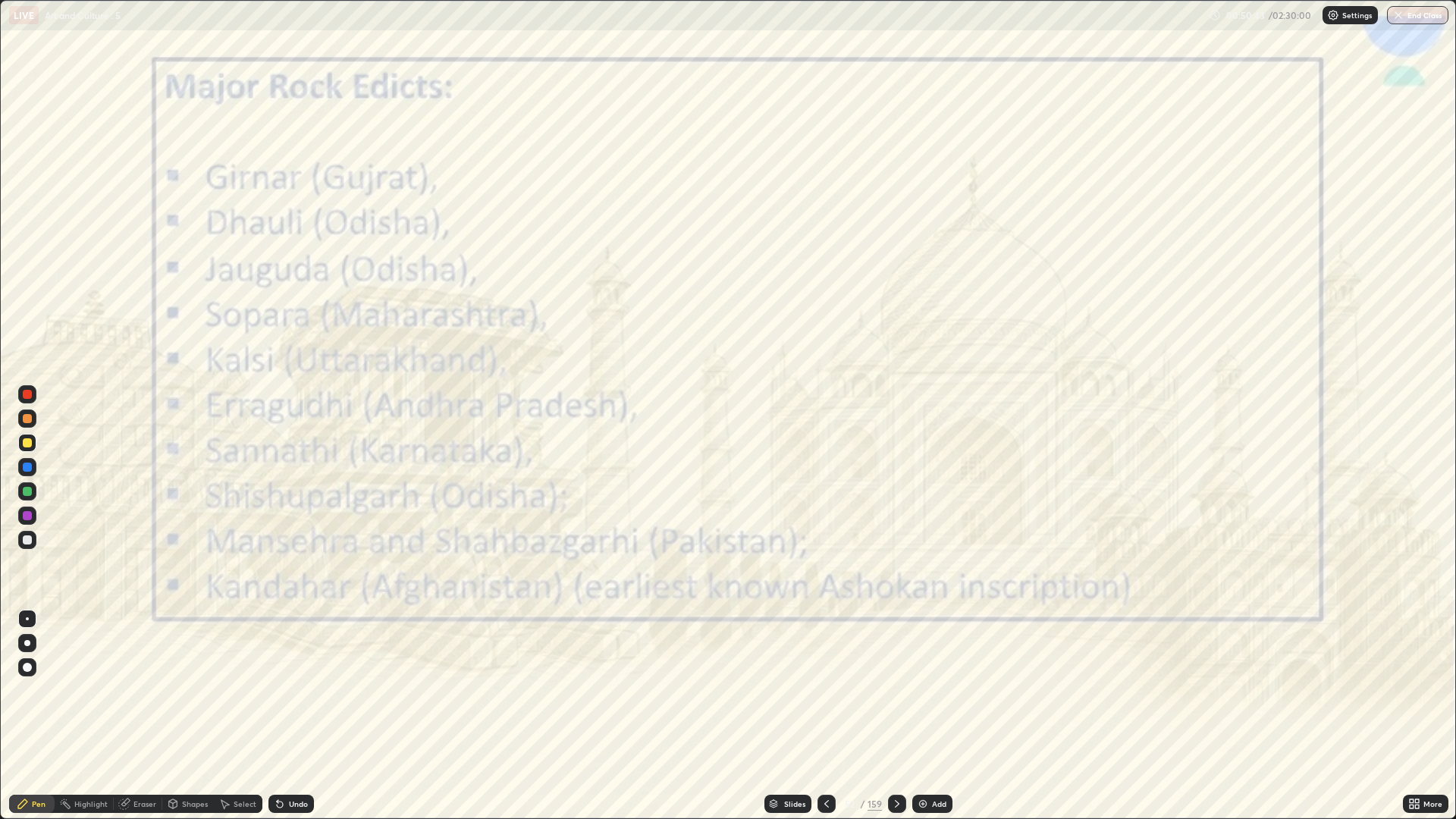
click at [817, 690] on div at bounding box center [826, 803] width 18 height 30
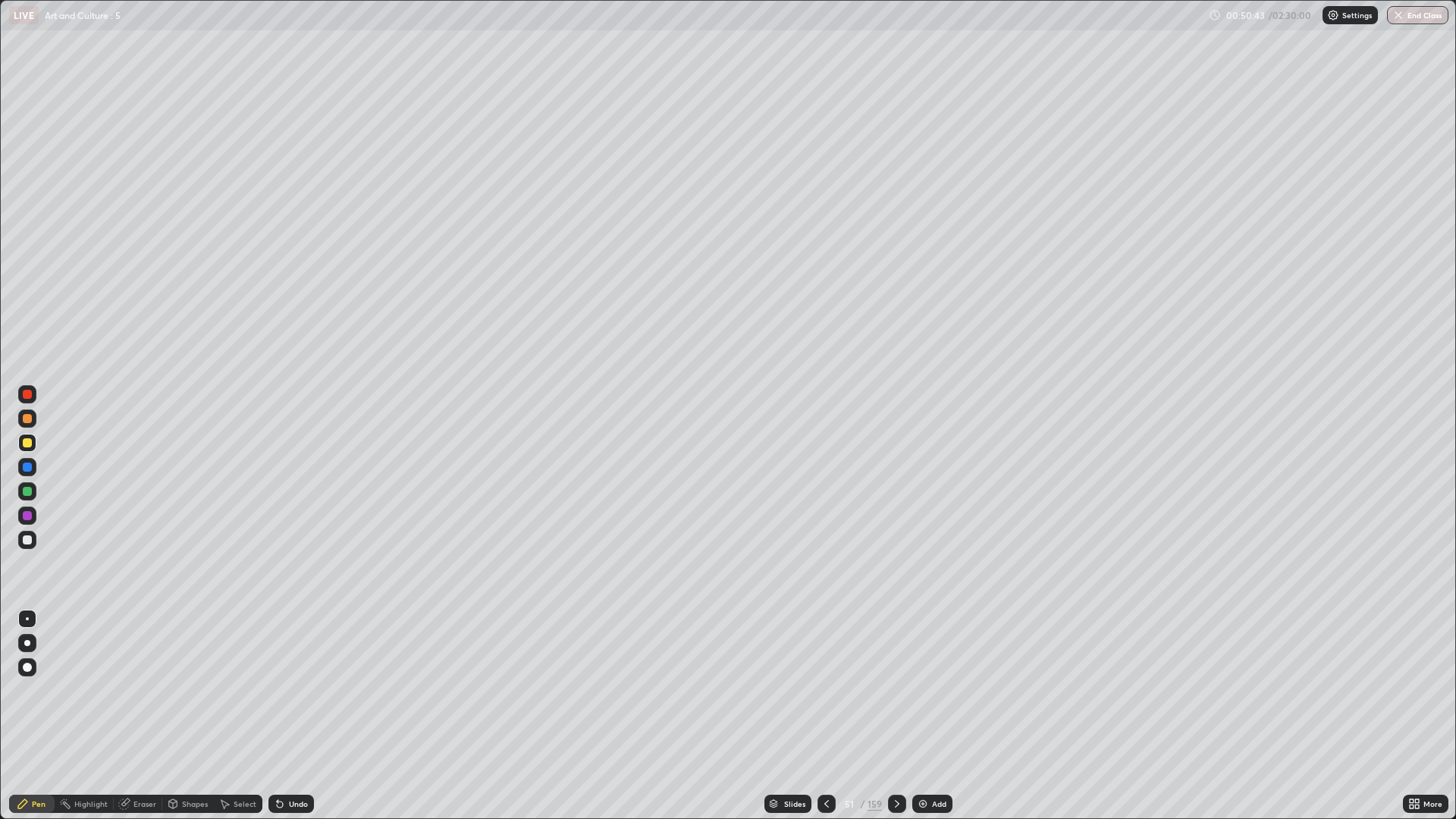
click at [925, 690] on img at bounding box center [923, 804] width 12 height 12
click at [927, 690] on img at bounding box center [924, 804] width 12 height 12
click at [927, 690] on div "Add" at bounding box center [932, 803] width 40 height 18
click at [929, 690] on div "Add" at bounding box center [931, 803] width 40 height 18
click at [825, 690] on icon at bounding box center [827, 804] width 12 height 12
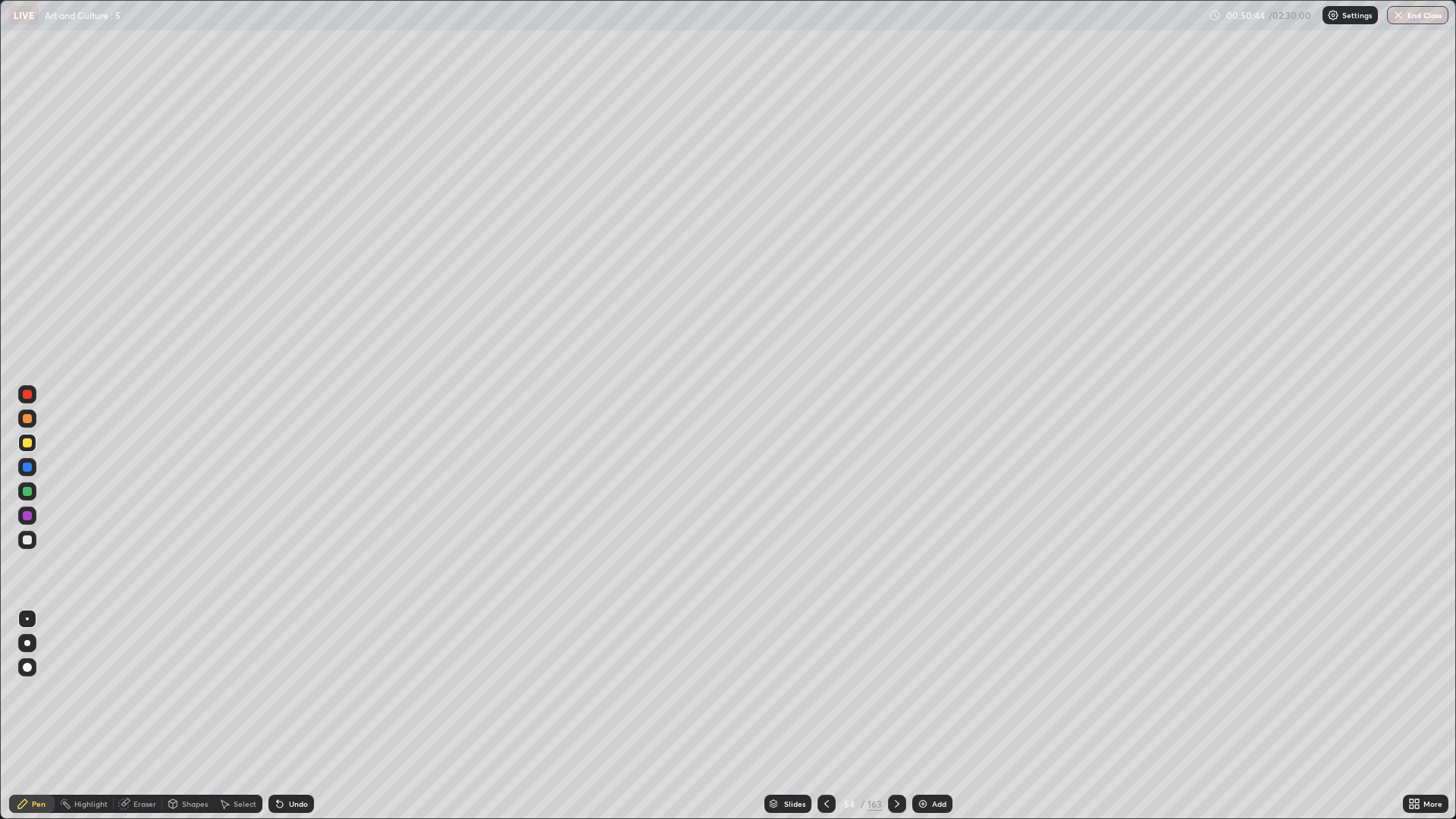
click at [825, 690] on icon at bounding box center [827, 804] width 12 height 12
click at [825, 690] on icon at bounding box center [827, 804] width 5 height 8
click at [824, 690] on icon at bounding box center [827, 804] width 12 height 12
click at [888, 690] on div at bounding box center [896, 803] width 18 height 18
click at [1411, 690] on icon at bounding box center [1411, 801] width 4 height 4
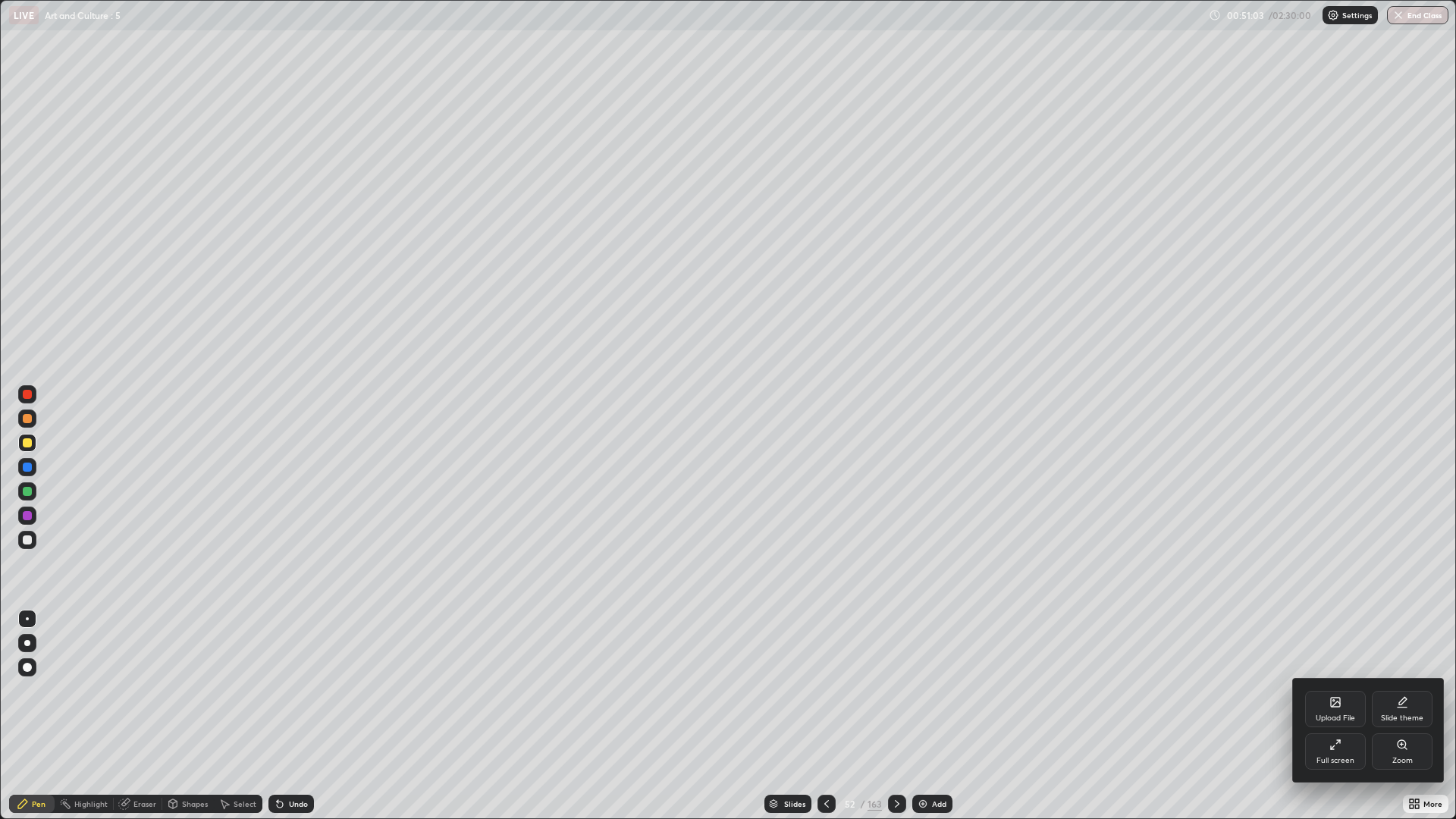
click at [1326, 690] on div "Full screen" at bounding box center [1335, 751] width 61 height 37
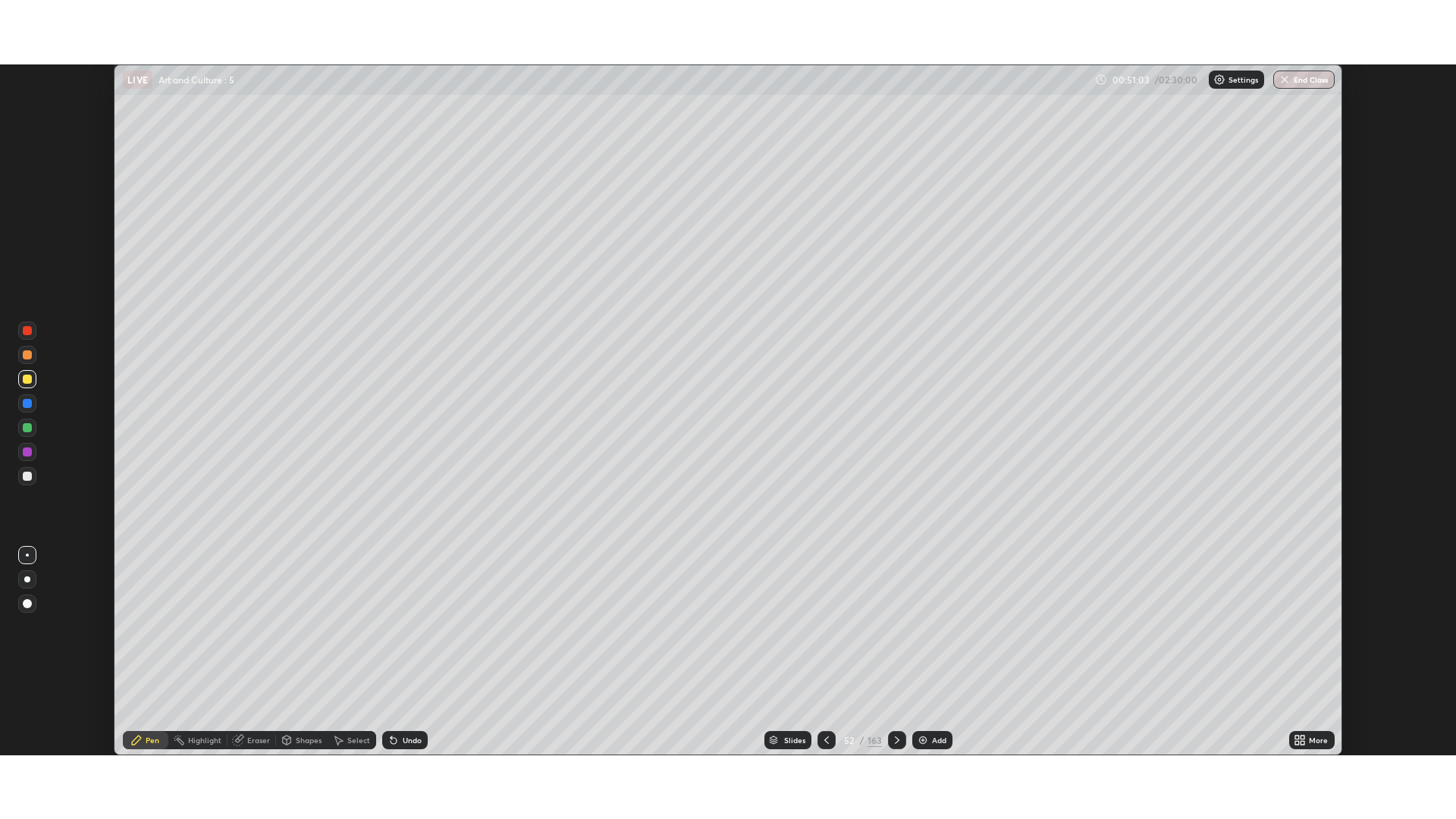
scroll to position [75127, 74358]
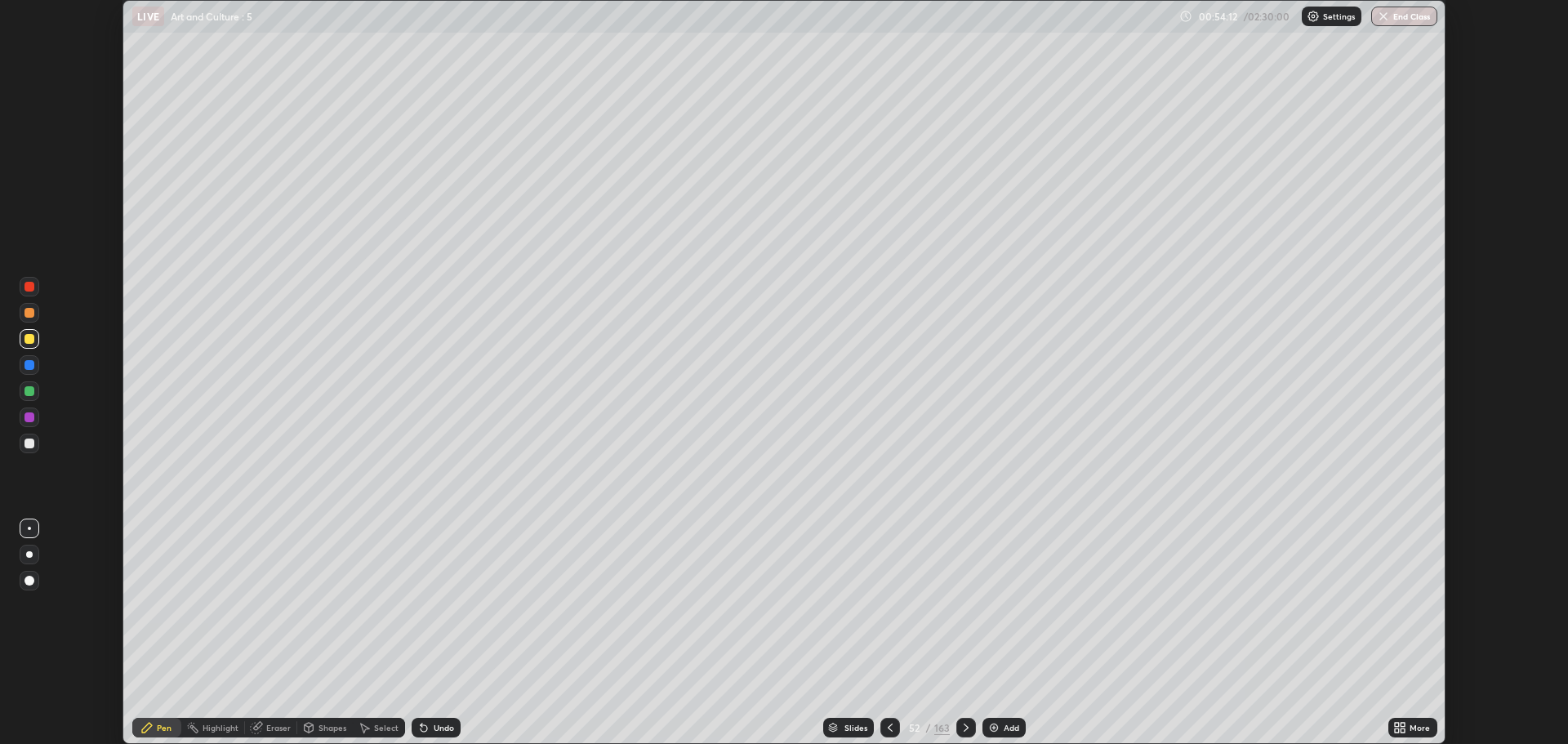
click at [889, 727] on icon at bounding box center [890, 727] width 13 height 13
click at [959, 731] on icon at bounding box center [966, 727] width 13 height 13
click at [38, 417] on div at bounding box center [29, 417] width 19 height 19
click at [37, 419] on div at bounding box center [29, 417] width 19 height 19
click at [1398, 725] on icon at bounding box center [1396, 724] width 4 height 4
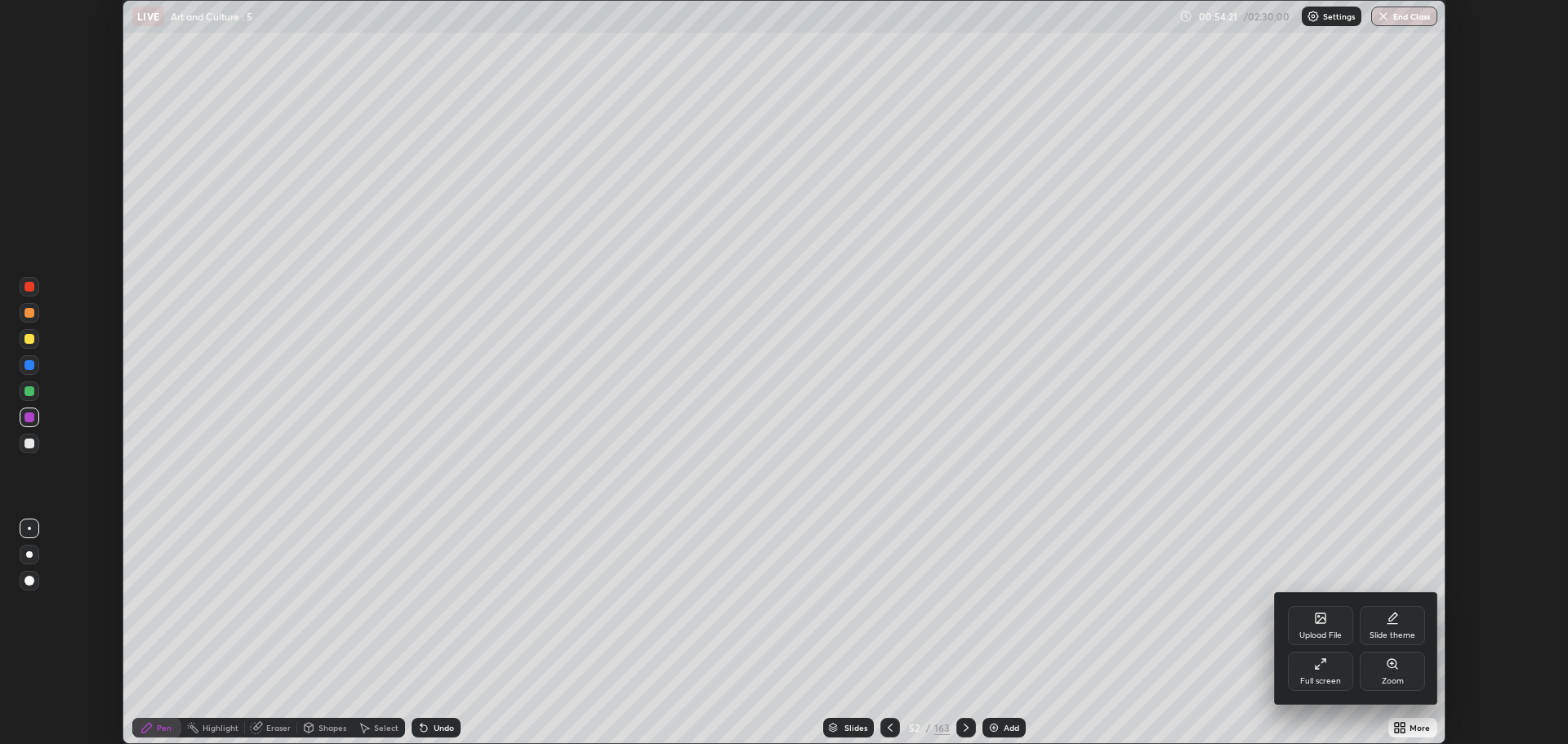
click at [1307, 667] on div "Full screen" at bounding box center [1320, 671] width 66 height 40
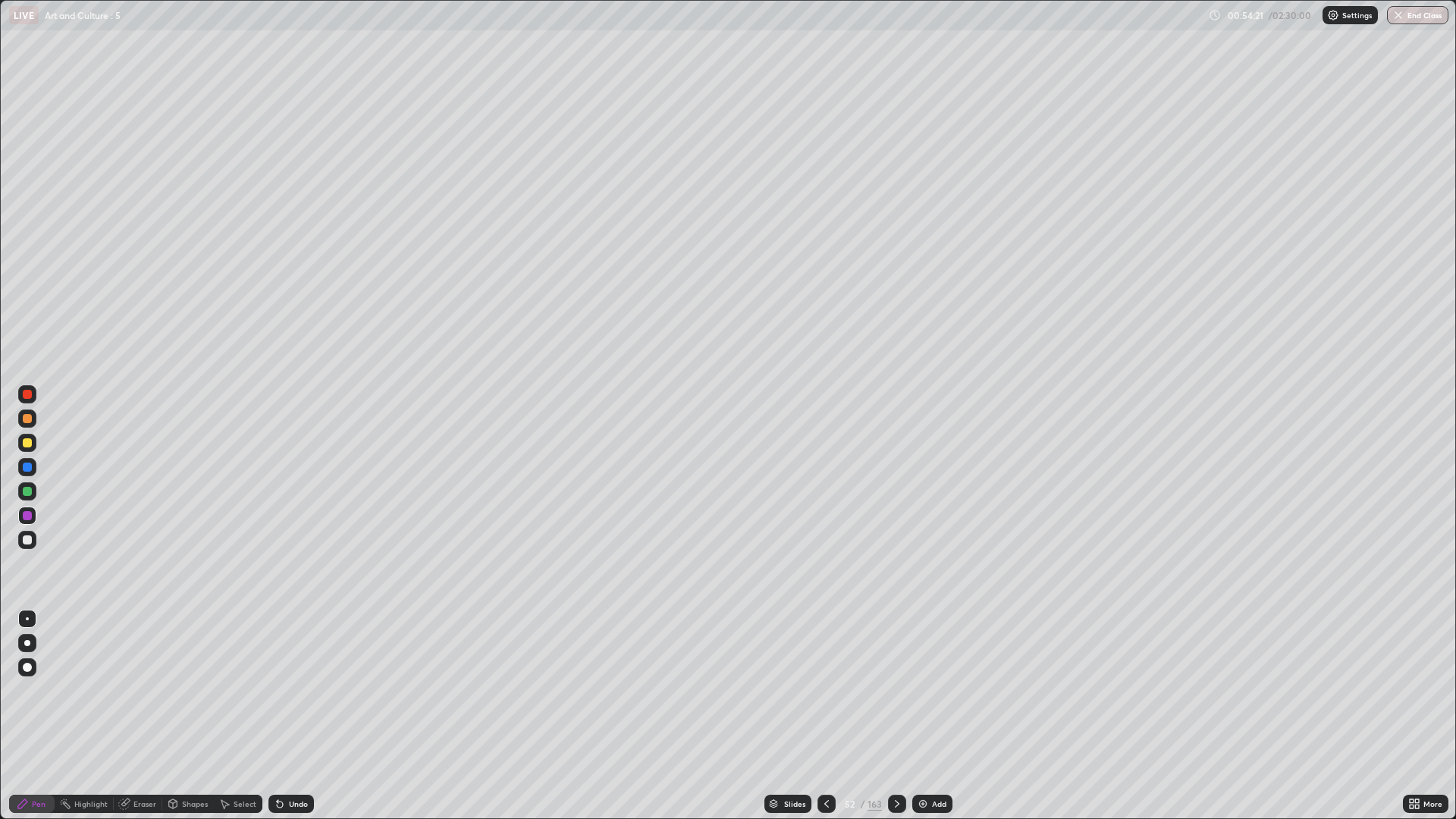
scroll to position [819, 1456]
click at [824, 690] on icon at bounding box center [827, 804] width 12 height 12
click at [894, 690] on icon at bounding box center [897, 804] width 12 height 12
click at [826, 690] on icon at bounding box center [827, 804] width 12 height 12
click at [895, 690] on icon at bounding box center [897, 804] width 12 height 12
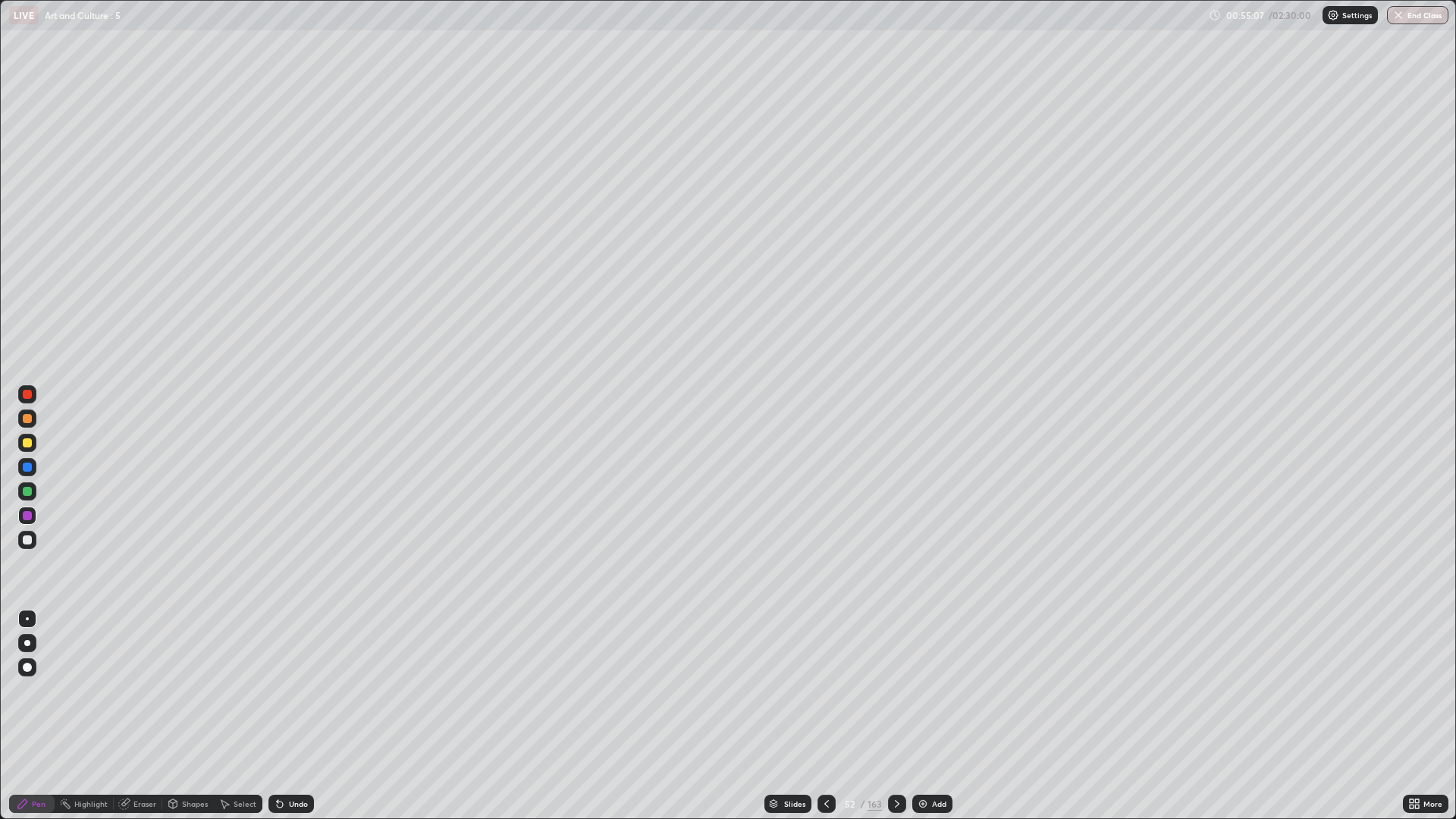
click at [895, 690] on icon at bounding box center [897, 804] width 12 height 12
click at [903, 690] on div at bounding box center [896, 803] width 18 height 18
click at [902, 690] on icon at bounding box center [897, 804] width 12 height 12
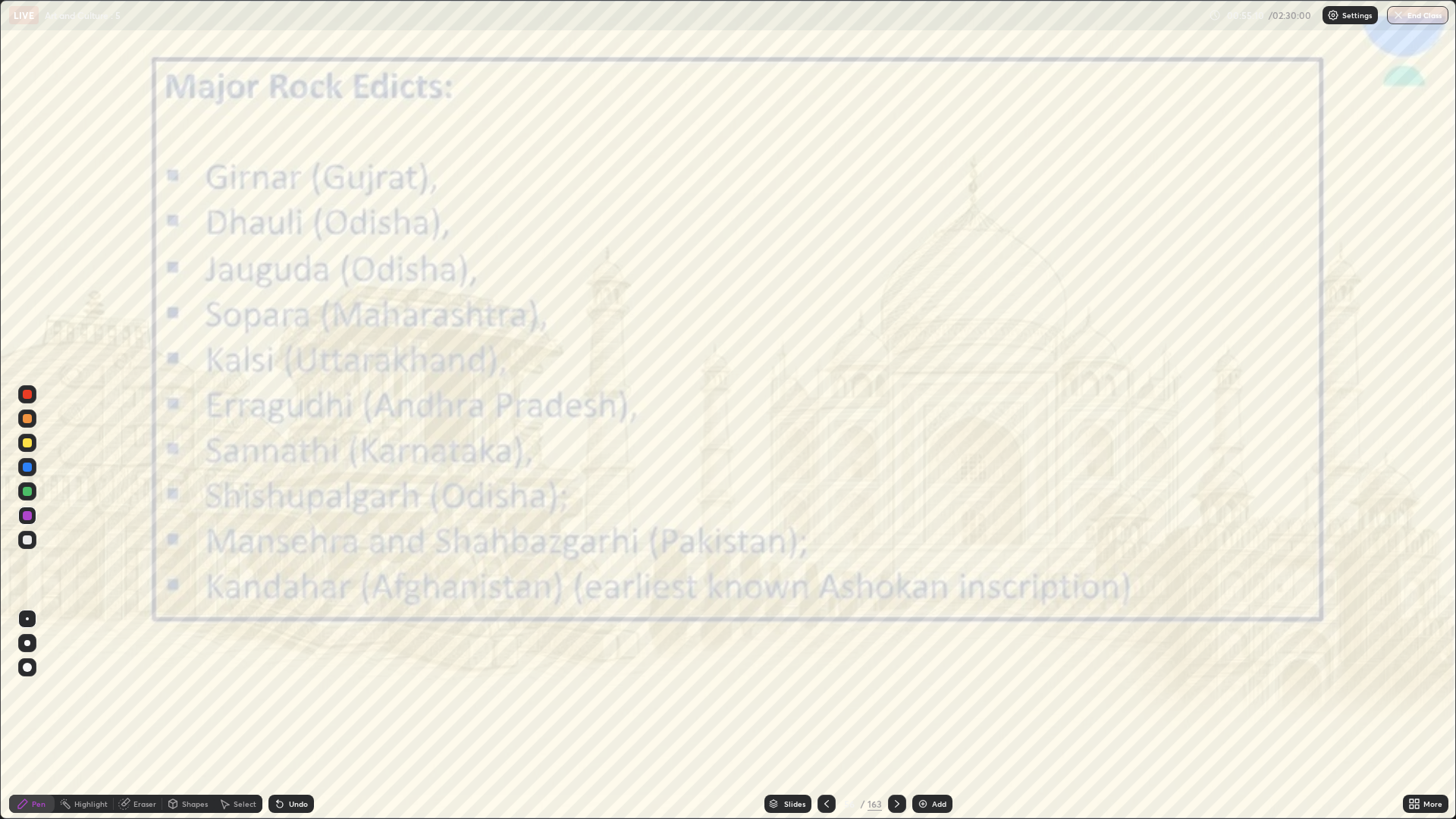
click at [901, 690] on div at bounding box center [896, 803] width 18 height 30
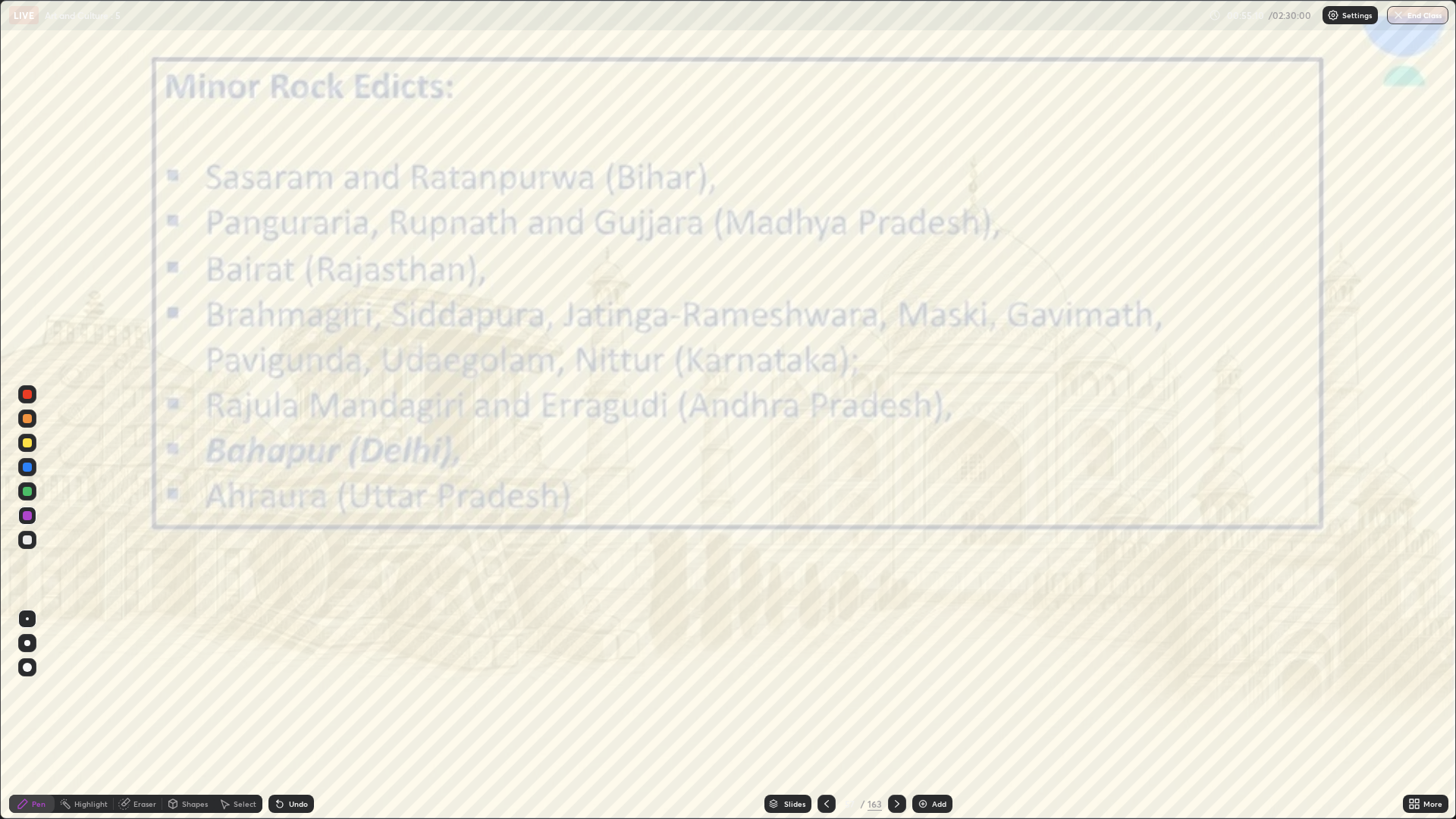
click at [899, 690] on div at bounding box center [896, 803] width 18 height 18
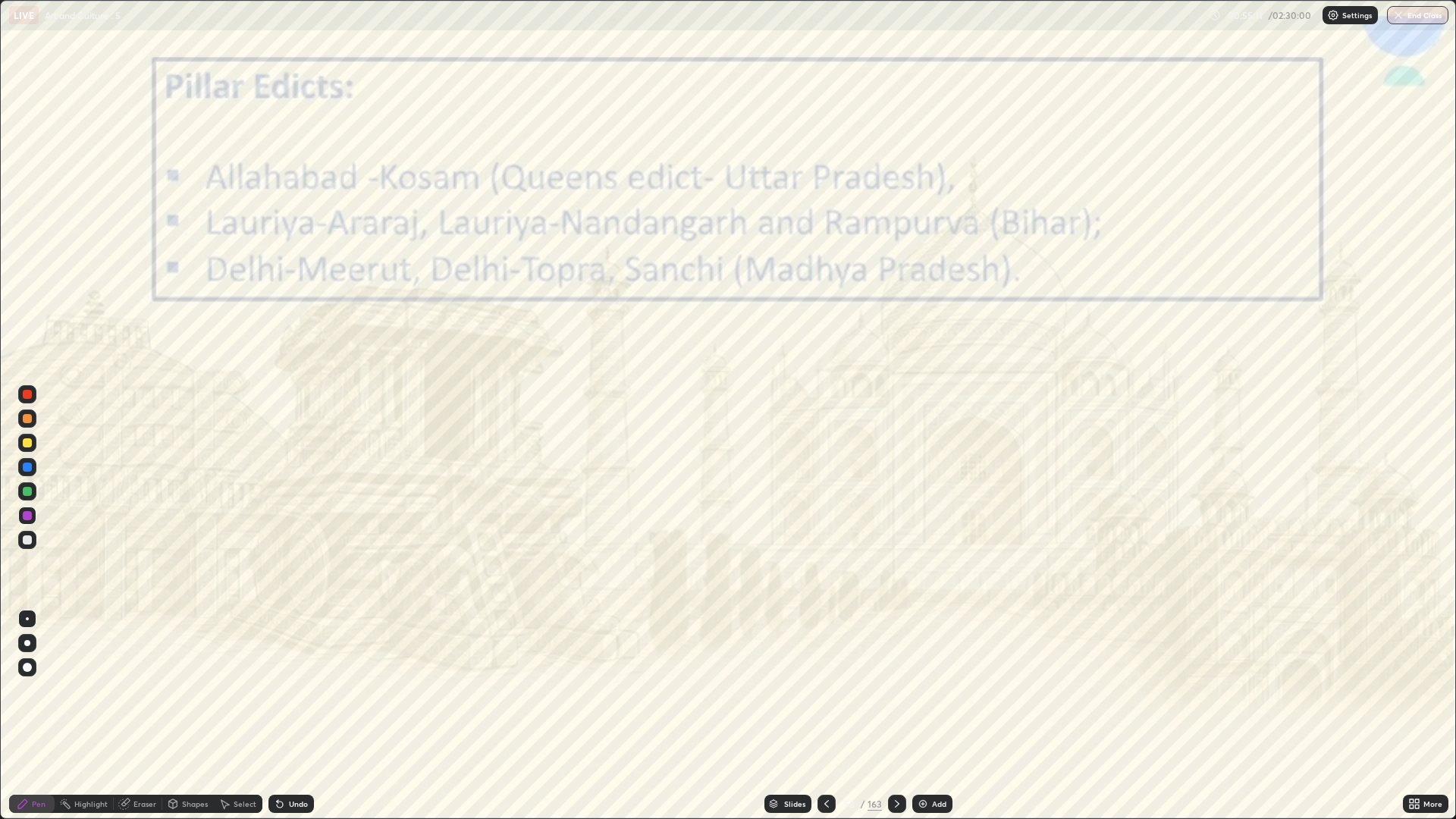
click at [902, 690] on div at bounding box center [896, 803] width 18 height 18
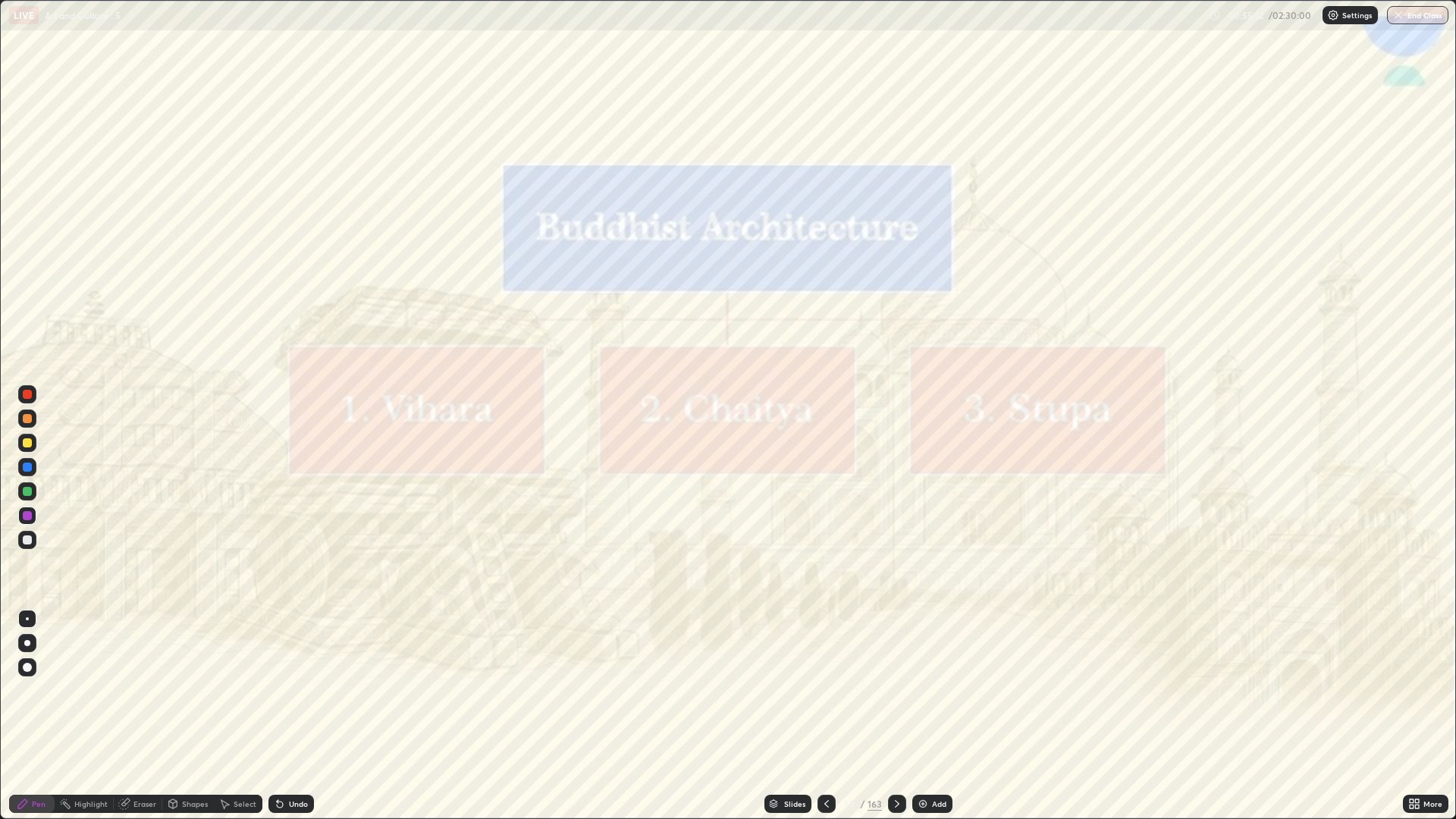
click at [826, 690] on icon at bounding box center [827, 804] width 12 height 12
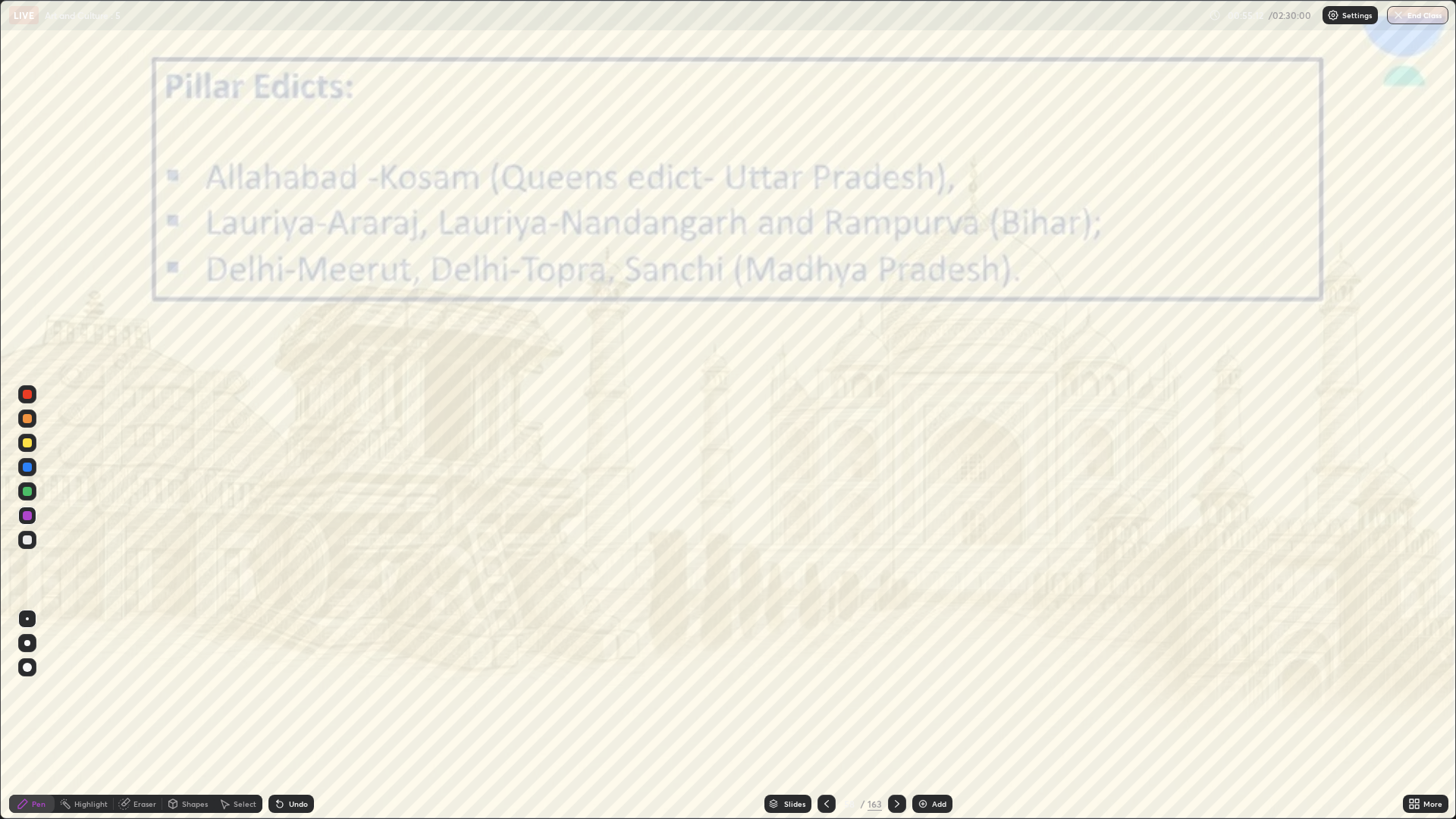
click at [826, 690] on div at bounding box center [826, 803] width 18 height 18
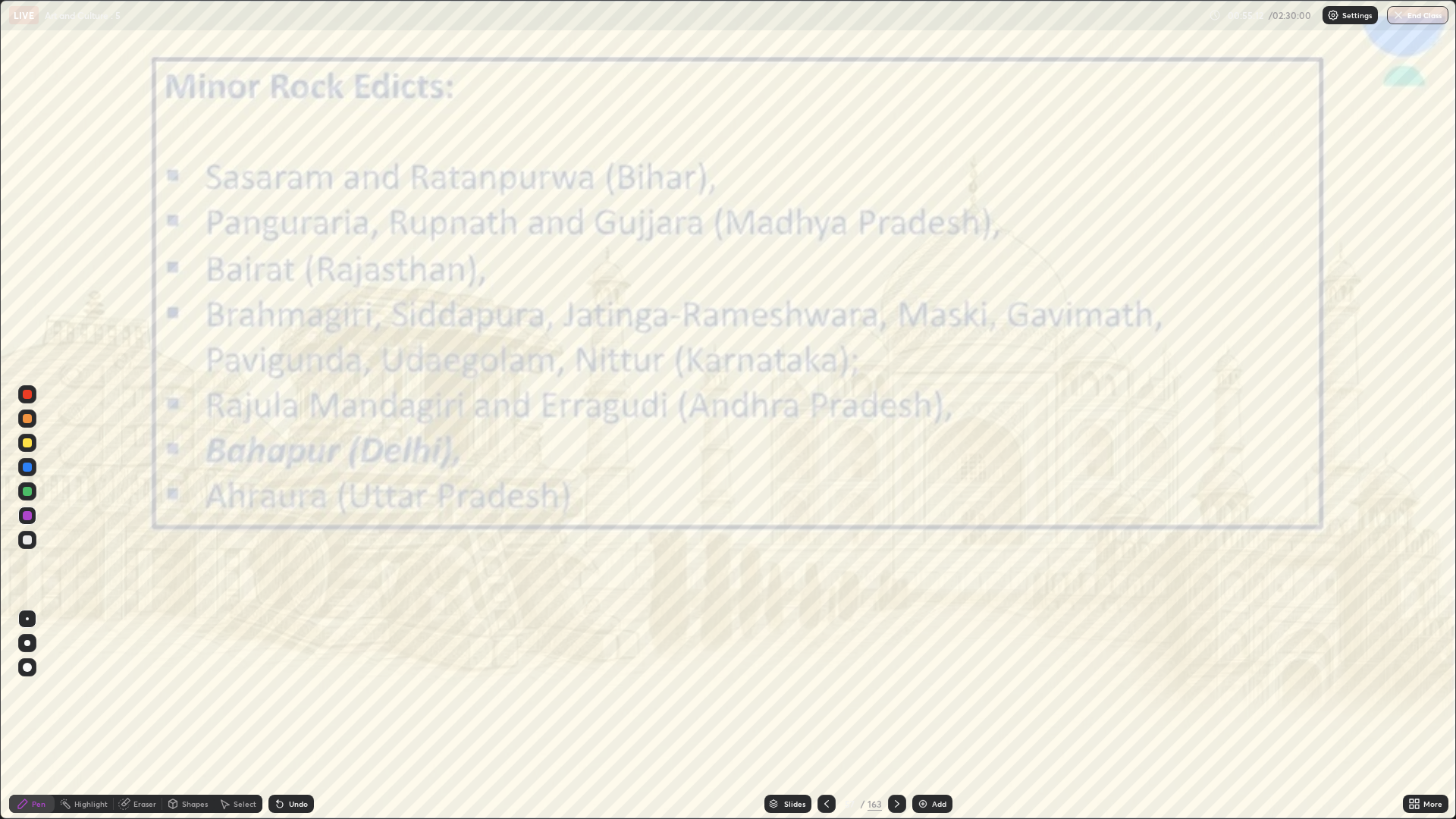
click at [825, 690] on icon at bounding box center [827, 804] width 12 height 12
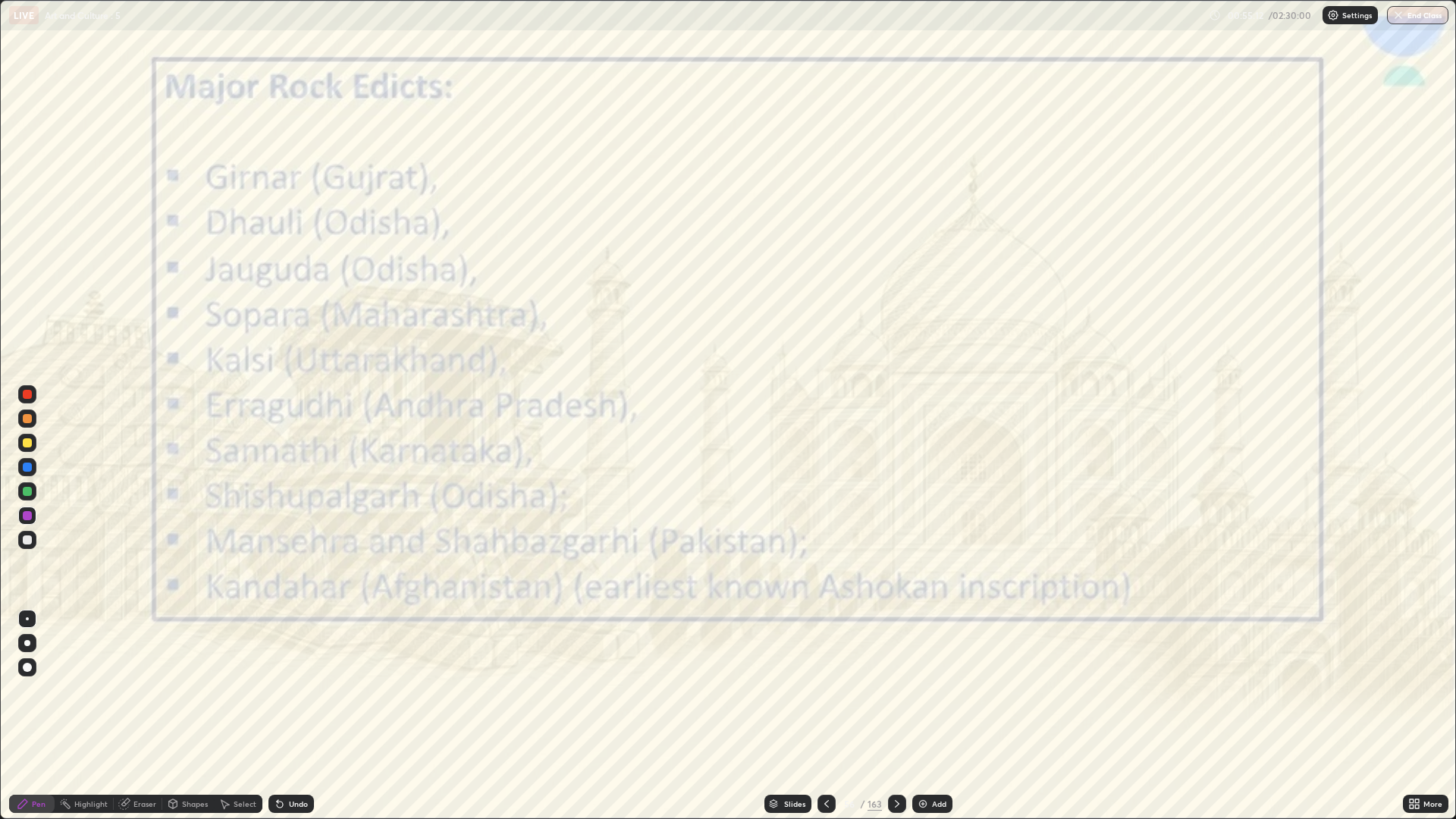
click at [831, 690] on icon at bounding box center [827, 804] width 12 height 12
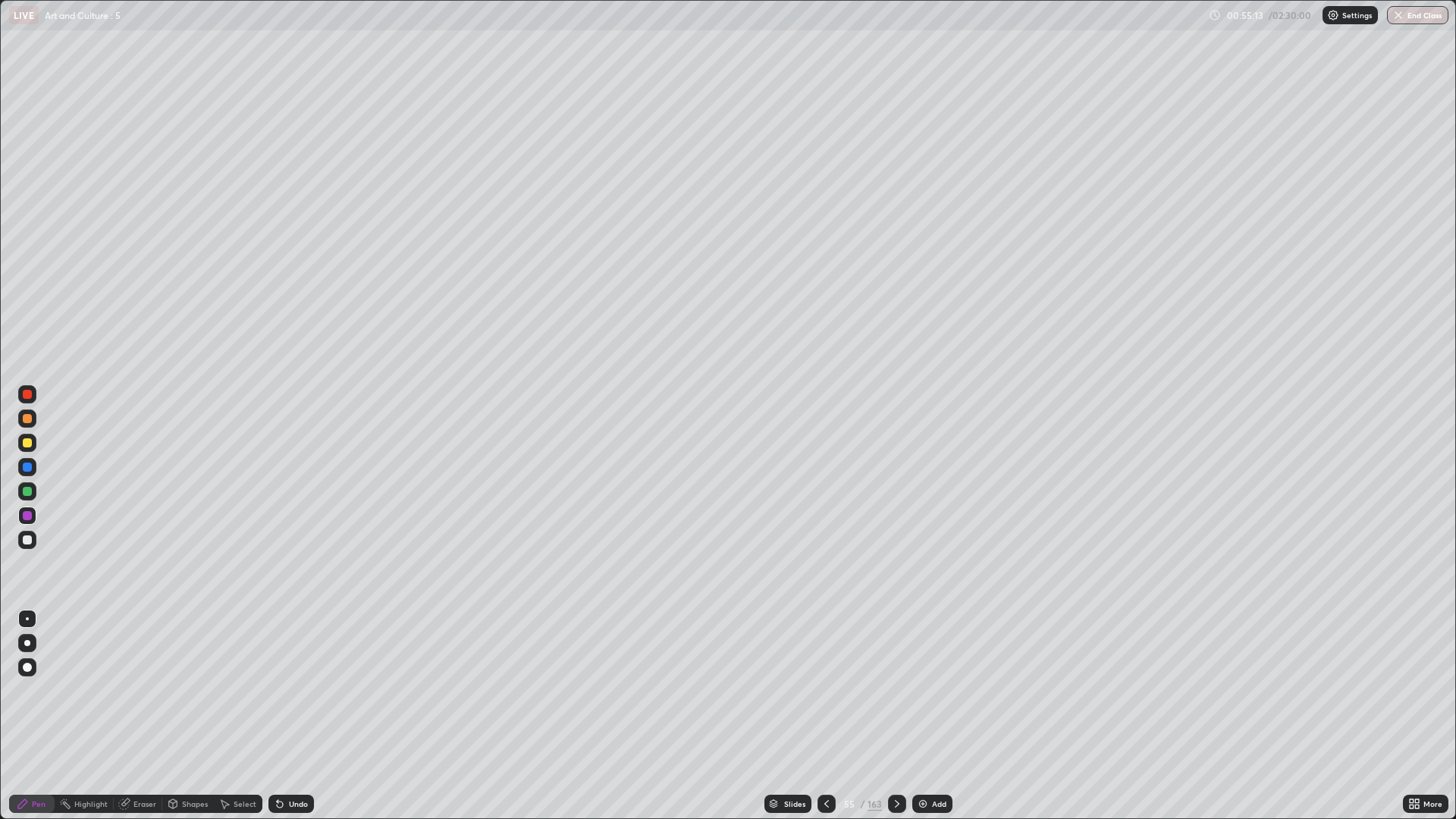
click at [830, 690] on div at bounding box center [826, 803] width 18 height 18
click at [831, 690] on div at bounding box center [826, 803] width 18 height 18
click at [832, 690] on div at bounding box center [826, 803] width 18 height 18
click at [830, 690] on div at bounding box center [826, 803] width 18 height 18
click at [828, 690] on div at bounding box center [826, 803] width 18 height 18
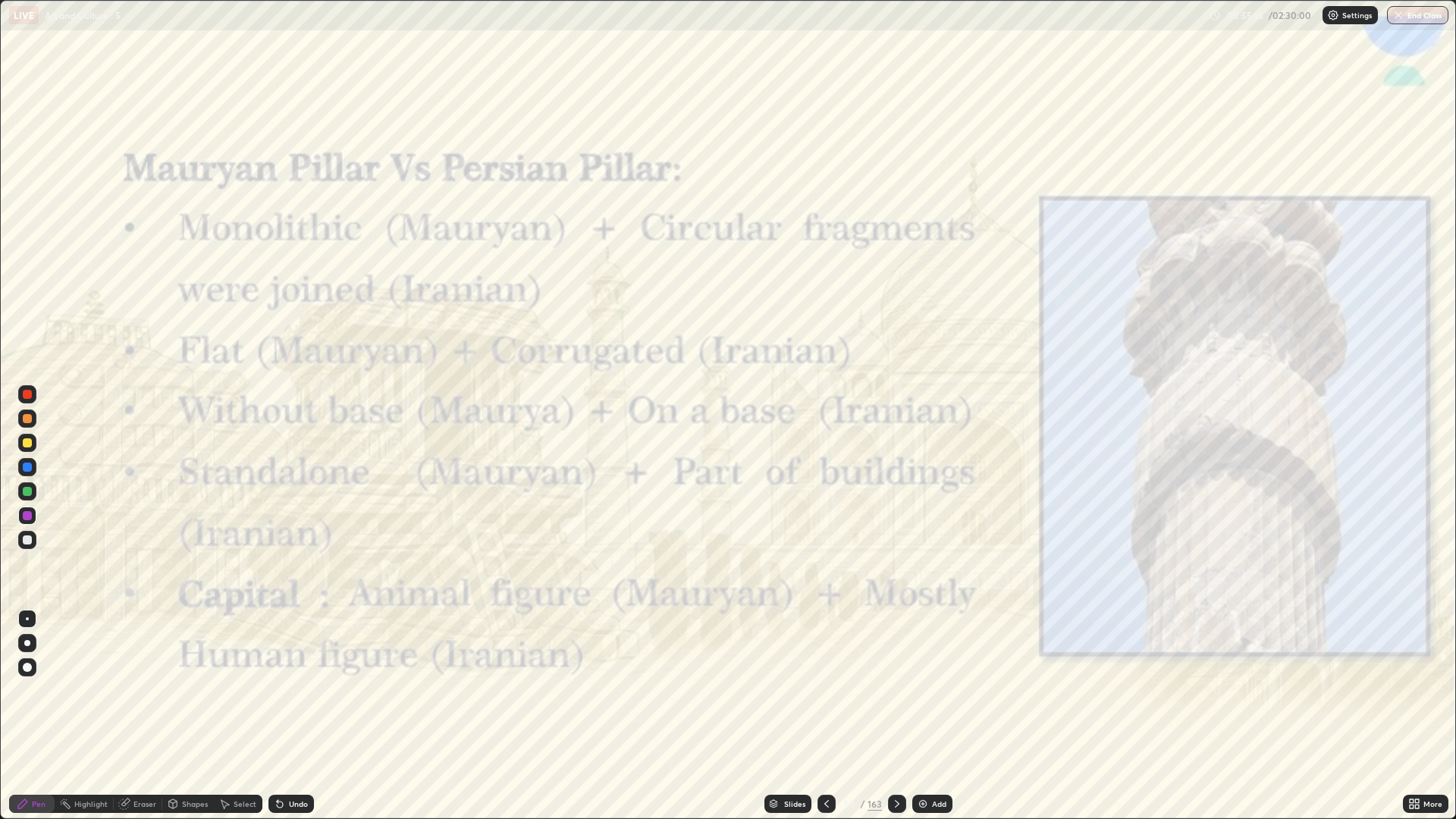
click at [830, 690] on div at bounding box center [826, 803] width 18 height 18
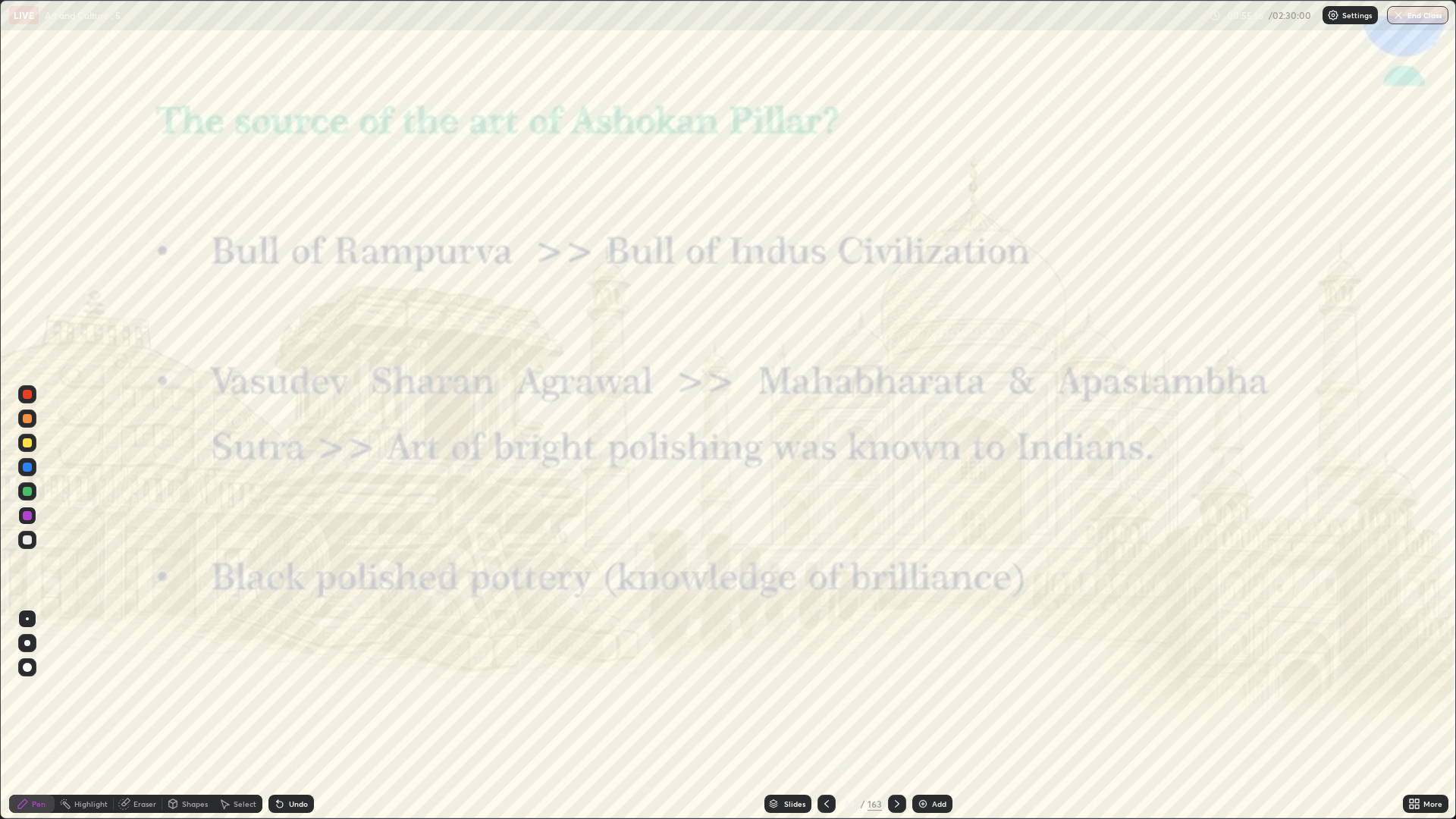
click at [902, 690] on div at bounding box center [896, 803] width 18 height 18
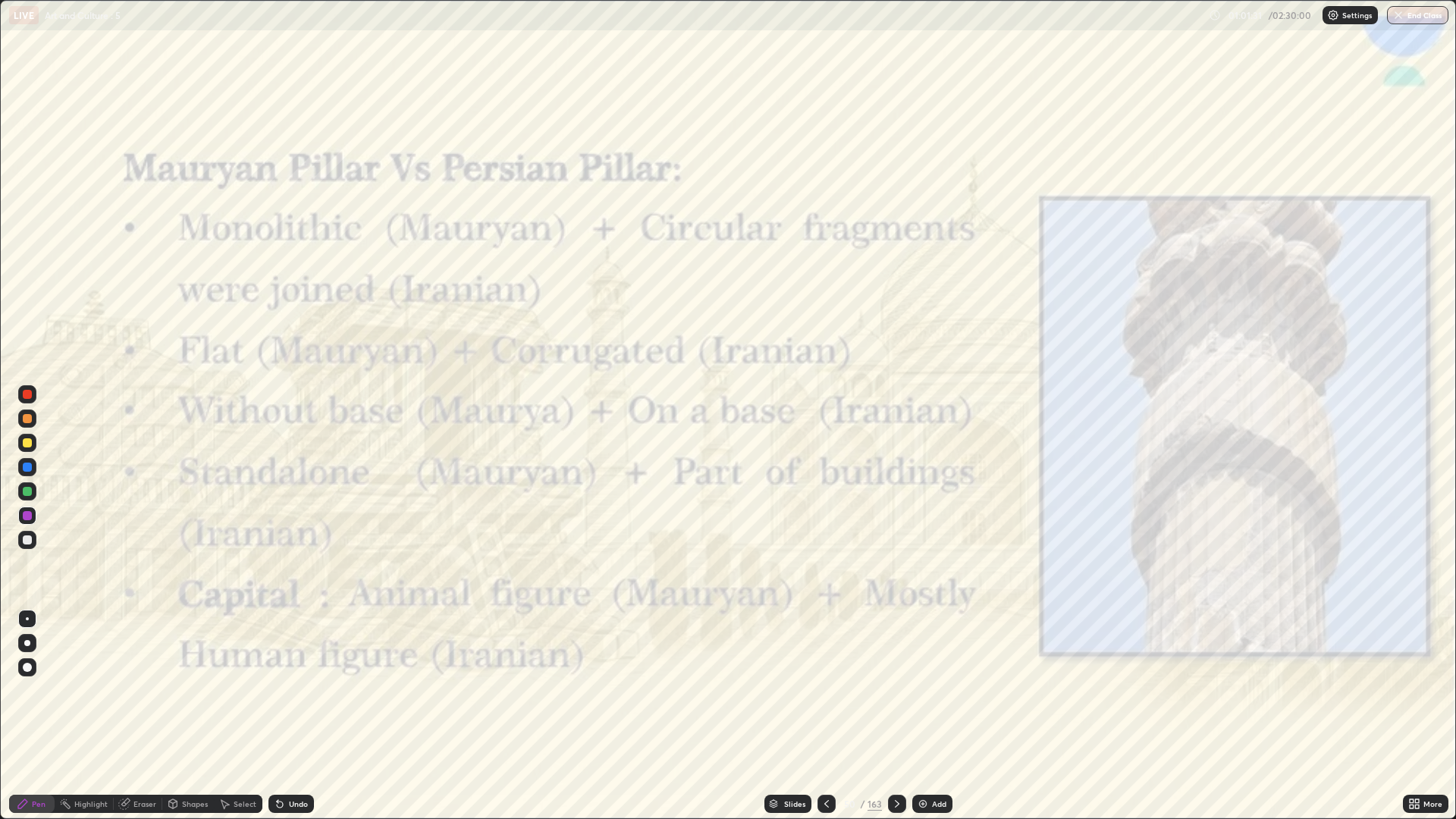
click at [834, 690] on div at bounding box center [826, 803] width 18 height 18
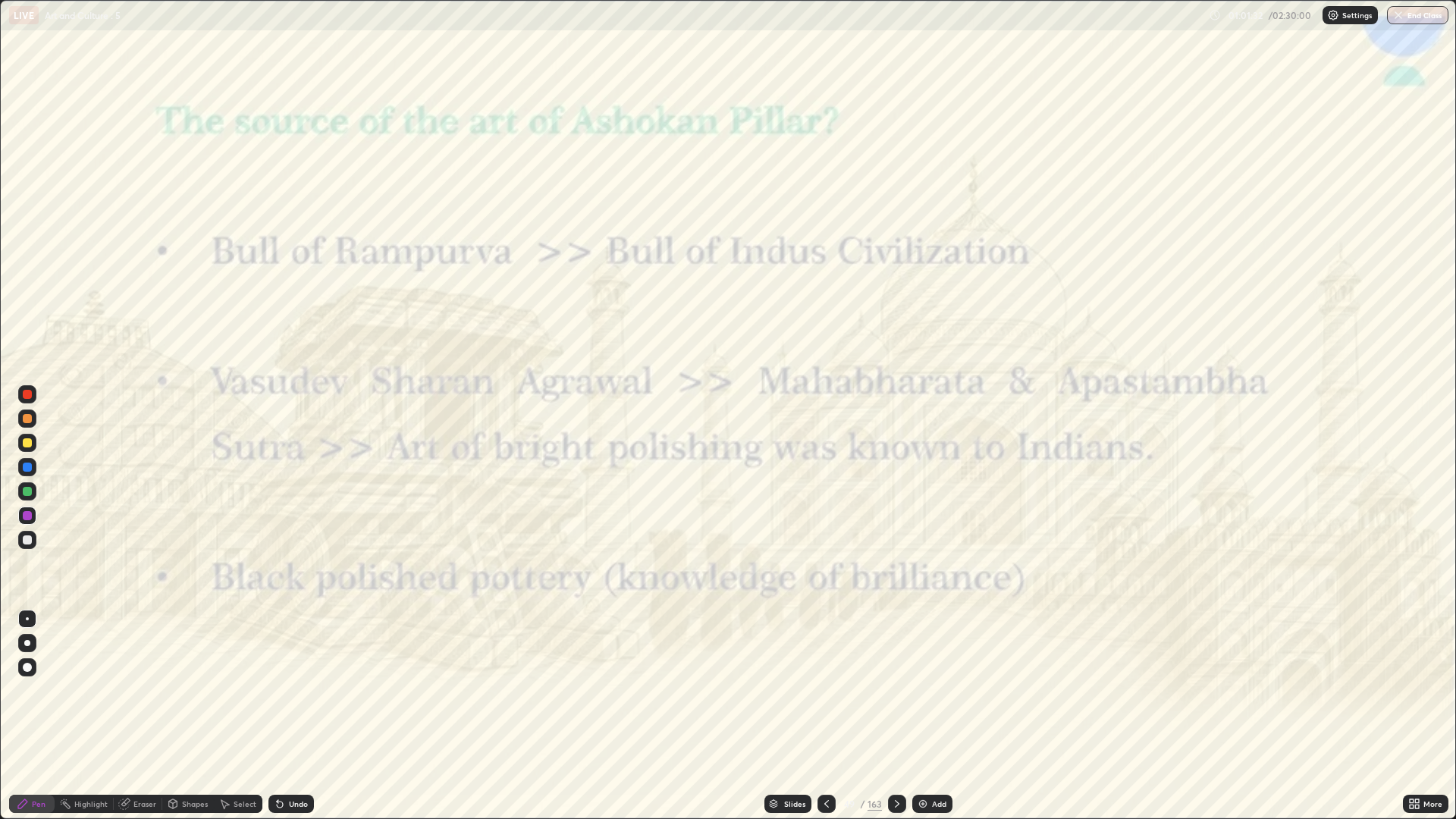
click at [830, 690] on div at bounding box center [826, 803] width 18 height 18
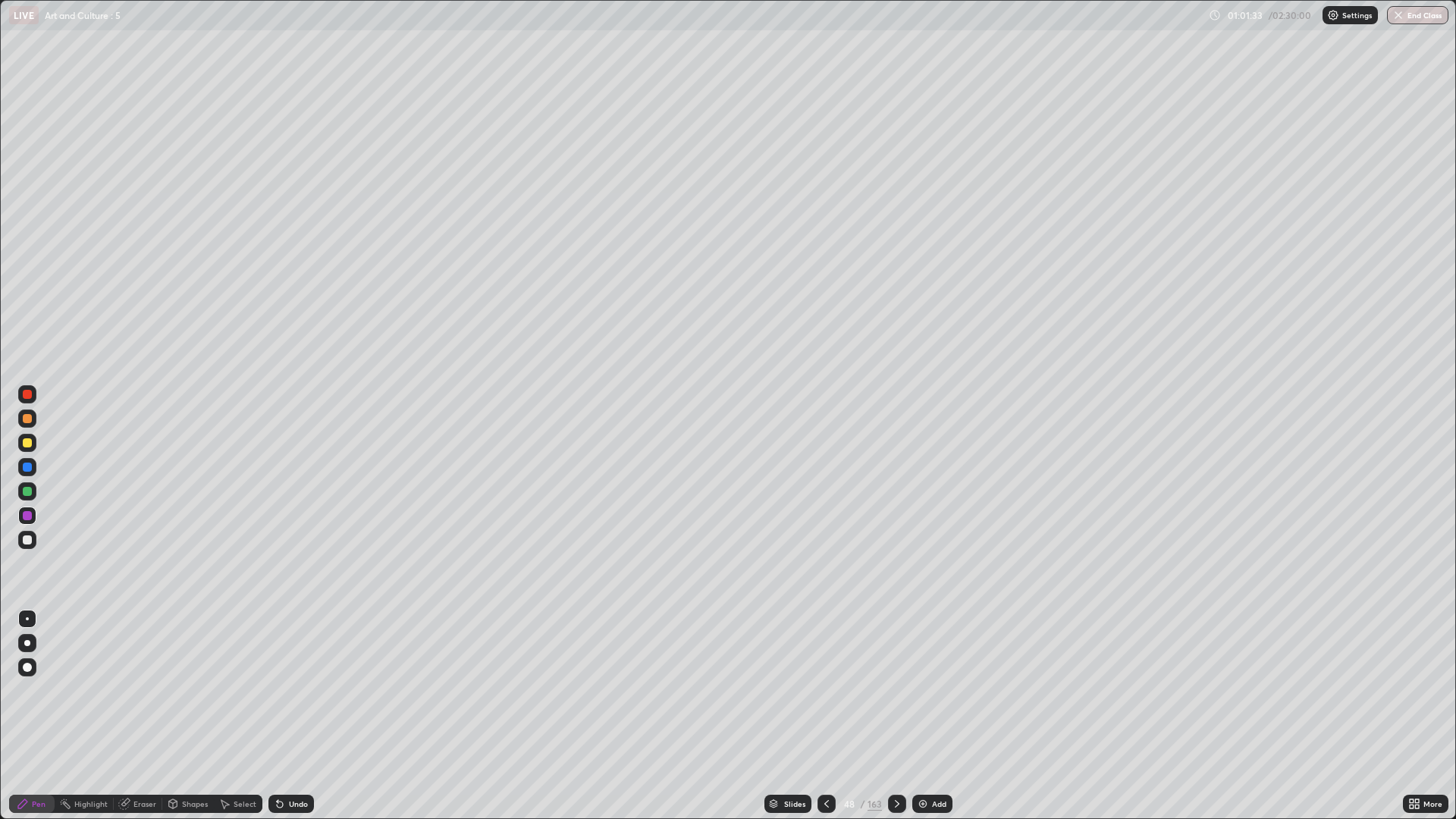
click at [826, 690] on icon at bounding box center [827, 804] width 12 height 12
click at [825, 690] on div at bounding box center [826, 803] width 18 height 18
click at [824, 690] on div at bounding box center [826, 803] width 18 height 18
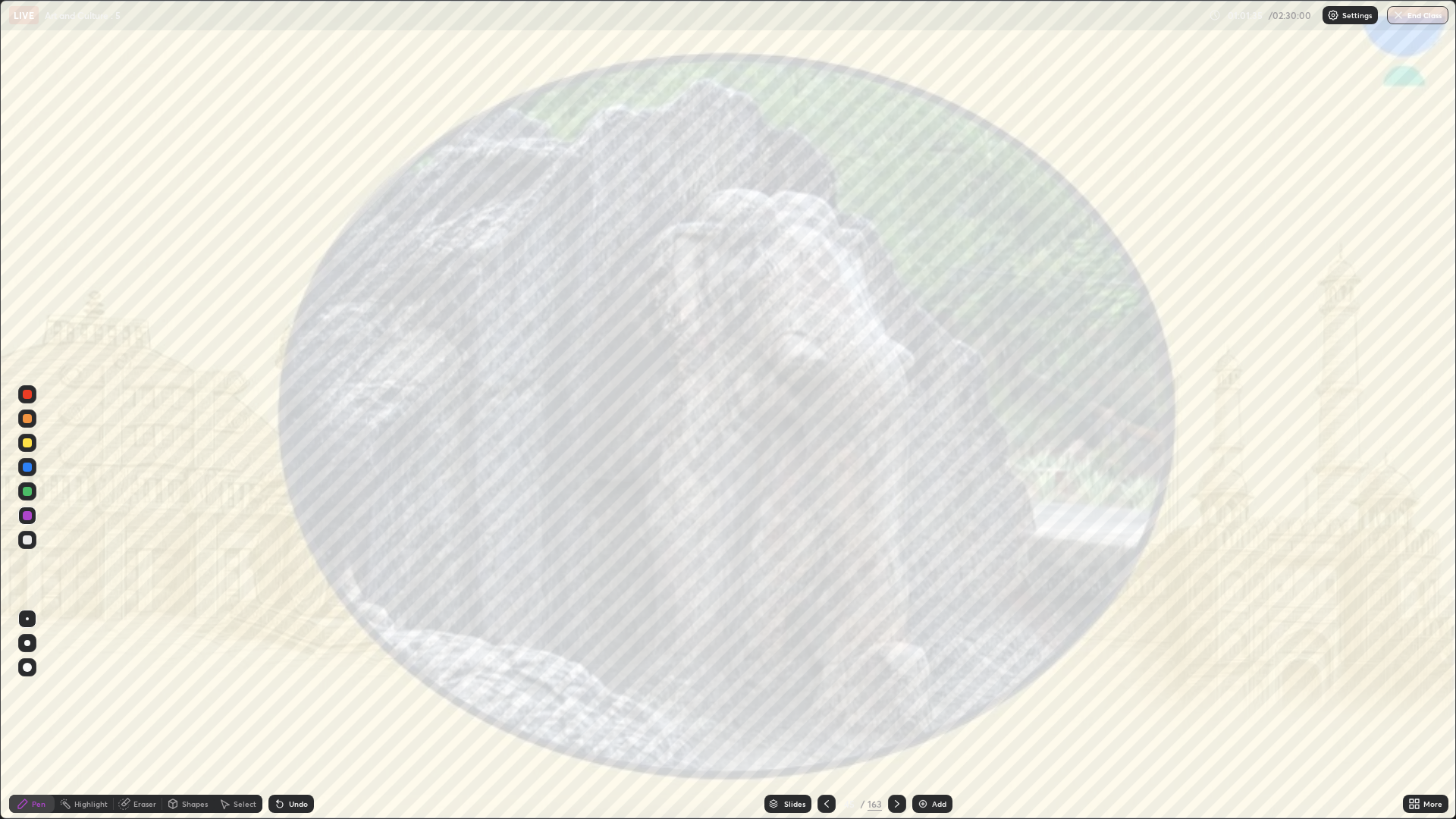
click at [894, 690] on icon at bounding box center [897, 804] width 12 height 12
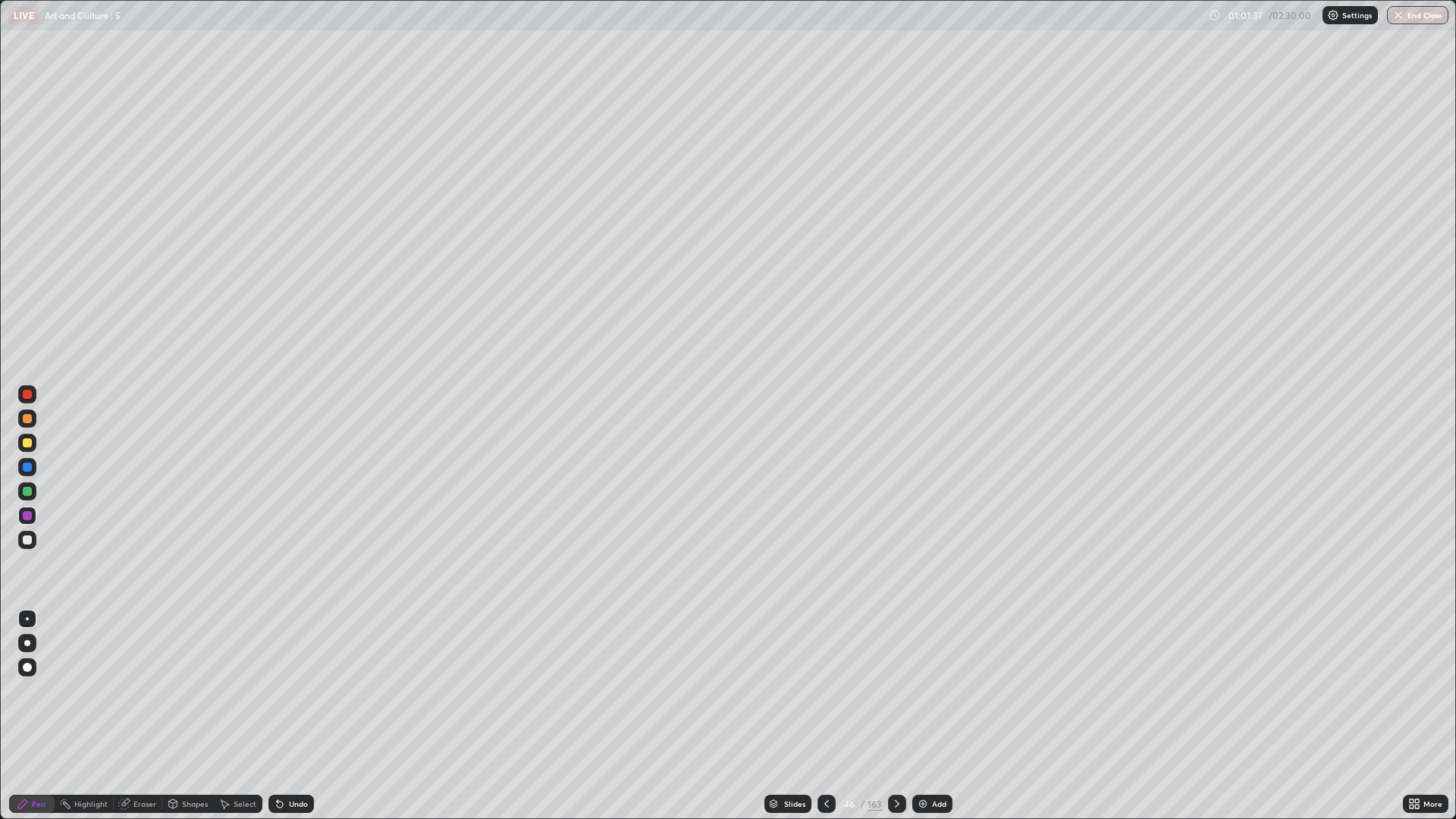
click at [829, 690] on div at bounding box center [826, 803] width 18 height 18
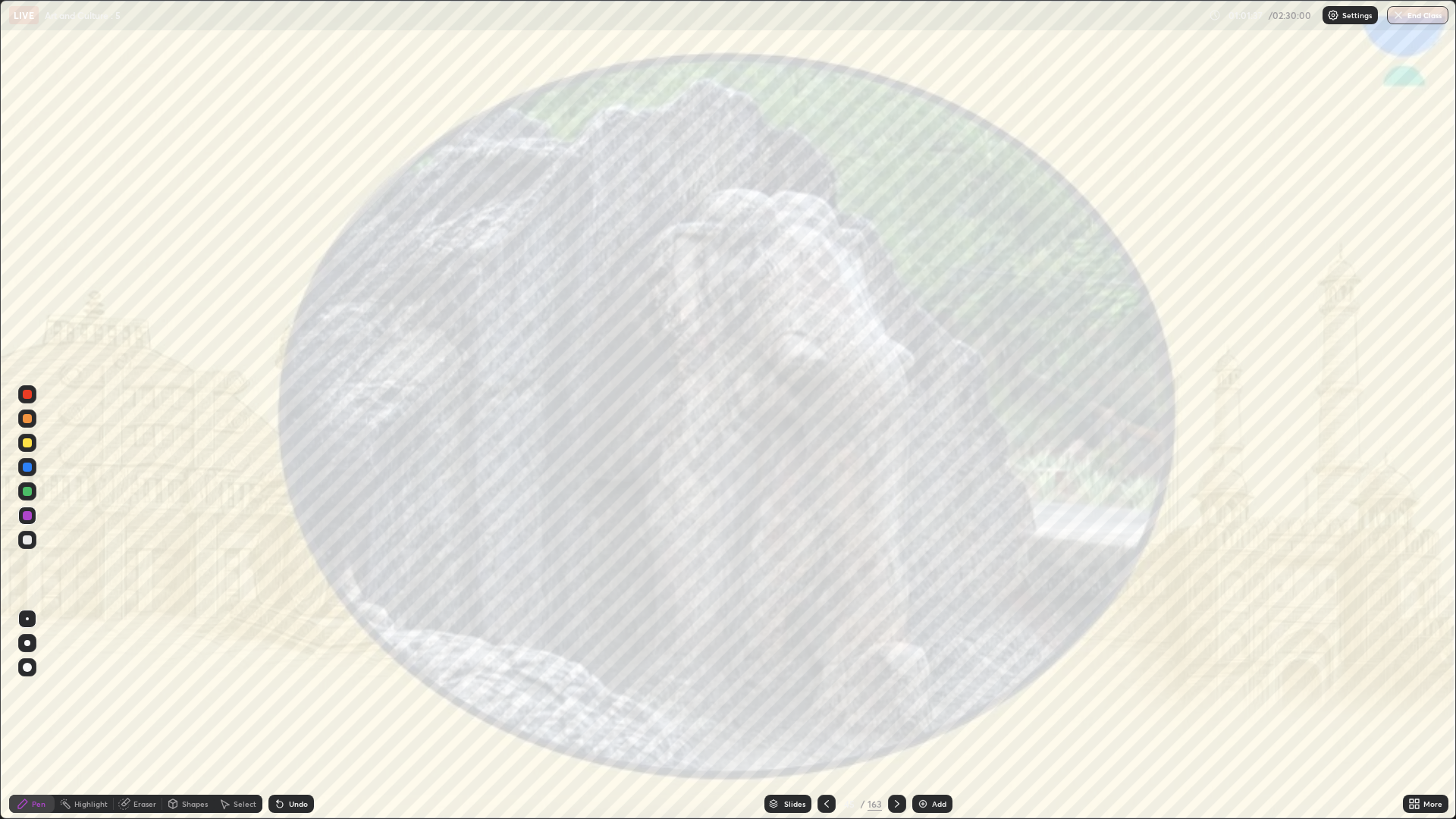
click at [830, 690] on div at bounding box center [826, 803] width 18 height 18
click at [831, 690] on div at bounding box center [826, 803] width 18 height 30
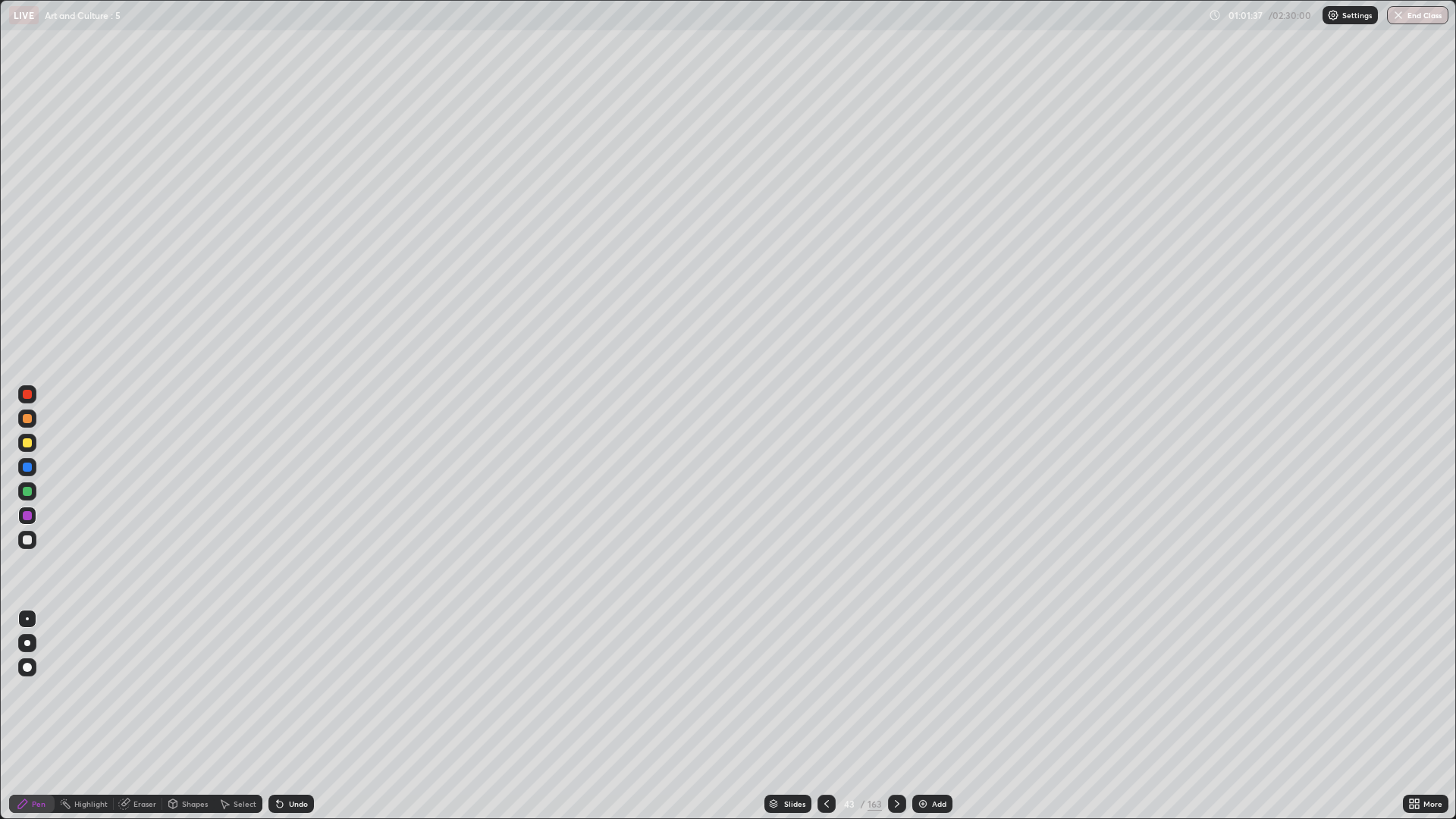
click at [827, 690] on div at bounding box center [826, 803] width 18 height 30
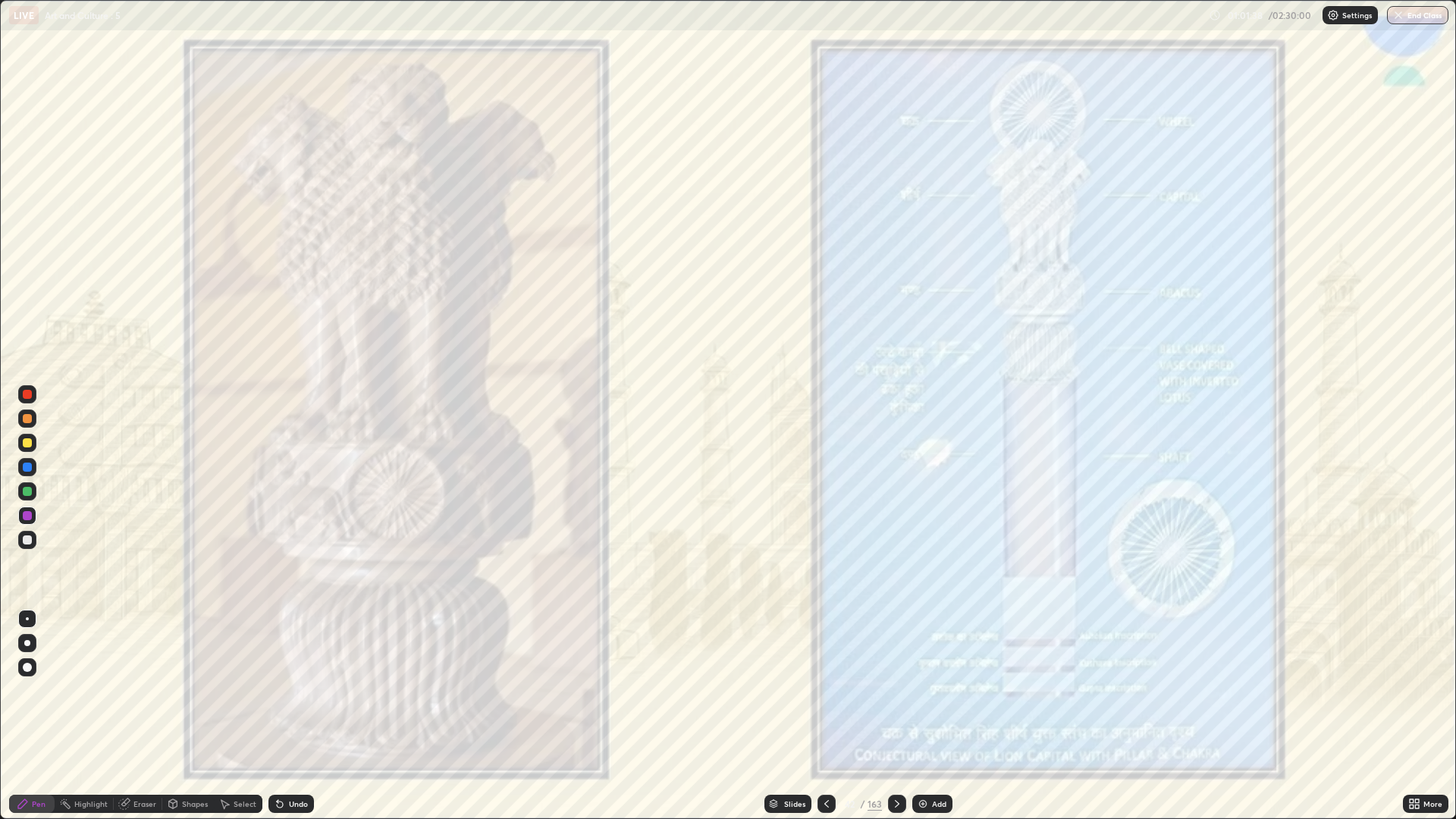
click at [894, 690] on icon at bounding box center [897, 804] width 12 height 12
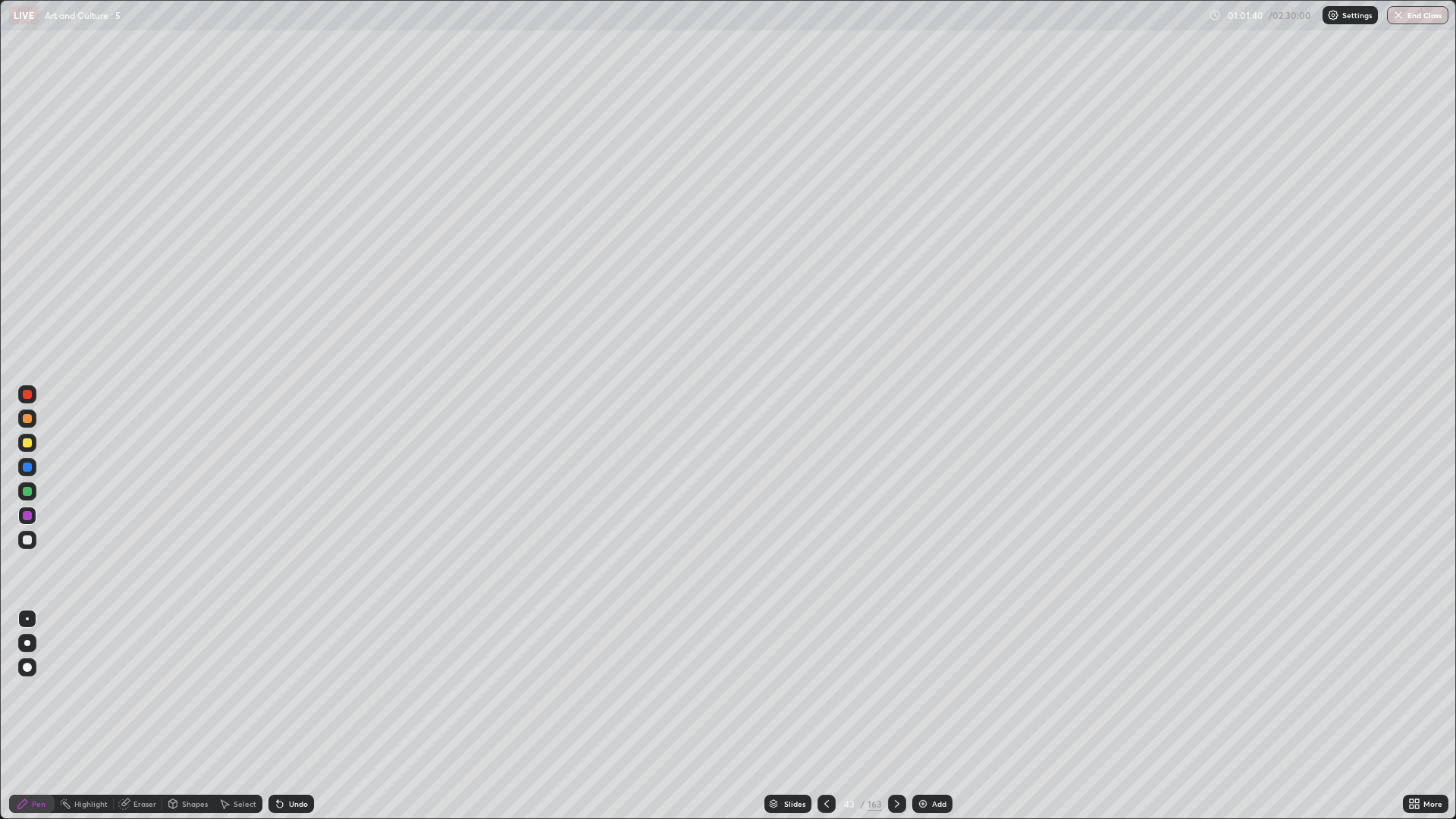
click at [833, 690] on div at bounding box center [826, 803] width 18 height 18
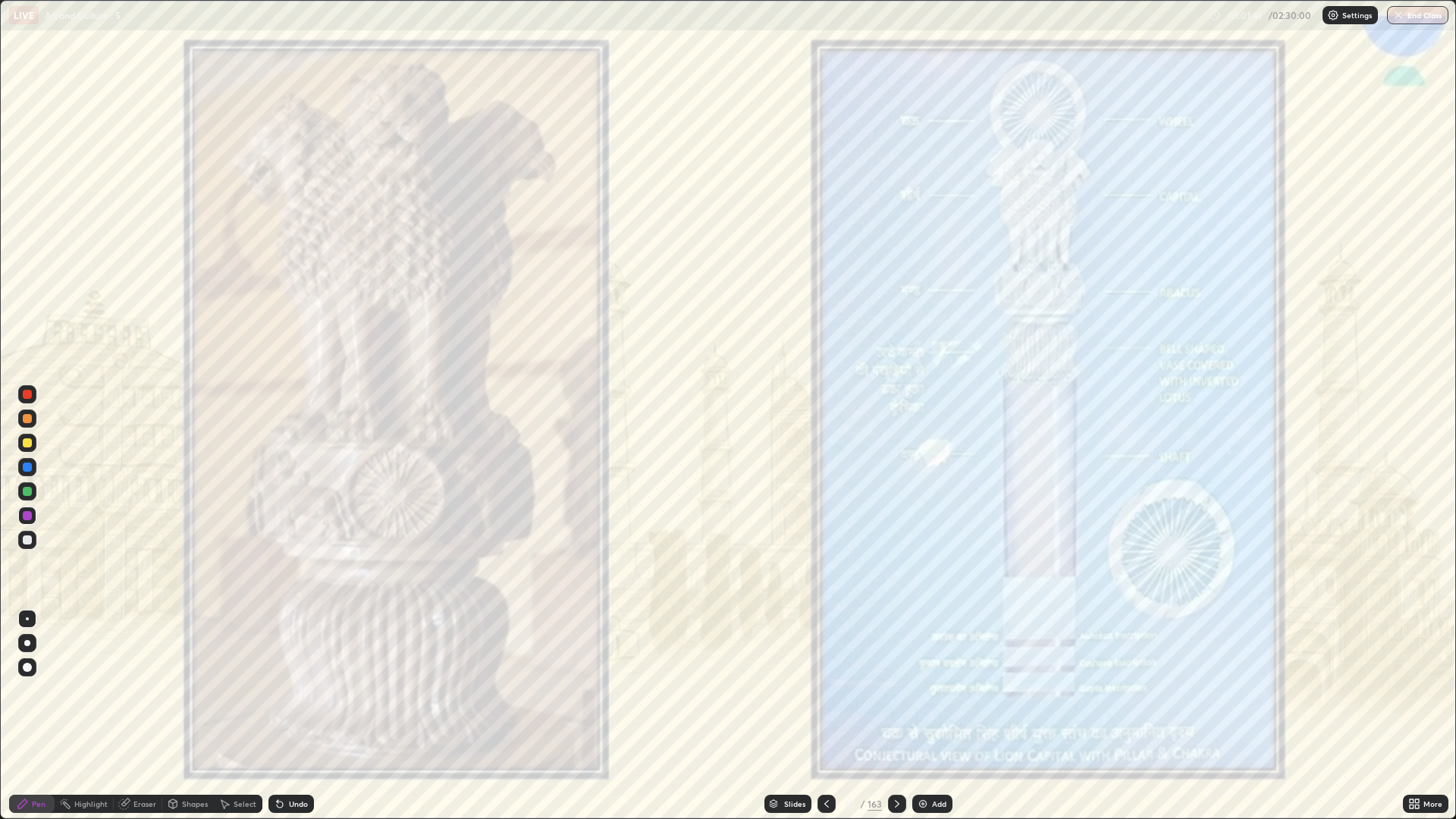
click at [897, 690] on icon at bounding box center [897, 804] width 12 height 12
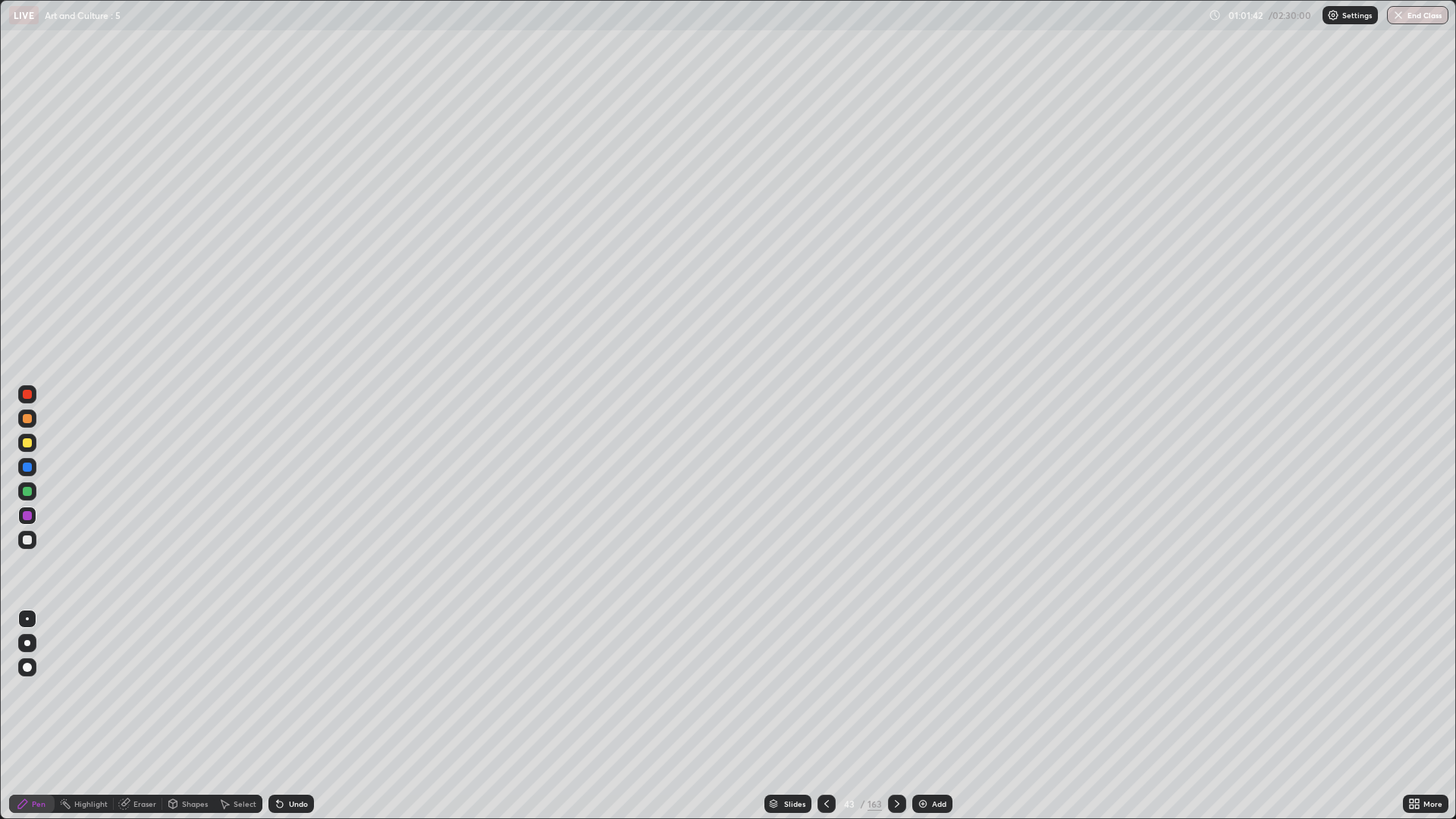
click at [895, 690] on icon at bounding box center [897, 804] width 12 height 12
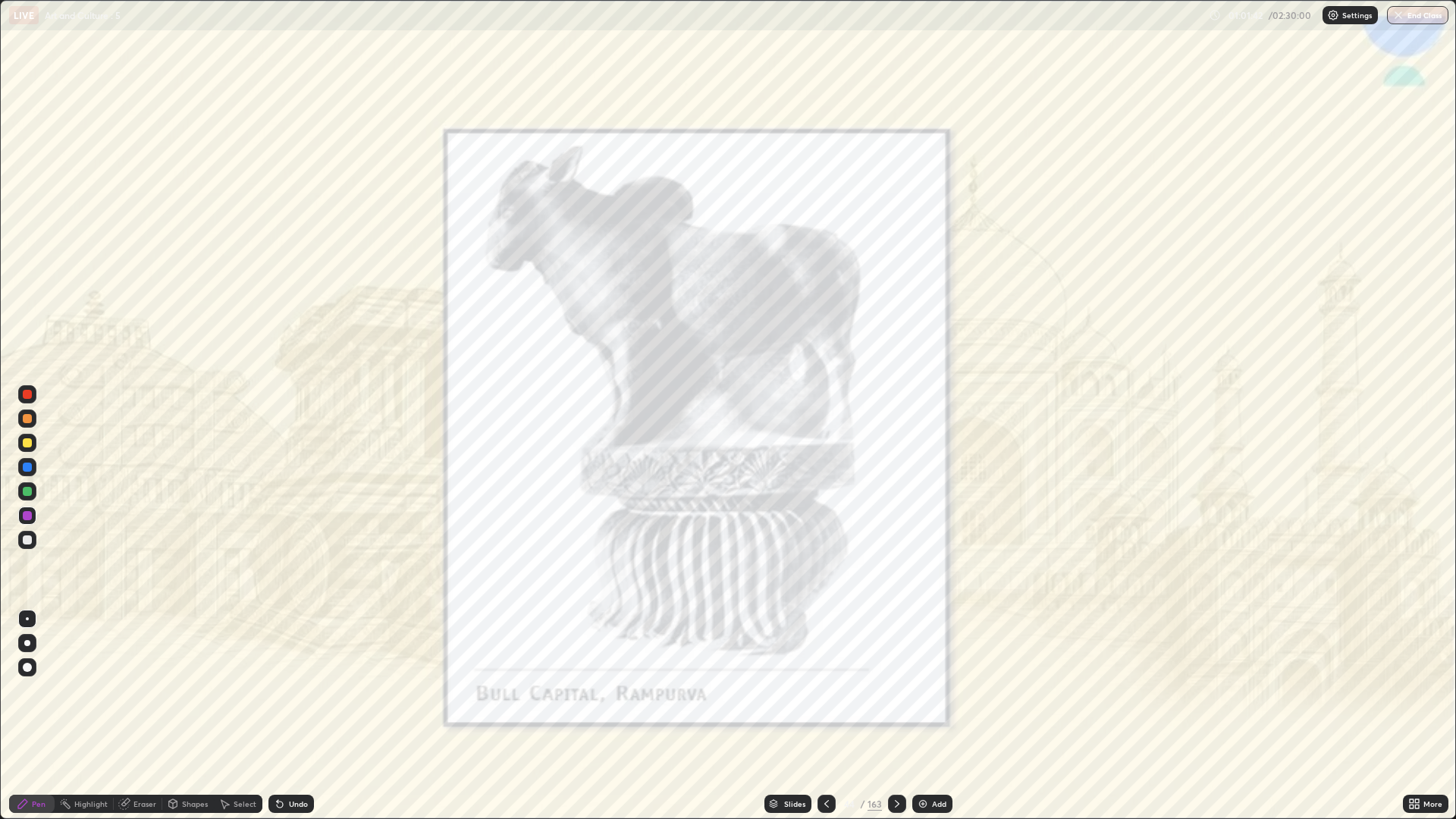
click at [900, 690] on icon at bounding box center [897, 804] width 12 height 12
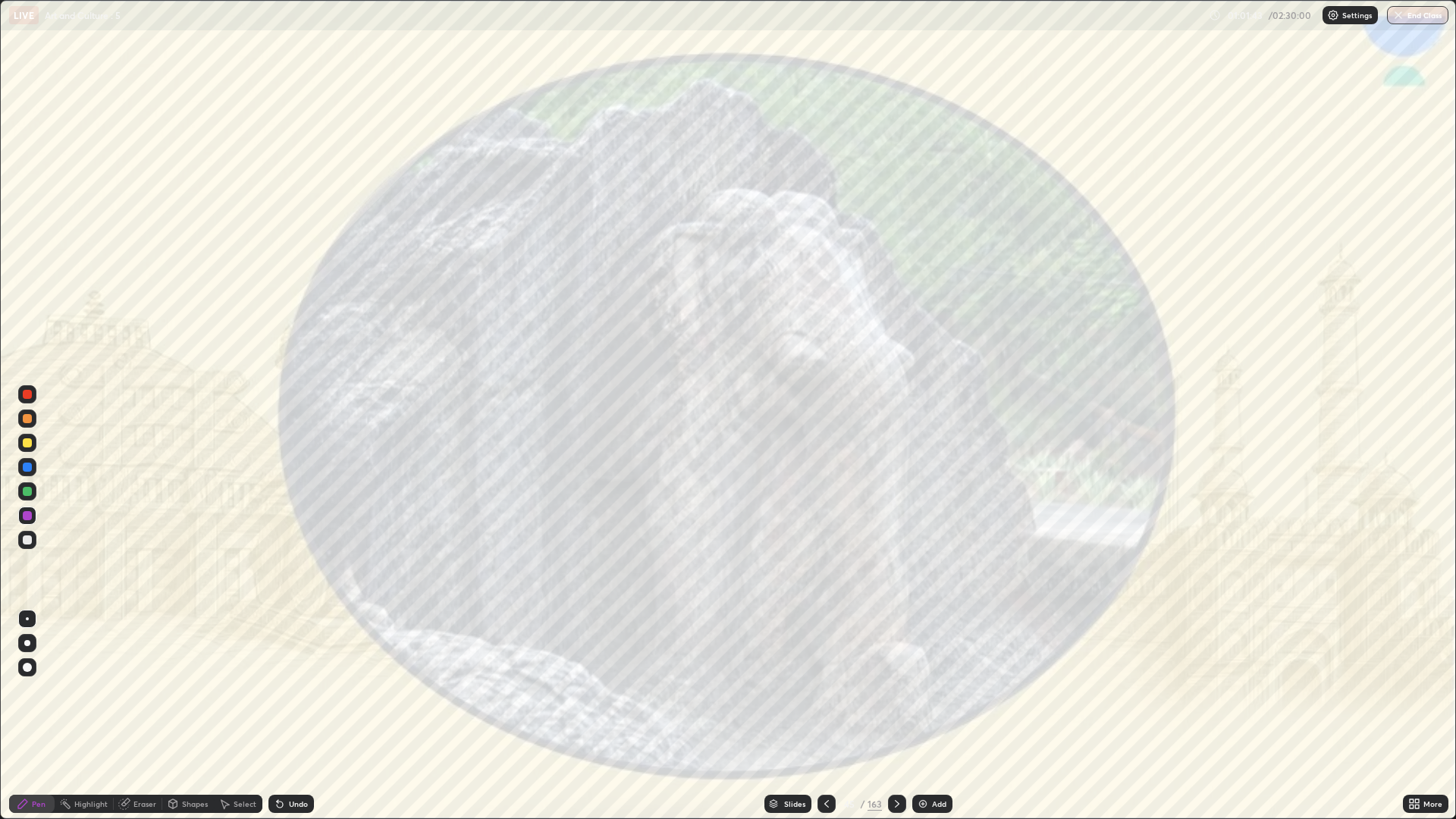
click at [899, 690] on icon at bounding box center [897, 804] width 12 height 12
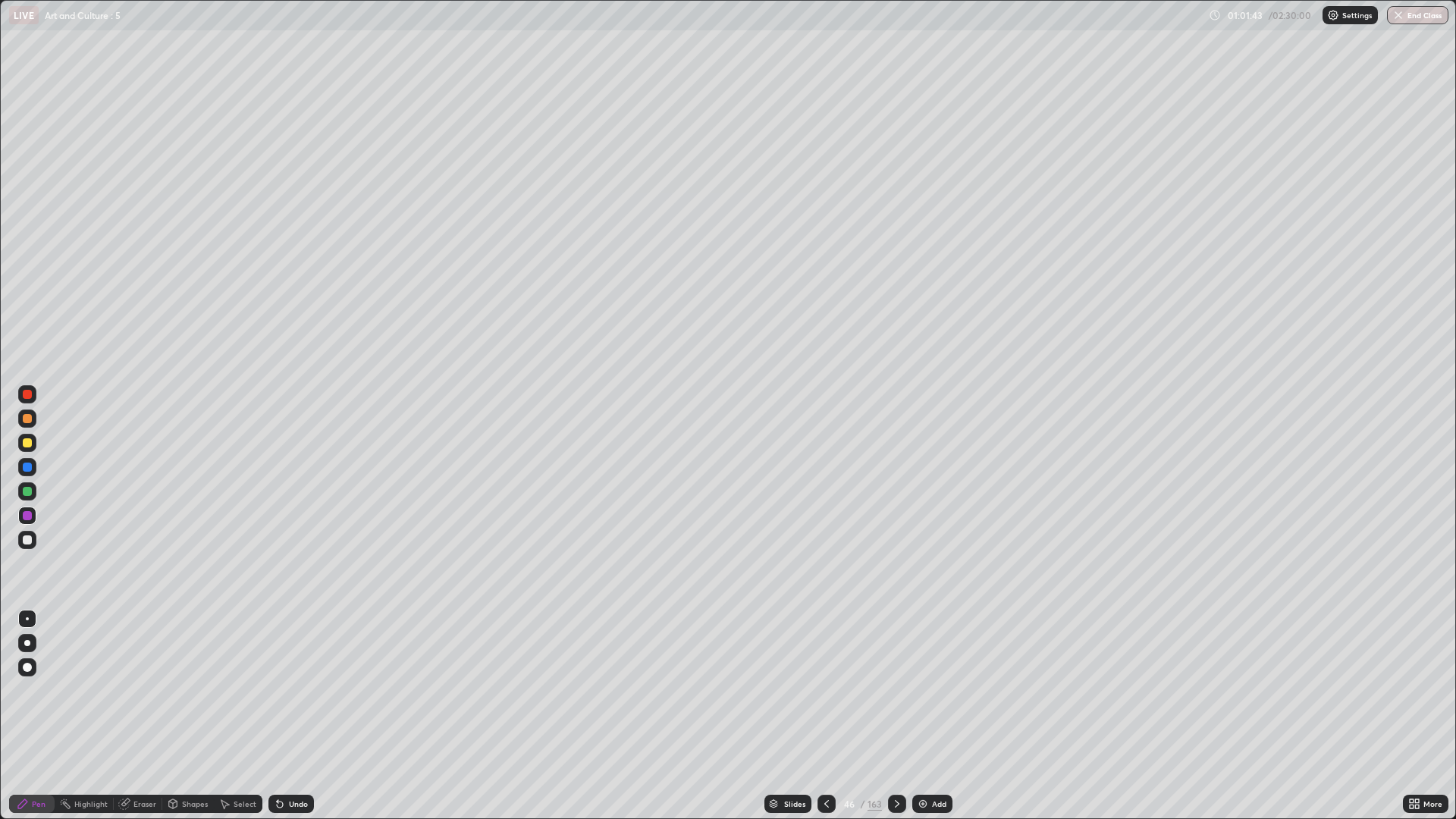
click at [894, 690] on icon at bounding box center [897, 804] width 12 height 12
click at [902, 690] on div at bounding box center [896, 803] width 18 height 18
click at [895, 690] on icon at bounding box center [897, 804] width 12 height 12
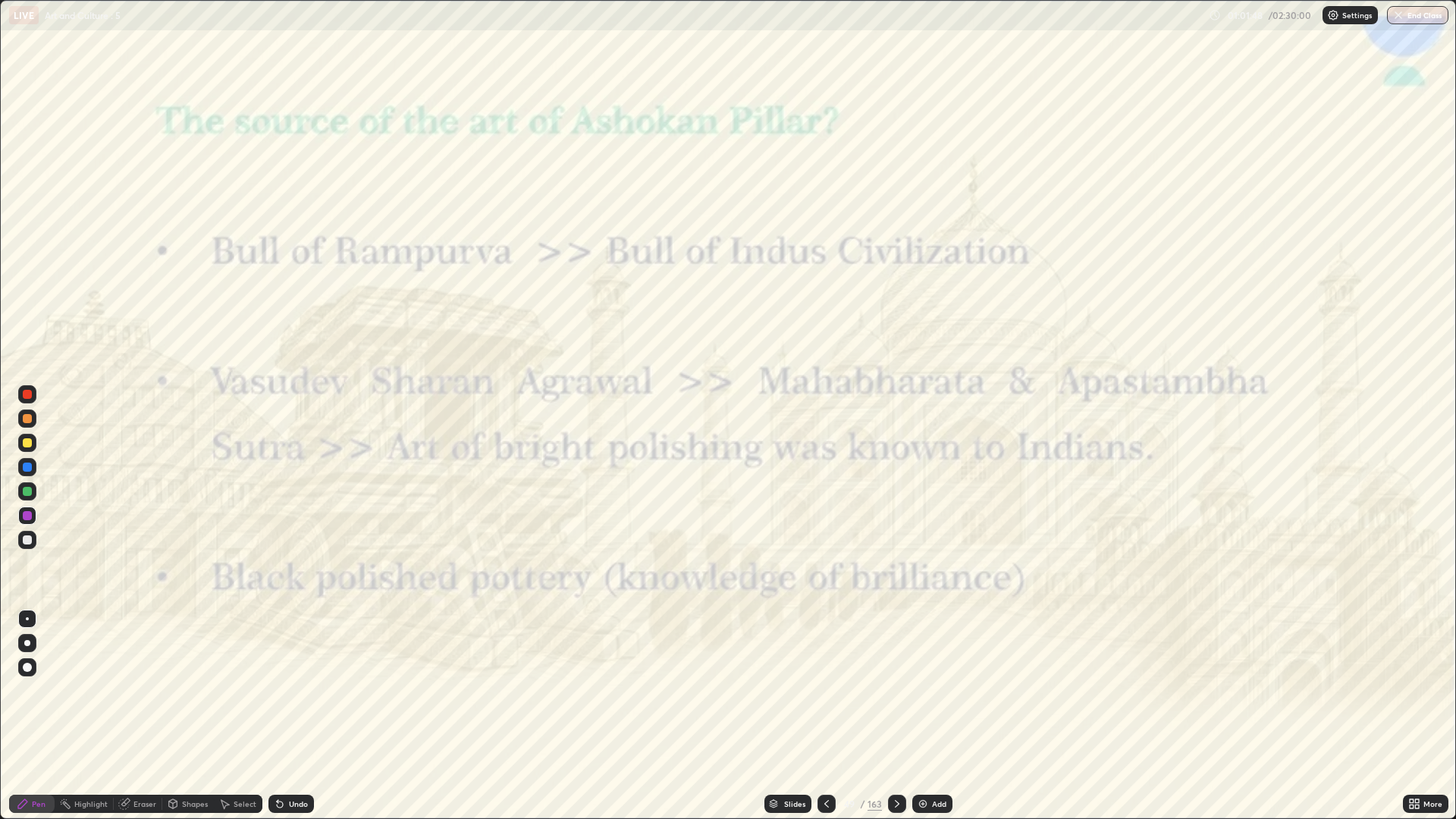
click at [895, 690] on icon at bounding box center [897, 804] width 12 height 12
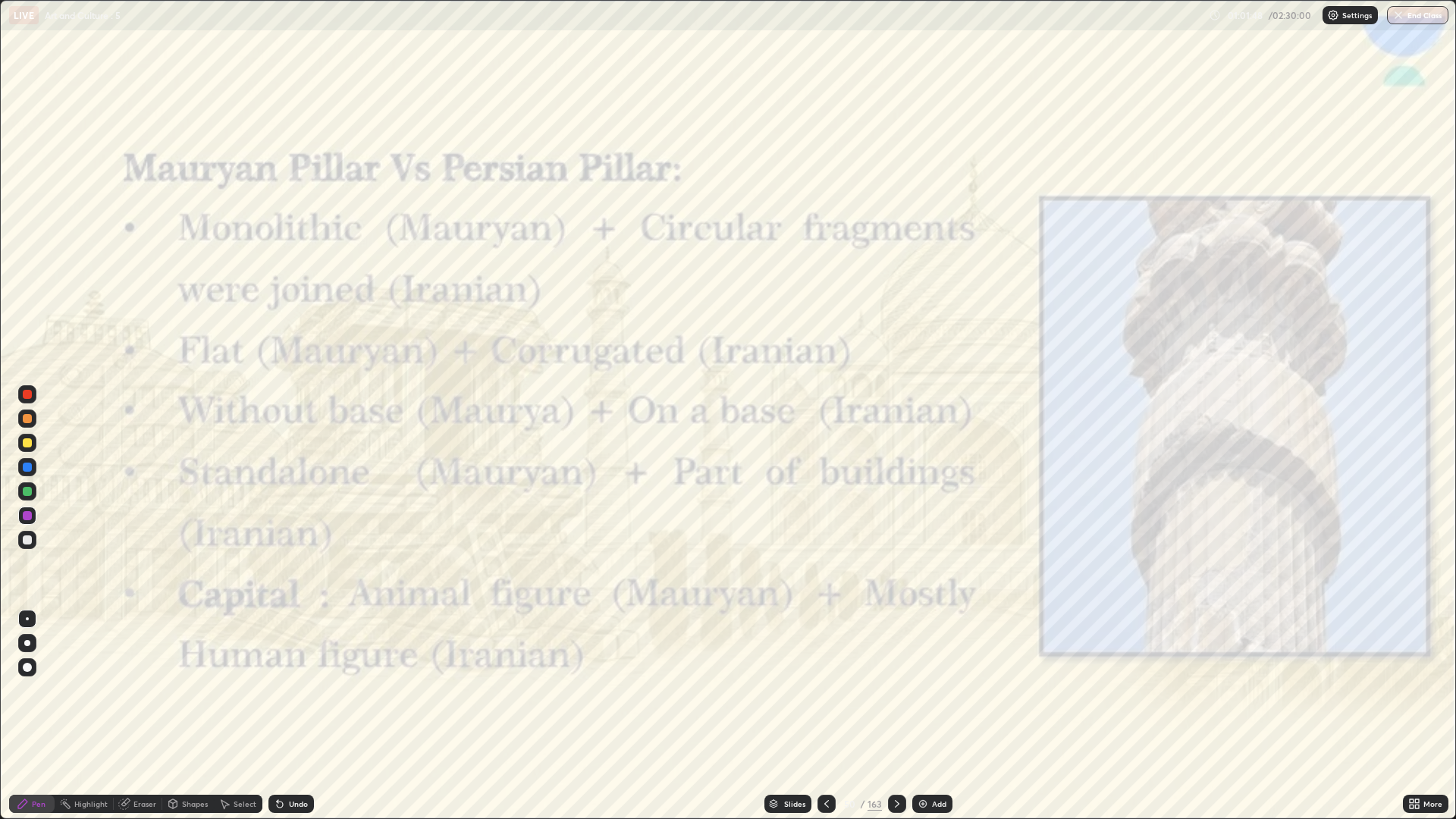
click at [895, 690] on icon at bounding box center [897, 804] width 12 height 12
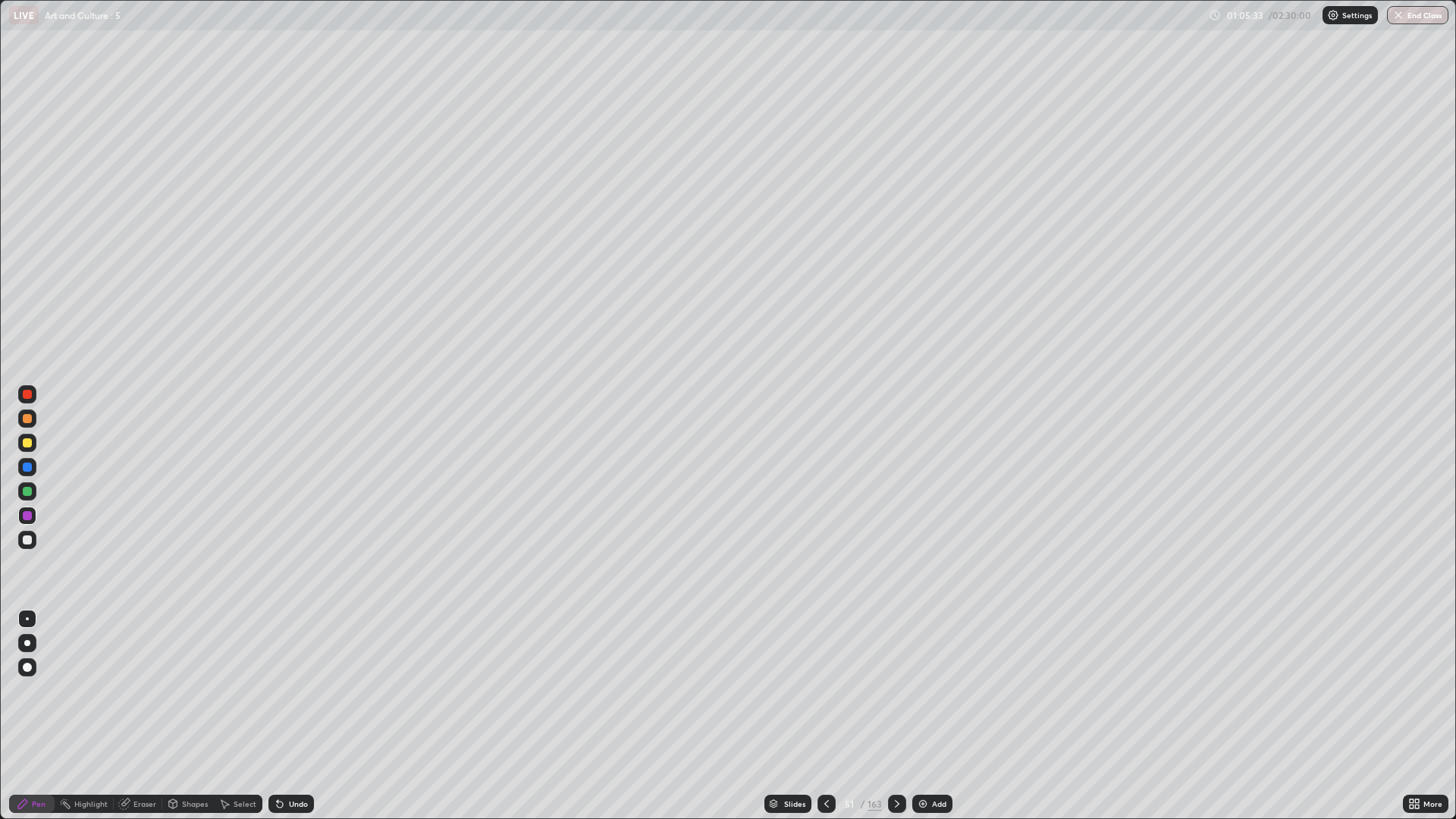
click at [895, 690] on icon at bounding box center [897, 804] width 12 height 12
click at [902, 690] on div at bounding box center [896, 803] width 18 height 18
click at [902, 690] on div at bounding box center [896, 803] width 18 height 18
click at [904, 690] on div at bounding box center [896, 803] width 18 height 18
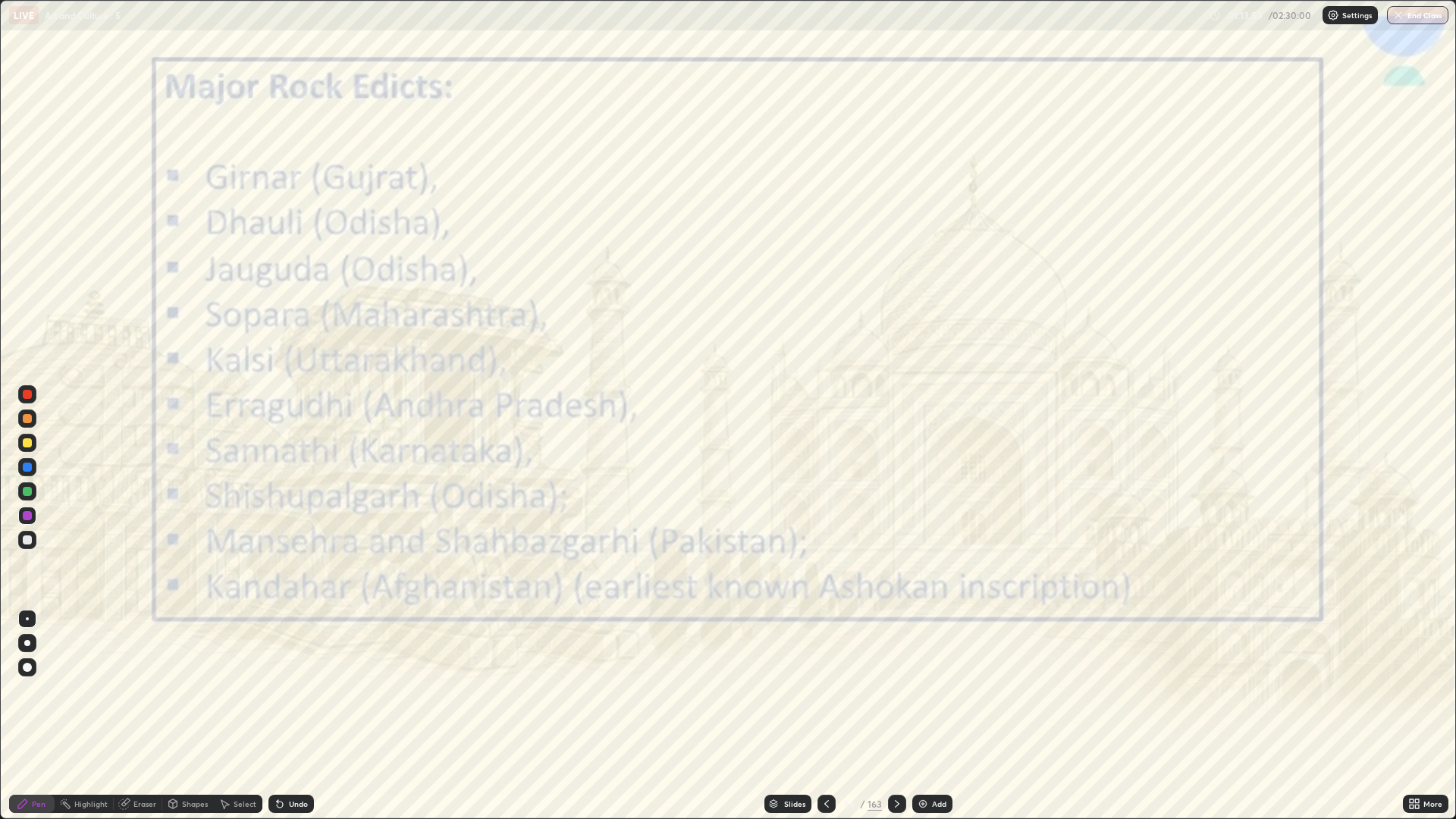
click at [825, 690] on icon at bounding box center [827, 804] width 12 height 12
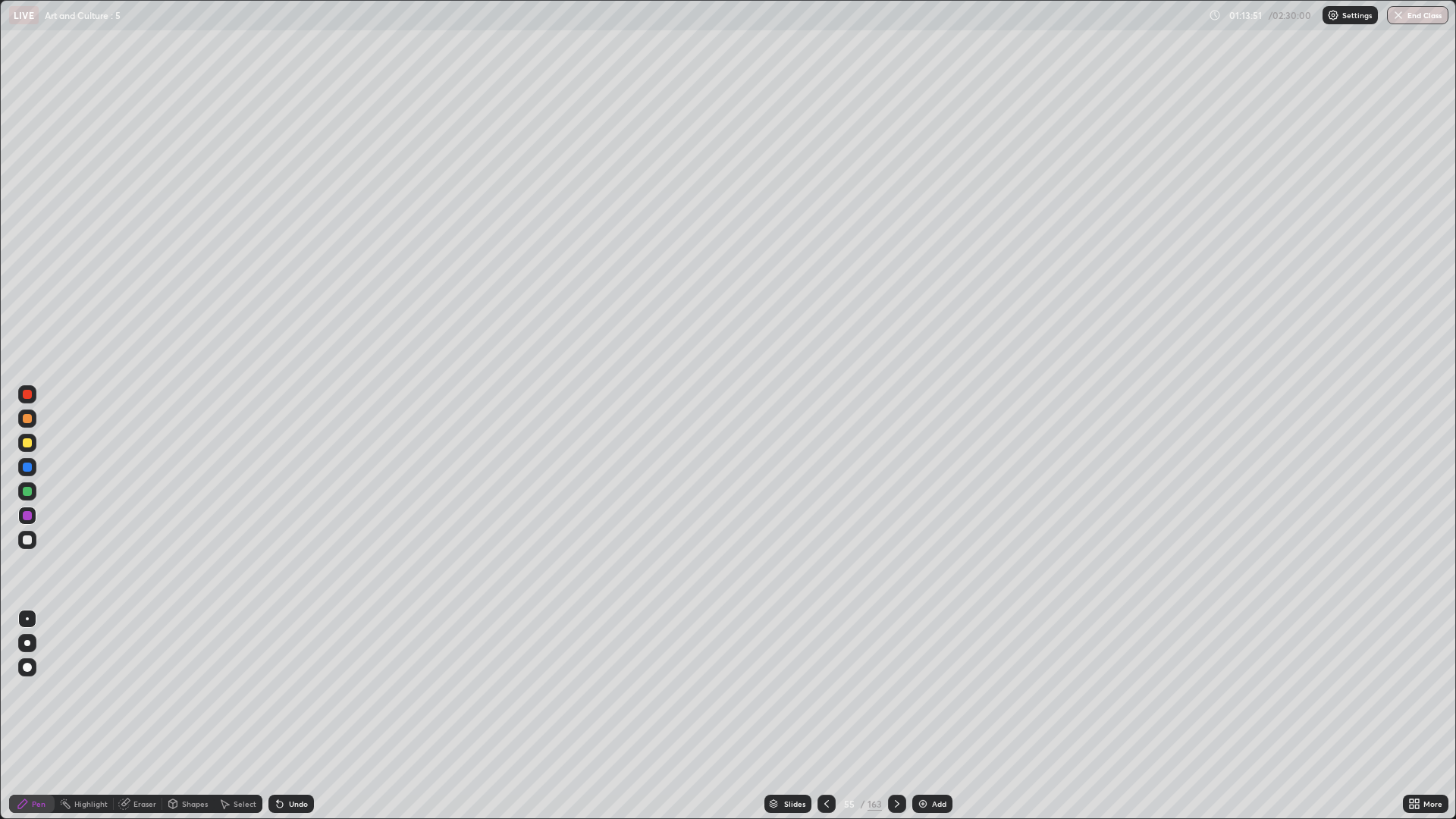
click at [826, 690] on icon at bounding box center [827, 804] width 5 height 8
click at [825, 690] on icon at bounding box center [827, 804] width 12 height 12
click at [830, 690] on div at bounding box center [826, 803] width 18 height 18
click at [831, 690] on div at bounding box center [826, 803] width 18 height 18
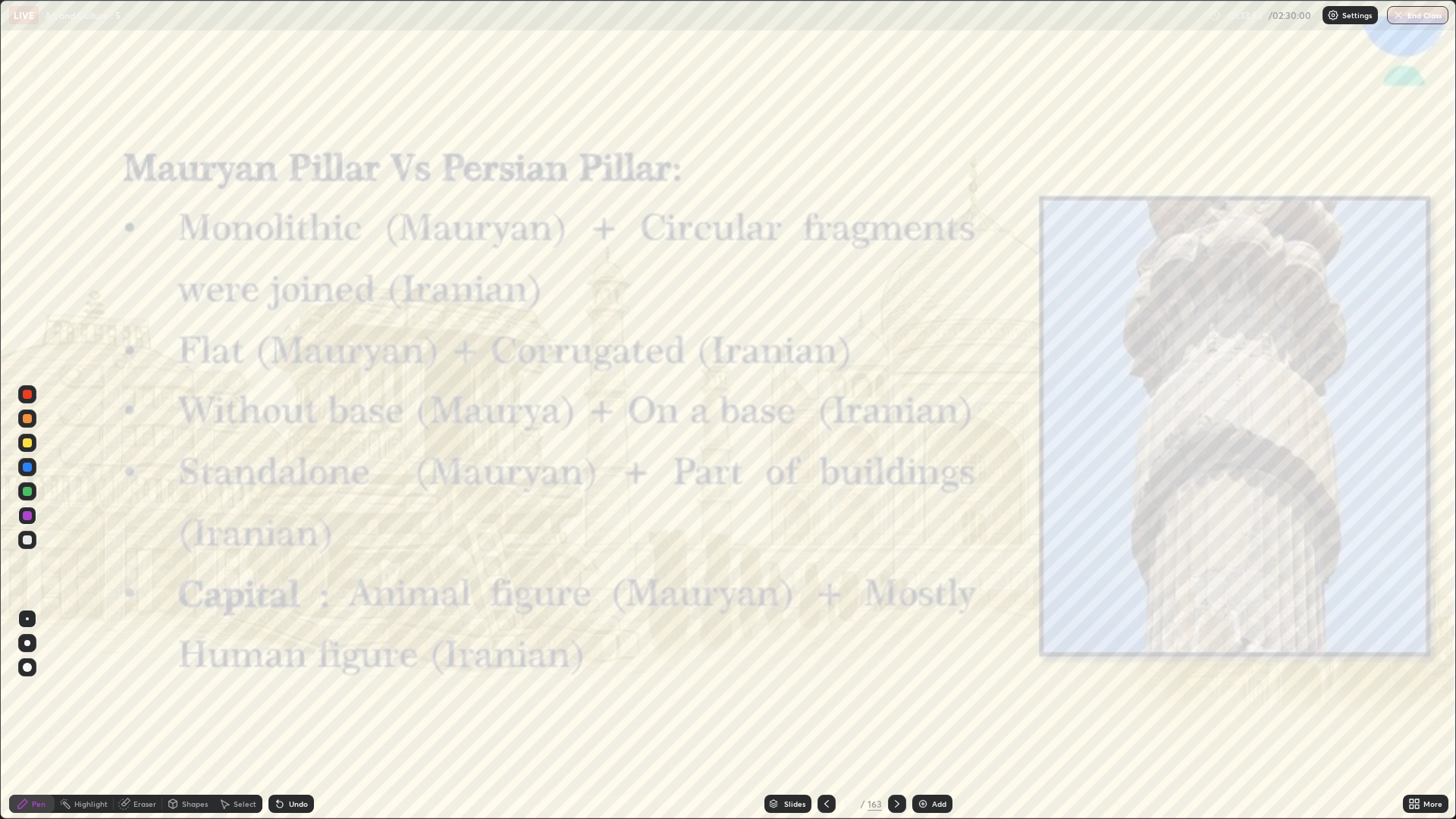
click at [828, 690] on div at bounding box center [826, 803] width 18 height 18
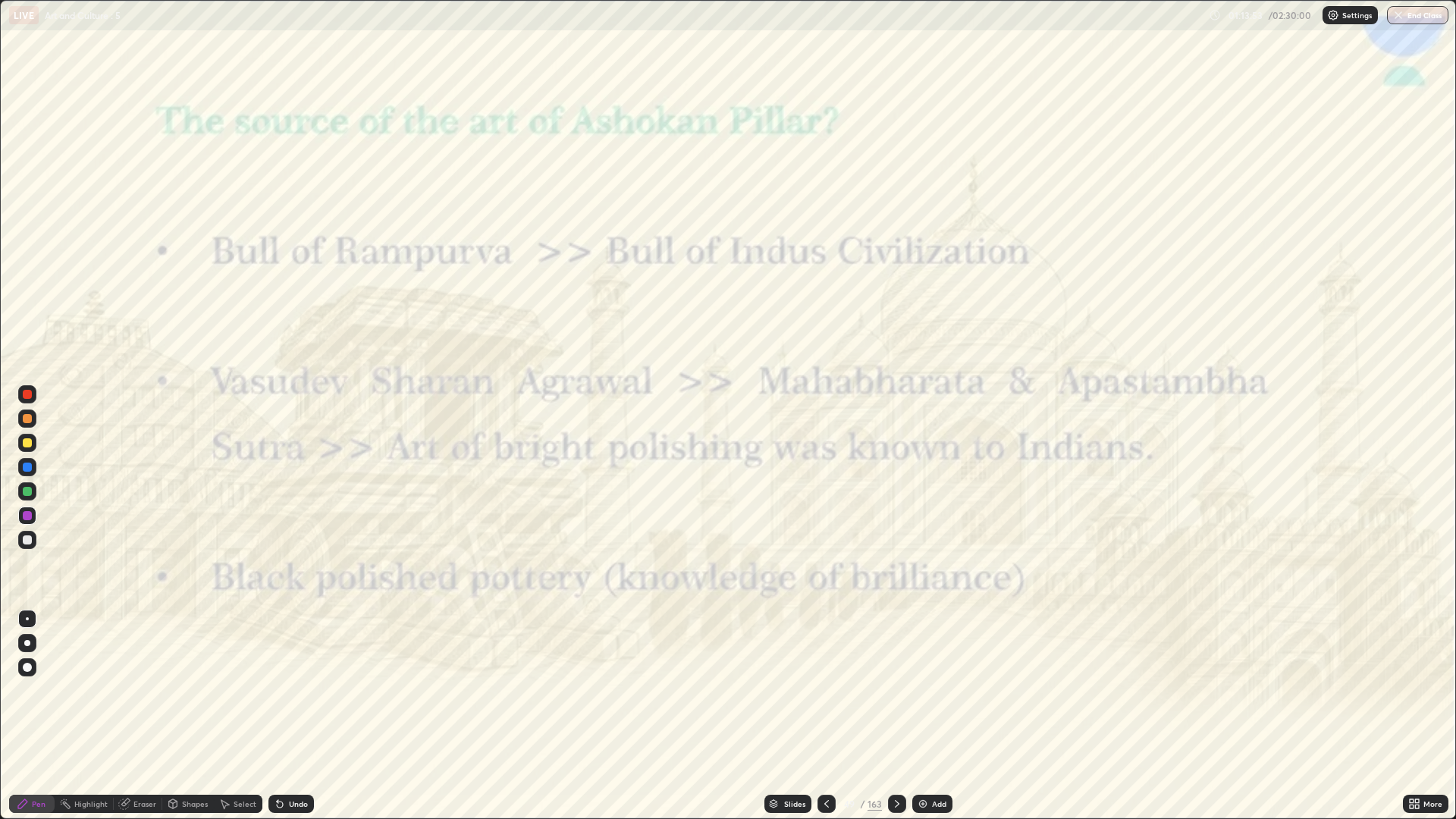
click at [902, 690] on div at bounding box center [896, 803] width 18 height 18
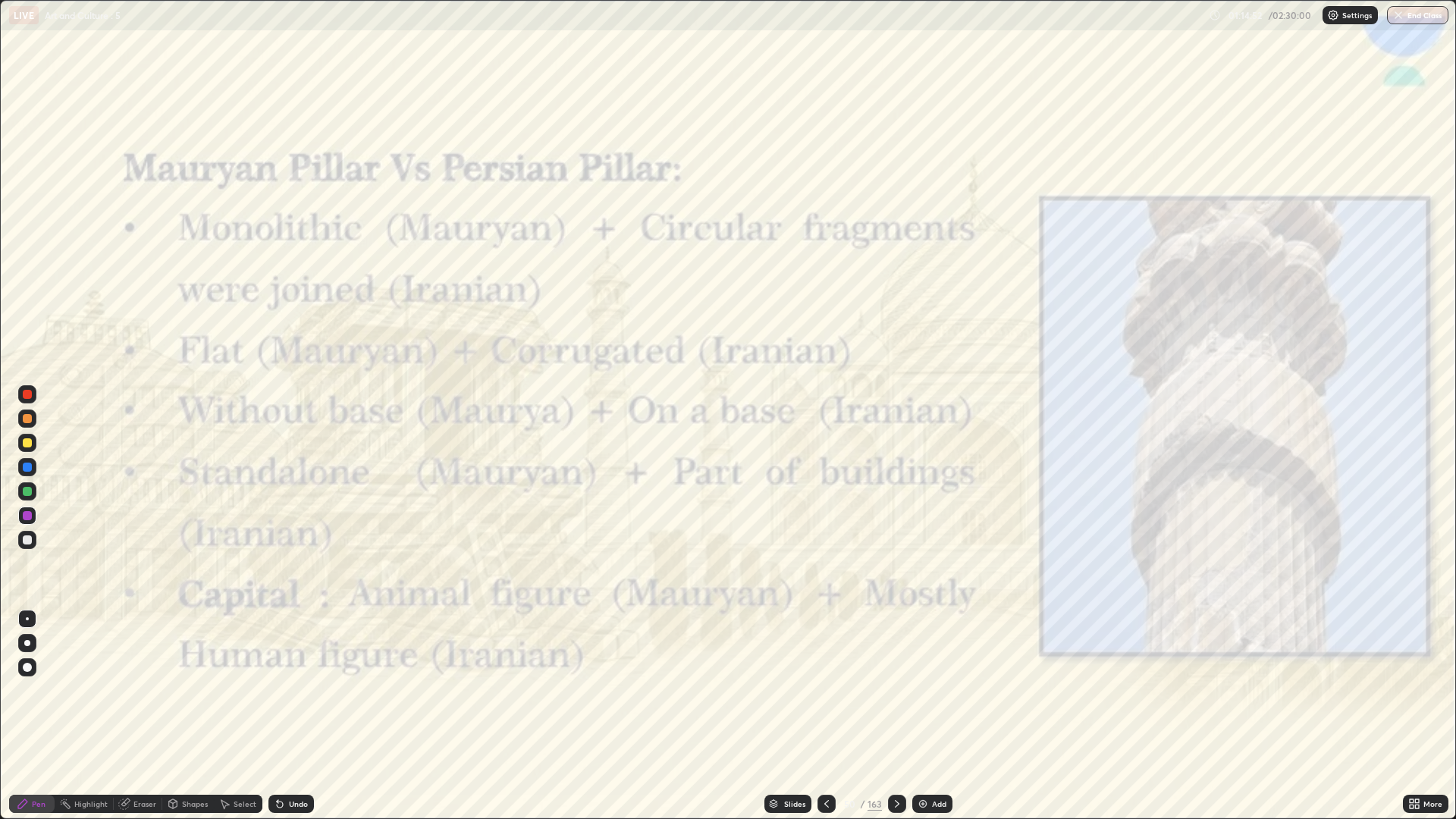
click at [914, 690] on div "Add" at bounding box center [931, 803] width 40 height 18
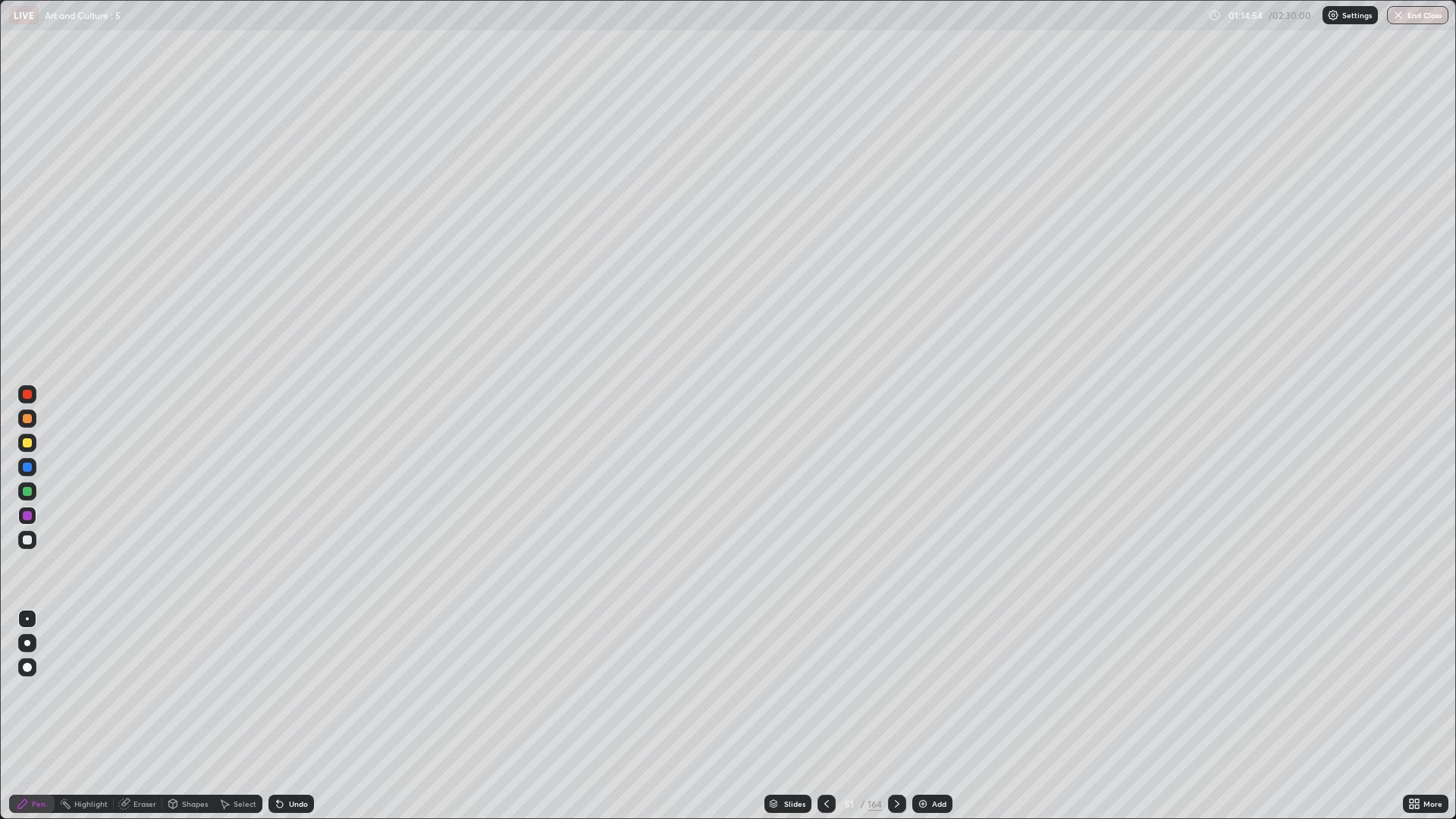
click at [825, 690] on icon at bounding box center [827, 804] width 12 height 12
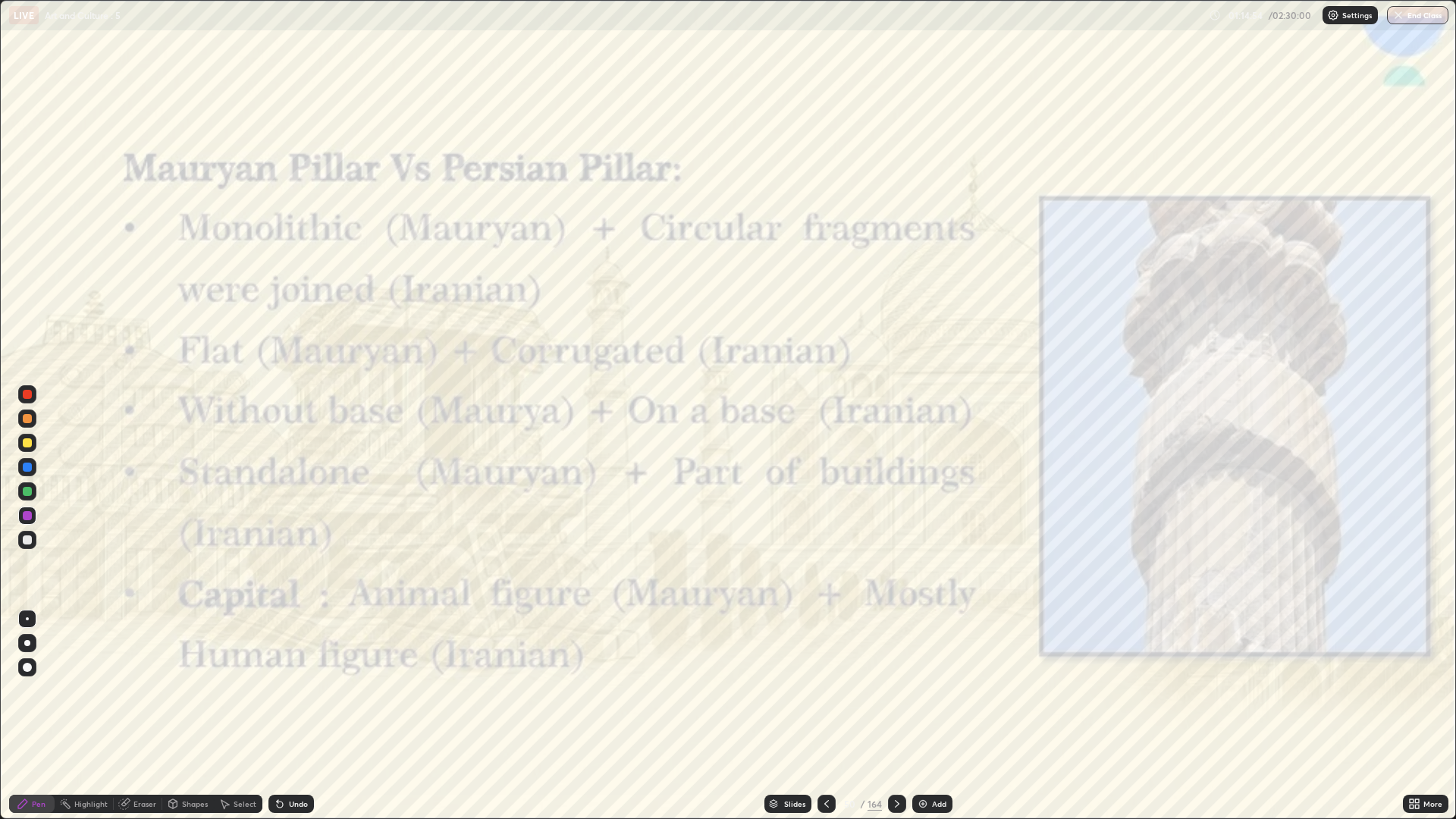
click at [897, 690] on icon at bounding box center [897, 804] width 12 height 12
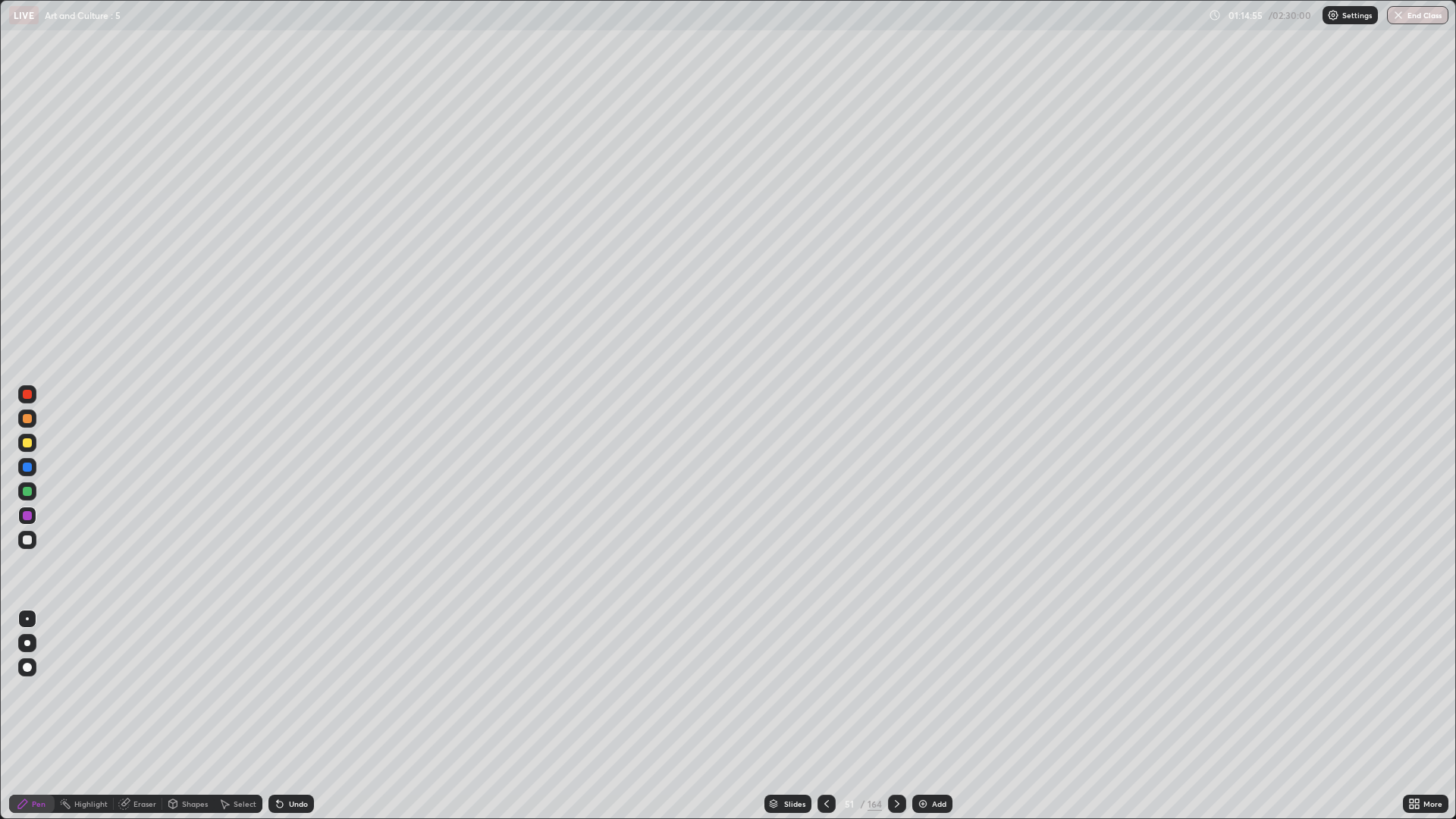
click at [895, 690] on icon at bounding box center [897, 804] width 12 height 12
click at [898, 690] on icon at bounding box center [897, 804] width 12 height 12
click at [894, 690] on div at bounding box center [896, 803] width 18 height 18
click at [824, 690] on div at bounding box center [826, 803] width 18 height 18
click at [893, 690] on div at bounding box center [896, 803] width 18 height 18
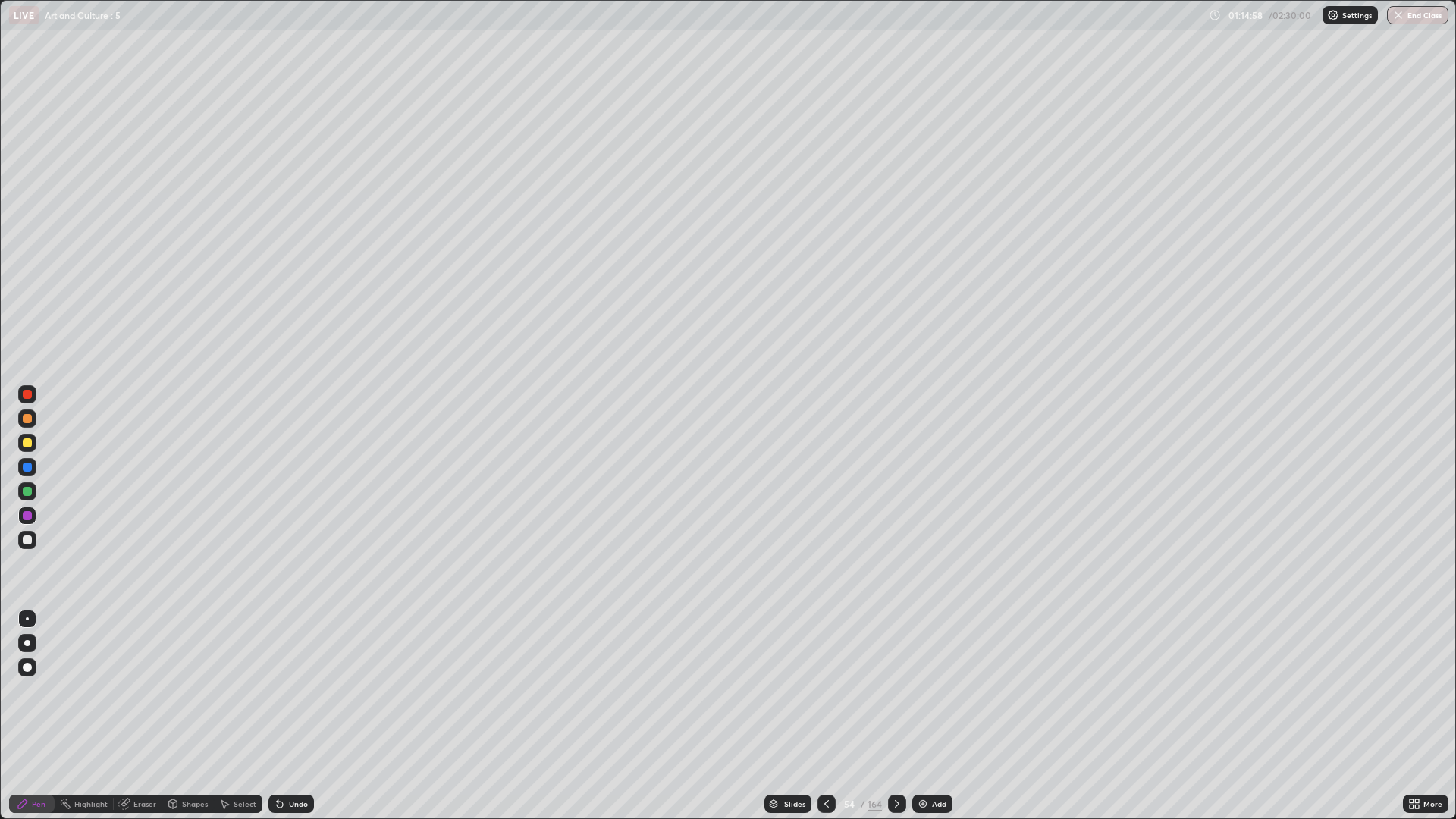
click at [894, 690] on div at bounding box center [896, 803] width 18 height 18
click at [899, 690] on div at bounding box center [896, 803] width 18 height 18
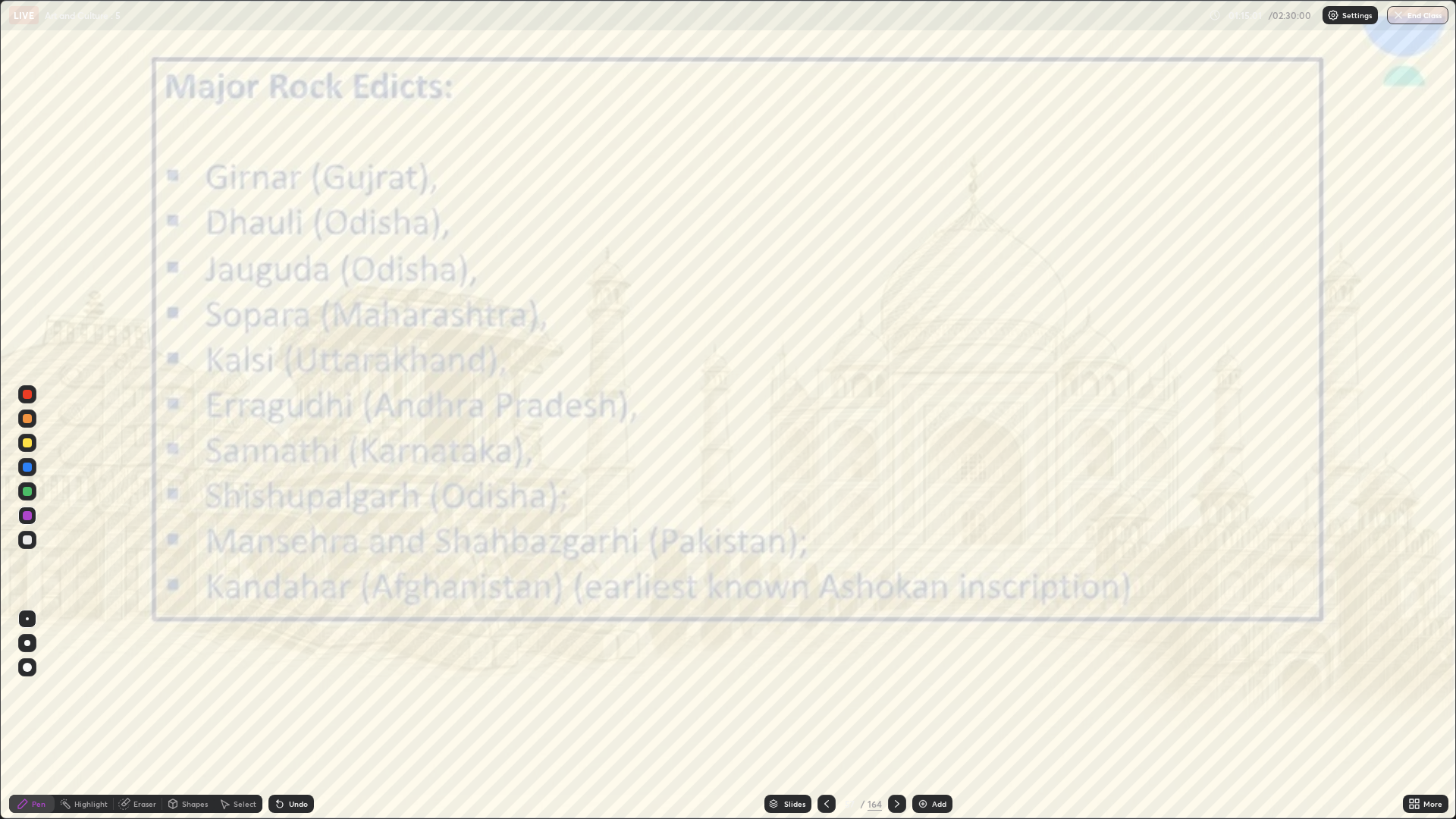
click at [825, 690] on icon at bounding box center [827, 804] width 12 height 12
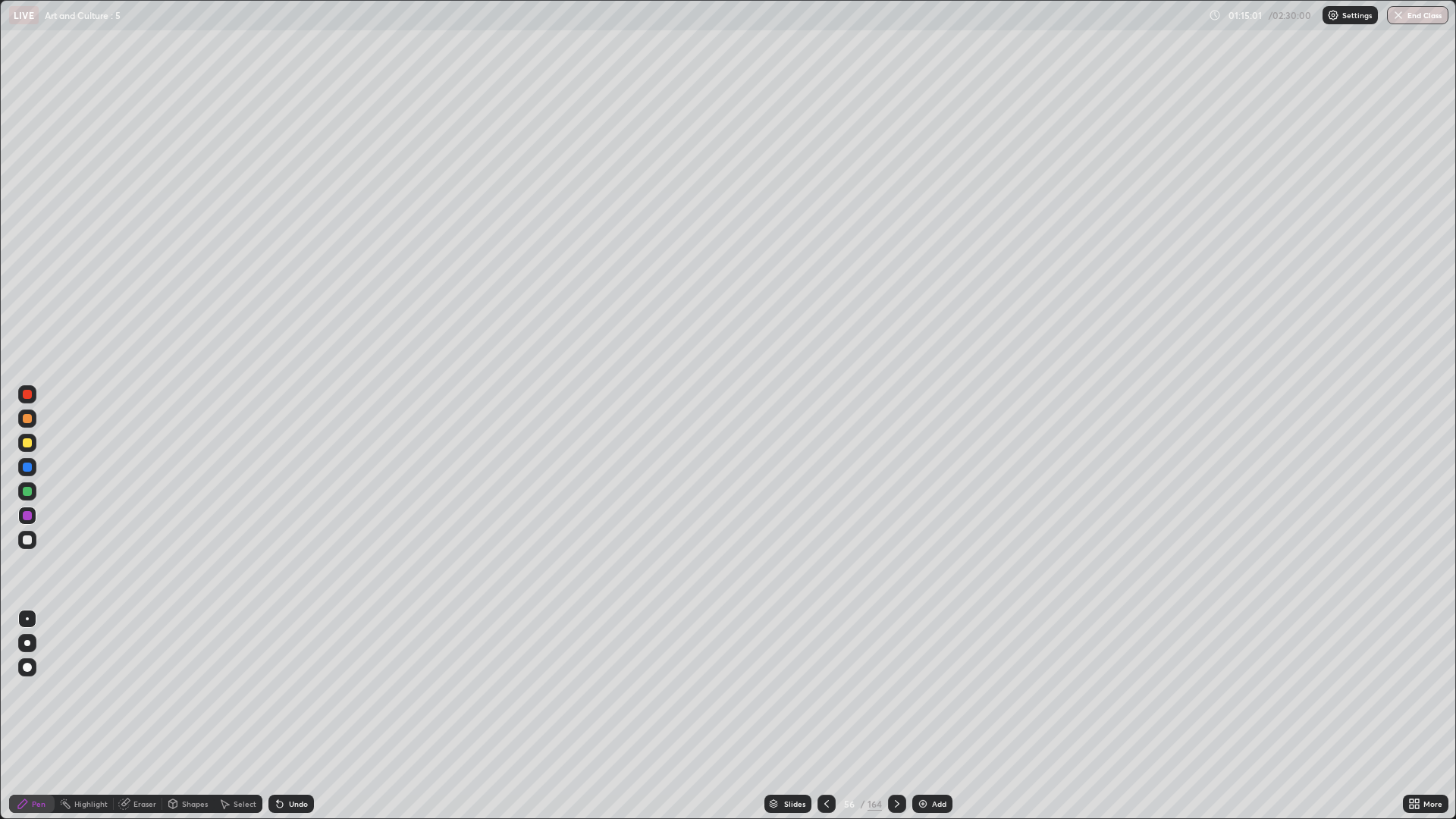
click at [825, 690] on icon at bounding box center [827, 804] width 12 height 12
click at [828, 690] on div at bounding box center [826, 803] width 18 height 18
click at [895, 690] on icon at bounding box center [897, 804] width 12 height 12
click at [36, 541] on div at bounding box center [27, 539] width 18 height 18
click at [310, 690] on div "Undo" at bounding box center [291, 803] width 45 height 18
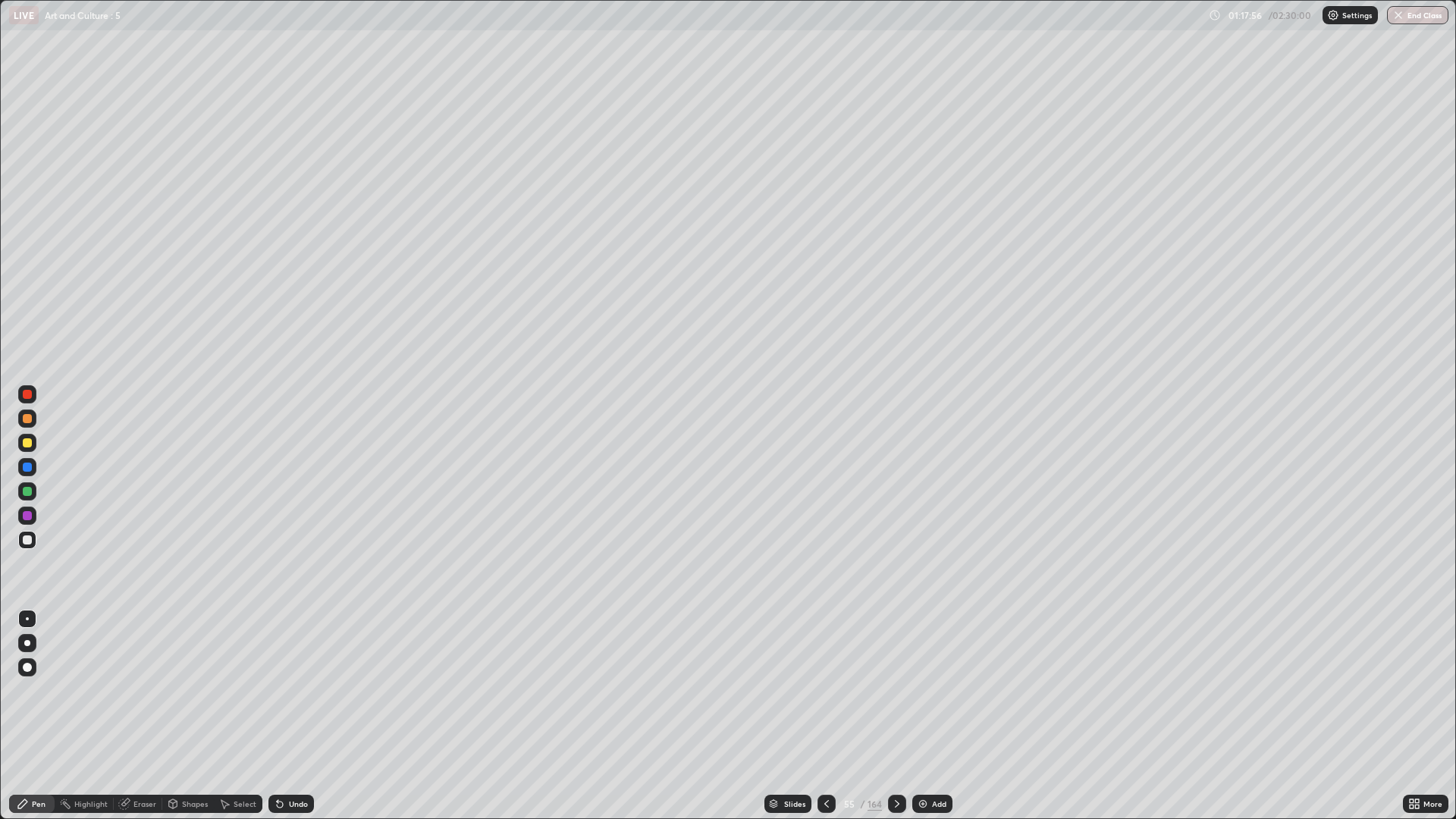
click at [302, 690] on div "Undo" at bounding box center [291, 803] width 45 height 18
click at [899, 690] on div at bounding box center [896, 803] width 18 height 18
click at [902, 690] on div at bounding box center [896, 803] width 18 height 30
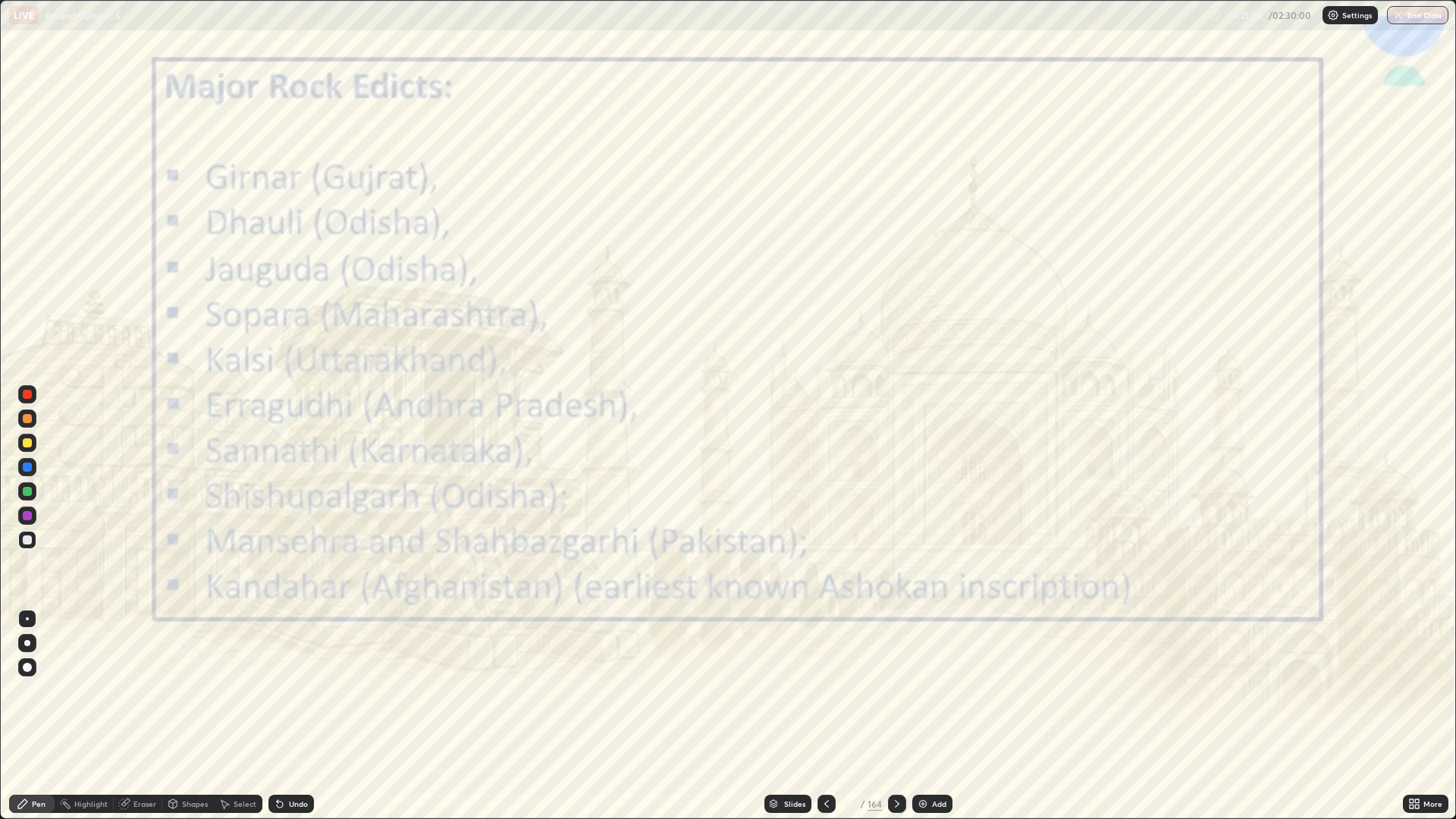
click at [826, 690] on icon at bounding box center [827, 804] width 12 height 12
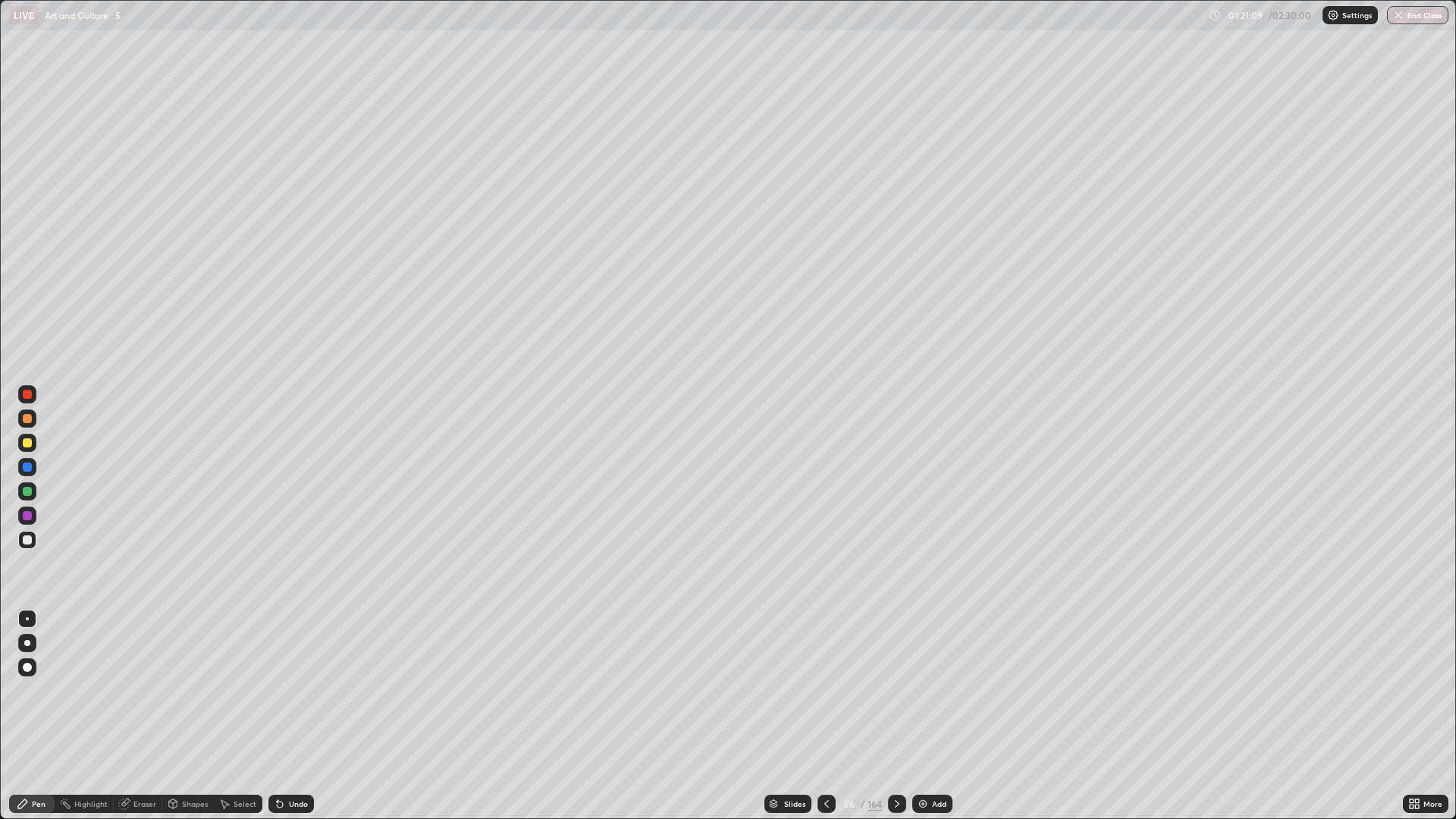
click at [898, 690] on div at bounding box center [896, 803] width 18 height 18
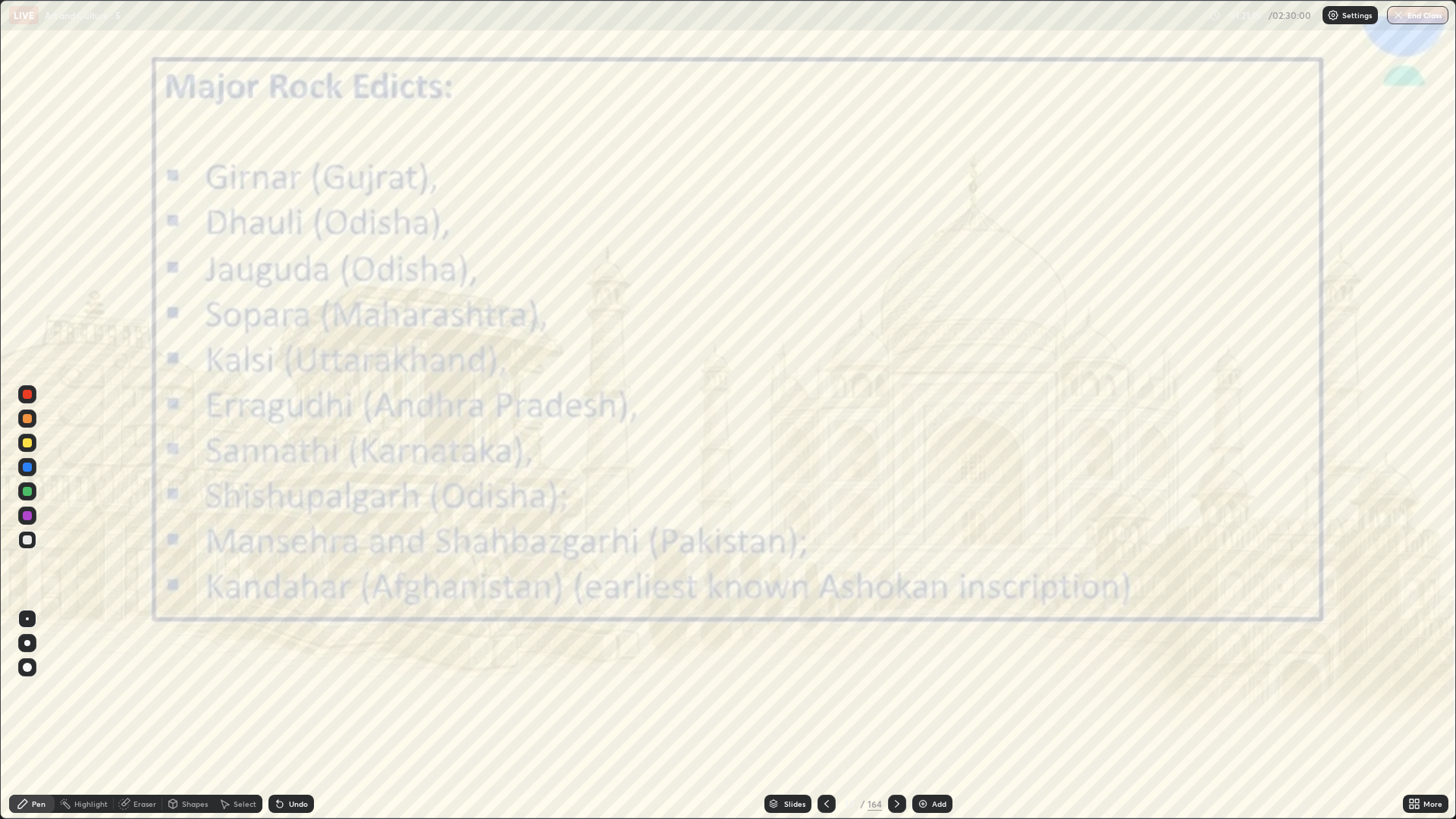
click at [294, 690] on div "Undo" at bounding box center [291, 803] width 45 height 18
click at [35, 393] on div at bounding box center [27, 393] width 18 height 18
click at [895, 690] on icon at bounding box center [897, 804] width 12 height 12
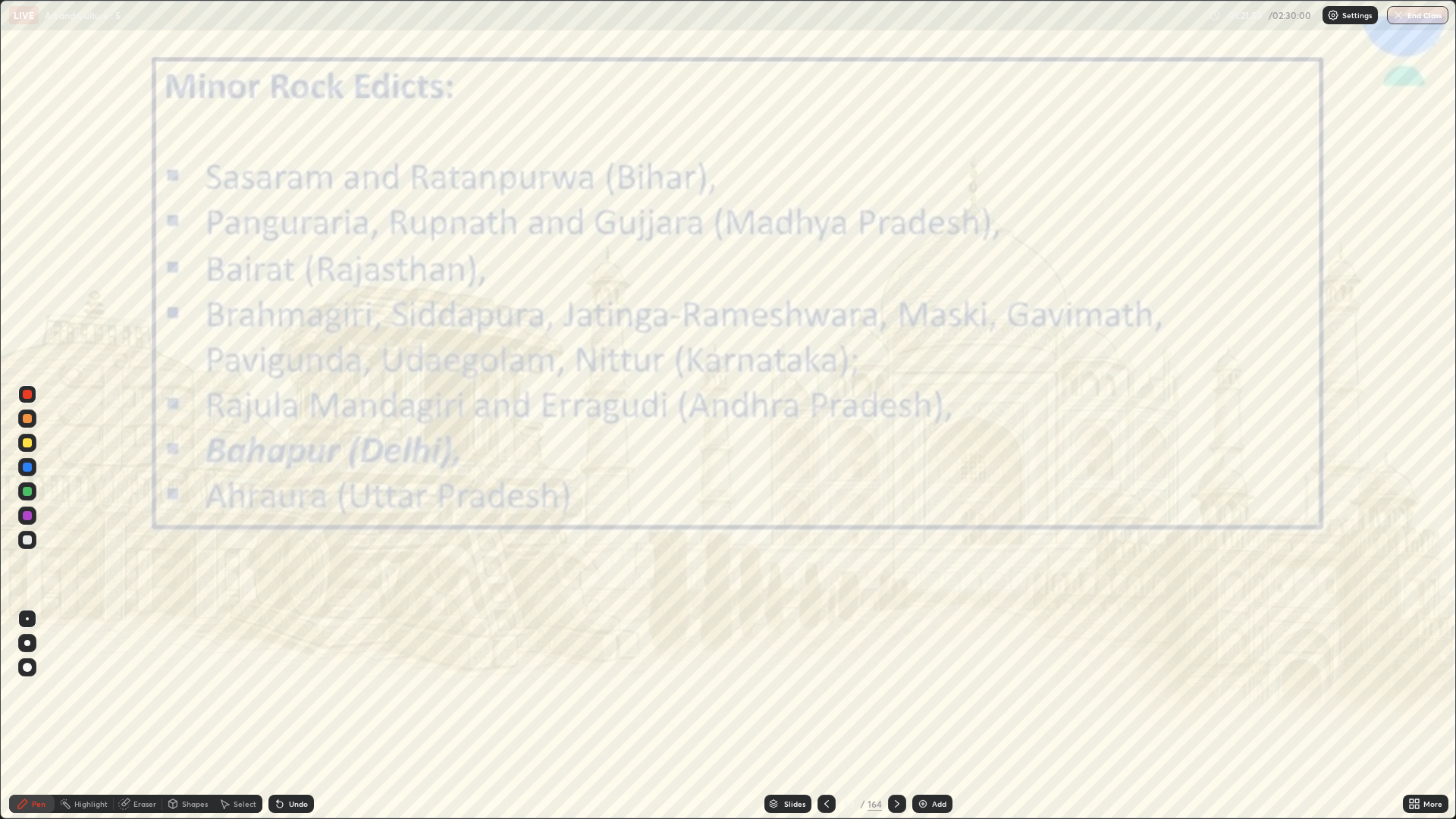
click at [903, 690] on div at bounding box center [896, 803] width 18 height 18
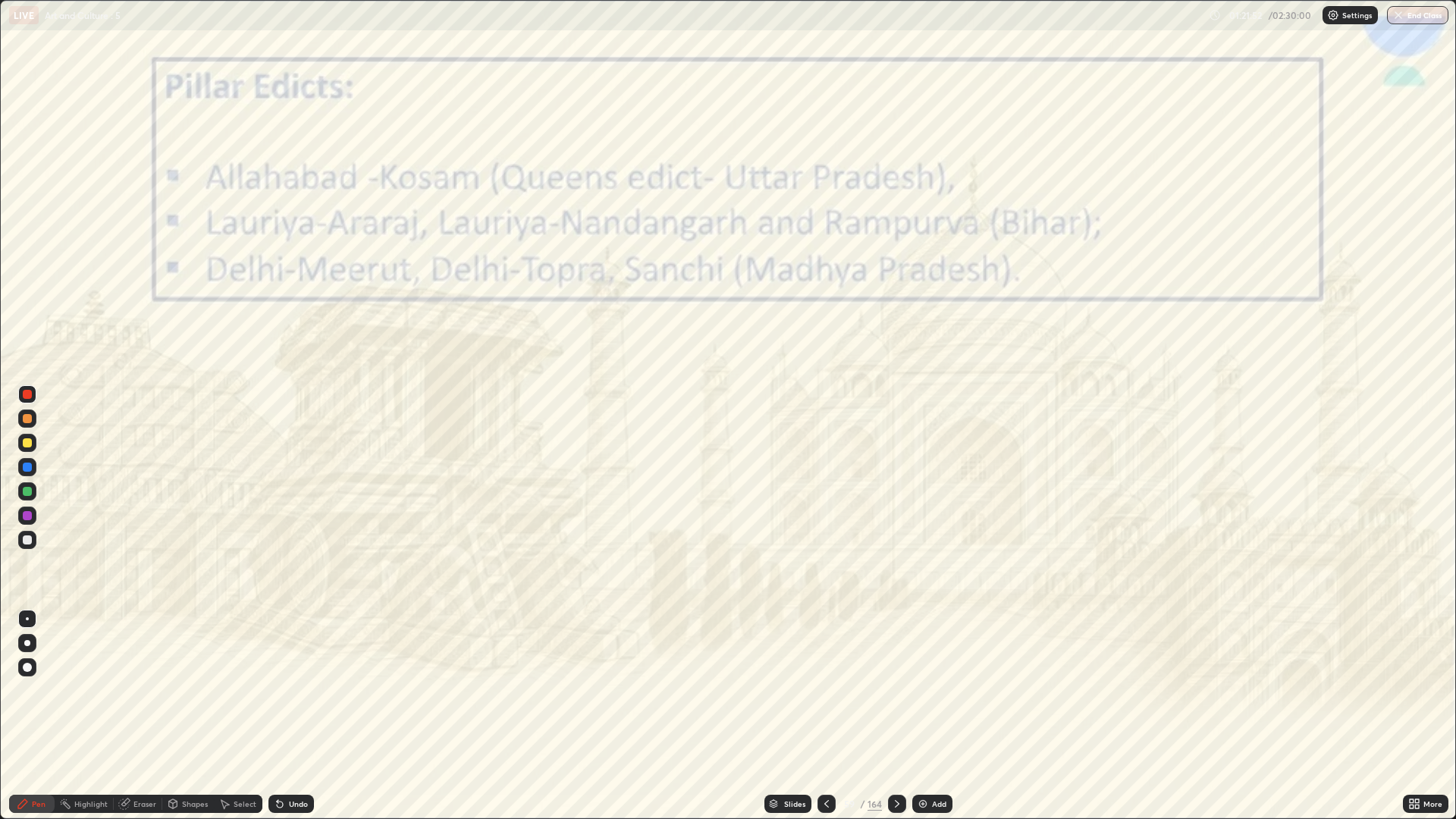
click at [827, 690] on icon at bounding box center [827, 804] width 12 height 12
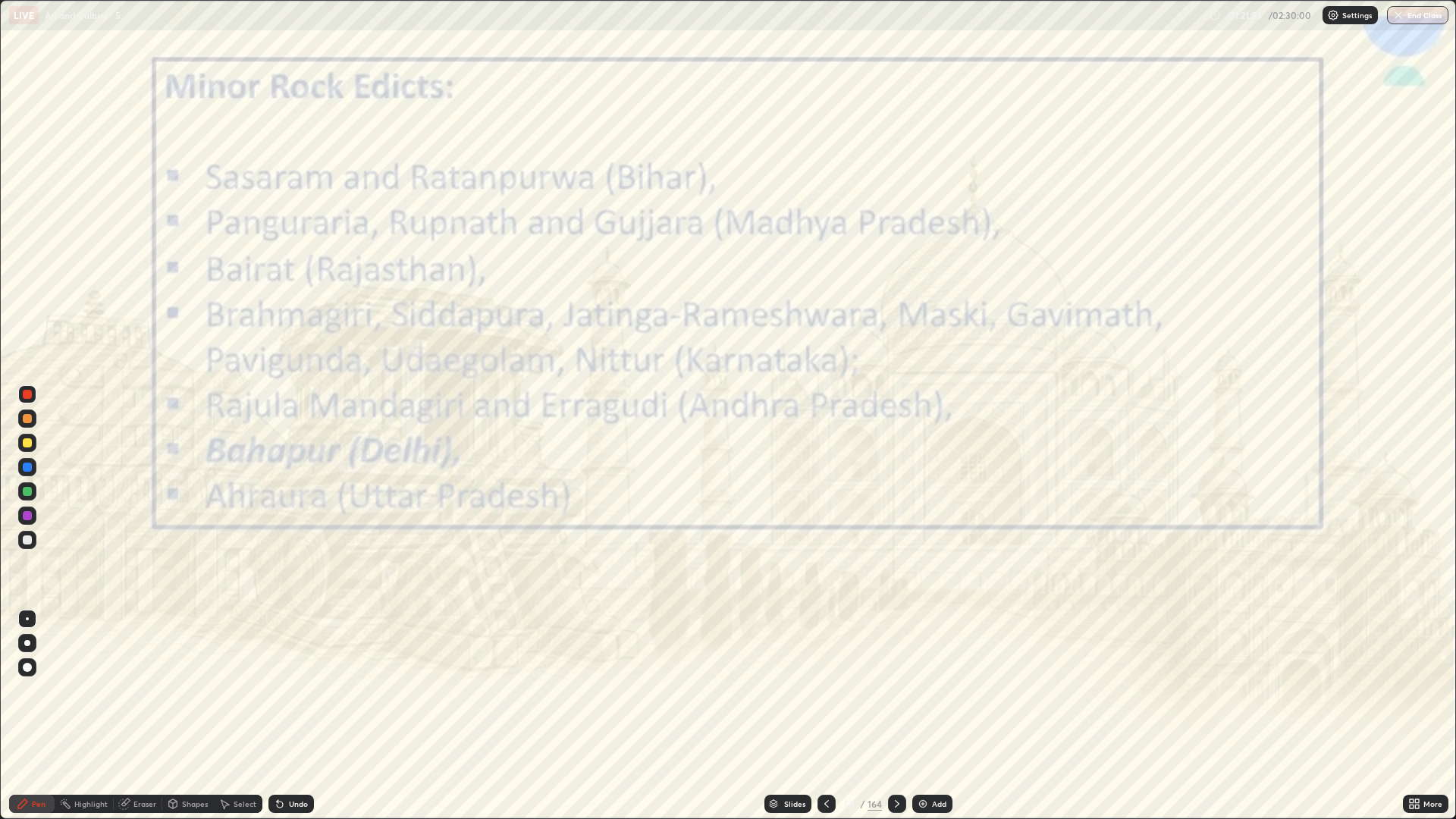
click at [832, 690] on div at bounding box center [826, 803] width 18 height 30
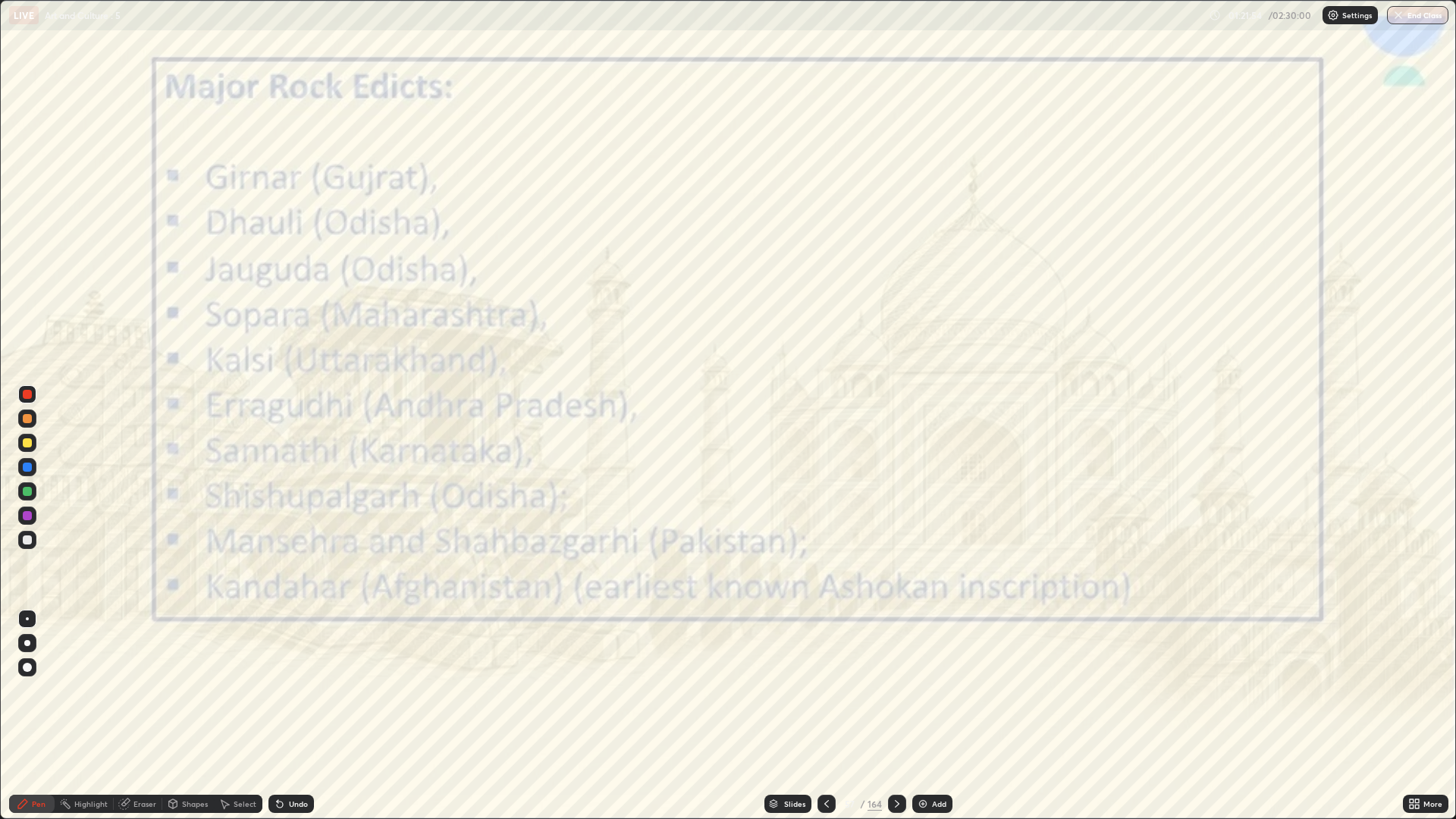
click at [902, 690] on icon at bounding box center [897, 804] width 12 height 12
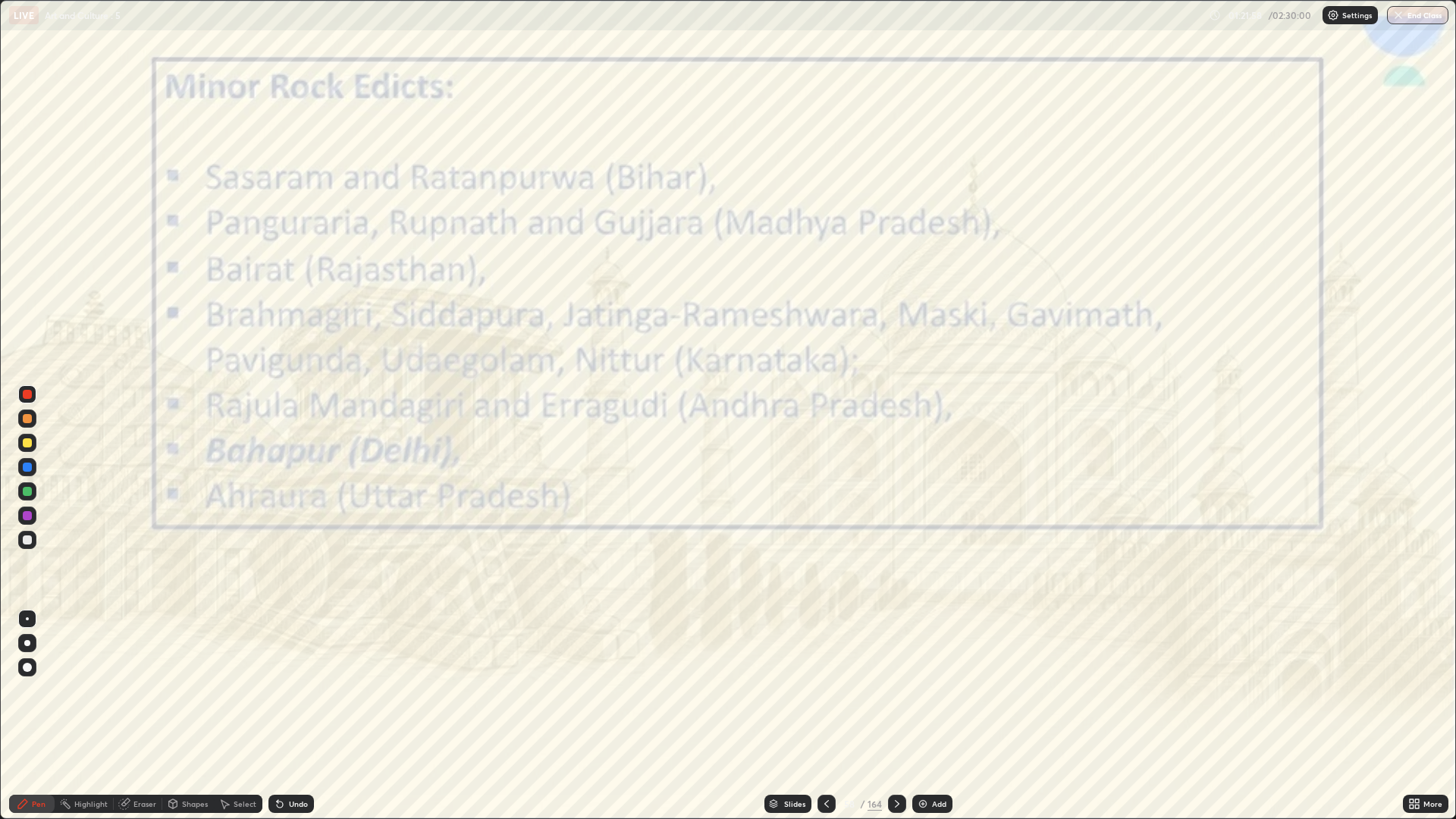
click at [902, 690] on icon at bounding box center [897, 804] width 12 height 12
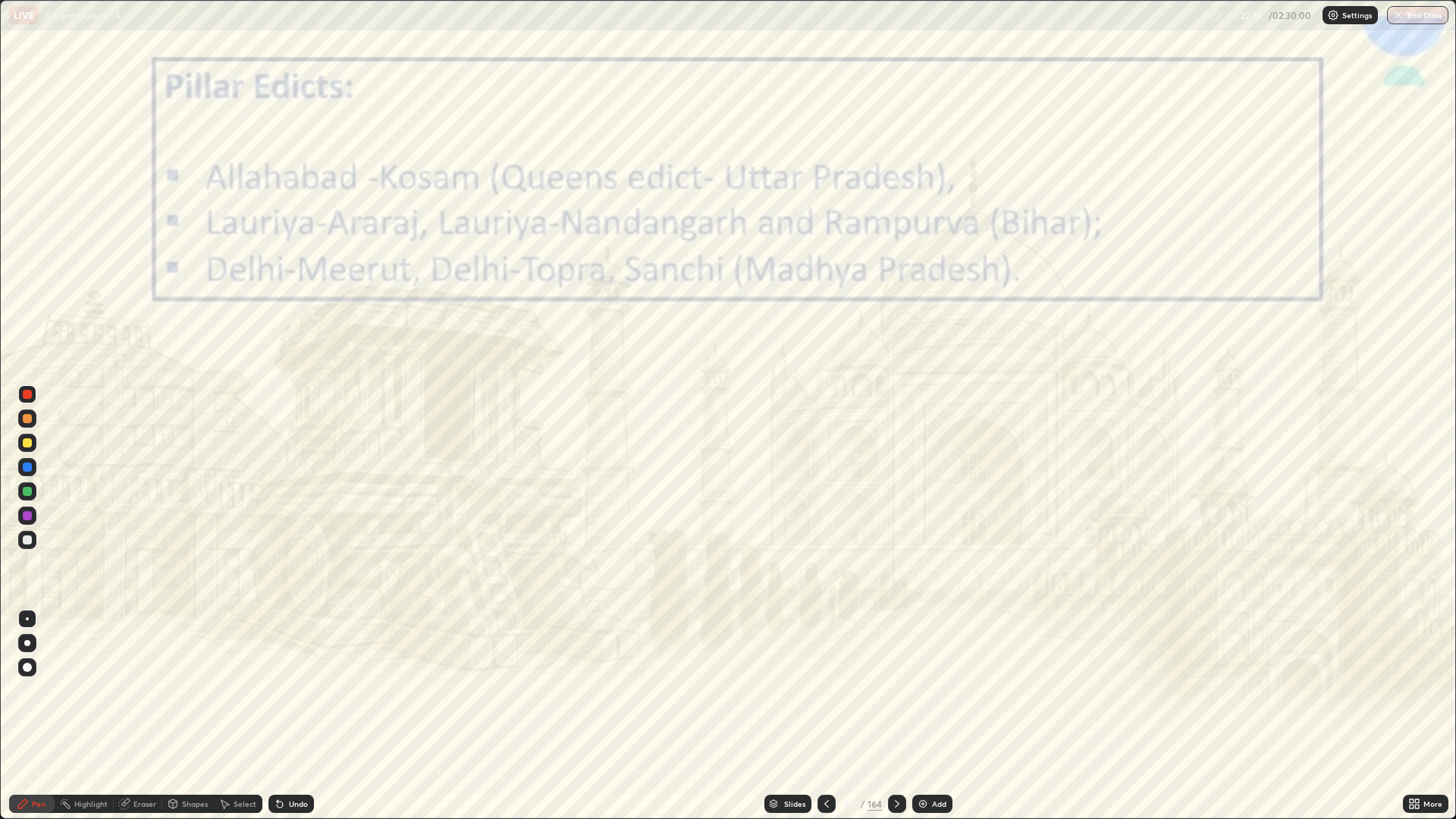
click at [825, 690] on icon at bounding box center [827, 804] width 12 height 12
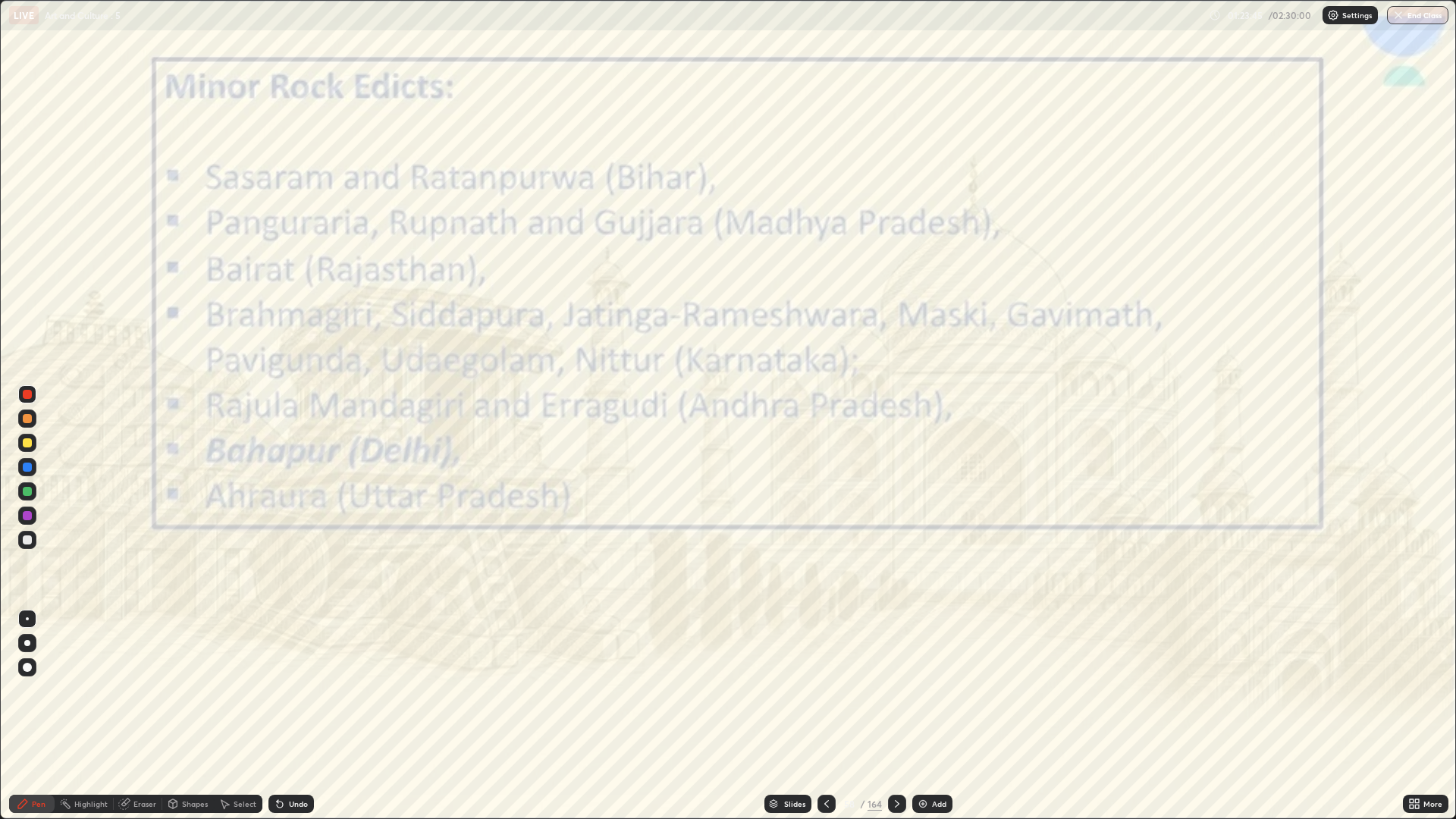
click at [893, 690] on icon at bounding box center [897, 804] width 12 height 12
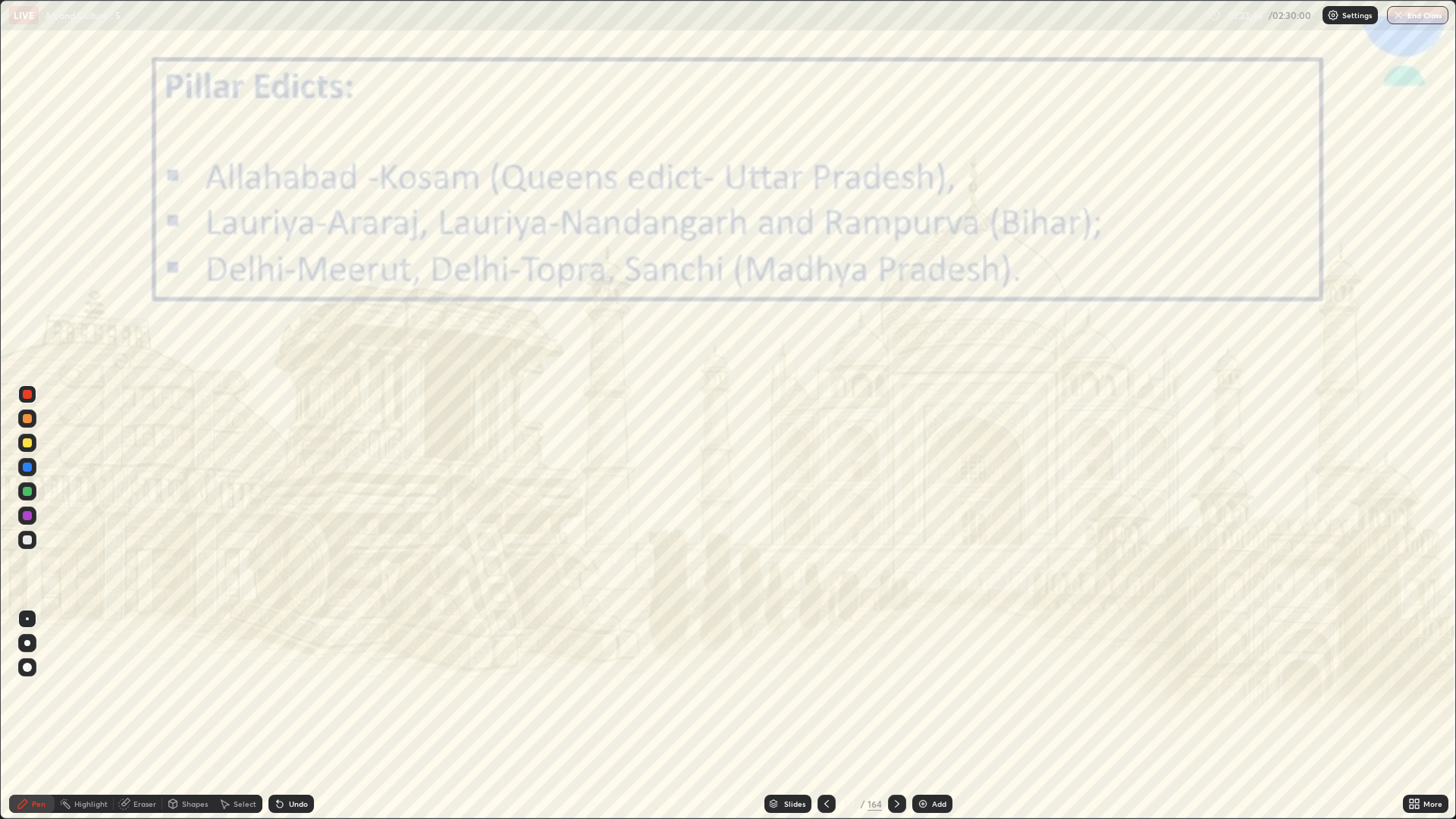
click at [895, 690] on icon at bounding box center [897, 804] width 12 height 12
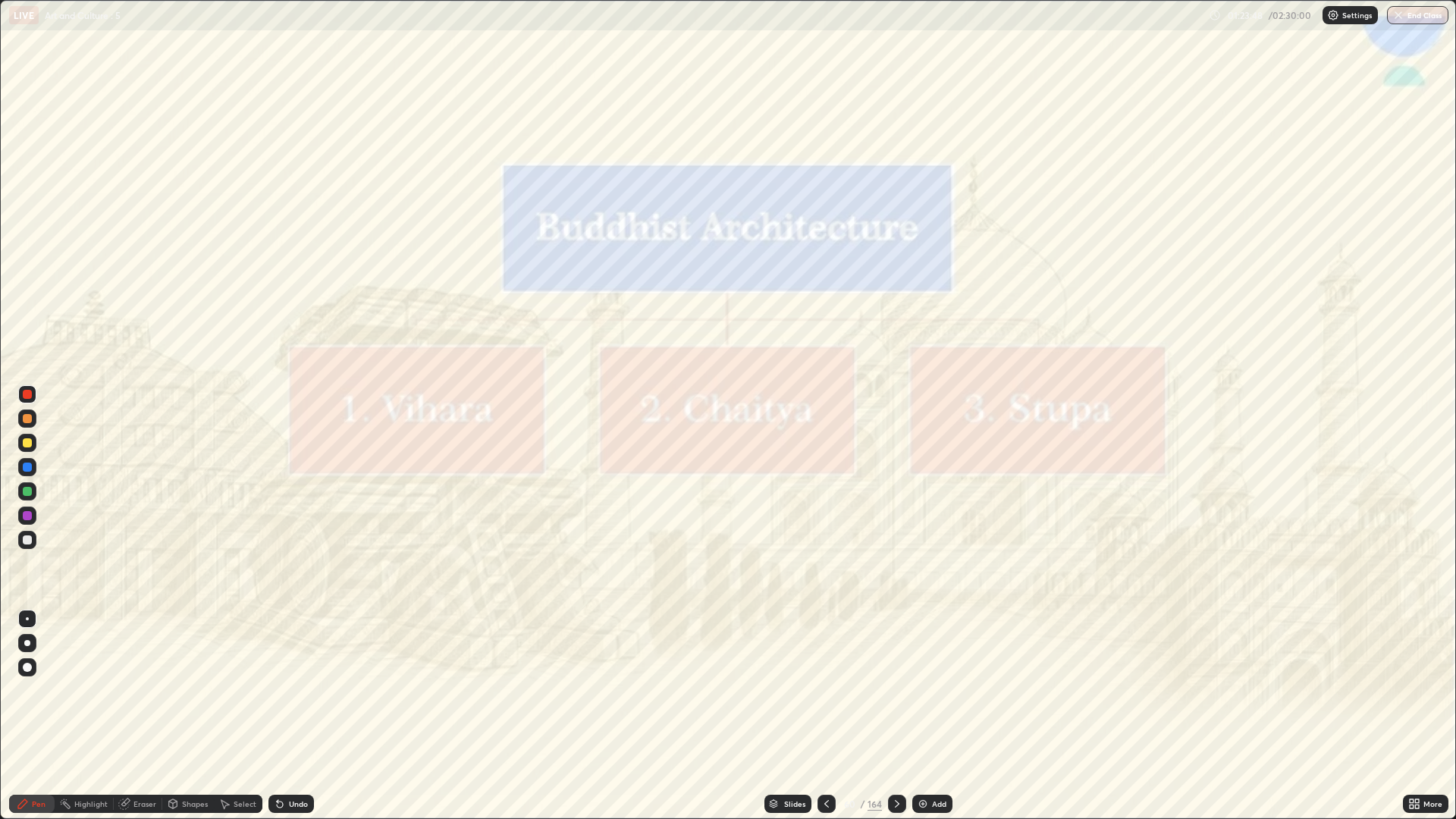
click at [895, 690] on icon at bounding box center [897, 804] width 12 height 12
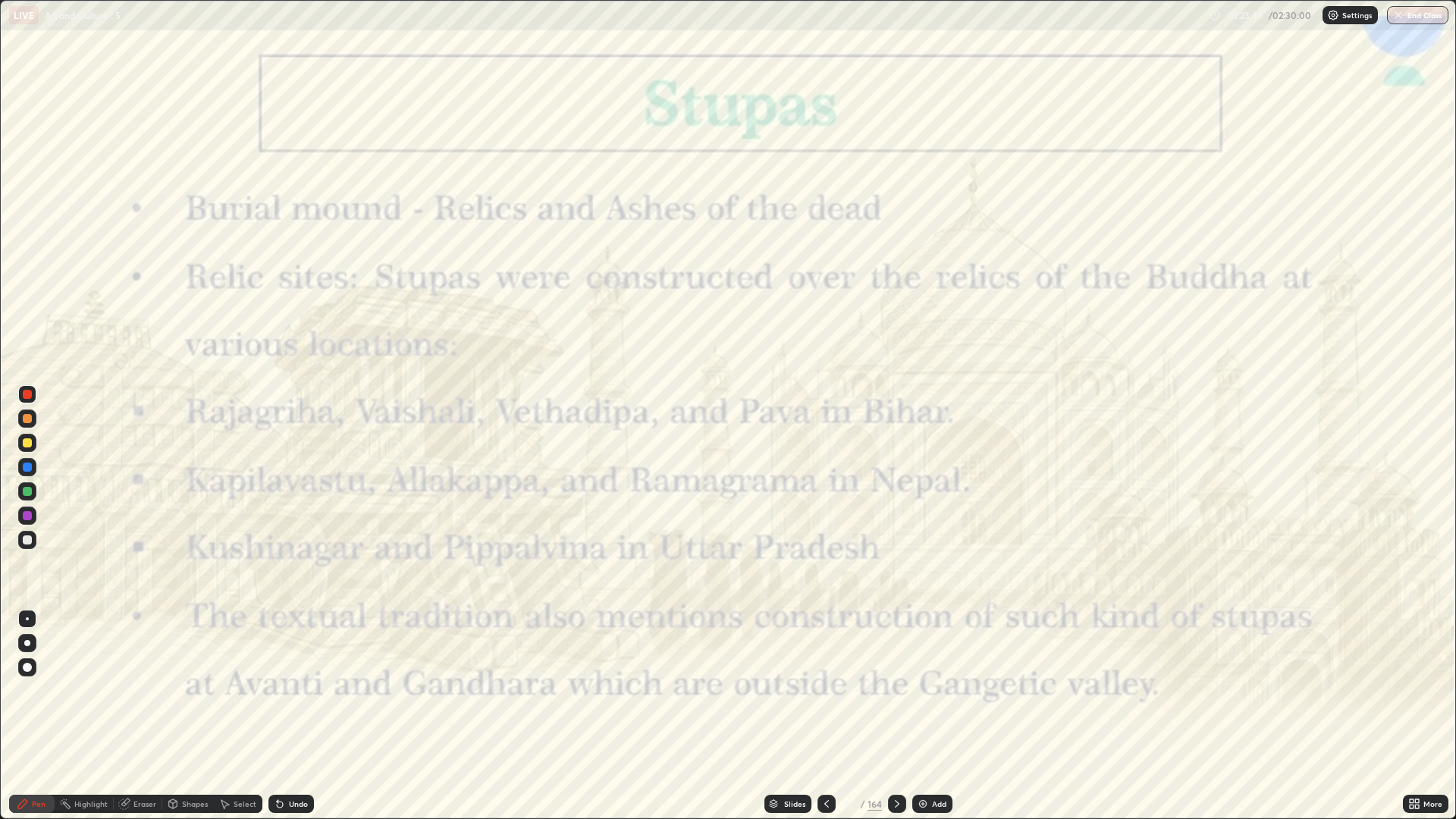
click at [801, 690] on div "Slides" at bounding box center [794, 804] width 21 height 8
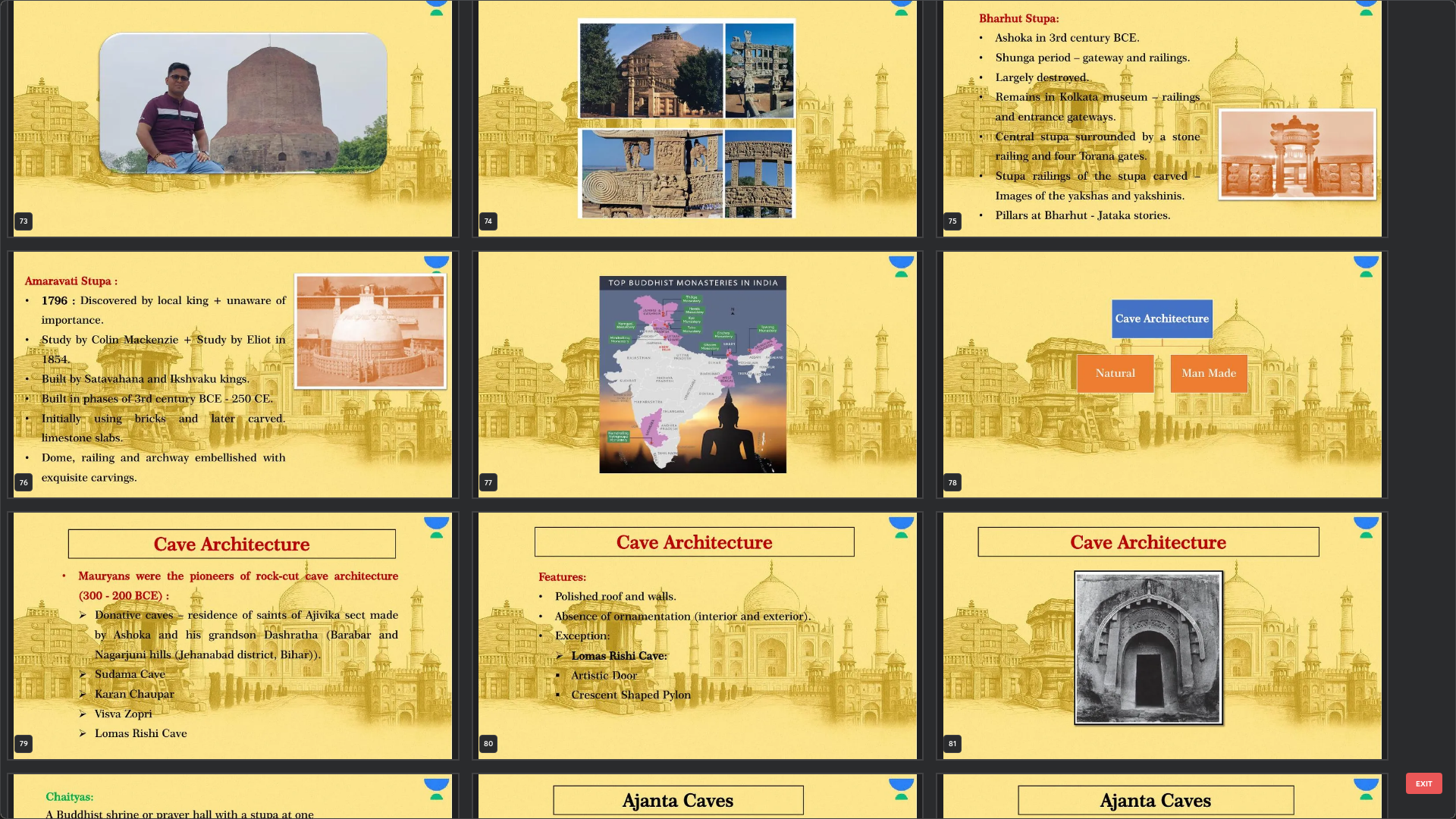
scroll to position [6290, 0]
click at [1059, 354] on img "grid" at bounding box center [1162, 374] width 450 height 247
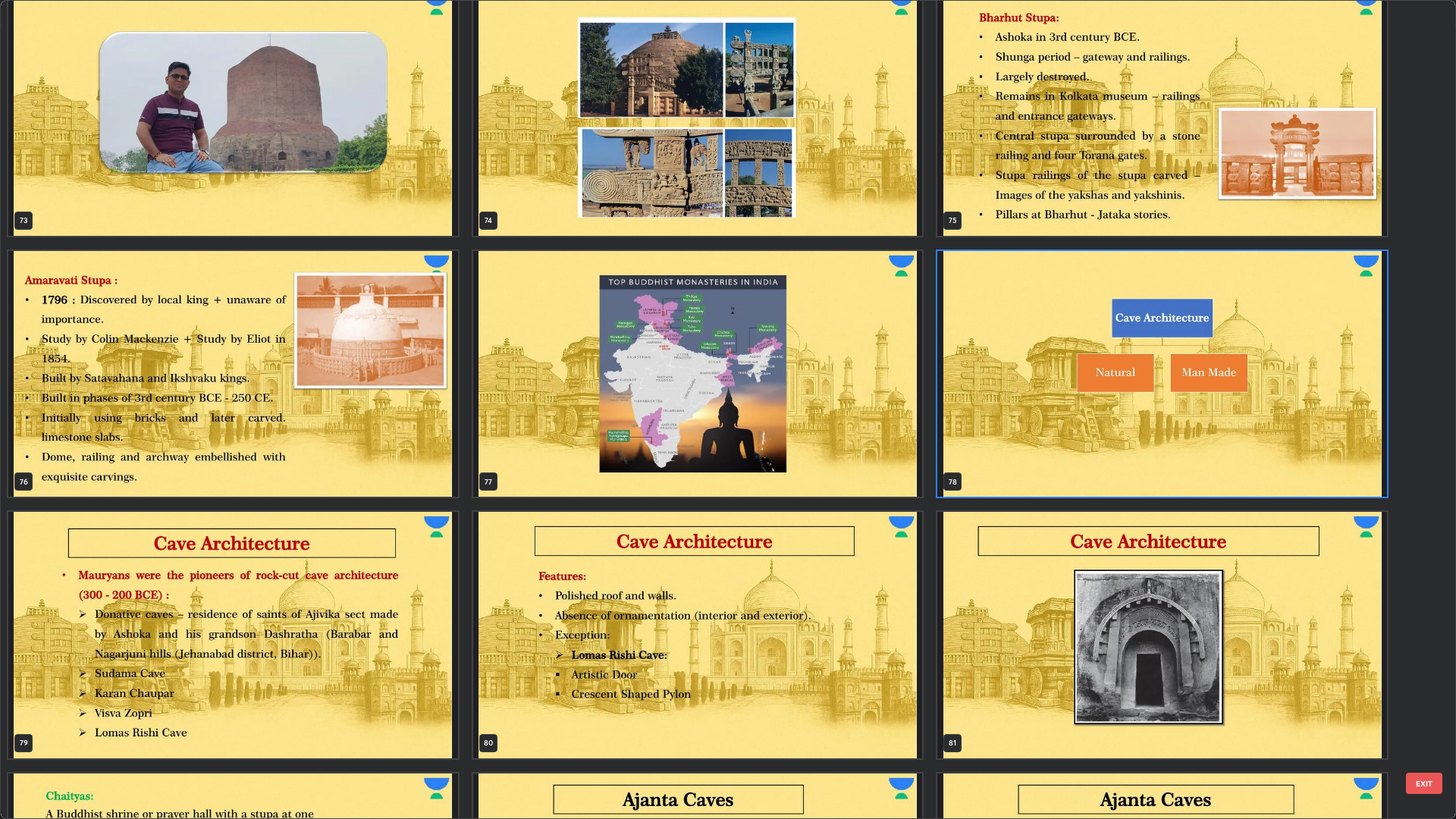
click at [1056, 361] on img "grid" at bounding box center [1162, 374] width 450 height 247
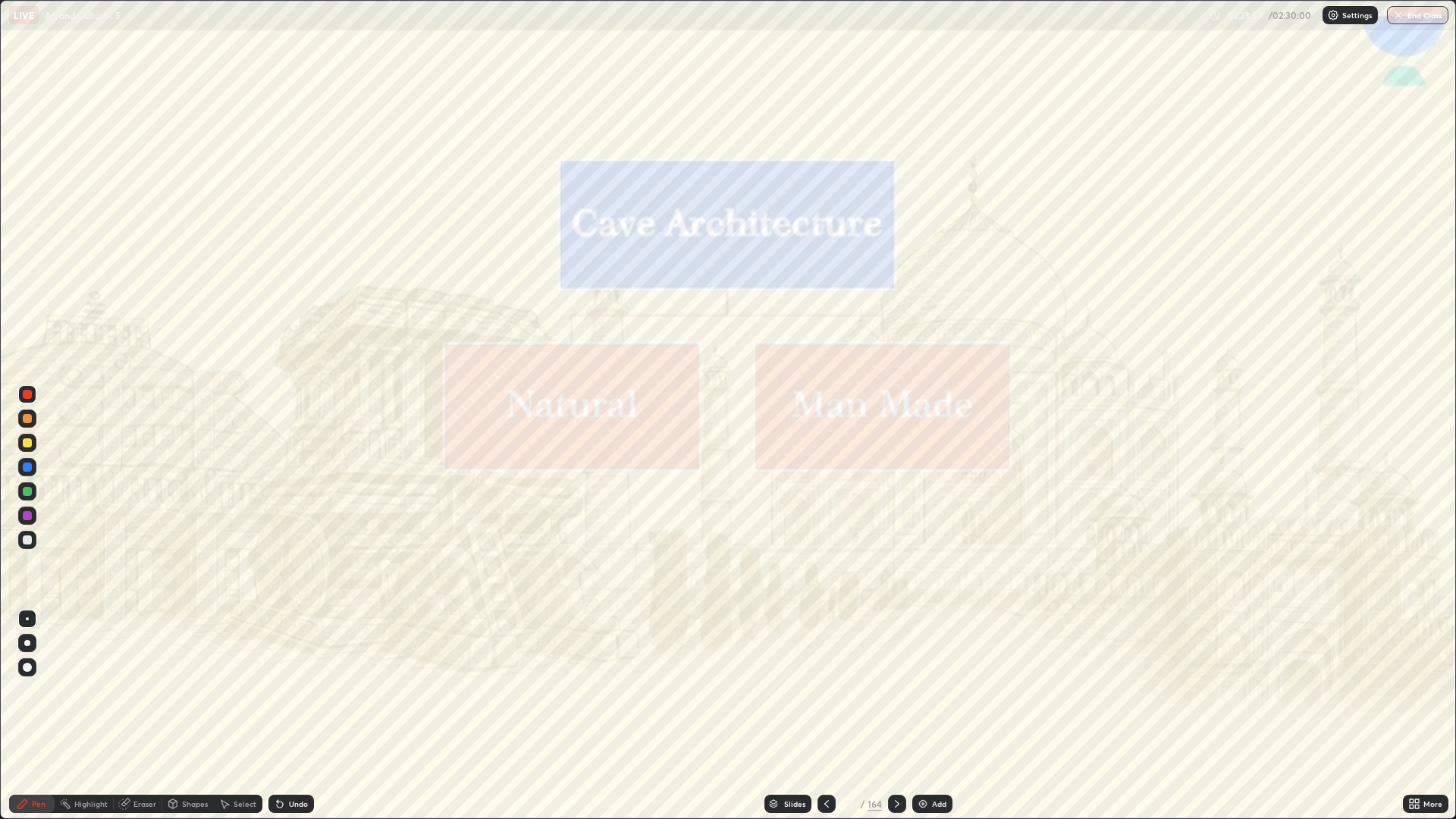
click at [923, 690] on div "Add" at bounding box center [931, 803] width 40 height 18
click at [923, 690] on img at bounding box center [923, 804] width 12 height 12
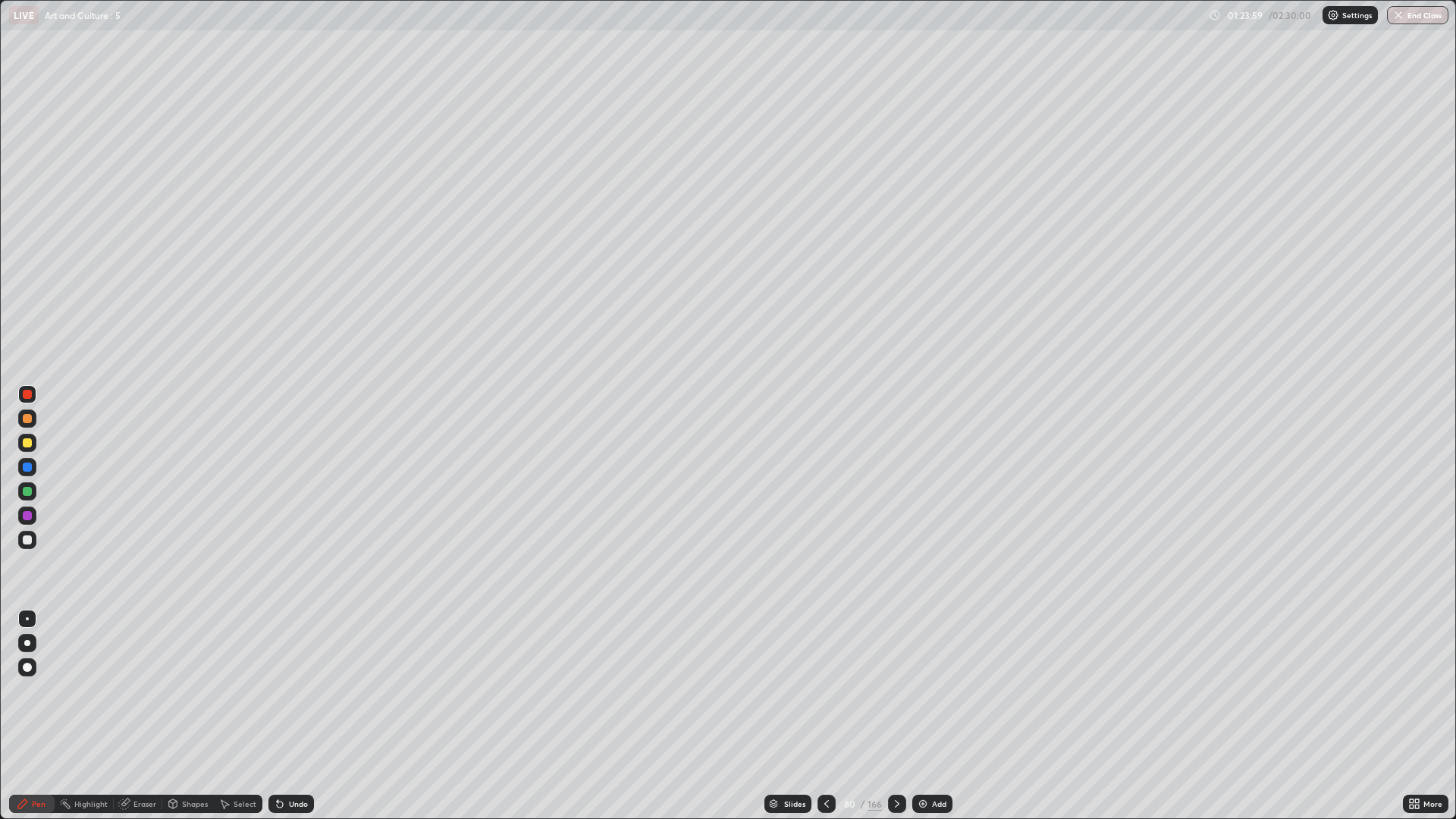
click at [927, 690] on div "Add" at bounding box center [931, 803] width 40 height 18
click at [927, 690] on div "Add" at bounding box center [931, 803] width 40 height 18
click at [927, 690] on img at bounding box center [923, 804] width 12 height 12
click at [925, 690] on img at bounding box center [923, 804] width 12 height 12
click at [826, 690] on icon at bounding box center [827, 804] width 12 height 12
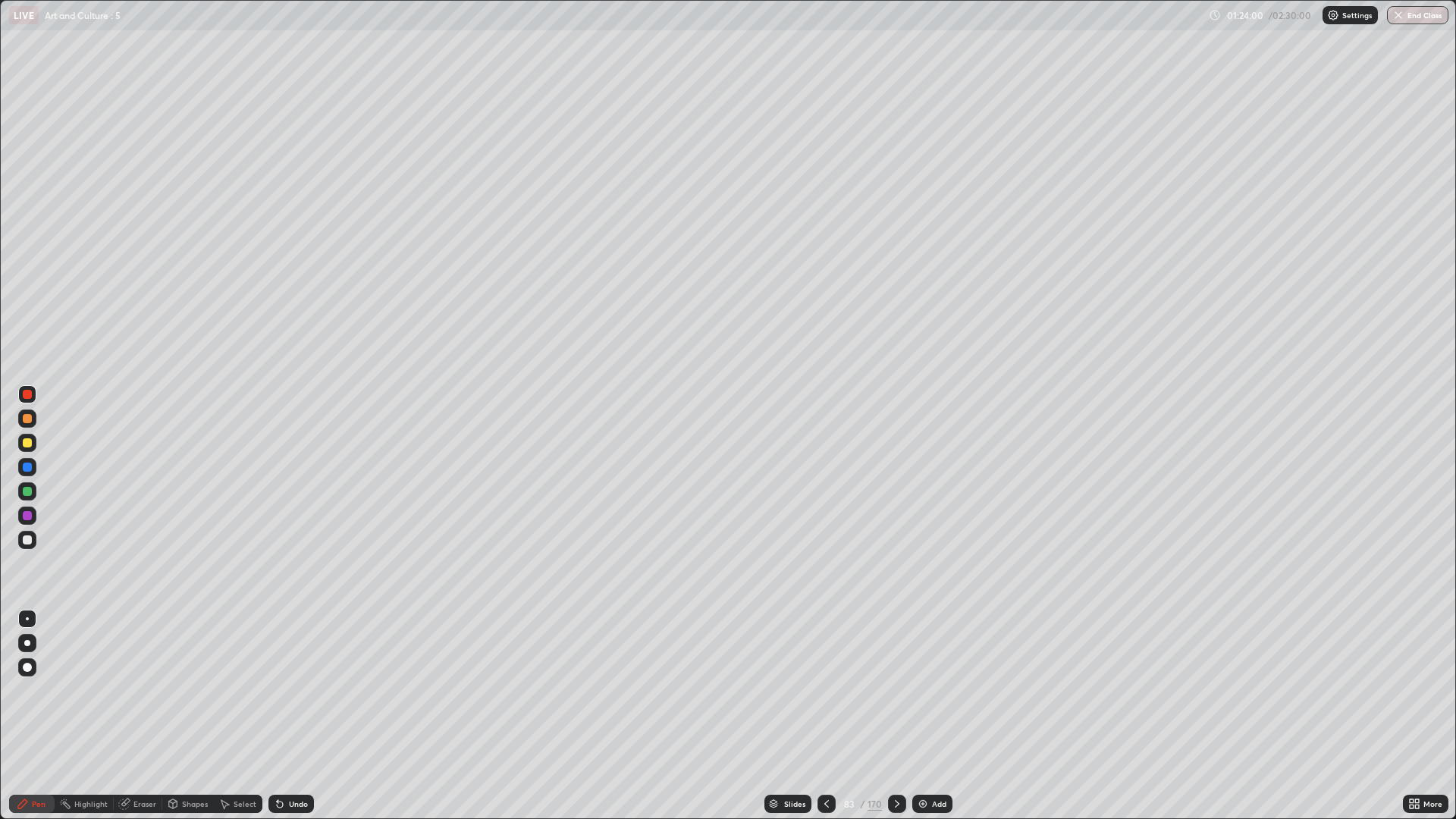
click at [824, 690] on icon at bounding box center [827, 804] width 12 height 12
click at [825, 690] on icon at bounding box center [827, 804] width 12 height 12
click at [826, 690] on div at bounding box center [826, 803] width 18 height 18
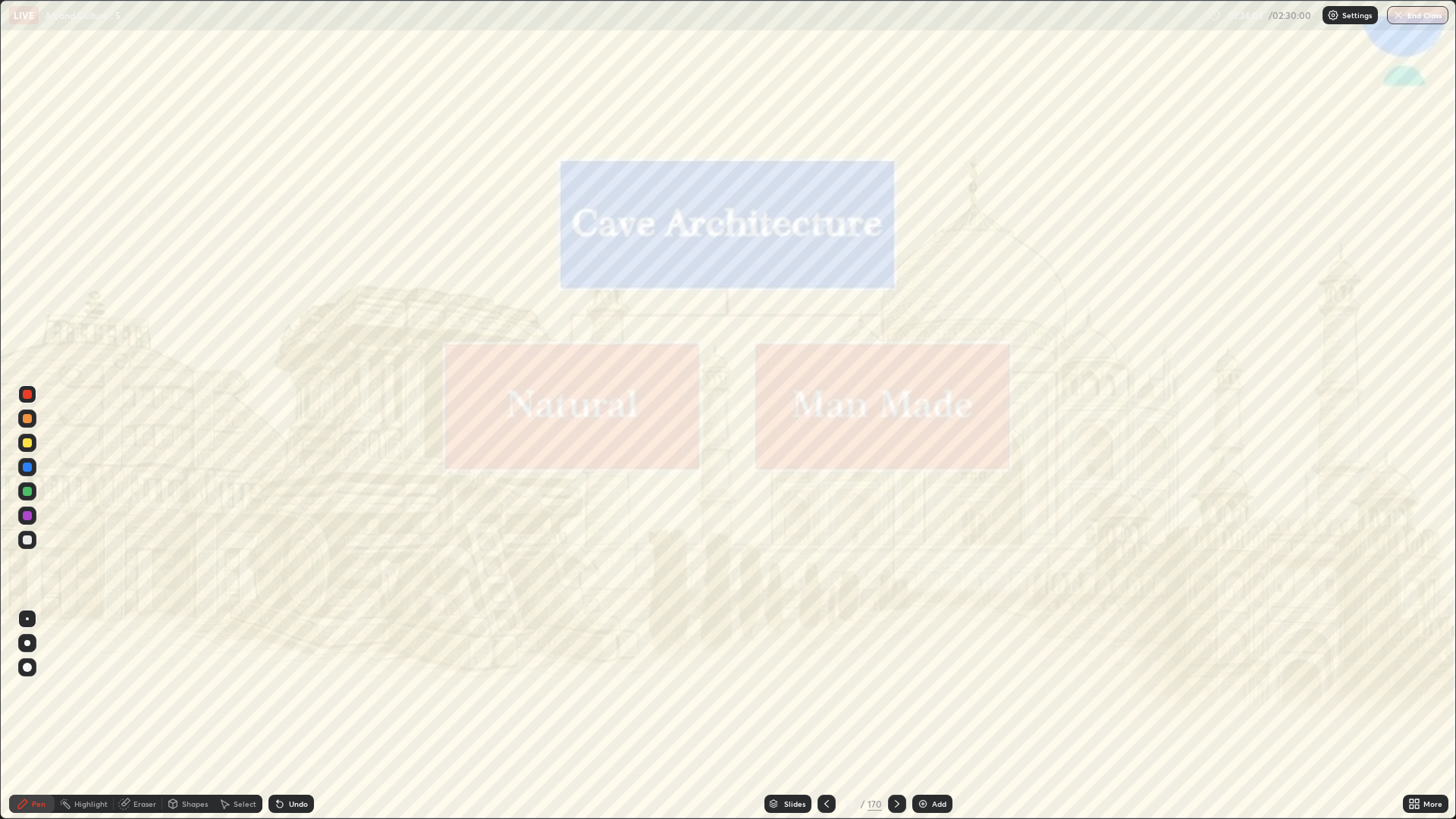
click at [897, 690] on div at bounding box center [896, 803] width 18 height 18
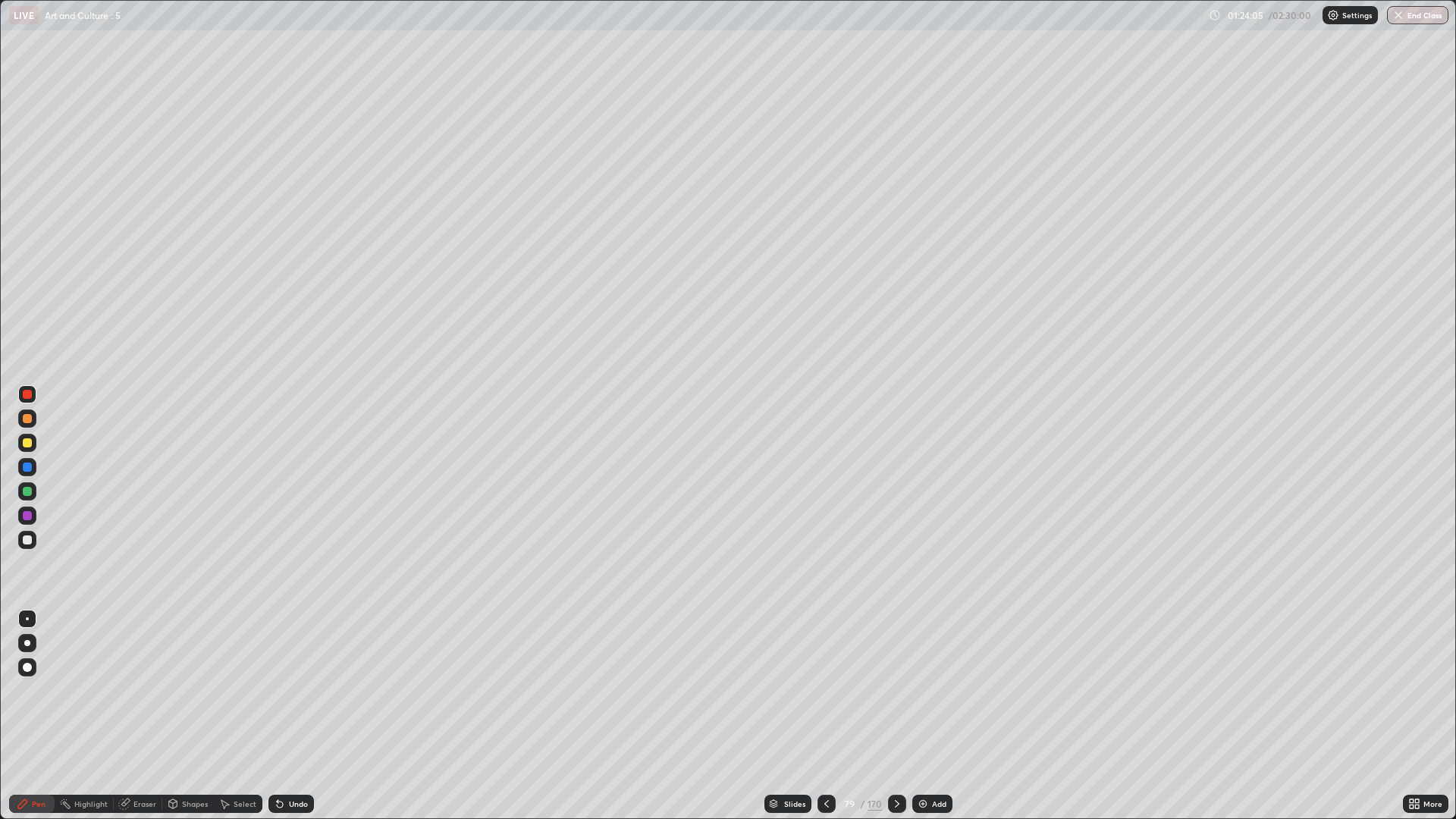
click at [33, 440] on div at bounding box center [27, 442] width 18 height 18
click at [34, 537] on div at bounding box center [27, 539] width 18 height 18
click at [34, 442] on div at bounding box center [27, 442] width 18 height 18
click at [900, 690] on div at bounding box center [896, 803] width 18 height 18
click at [146, 690] on div "Eraser" at bounding box center [144, 804] width 23 height 8
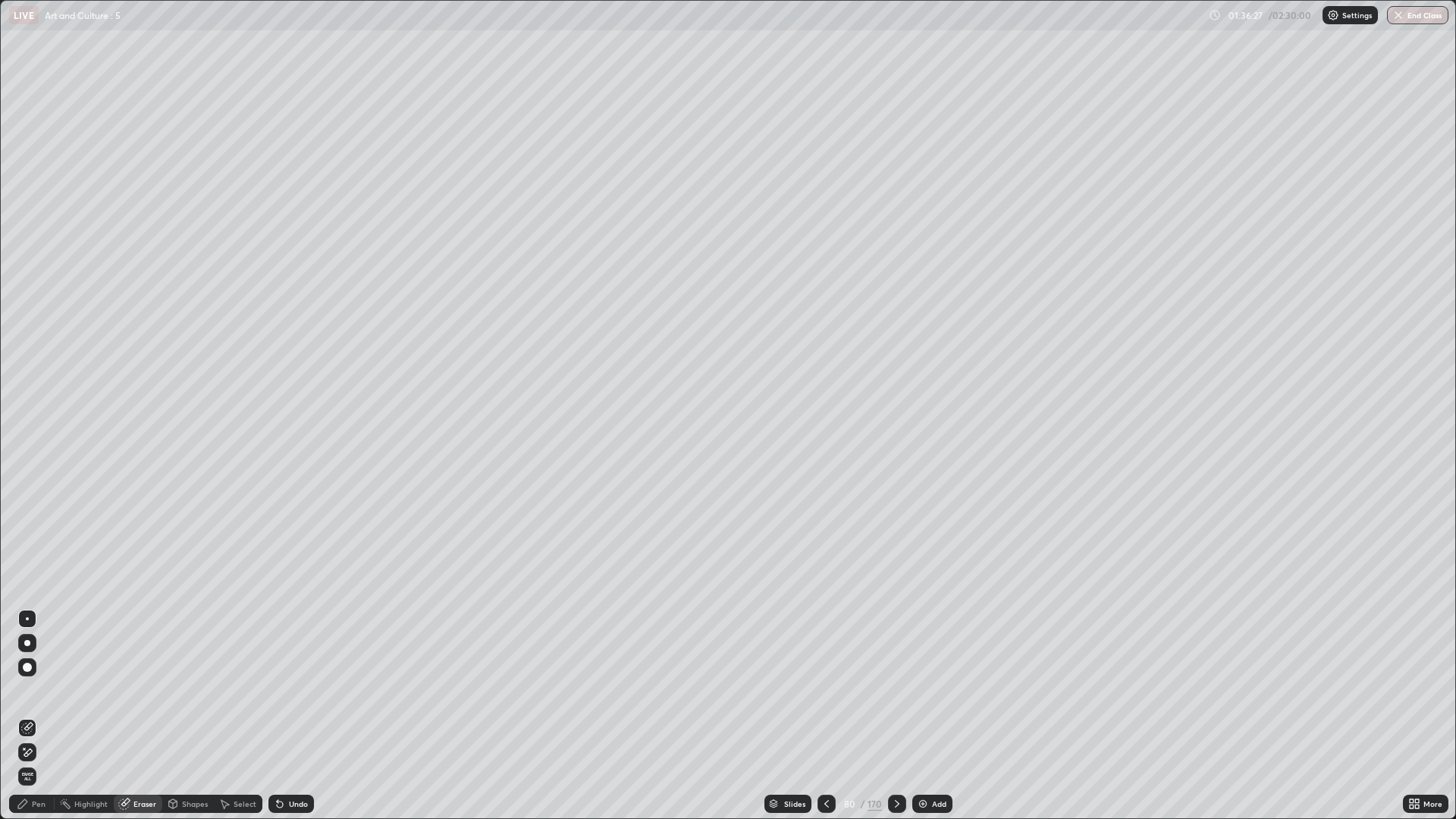
click at [27, 690] on span "Erase all" at bounding box center [27, 777] width 16 height 9
click at [826, 690] on icon at bounding box center [827, 804] width 12 height 12
click at [897, 690] on icon at bounding box center [897, 804] width 5 height 8
click at [306, 690] on div "Undo" at bounding box center [291, 803] width 45 height 18
click at [301, 690] on div "Undo" at bounding box center [291, 803] width 45 height 18
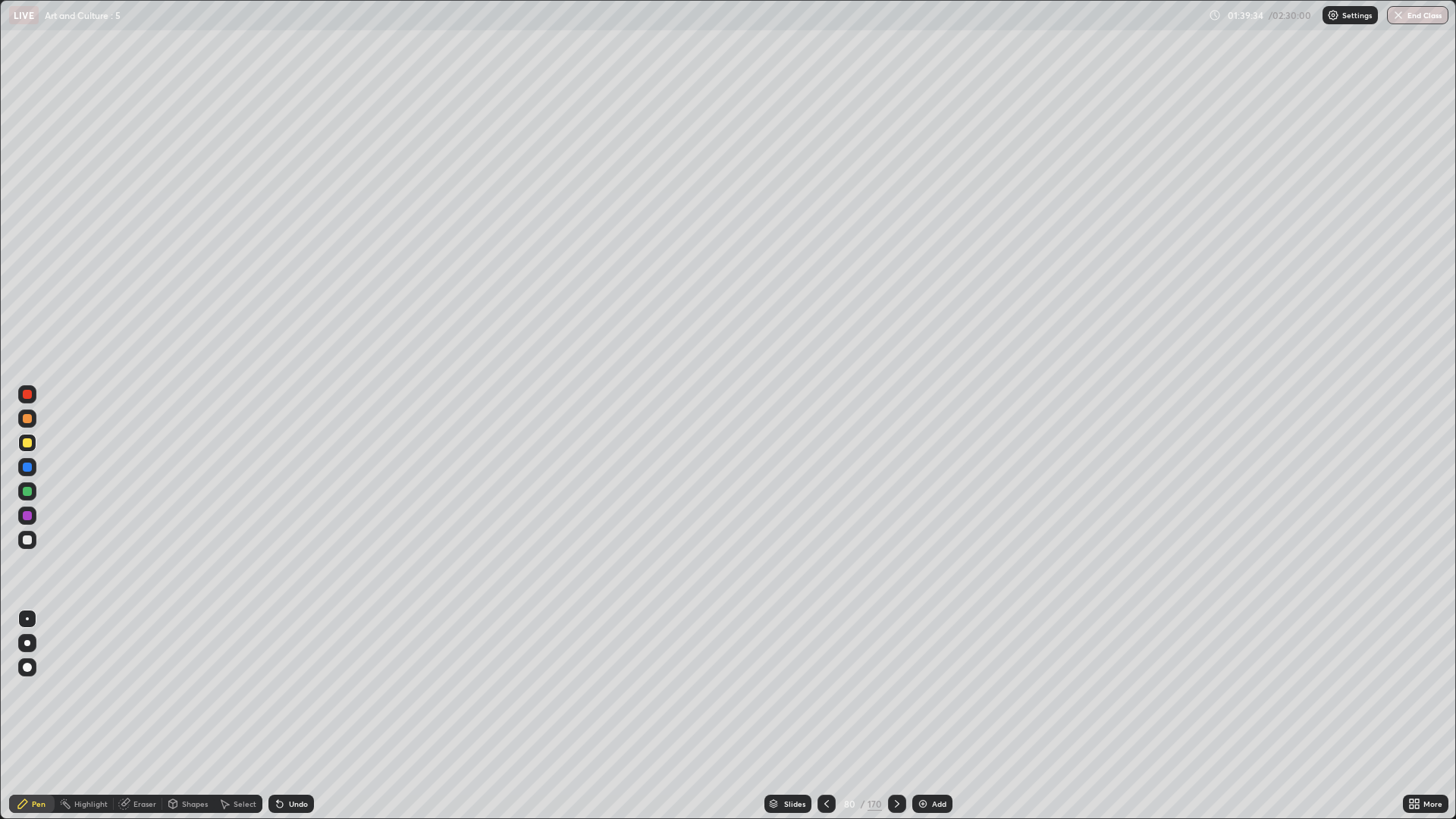
click at [888, 690] on div at bounding box center [896, 803] width 18 height 18
click at [28, 539] on div at bounding box center [27, 540] width 9 height 9
click at [28, 443] on div at bounding box center [27, 443] width 9 height 9
click at [286, 690] on div "Undo" at bounding box center [291, 803] width 45 height 18
click at [287, 690] on div "Undo" at bounding box center [291, 803] width 45 height 18
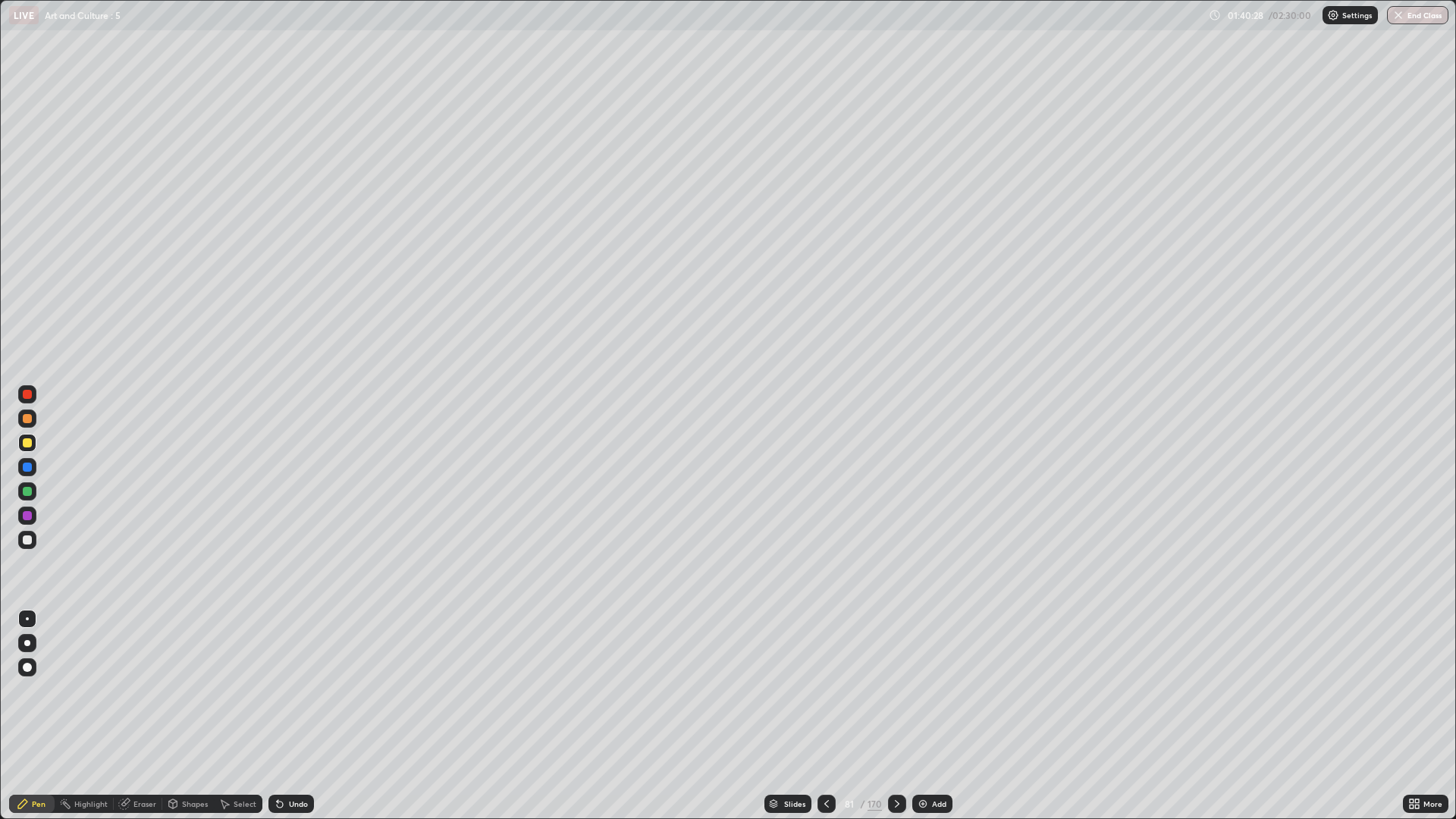
click at [289, 690] on div "Undo" at bounding box center [288, 803] width 52 height 30
click at [287, 690] on div "Undo" at bounding box center [291, 803] width 45 height 18
click at [289, 690] on div "Undo" at bounding box center [298, 804] width 19 height 8
click at [294, 690] on div "Undo" at bounding box center [298, 804] width 19 height 8
click at [27, 539] on div at bounding box center [27, 540] width 9 height 9
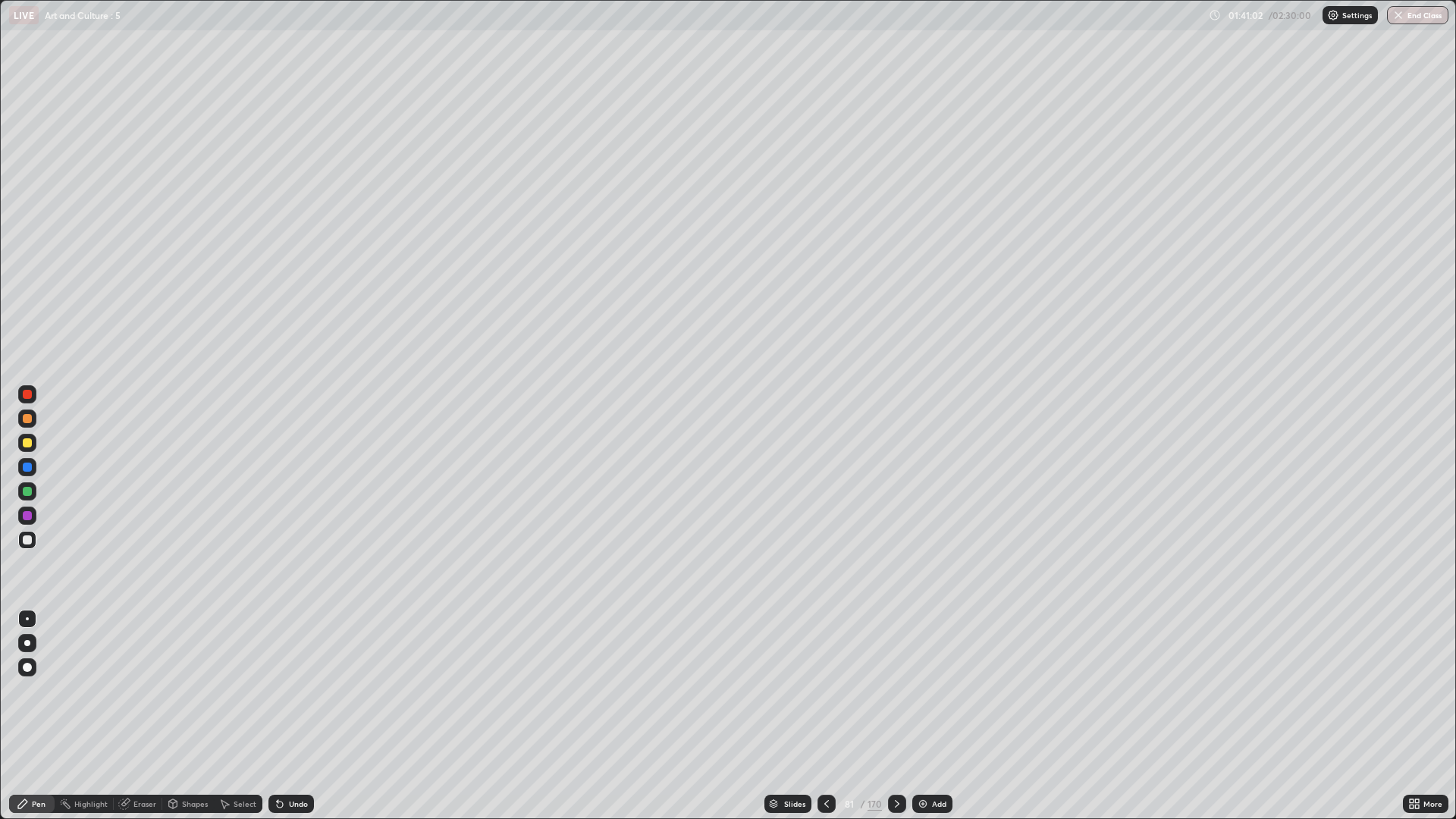
click at [33, 444] on div at bounding box center [27, 442] width 18 height 18
click at [28, 418] on div at bounding box center [27, 418] width 9 height 9
click at [903, 690] on div at bounding box center [896, 803] width 18 height 18
click at [28, 539] on div at bounding box center [27, 540] width 9 height 9
click at [305, 690] on div "Undo" at bounding box center [288, 803] width 52 height 30
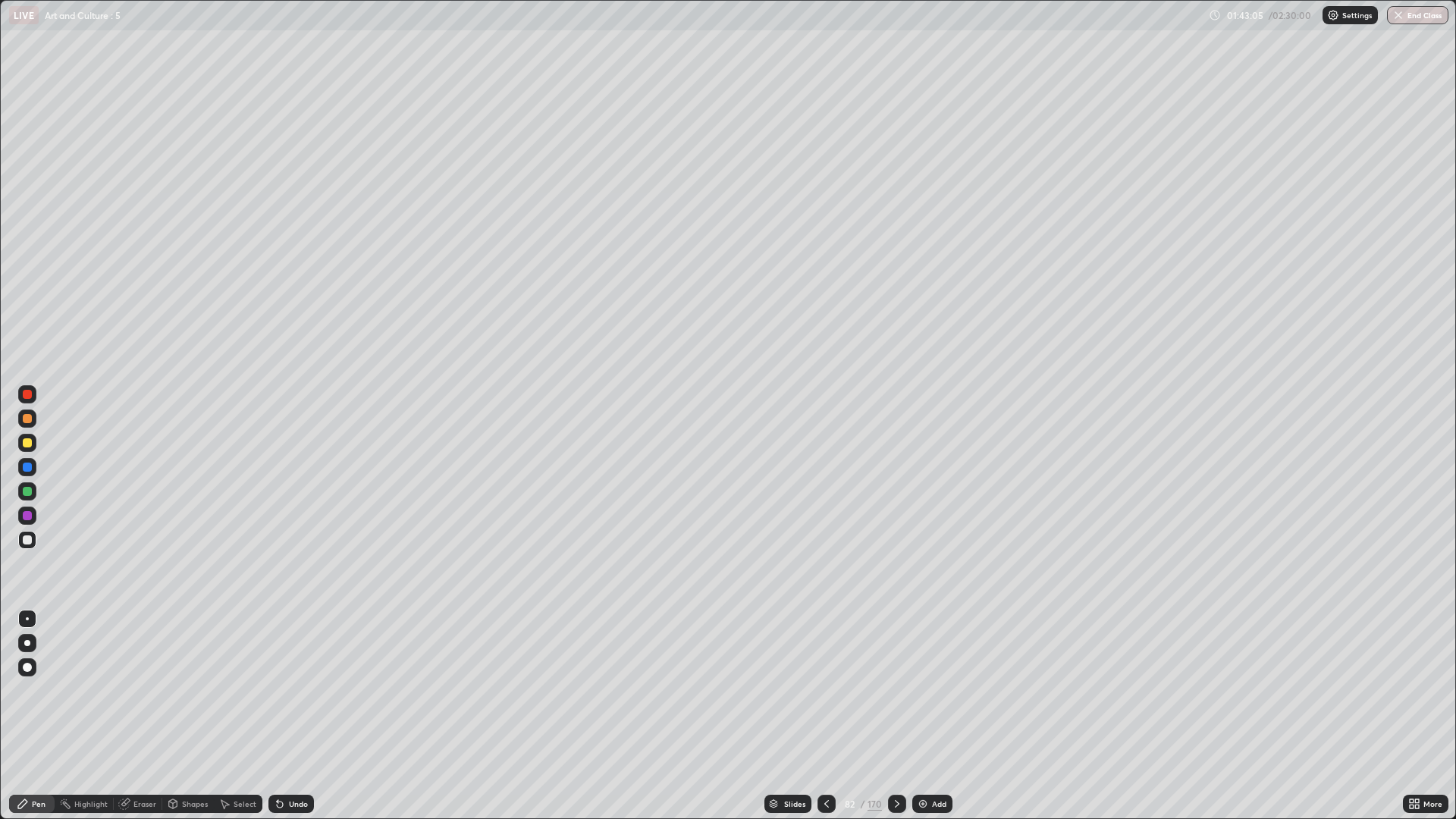
click at [308, 690] on div "Undo" at bounding box center [291, 803] width 45 height 18
click at [304, 690] on div "Undo" at bounding box center [298, 804] width 19 height 8
click at [36, 442] on div at bounding box center [27, 442] width 18 height 18
click at [302, 690] on div "Undo" at bounding box center [291, 803] width 45 height 18
click at [31, 543] on div at bounding box center [27, 539] width 18 height 18
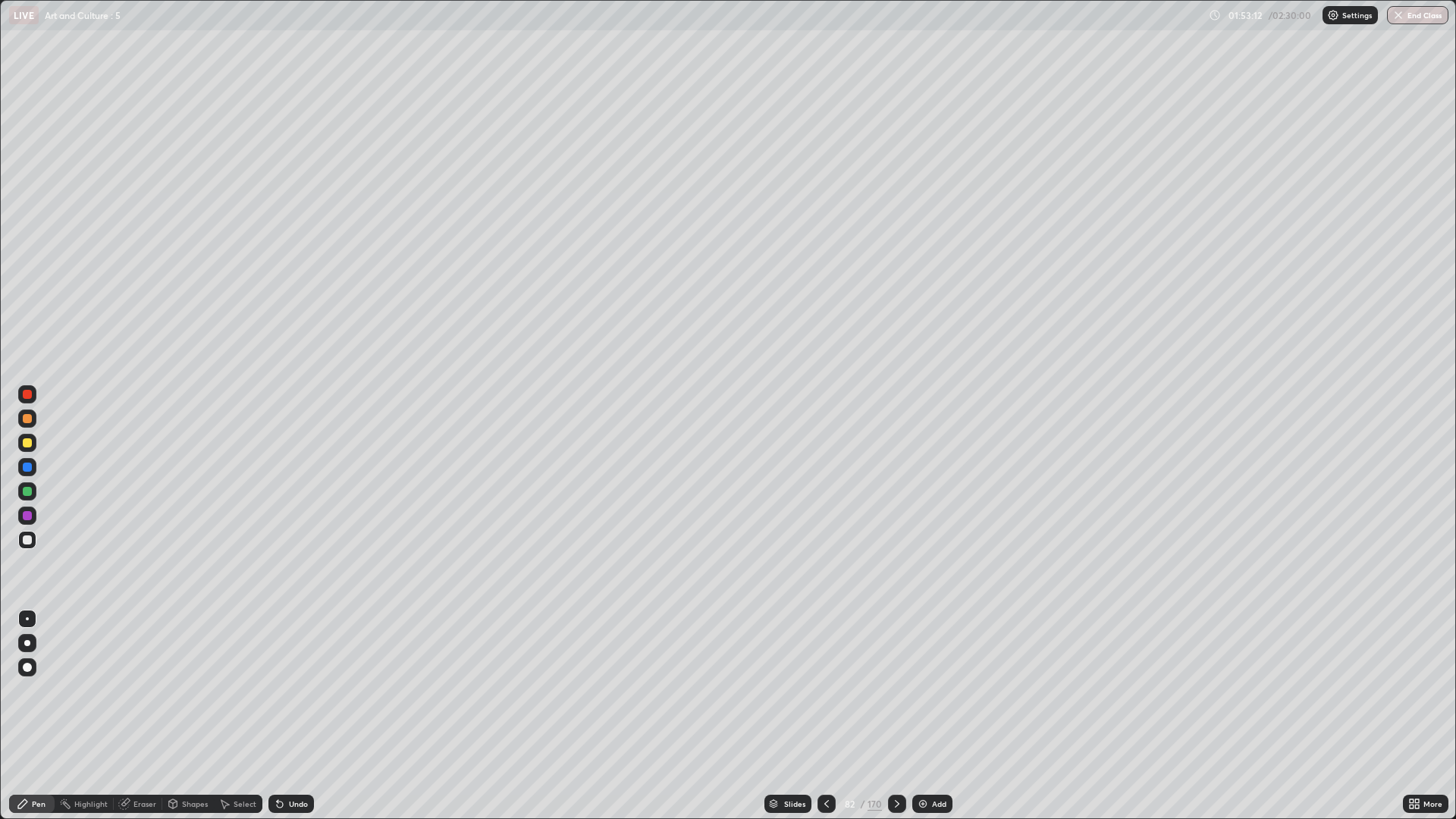
click at [878, 690] on div "170" at bounding box center [874, 803] width 14 height 13
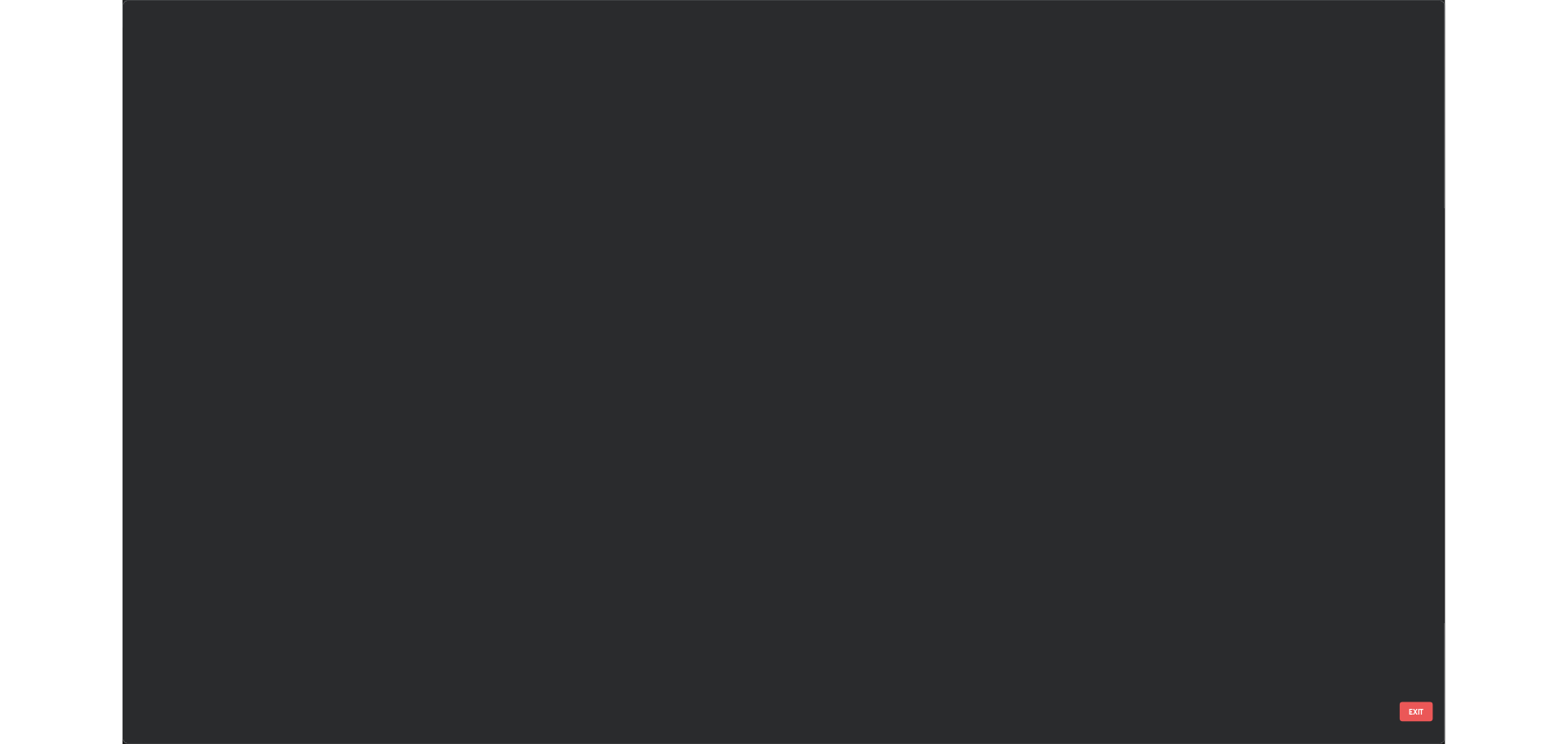
scroll to position [875, 1558]
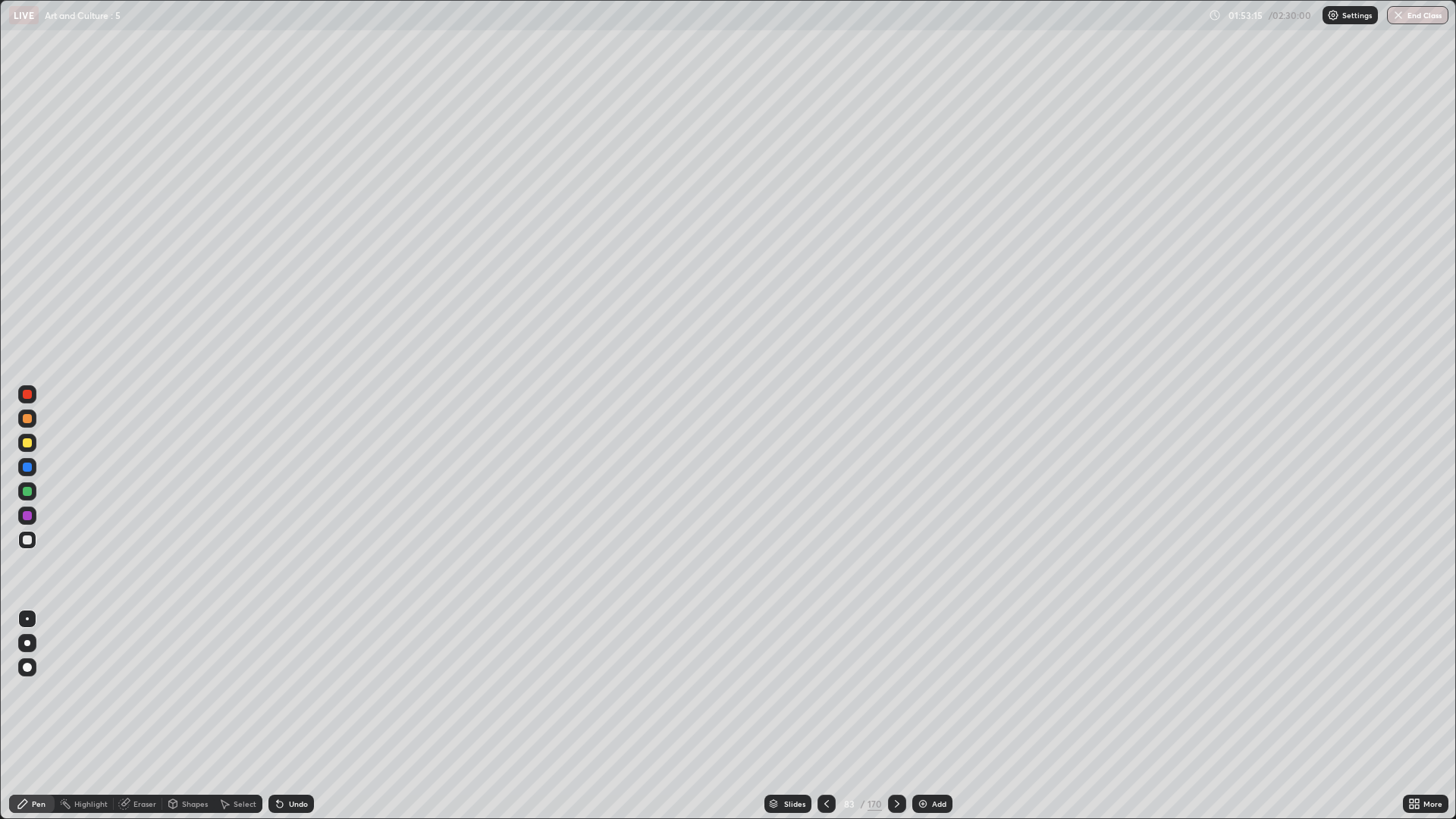
click at [34, 441] on div at bounding box center [27, 442] width 18 height 18
click at [34, 538] on div at bounding box center [27, 539] width 18 height 18
click at [34, 415] on div at bounding box center [27, 418] width 18 height 18
click at [294, 690] on div "Undo" at bounding box center [298, 804] width 19 height 8
click at [291, 690] on div "Undo" at bounding box center [291, 803] width 45 height 18
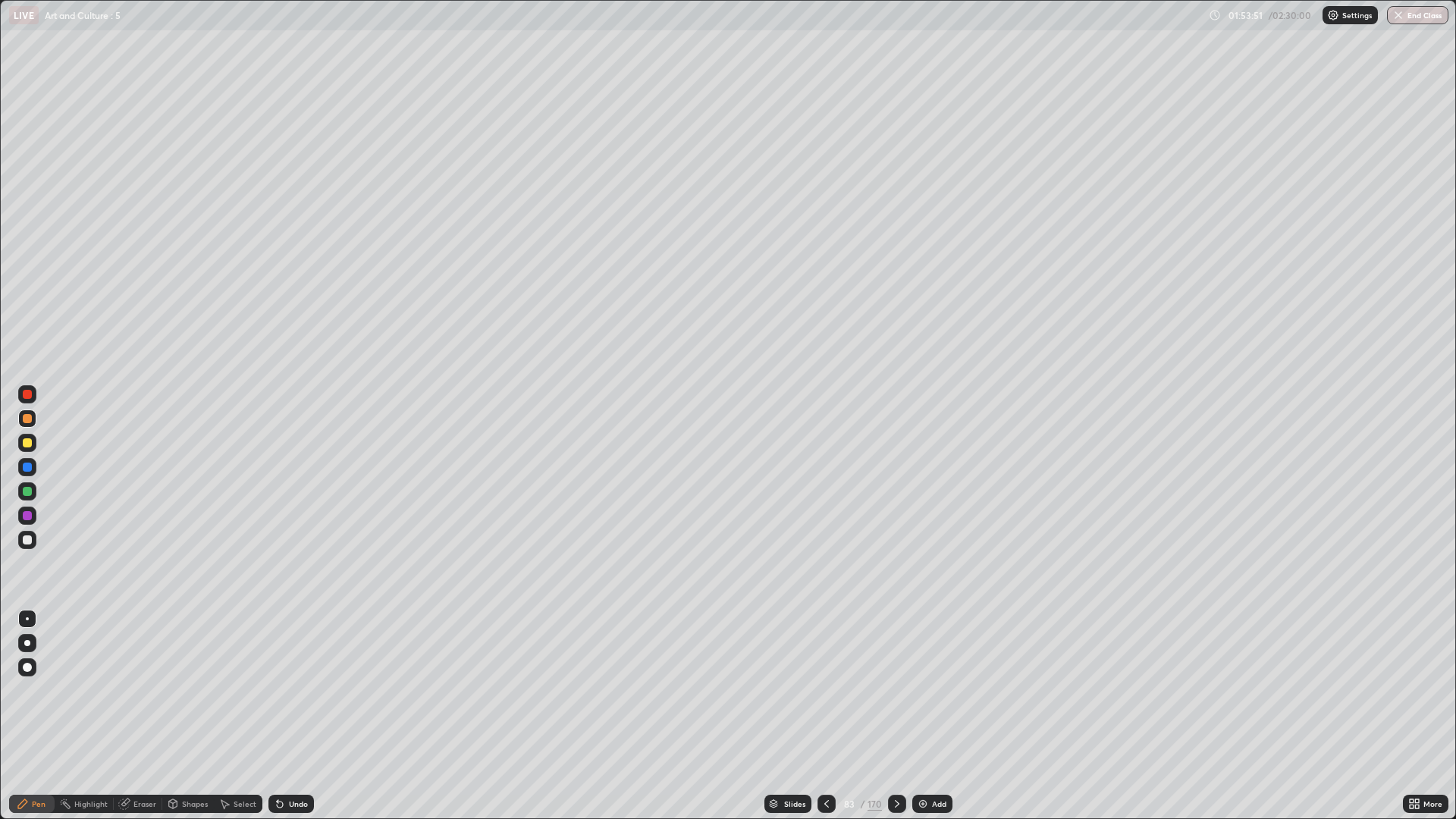
click at [293, 690] on div "Undo" at bounding box center [288, 803] width 52 height 30
click at [33, 539] on div at bounding box center [27, 539] width 18 height 18
click at [33, 443] on div at bounding box center [27, 442] width 18 height 18
click at [34, 540] on div at bounding box center [27, 539] width 18 height 18
click at [895, 690] on icon at bounding box center [897, 804] width 12 height 12
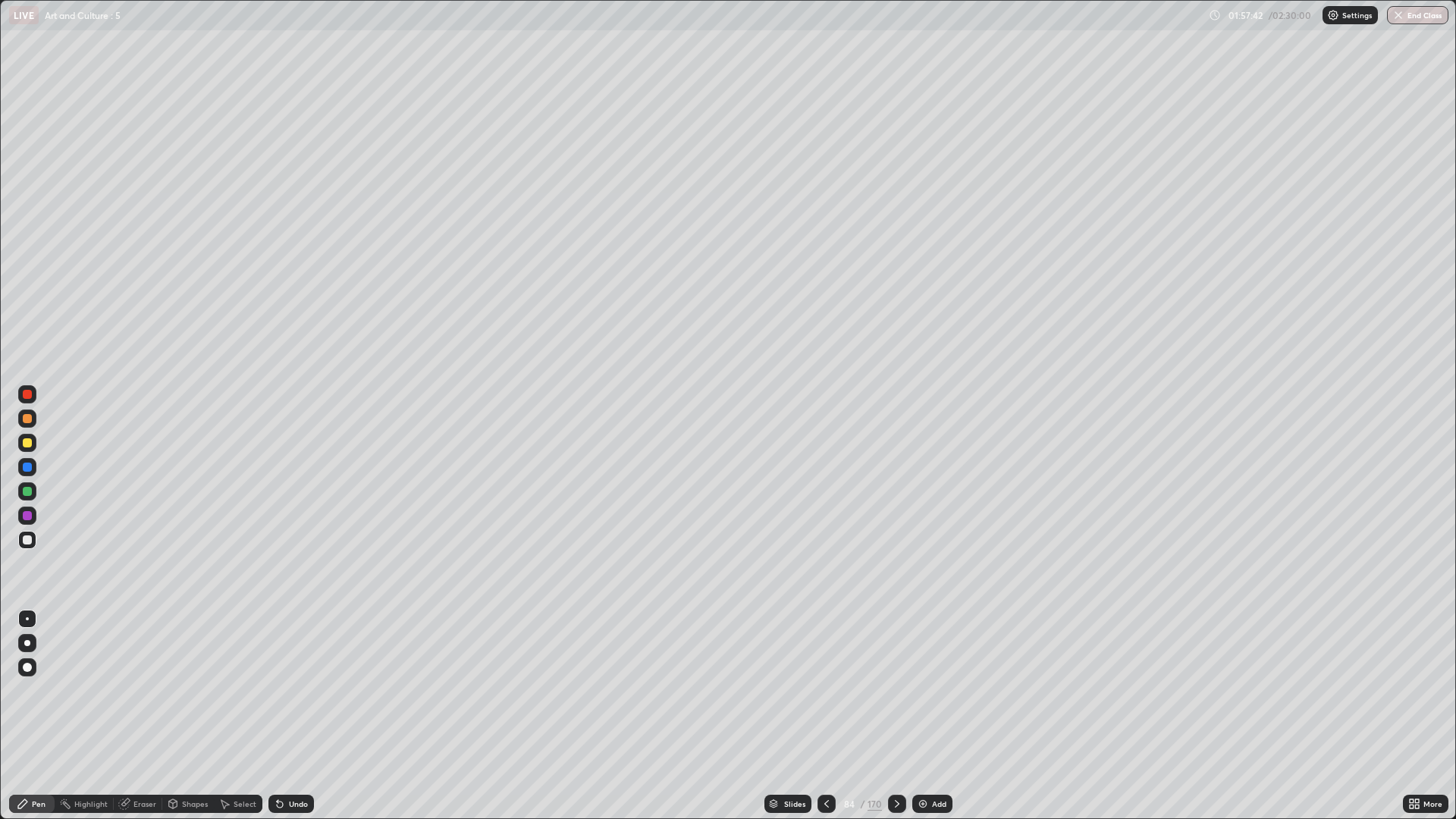
click at [35, 443] on div at bounding box center [27, 442] width 18 height 18
click at [895, 690] on icon at bounding box center [897, 804] width 12 height 12
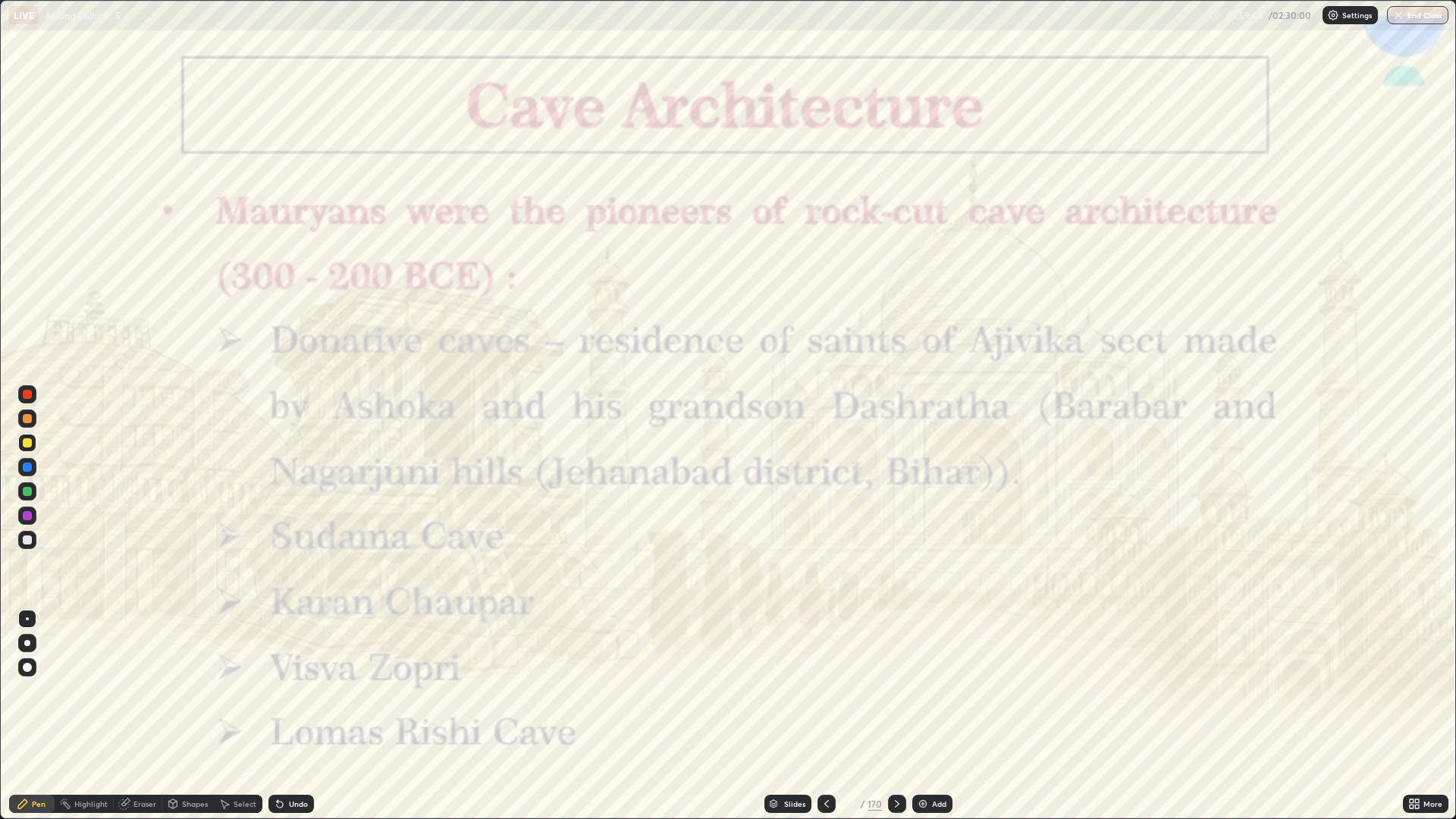
click at [826, 690] on icon at bounding box center [827, 804] width 12 height 12
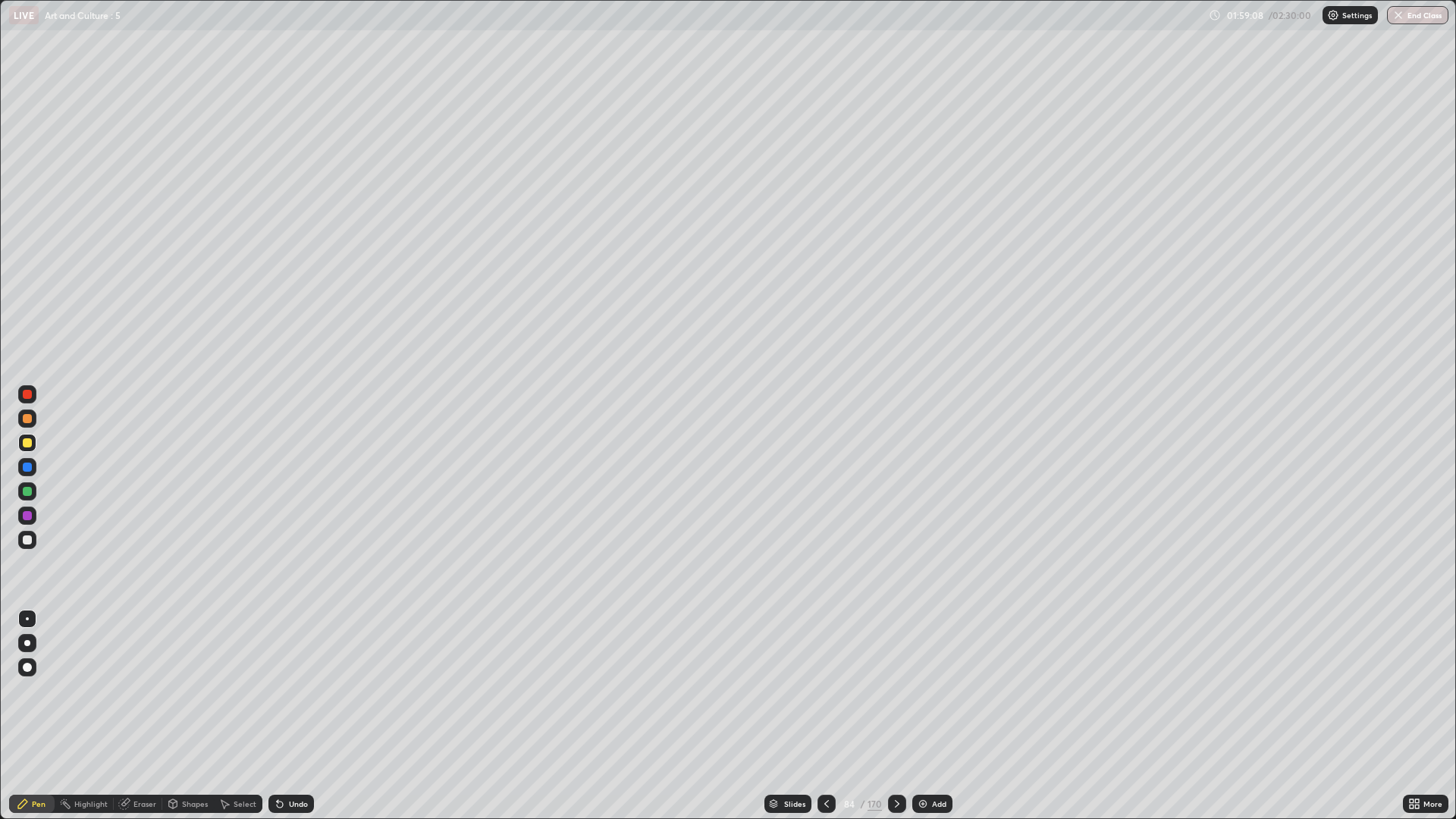
click at [927, 690] on img at bounding box center [923, 804] width 12 height 12
click at [926, 690] on img at bounding box center [922, 804] width 12 height 12
click at [922, 690] on img at bounding box center [922, 804] width 12 height 12
click at [922, 690] on div "Add" at bounding box center [931, 803] width 40 height 18
click at [822, 690] on icon at bounding box center [828, 804] width 12 height 12
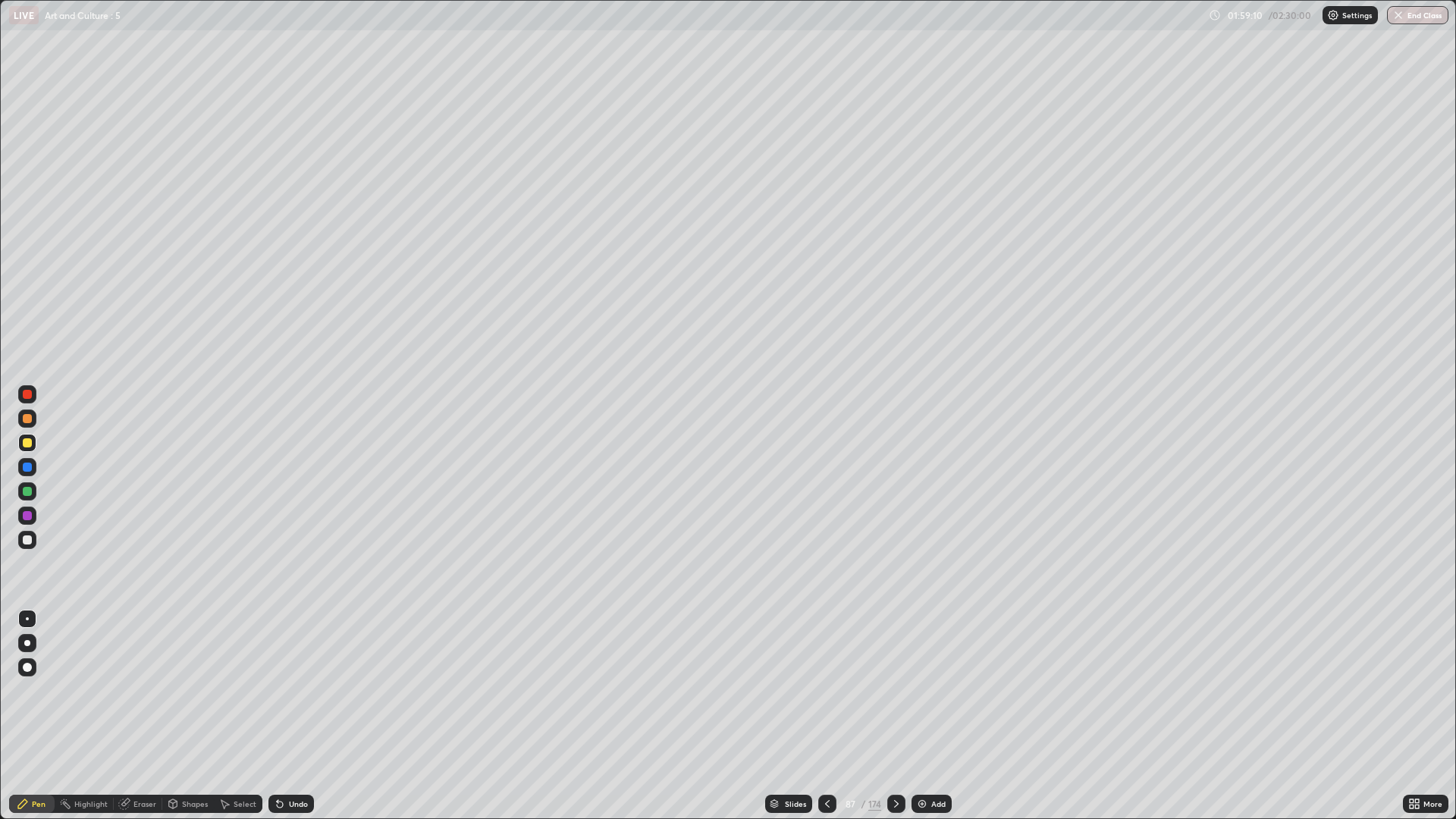
click at [826, 690] on icon at bounding box center [828, 804] width 12 height 12
click at [825, 690] on icon at bounding box center [828, 804] width 12 height 12
click at [824, 690] on div at bounding box center [827, 803] width 18 height 18
click at [895, 690] on icon at bounding box center [896, 804] width 12 height 12
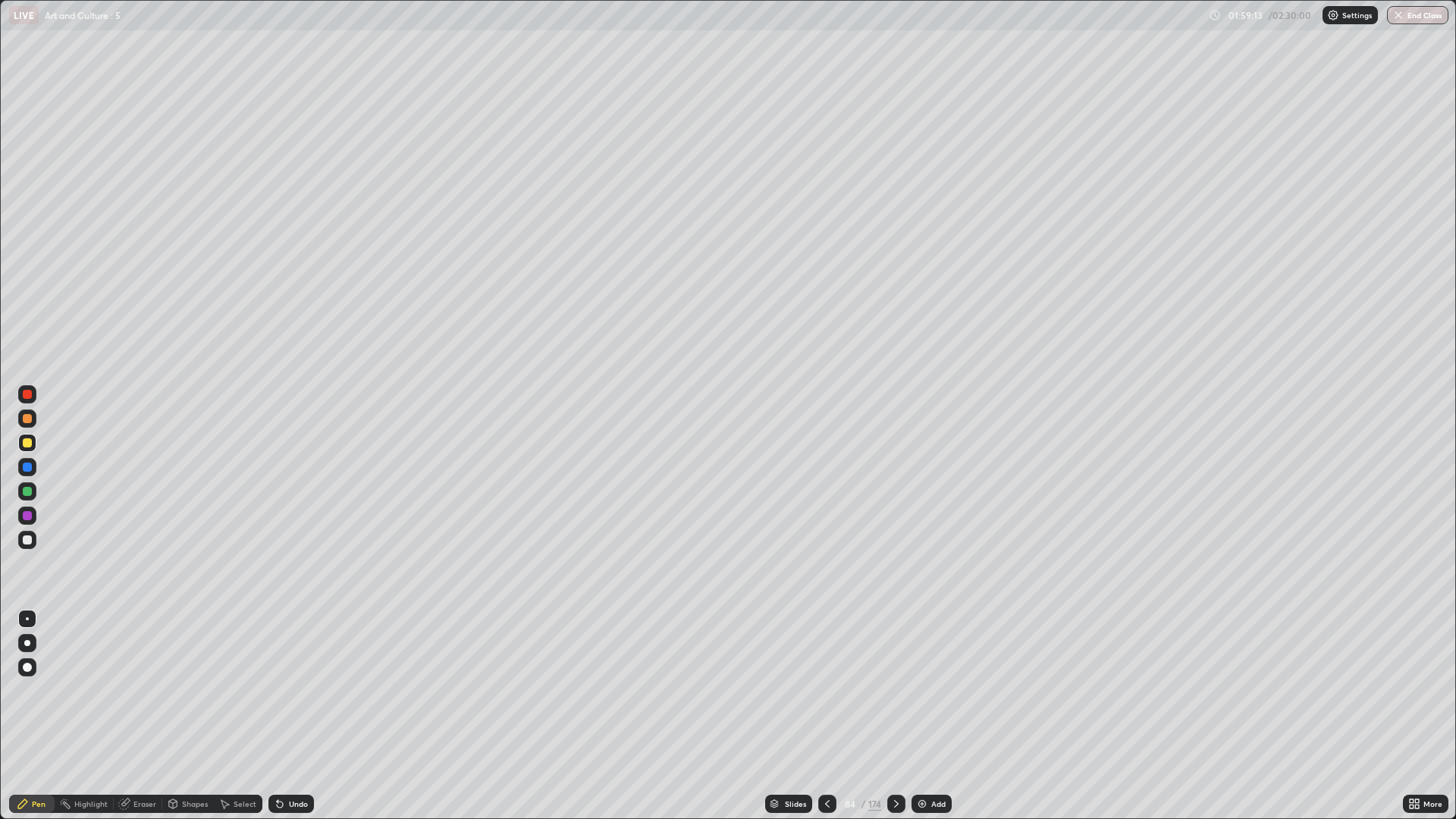
click at [894, 690] on icon at bounding box center [896, 804] width 12 height 12
click at [35, 537] on div at bounding box center [27, 539] width 18 height 18
click at [35, 443] on div at bounding box center [27, 442] width 18 height 18
click at [902, 690] on div at bounding box center [895, 803] width 18 height 18
click at [301, 690] on div "Undo" at bounding box center [298, 804] width 19 height 8
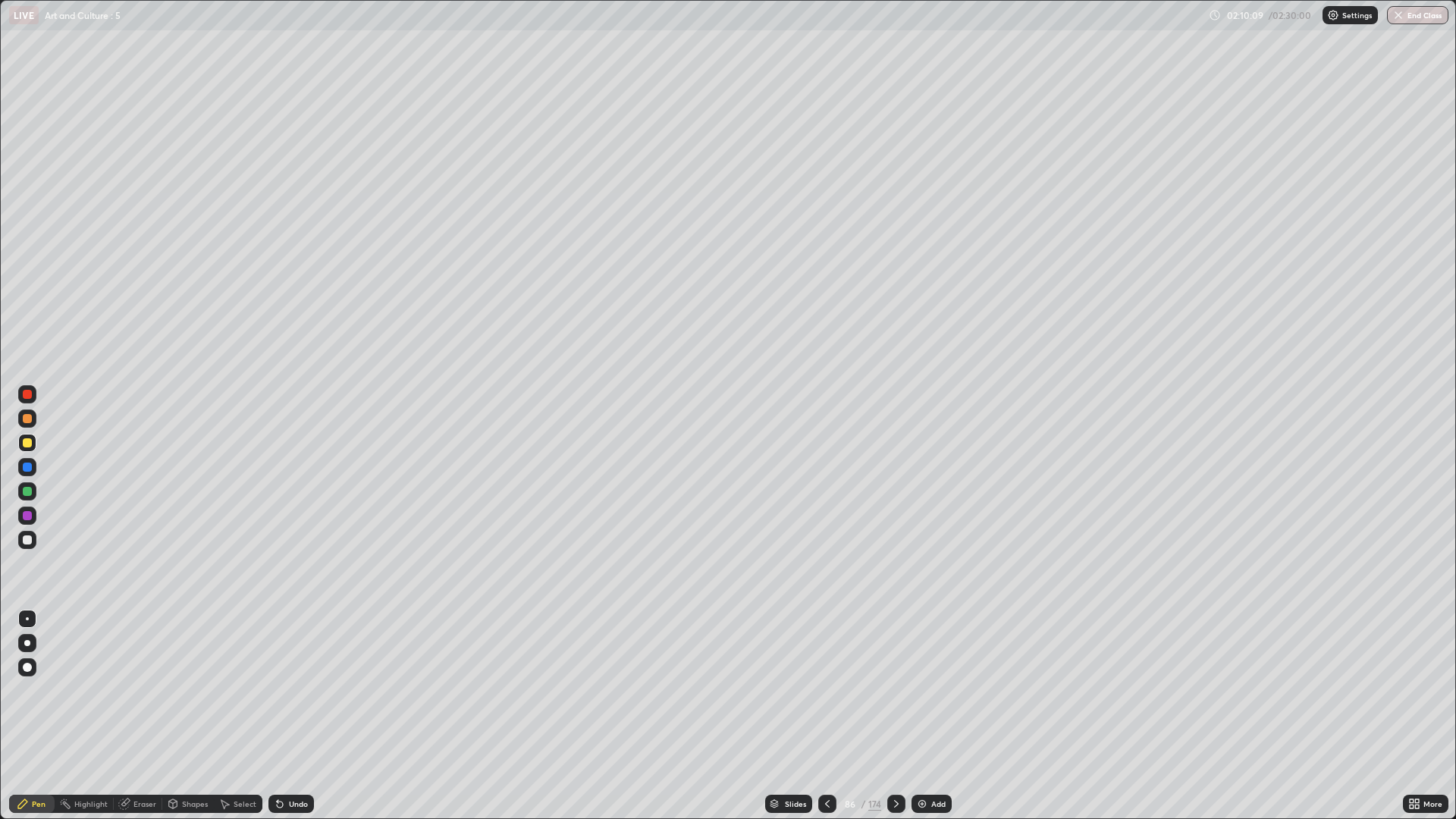
click at [36, 538] on div at bounding box center [27, 539] width 18 height 18
click at [289, 690] on div "Undo" at bounding box center [298, 804] width 19 height 8
click at [297, 690] on div "Undo" at bounding box center [298, 804] width 19 height 8
click at [896, 690] on icon at bounding box center [896, 804] width 12 height 12
click at [895, 690] on icon at bounding box center [896, 804] width 12 height 12
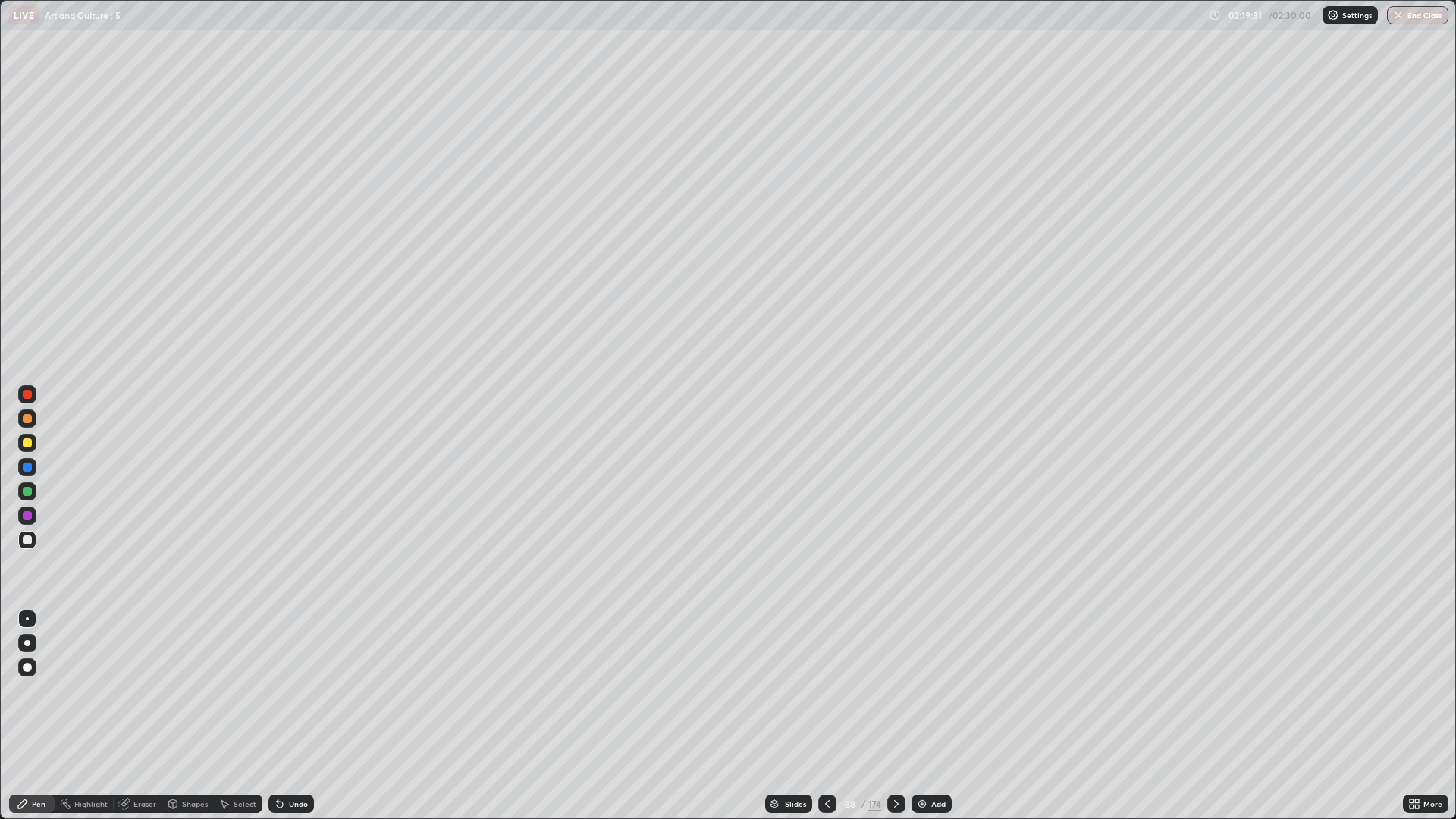
click at [895, 690] on icon at bounding box center [896, 804] width 12 height 12
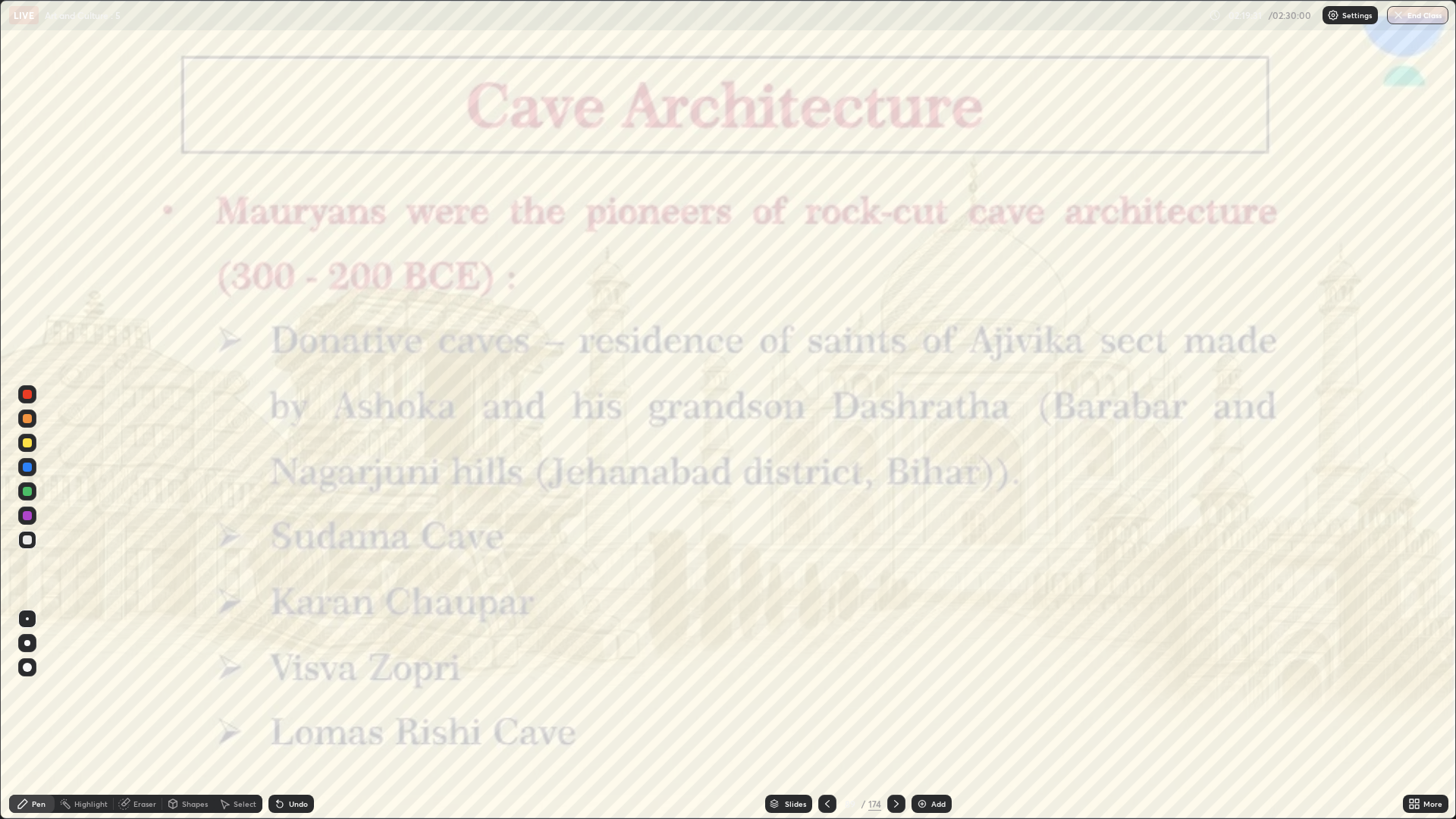
click at [888, 690] on div at bounding box center [895, 803] width 18 height 18
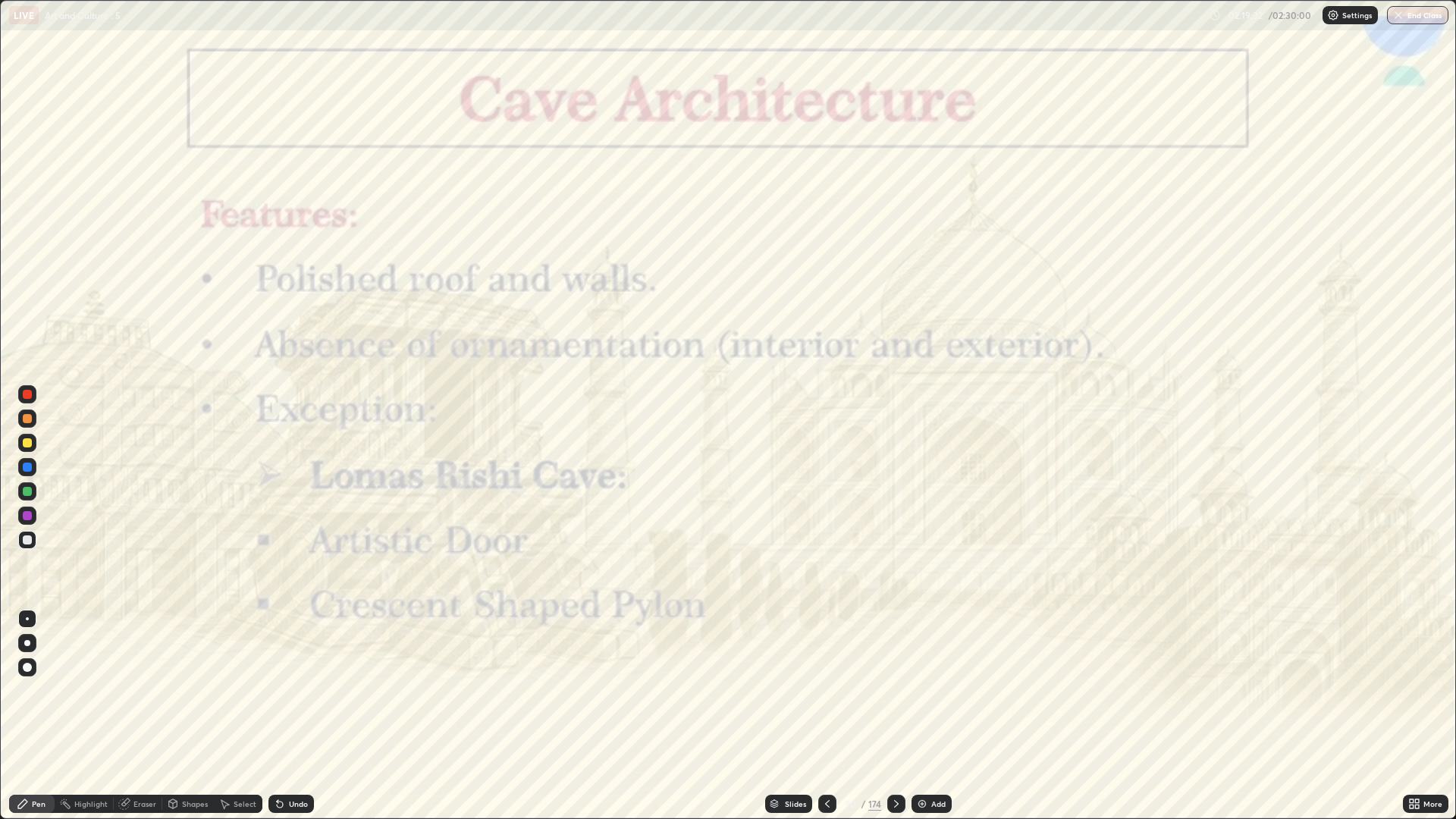
click at [895, 690] on icon at bounding box center [896, 804] width 12 height 12
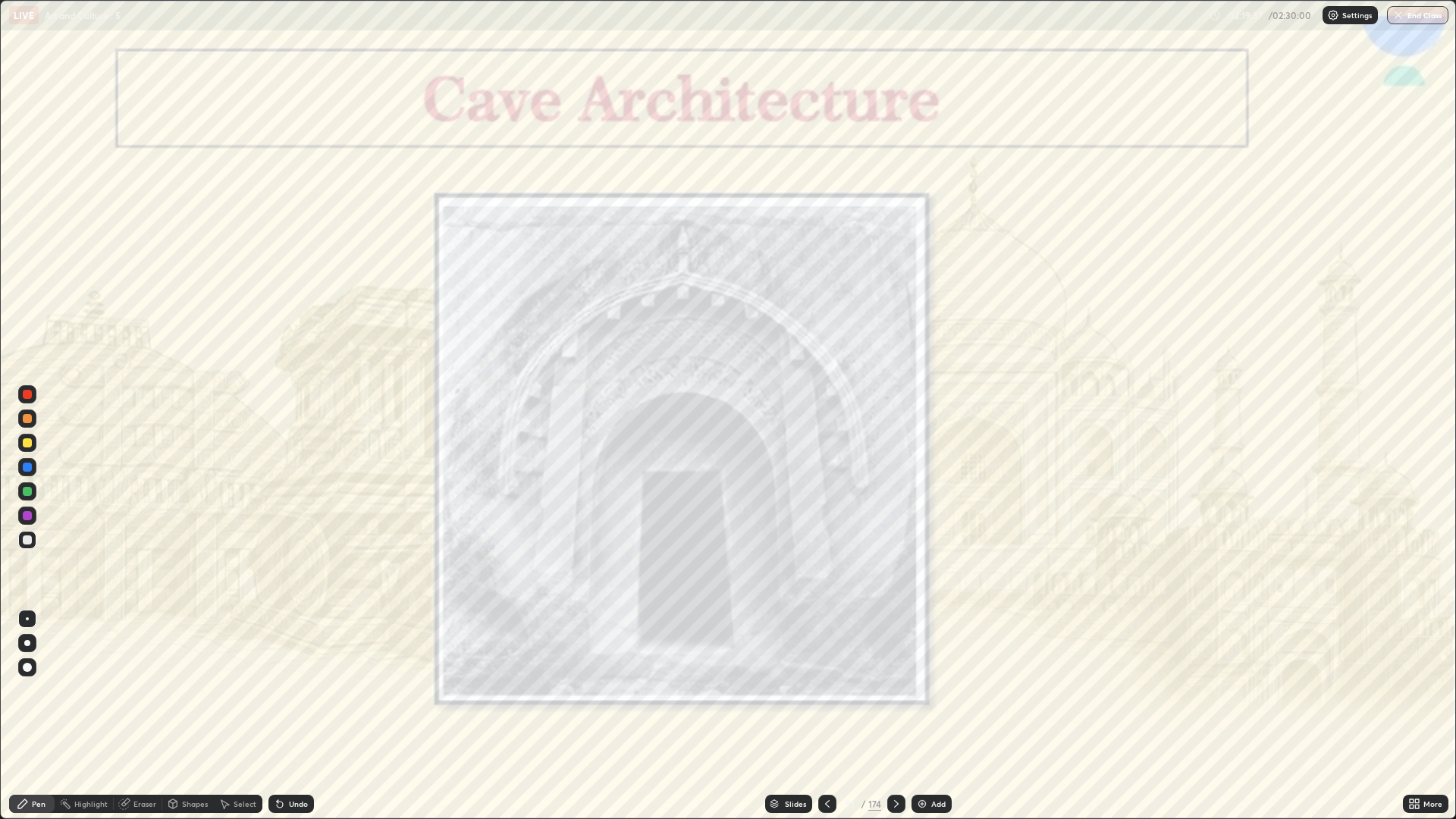
click at [34, 493] on div at bounding box center [27, 491] width 18 height 18
click at [34, 518] on div at bounding box center [27, 515] width 18 height 18
click at [33, 394] on div at bounding box center [27, 393] width 18 height 18
click at [33, 392] on div at bounding box center [27, 393] width 18 height 18
click at [832, 690] on div at bounding box center [827, 803] width 18 height 18
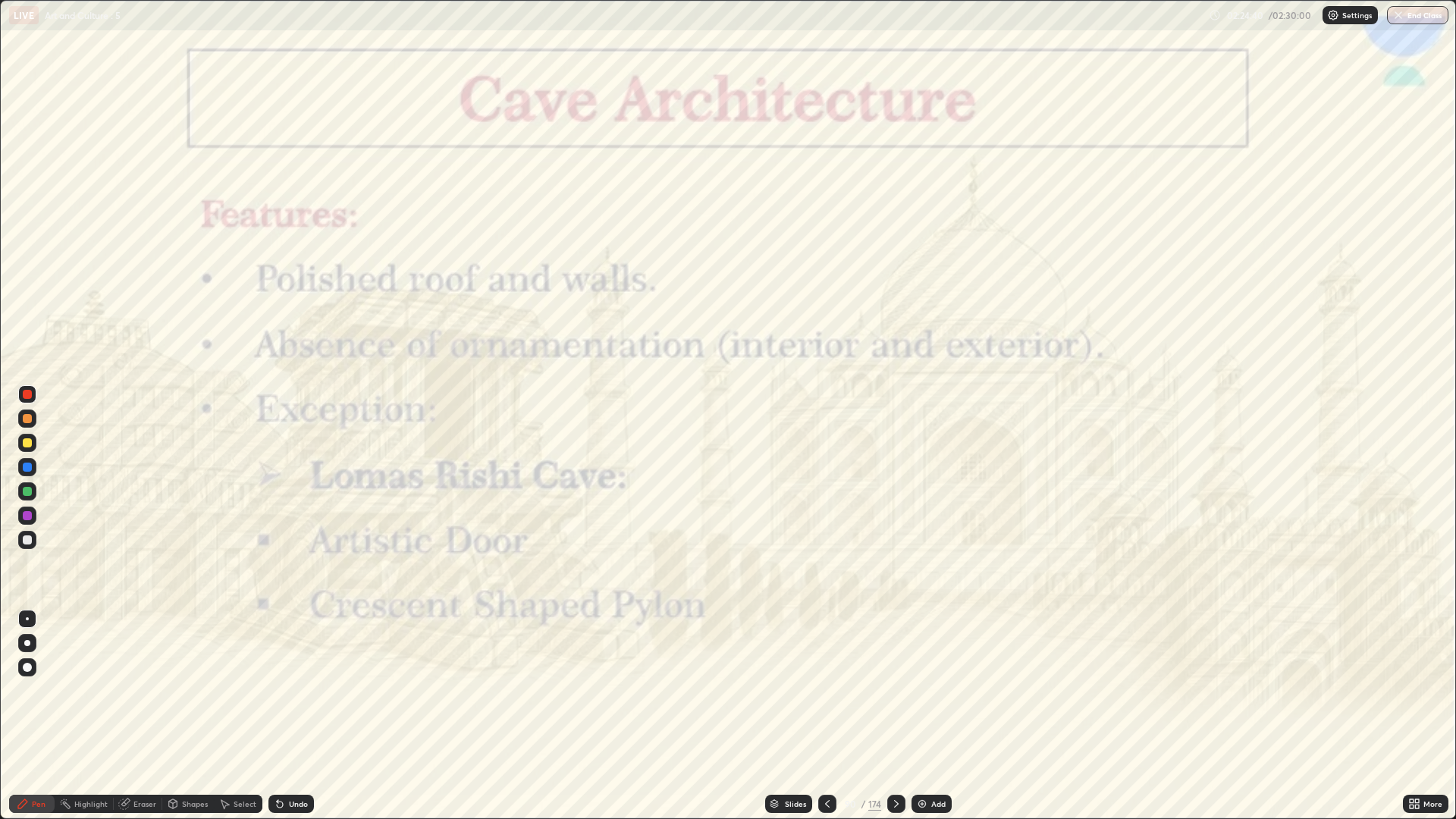
click at [827, 690] on icon at bounding box center [828, 804] width 12 height 12
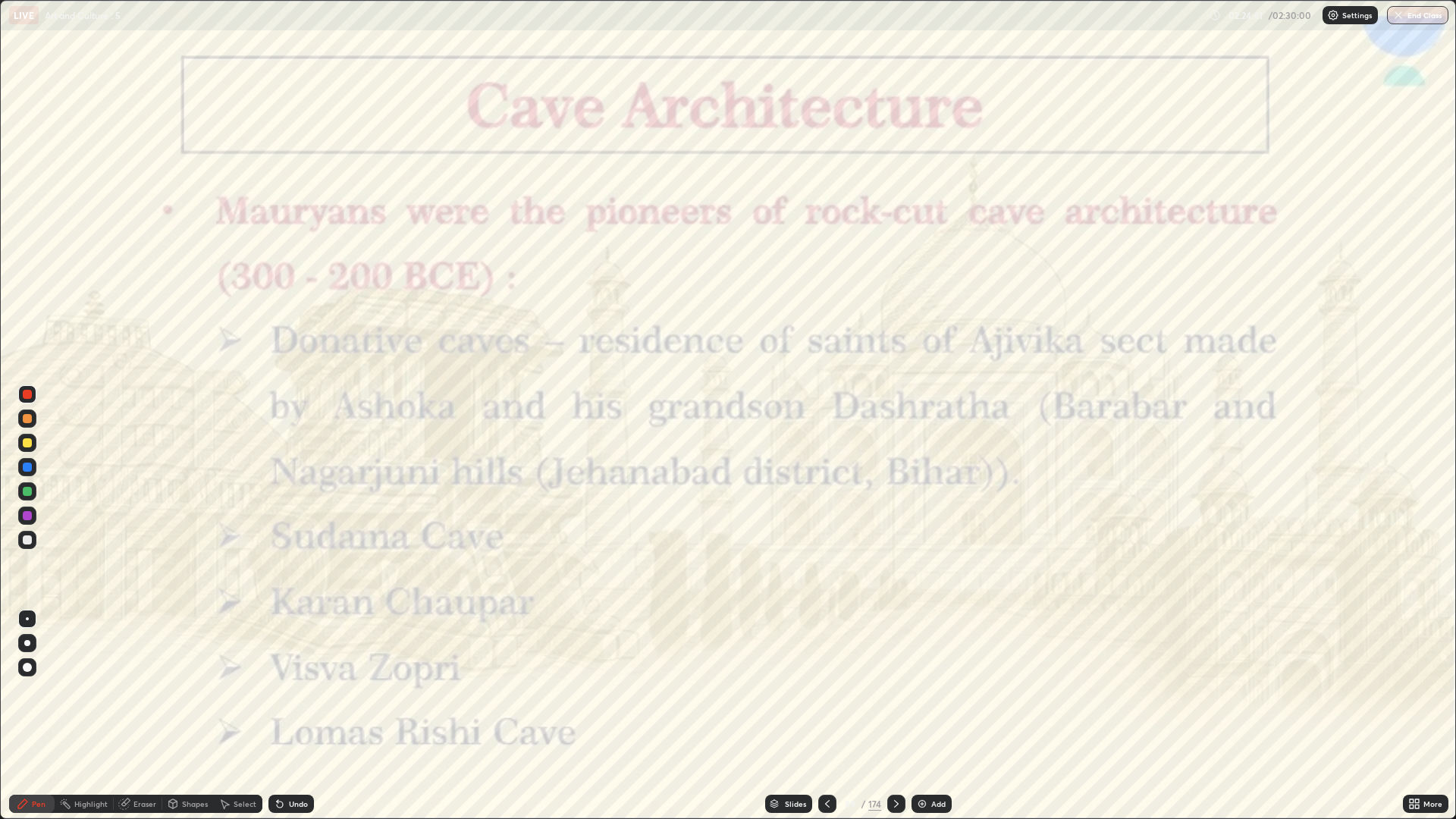
click at [827, 690] on icon at bounding box center [828, 804] width 12 height 12
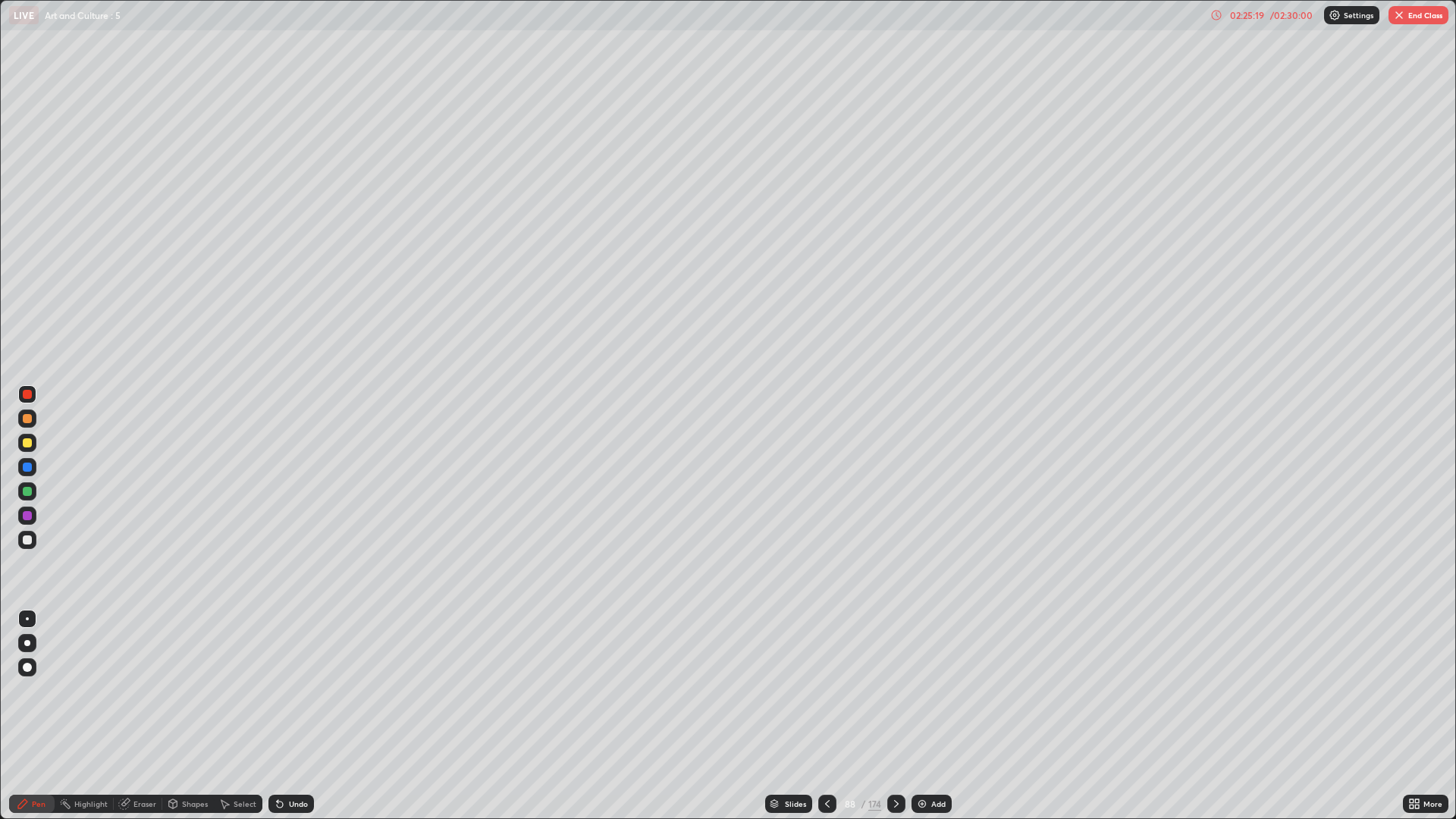
click at [1258, 16] on div "02:25:19" at bounding box center [1246, 16] width 42 height 9
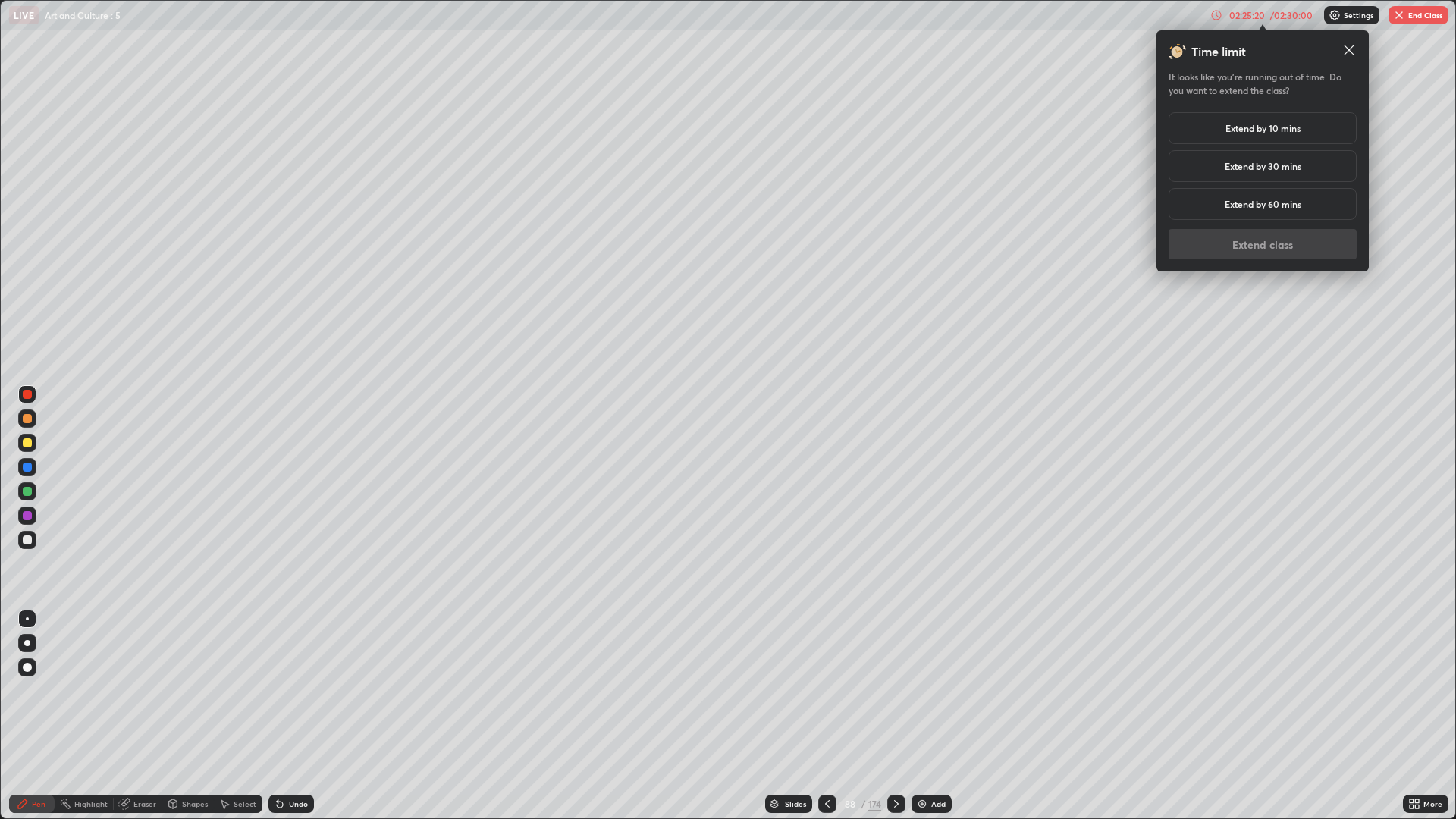
click at [1269, 126] on h5 "Extend by 10 mins" at bounding box center [1262, 127] width 75 height 13
click at [1272, 243] on button "Extend class" at bounding box center [1262, 244] width 188 height 30
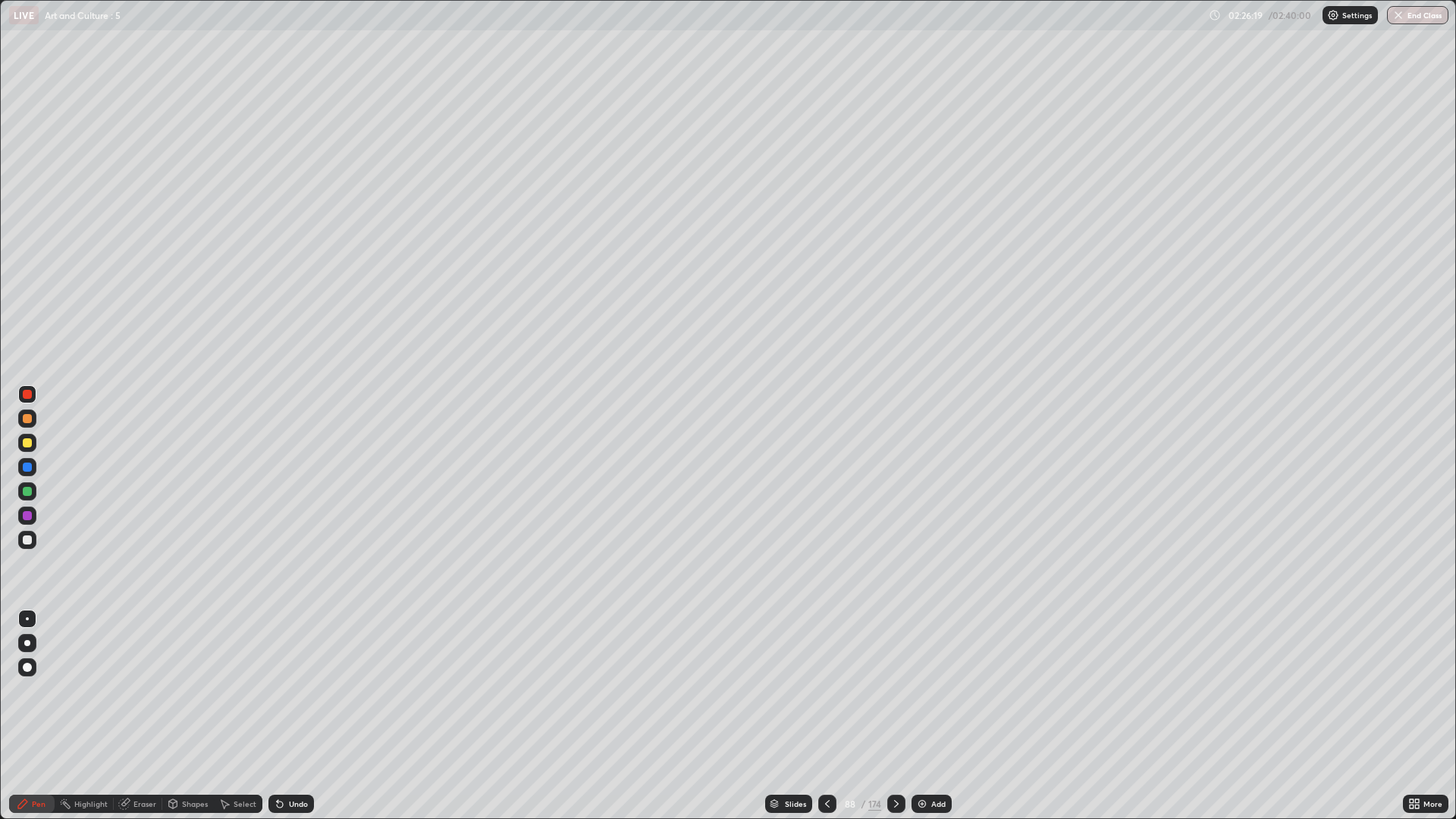
click at [284, 690] on div "Undo" at bounding box center [291, 803] width 45 height 18
click at [277, 690] on icon at bounding box center [279, 804] width 6 height 6
click at [33, 538] on div at bounding box center [27, 539] width 18 height 18
click at [898, 690] on icon at bounding box center [896, 804] width 12 height 12
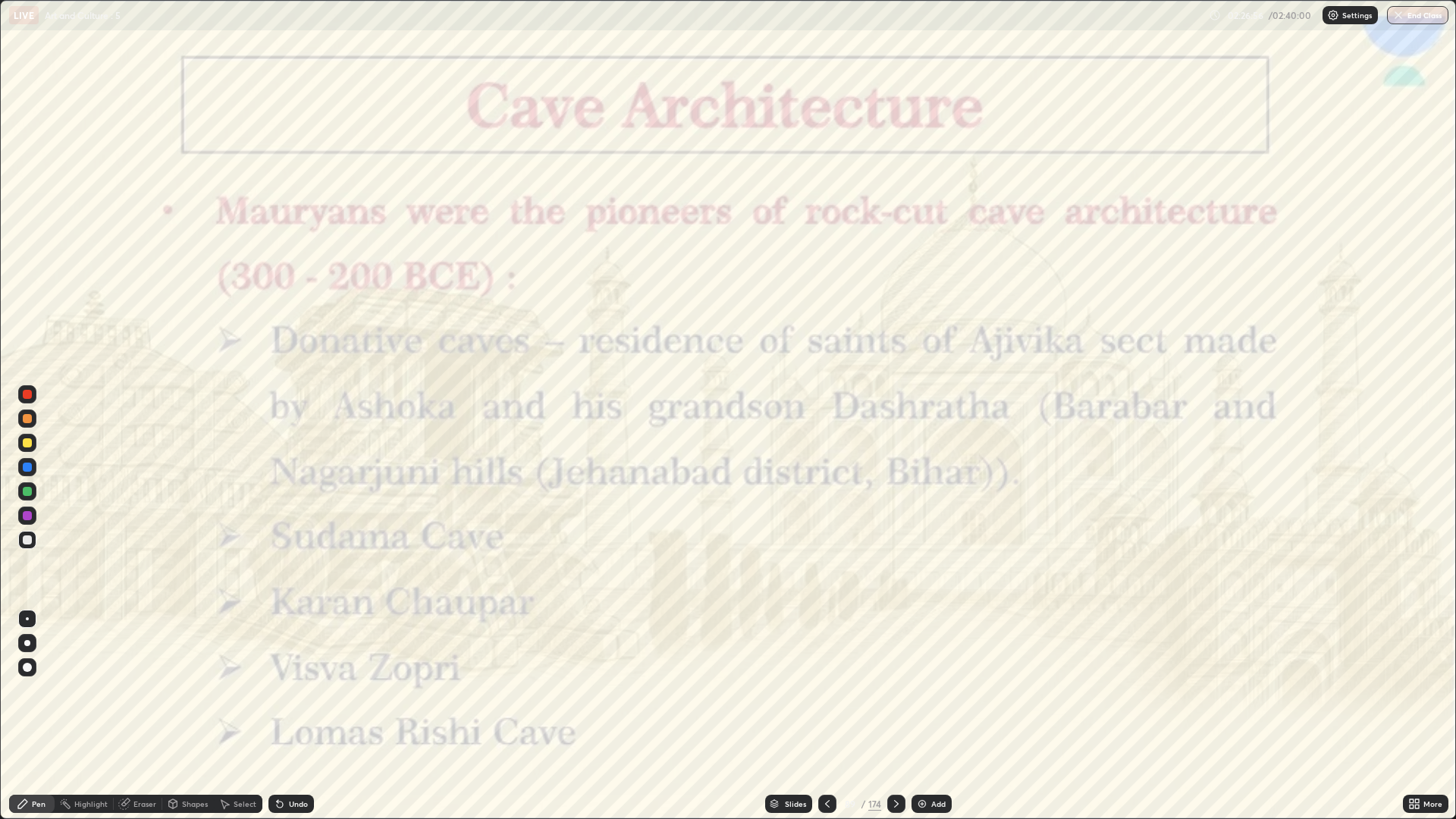
click at [902, 690] on div at bounding box center [895, 803] width 18 height 18
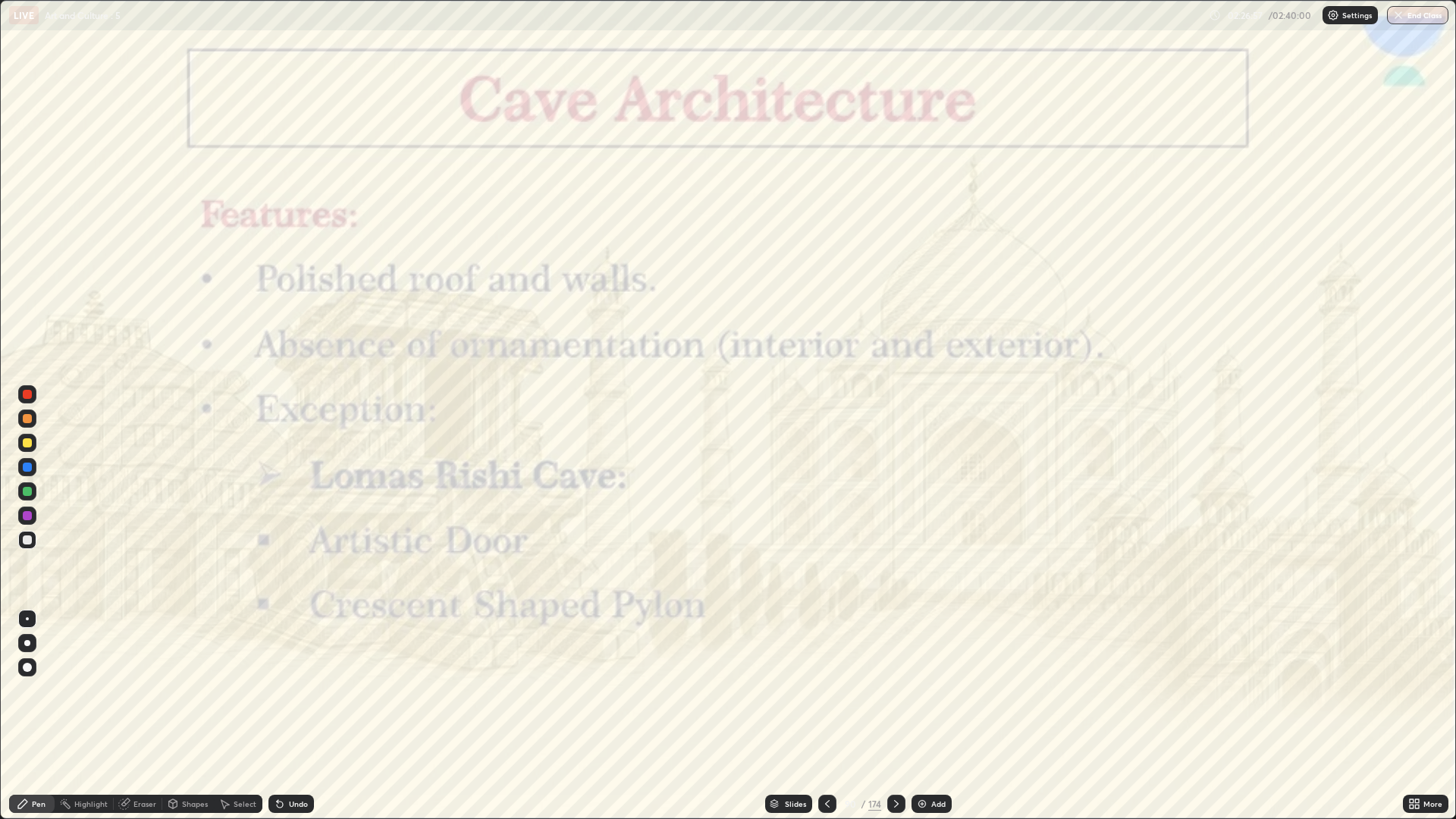
click at [901, 690] on icon at bounding box center [896, 804] width 12 height 12
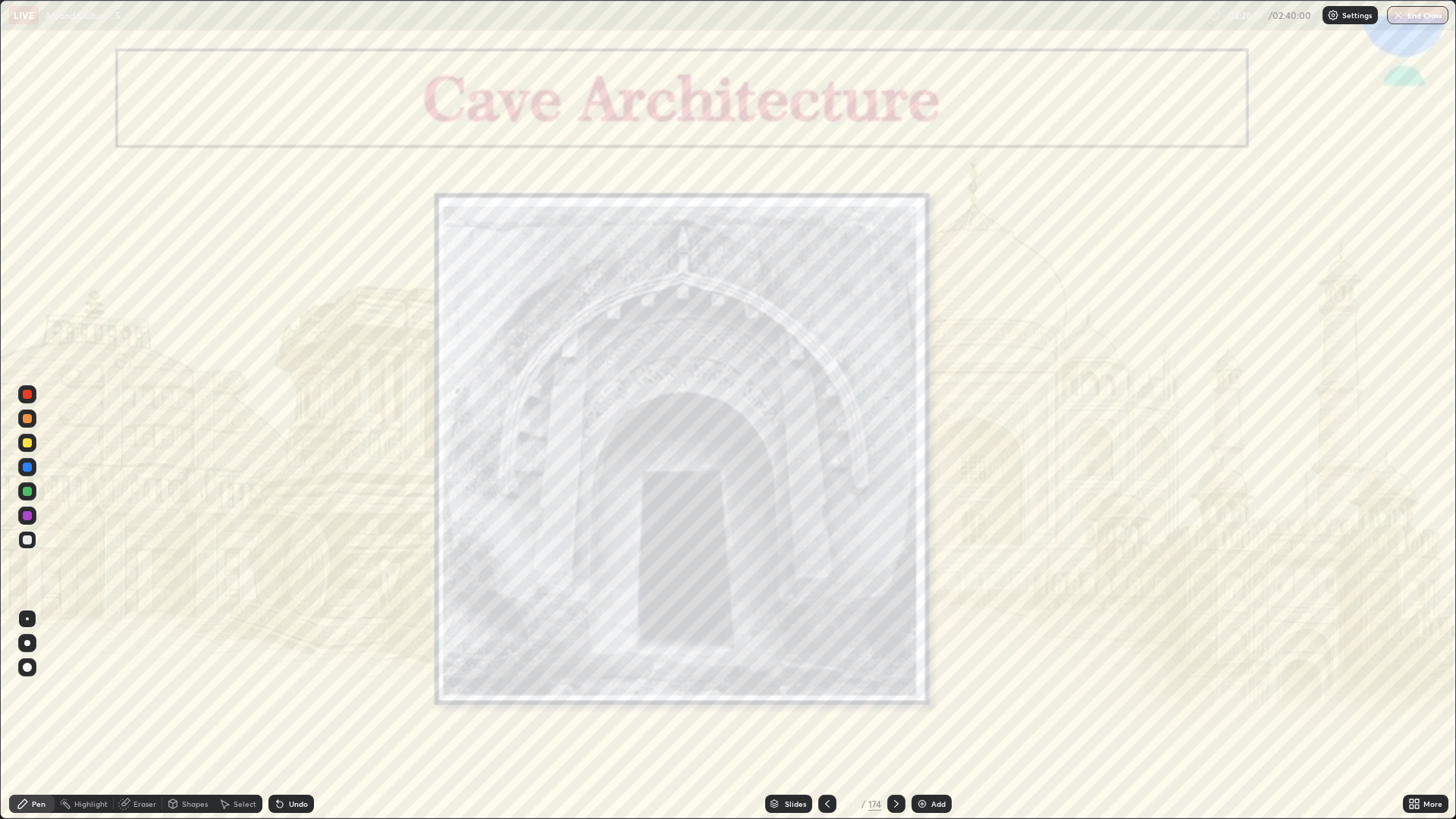
click at [34, 515] on div at bounding box center [27, 515] width 18 height 18
click at [899, 690] on div at bounding box center [895, 803] width 18 height 18
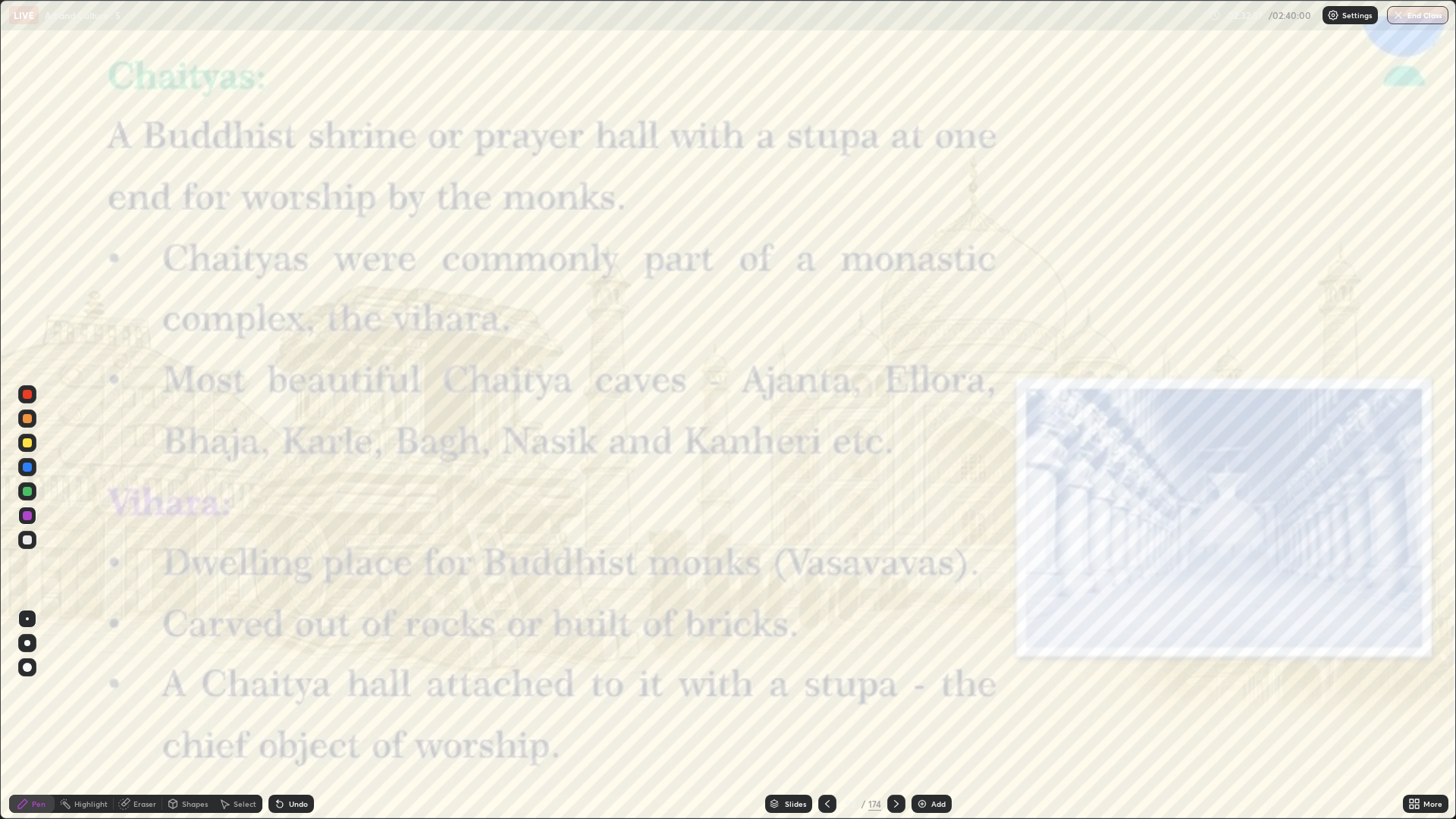
click at [897, 690] on div at bounding box center [895, 803] width 18 height 18
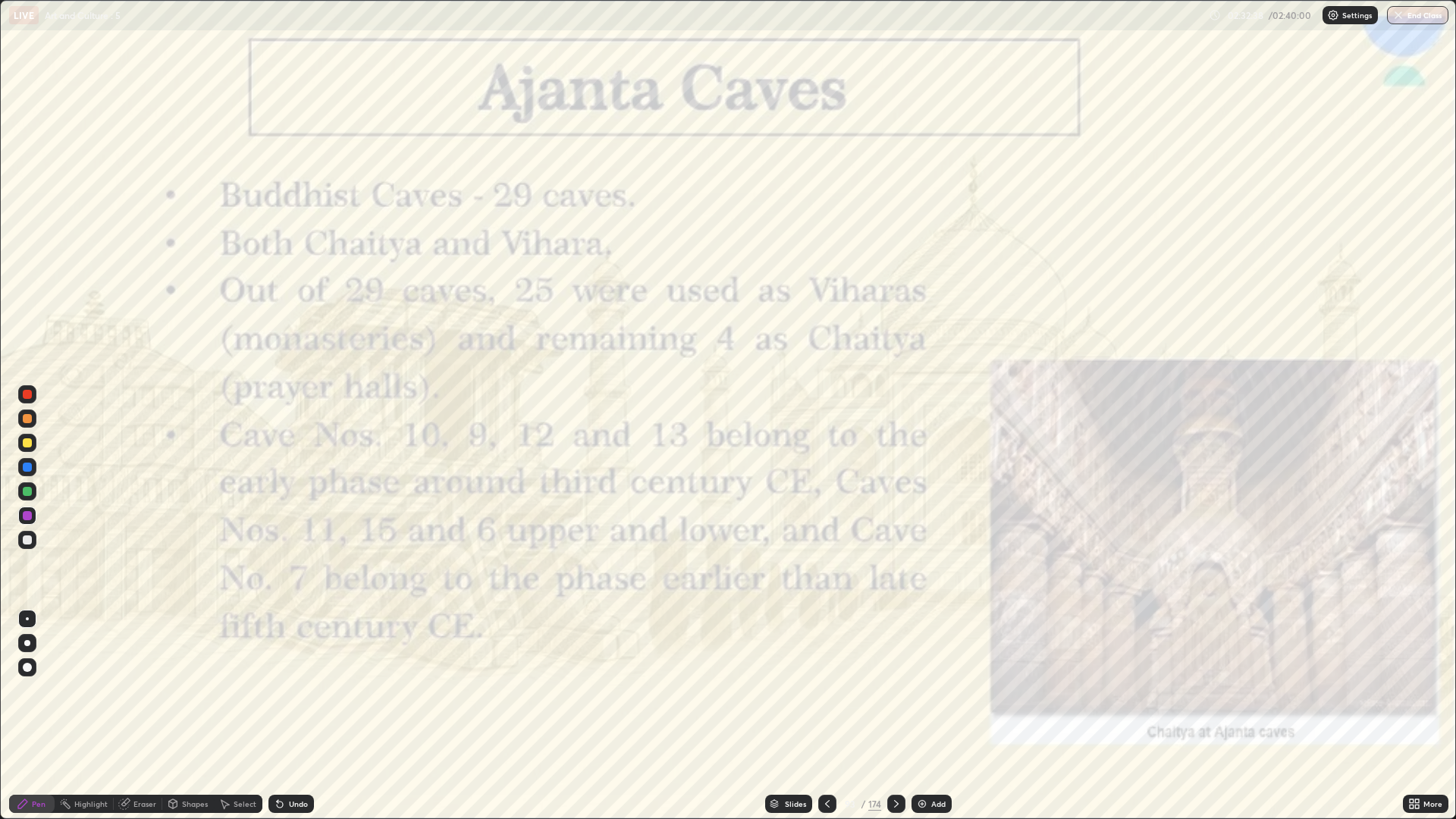
click at [826, 690] on icon at bounding box center [828, 804] width 5 height 8
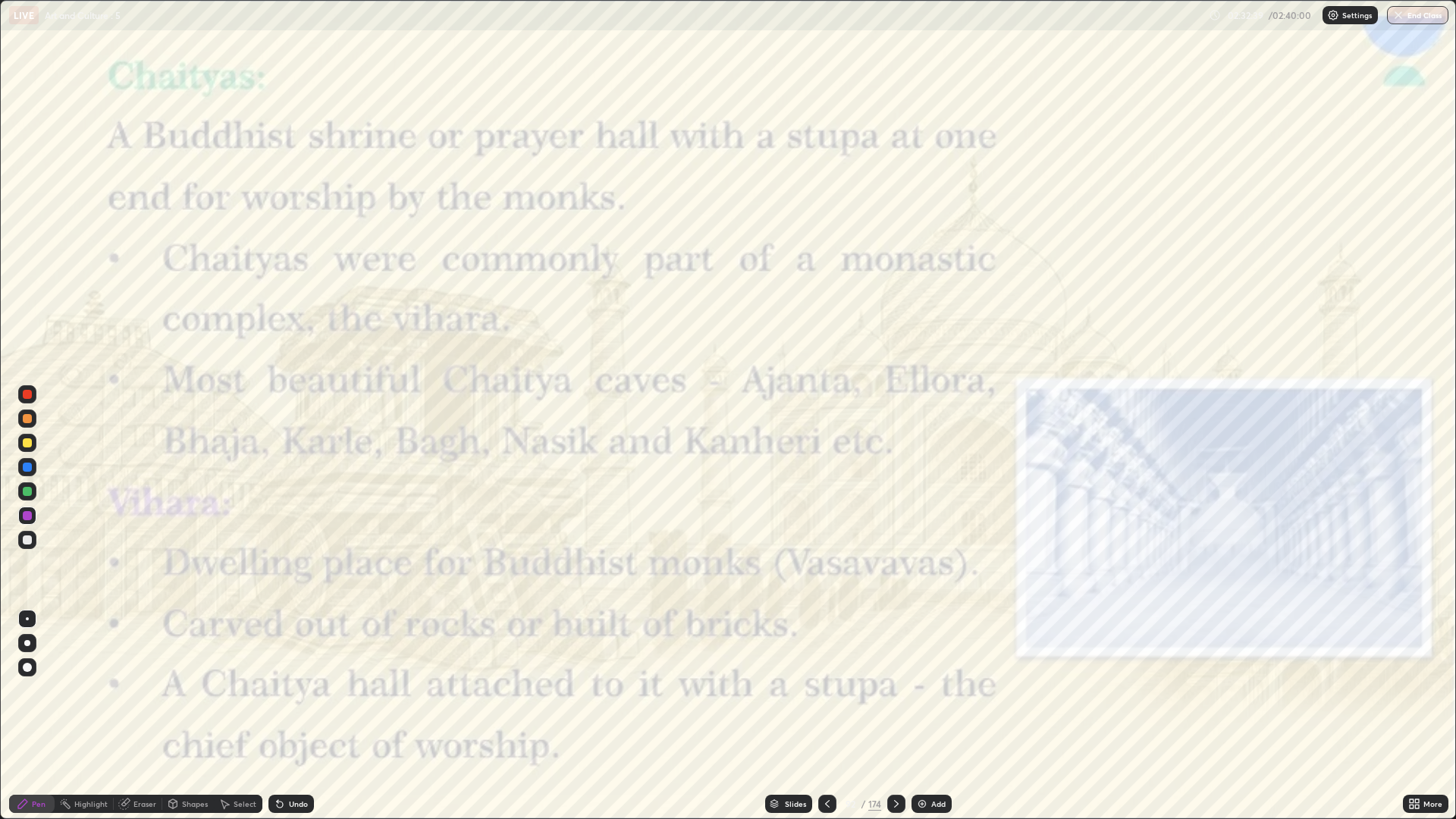
click at [924, 690] on img at bounding box center [922, 804] width 12 height 12
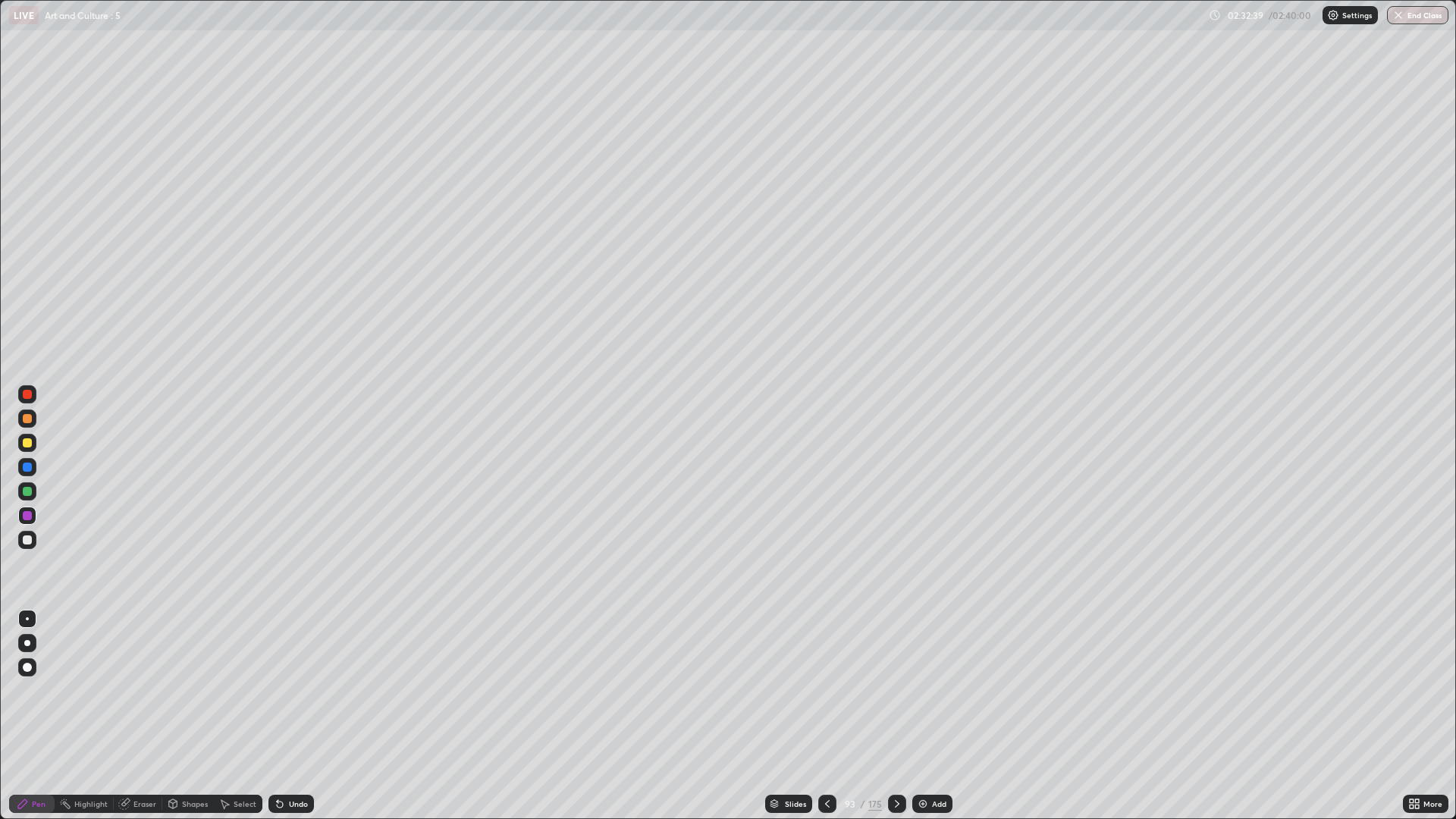
click at [924, 690] on img at bounding box center [923, 804] width 12 height 12
click at [921, 690] on img at bounding box center [923, 804] width 12 height 12
click at [826, 690] on icon at bounding box center [828, 804] width 12 height 12
click at [822, 690] on icon at bounding box center [828, 804] width 12 height 12
click at [826, 690] on icon at bounding box center [828, 804] width 12 height 12
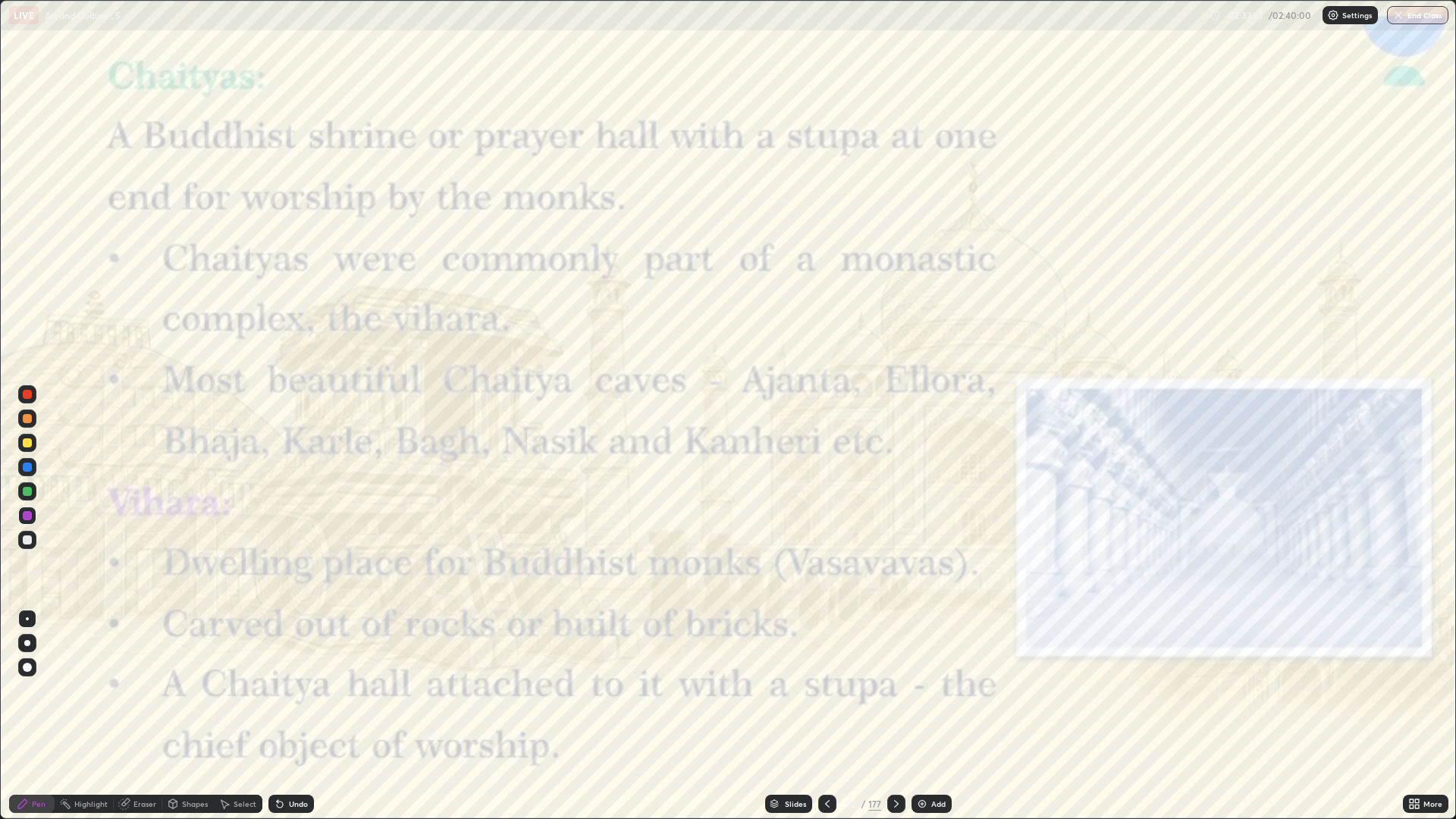
click at [894, 690] on icon at bounding box center [896, 804] width 12 height 12
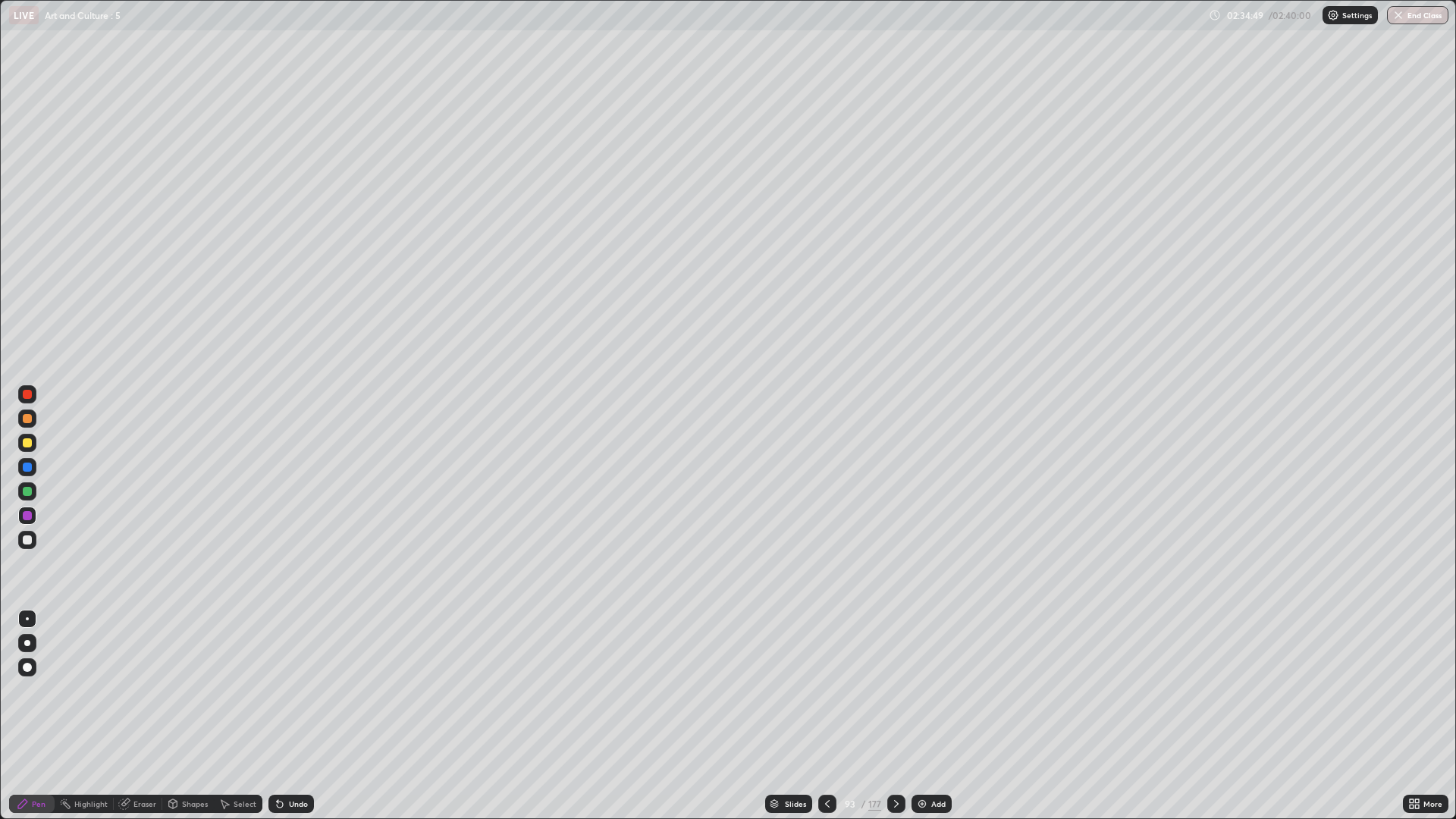
click at [888, 690] on div at bounding box center [895, 803] width 18 height 30
click at [1258, 17] on div "02:35:03" at bounding box center [1246, 16] width 42 height 9
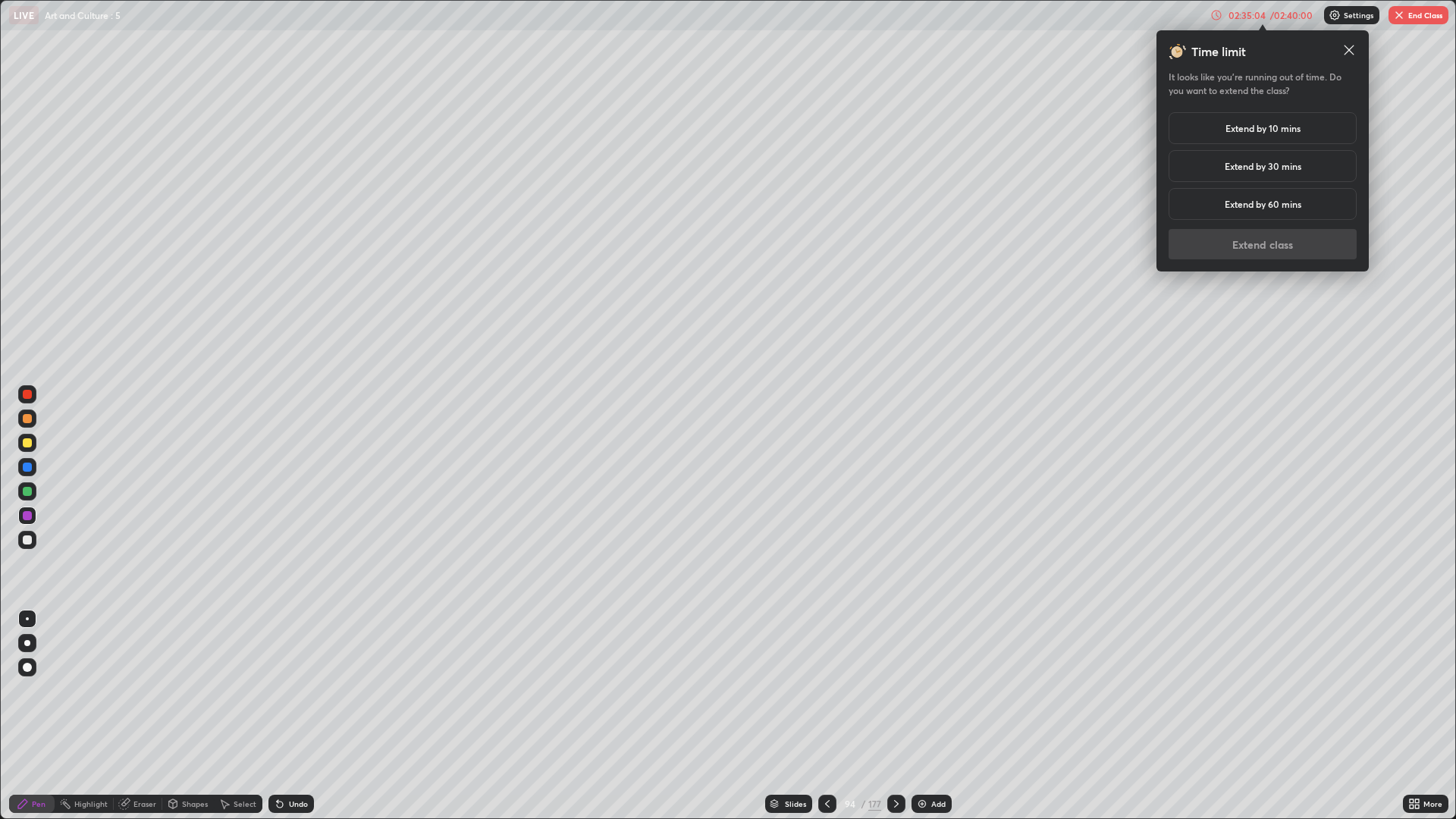
click at [1262, 133] on h5 "Extend by 10 mins" at bounding box center [1262, 127] width 75 height 13
click at [1272, 237] on button "Extend class" at bounding box center [1262, 244] width 188 height 30
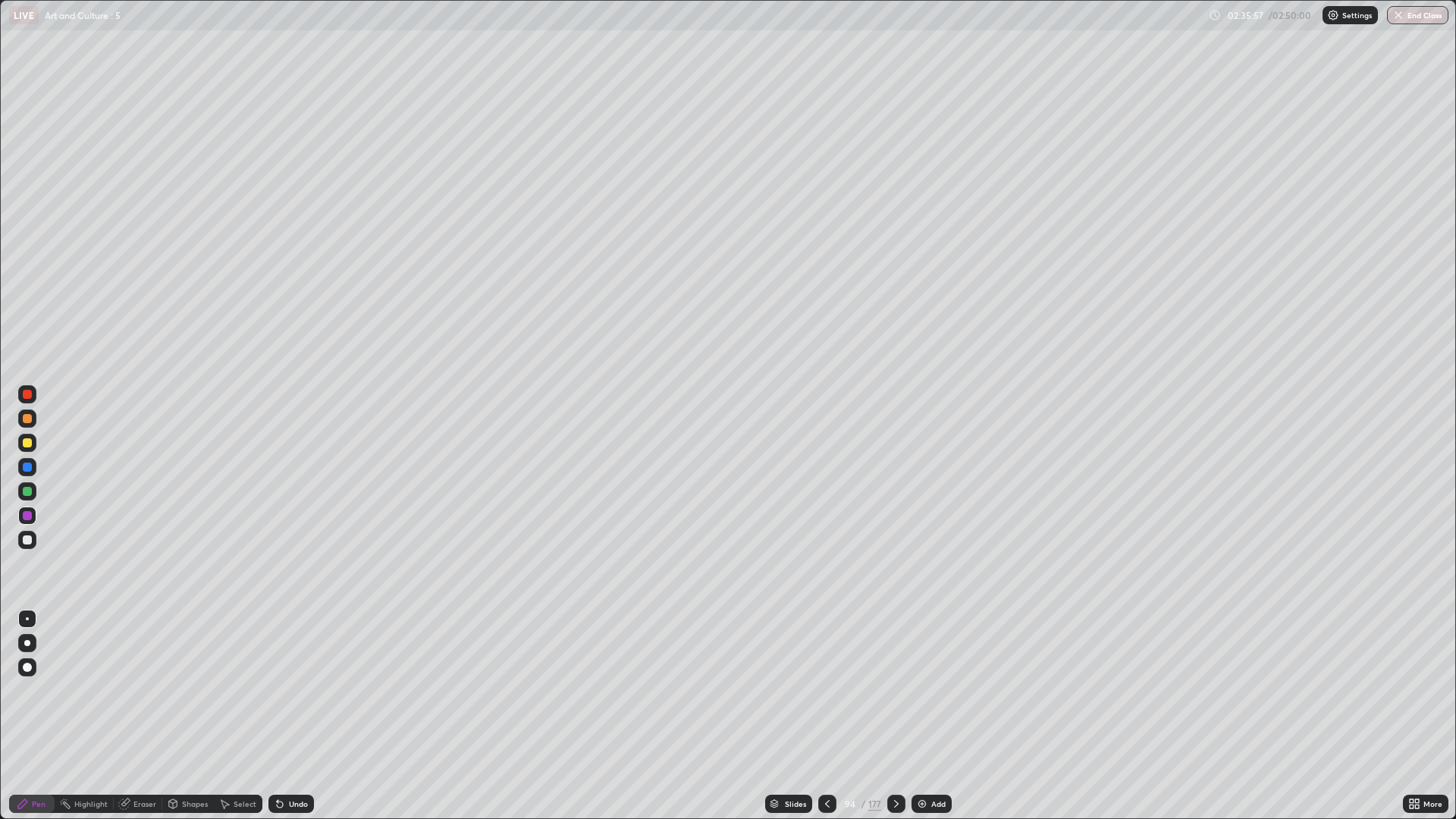
click at [286, 690] on div "Undo" at bounding box center [291, 803] width 45 height 18
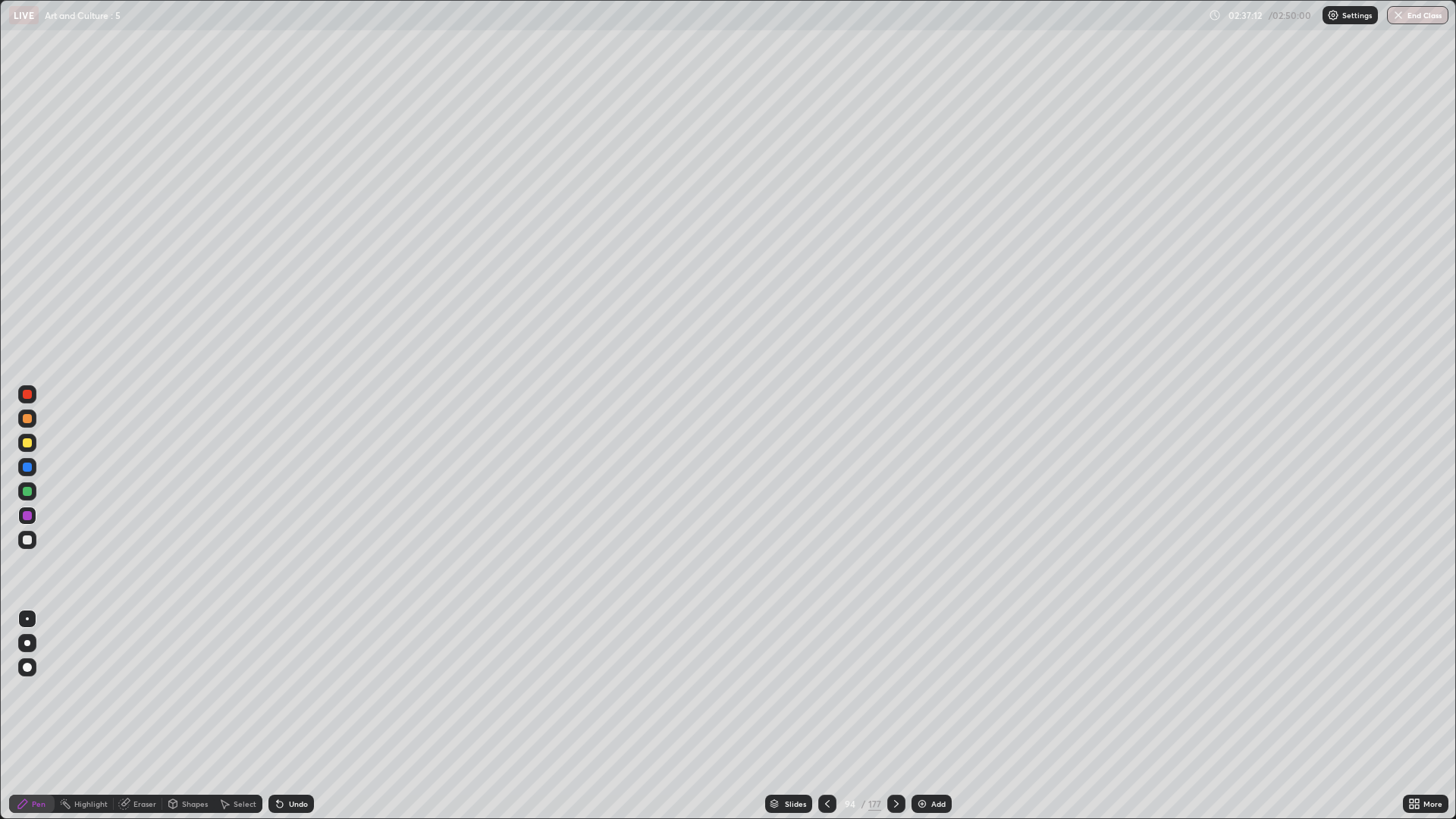
click at [900, 690] on icon at bounding box center [896, 804] width 12 height 12
click at [1417, 23] on button "End Class" at bounding box center [1417, 15] width 62 height 18
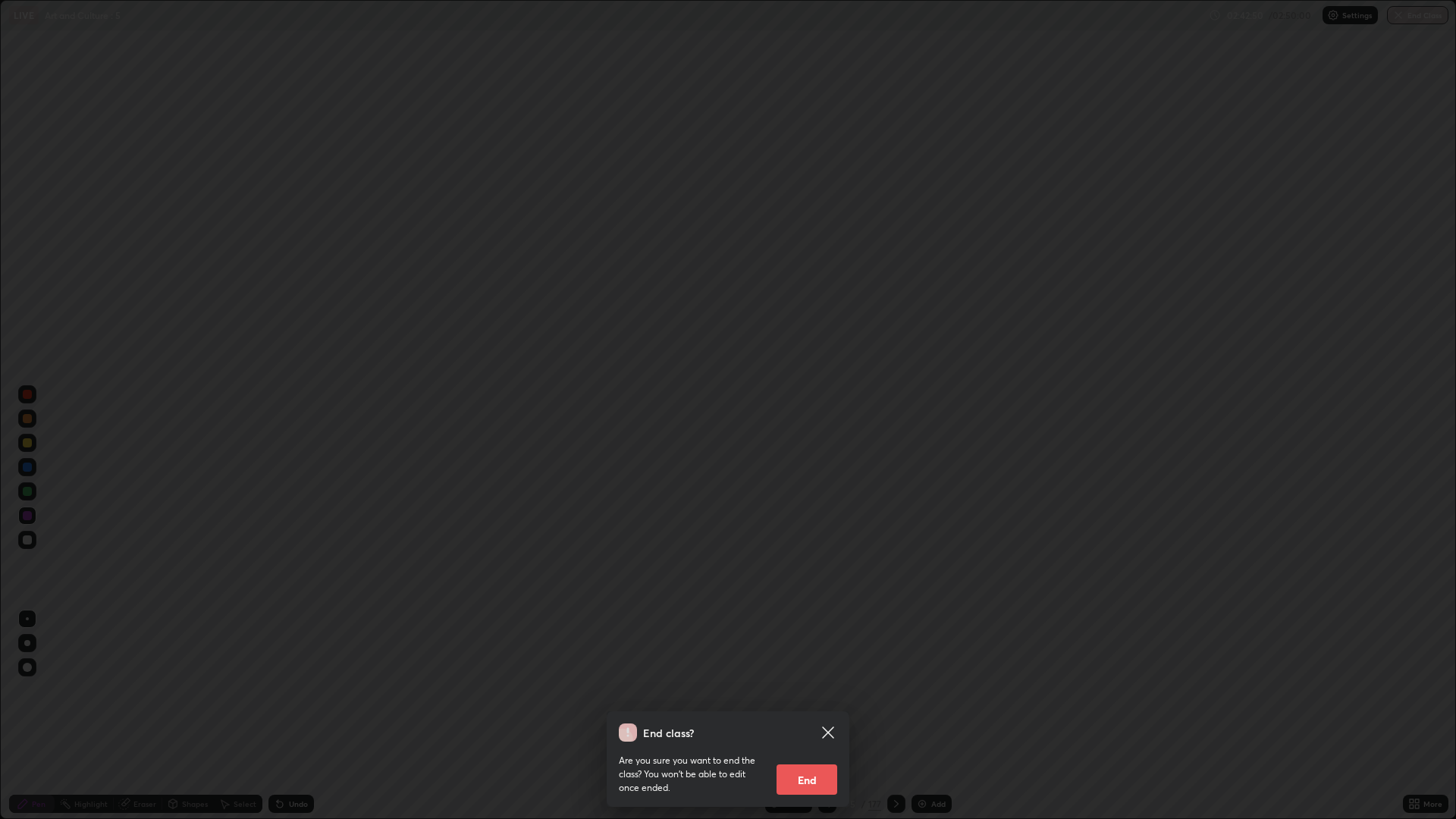
click at [807, 690] on button "End" at bounding box center [806, 779] width 61 height 30
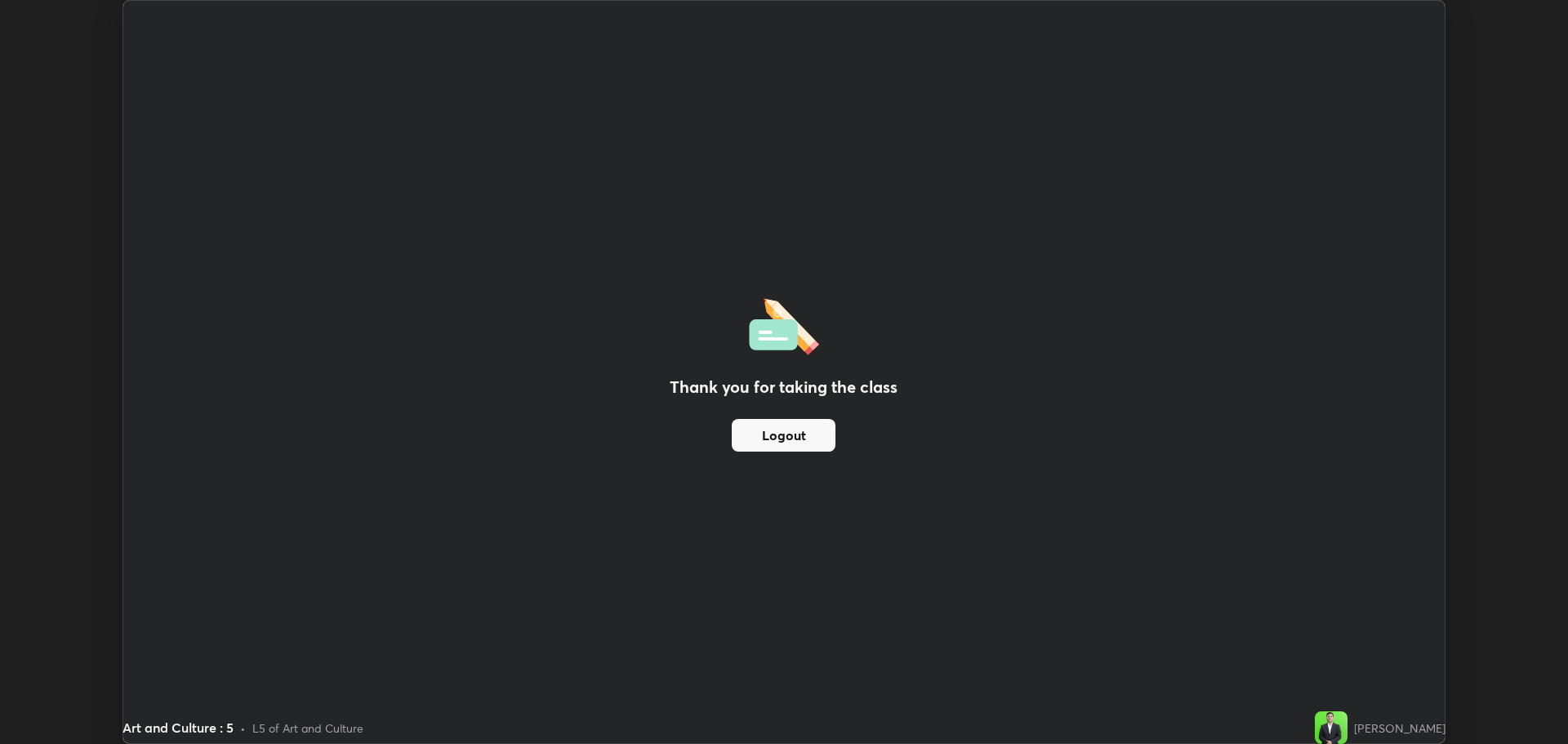
scroll to position [80894, 80078]
